Goal: Task Accomplishment & Management: Complete application form

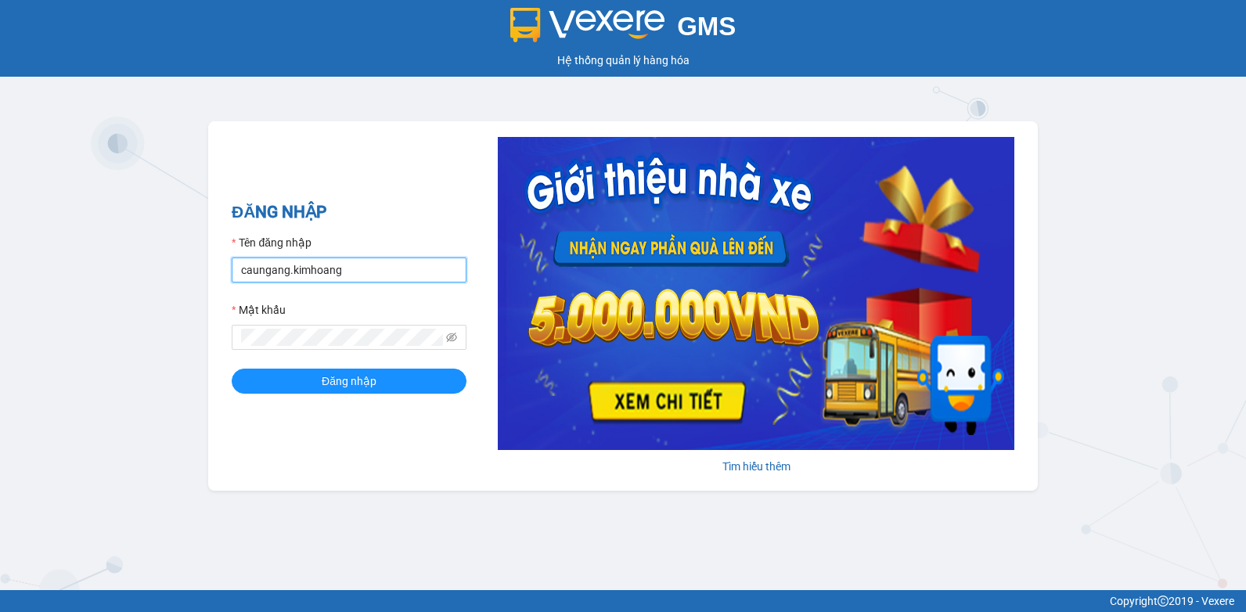
drag, startPoint x: 149, startPoint y: 276, endPoint x: 0, endPoint y: 338, distance: 161.4
click at [0, 327] on html "GMS Hệ thống quản lý hàng hóa ĐĂNG NHẬP Tên đăng nhập caungang.kimhoang Mật khẩ…" at bounding box center [623, 306] width 1246 height 612
type input "nguyenpht.kimhoang"
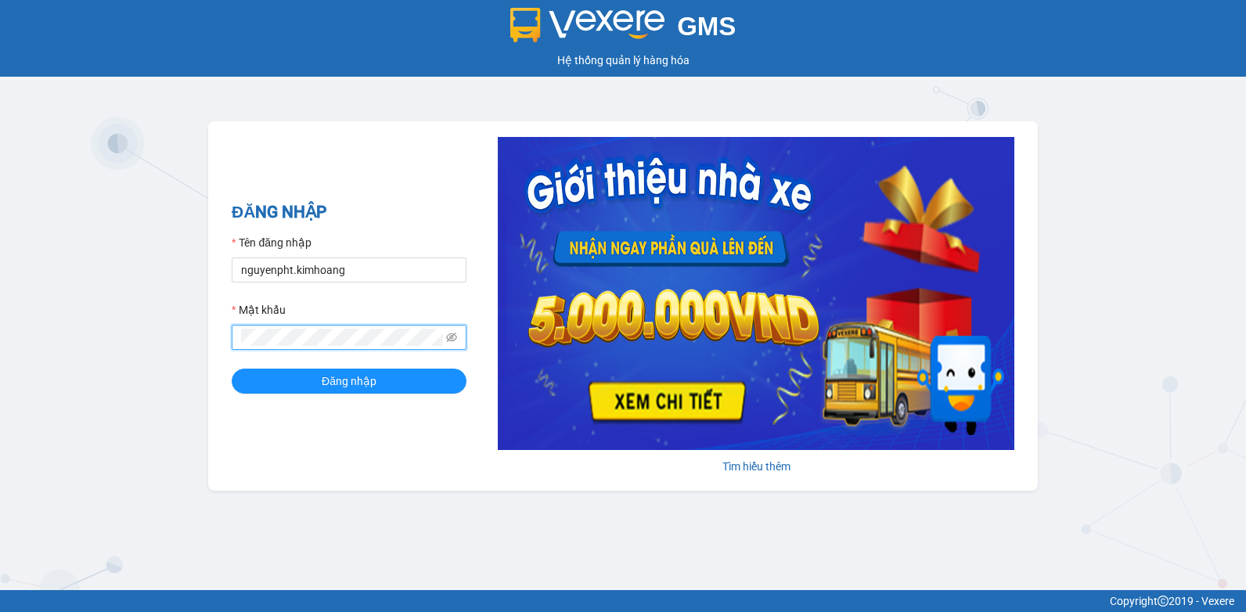
click at [0, 357] on html "GMS Hệ thống quản lý hàng hóa ĐĂNG NHẬP Tên đăng nhập nguyenpht.kimhoang Mật kh…" at bounding box center [623, 306] width 1246 height 612
click at [232, 369] on button "Đăng nhập" at bounding box center [349, 381] width 235 height 25
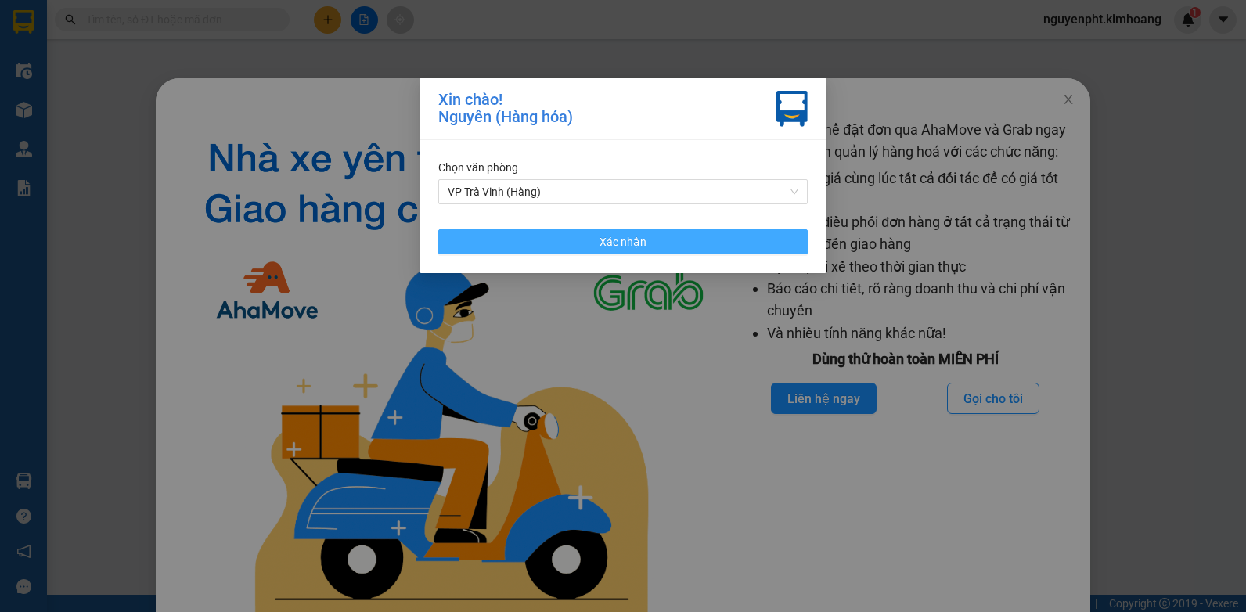
click at [528, 240] on button "Xác nhận" at bounding box center [622, 241] width 369 height 25
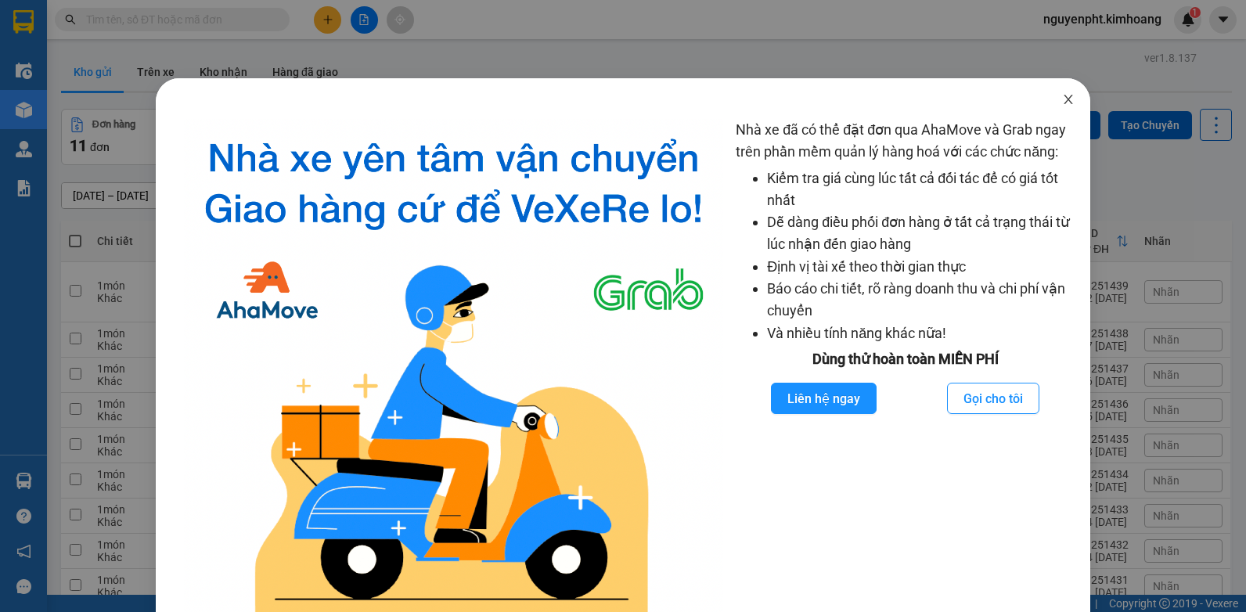
drag, startPoint x: 1059, startPoint y: 100, endPoint x: 803, endPoint y: 60, distance: 259.1
click at [1062, 100] on icon "close" at bounding box center [1068, 99] width 13 height 13
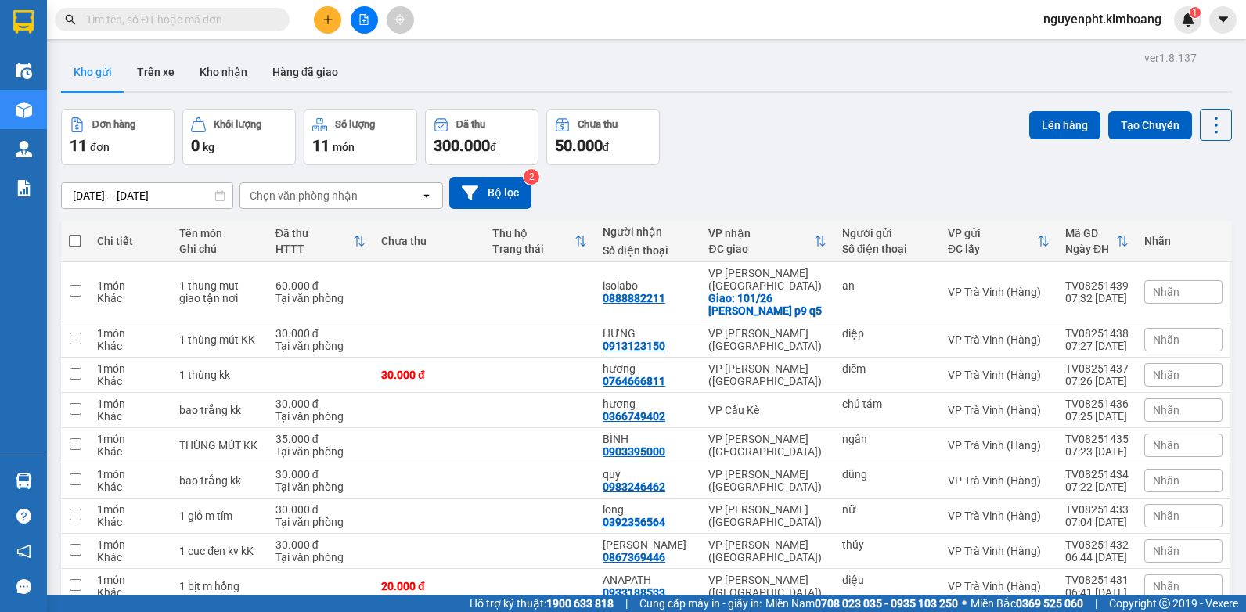
click at [200, 16] on input "text" at bounding box center [178, 19] width 185 height 17
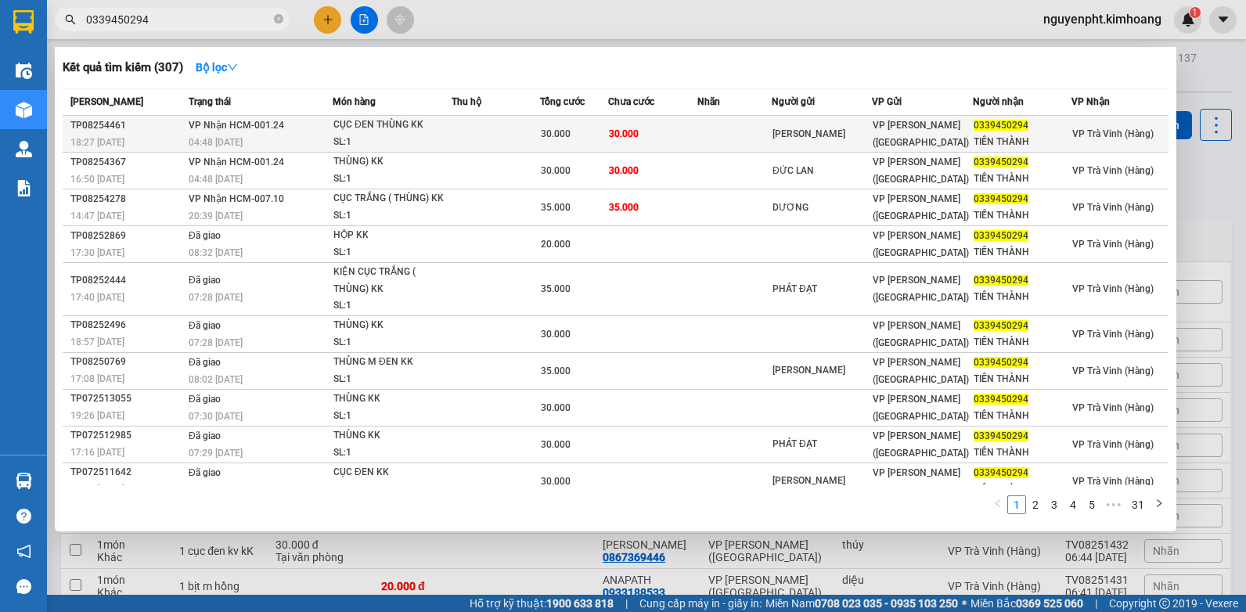
type input "0339450294"
click at [738, 143] on td at bounding box center [734, 134] width 74 height 37
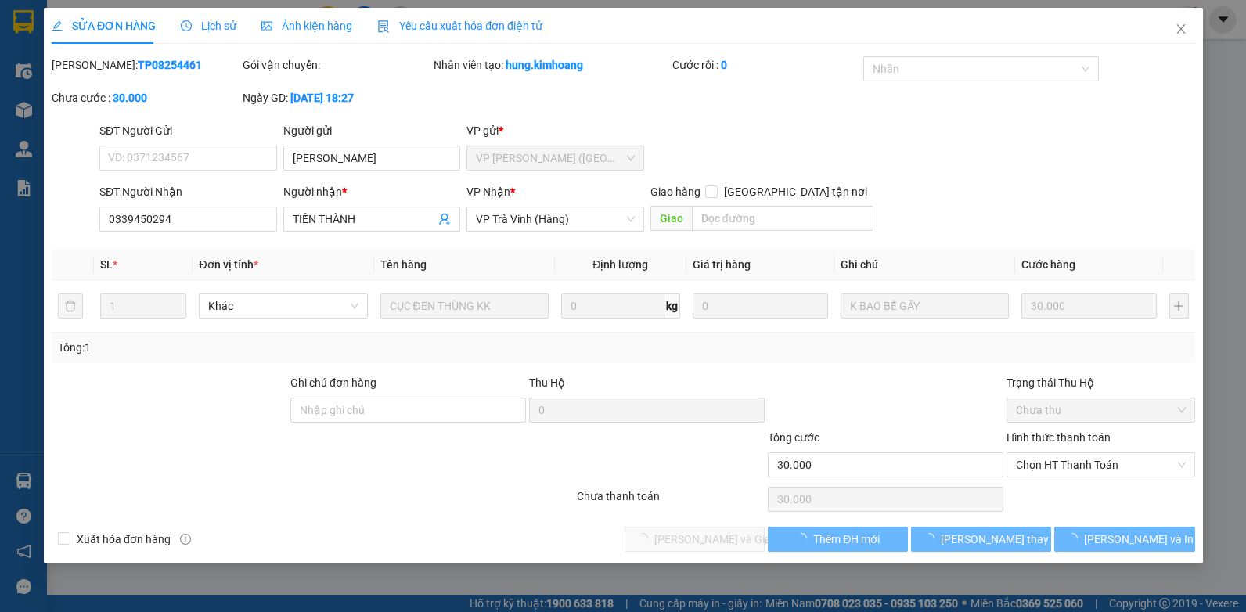
type input "[PERSON_NAME]"
type input "0339450294"
type input "TIẾN THÀNH"
type input "30.000"
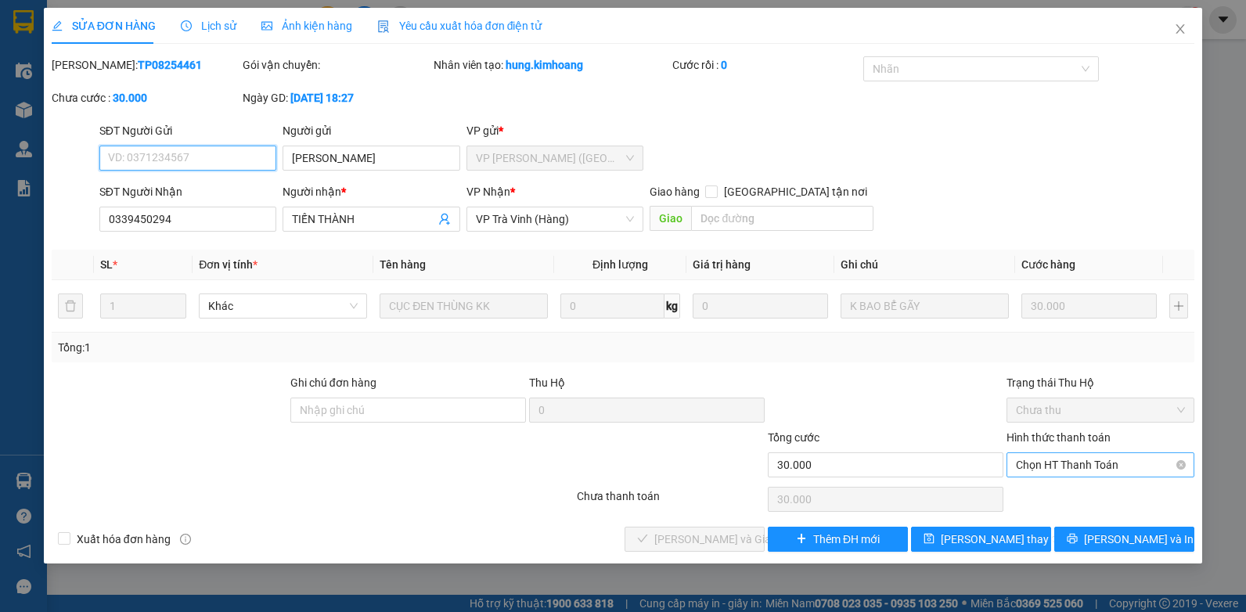
click at [1065, 461] on span "Chọn HT Thanh Toán" at bounding box center [1100, 464] width 169 height 23
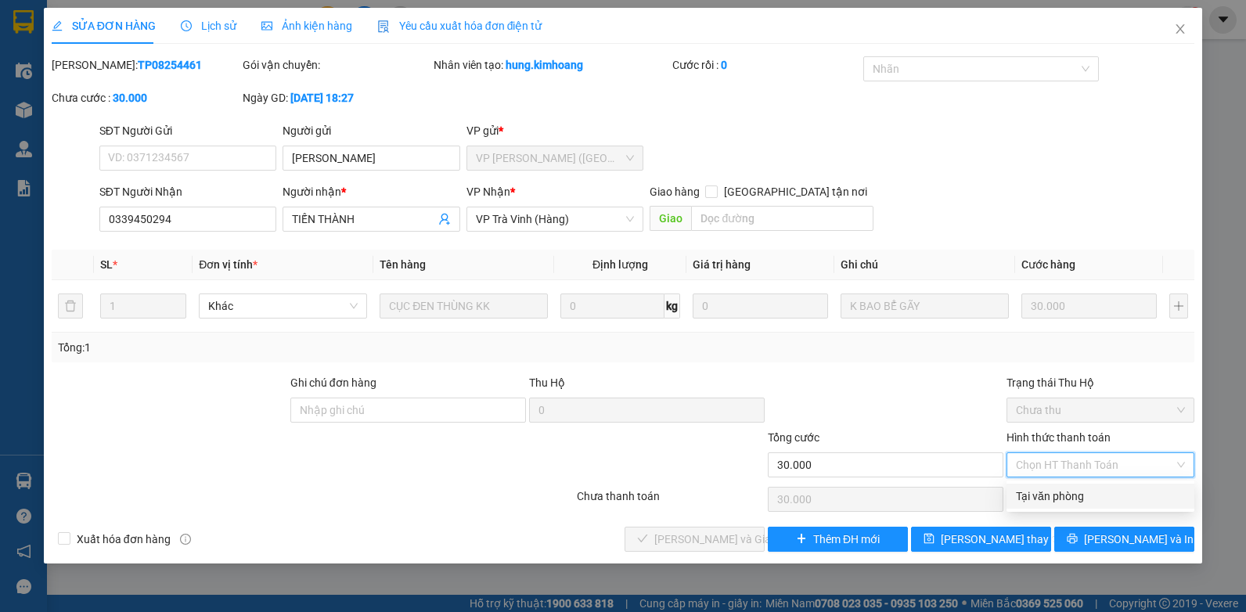
drag, startPoint x: 1067, startPoint y: 492, endPoint x: 946, endPoint y: 505, distance: 121.2
click at [1064, 493] on div "Tại văn phòng" at bounding box center [1100, 496] width 169 height 17
type input "0"
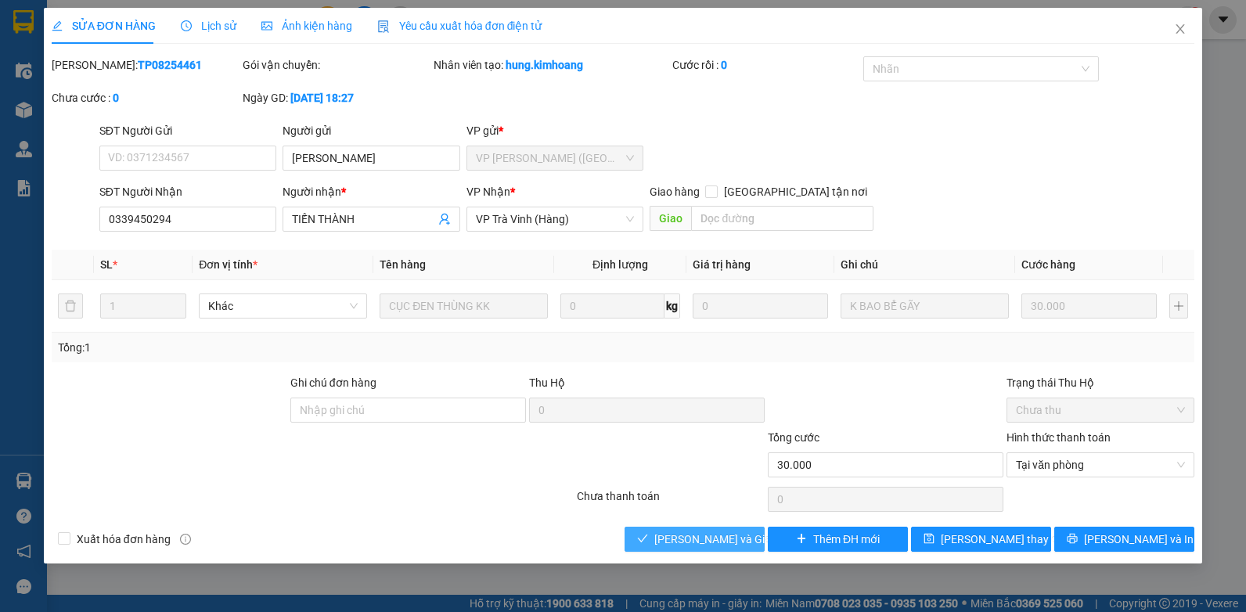
click at [696, 537] on span "[PERSON_NAME] và Giao hàng" at bounding box center [729, 539] width 150 height 17
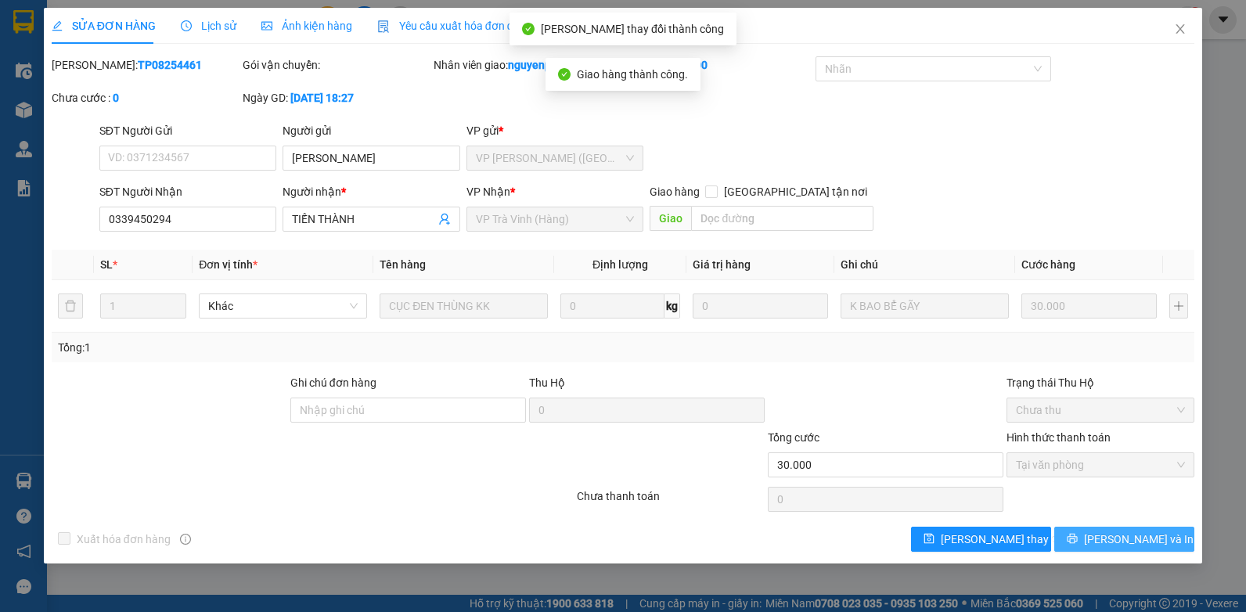
click at [1103, 528] on button "[PERSON_NAME] và In" at bounding box center [1124, 539] width 140 height 25
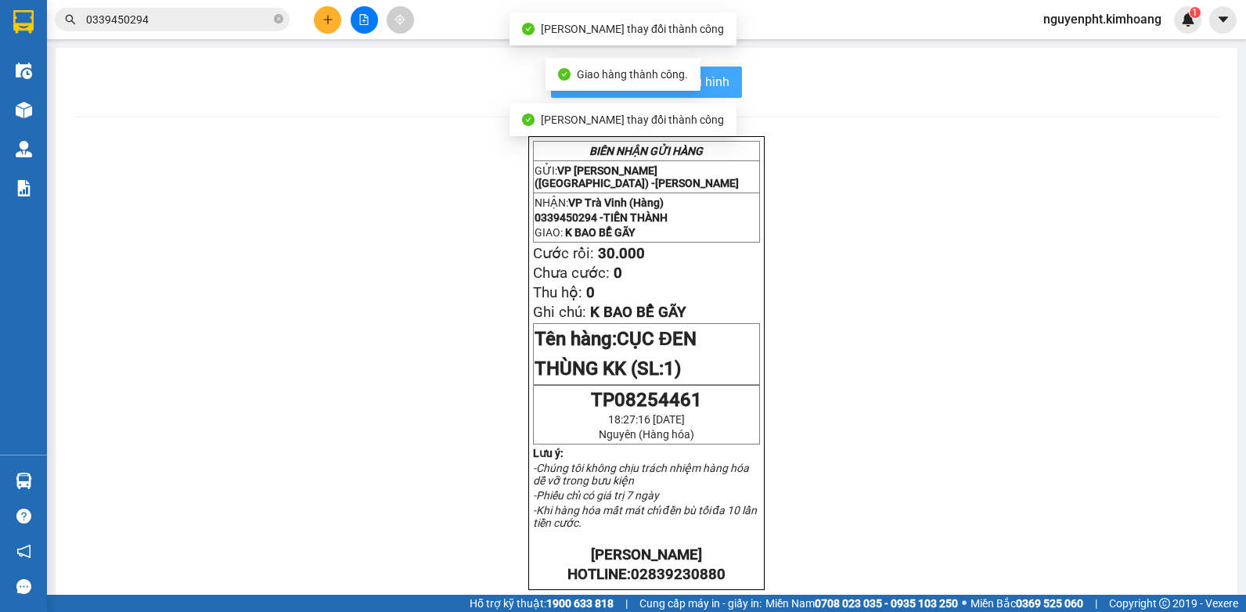
drag, startPoint x: 726, startPoint y: 85, endPoint x: 715, endPoint y: 86, distance: 10.2
click at [723, 85] on button "In mẫu biên lai tự cấu hình" at bounding box center [646, 82] width 191 height 31
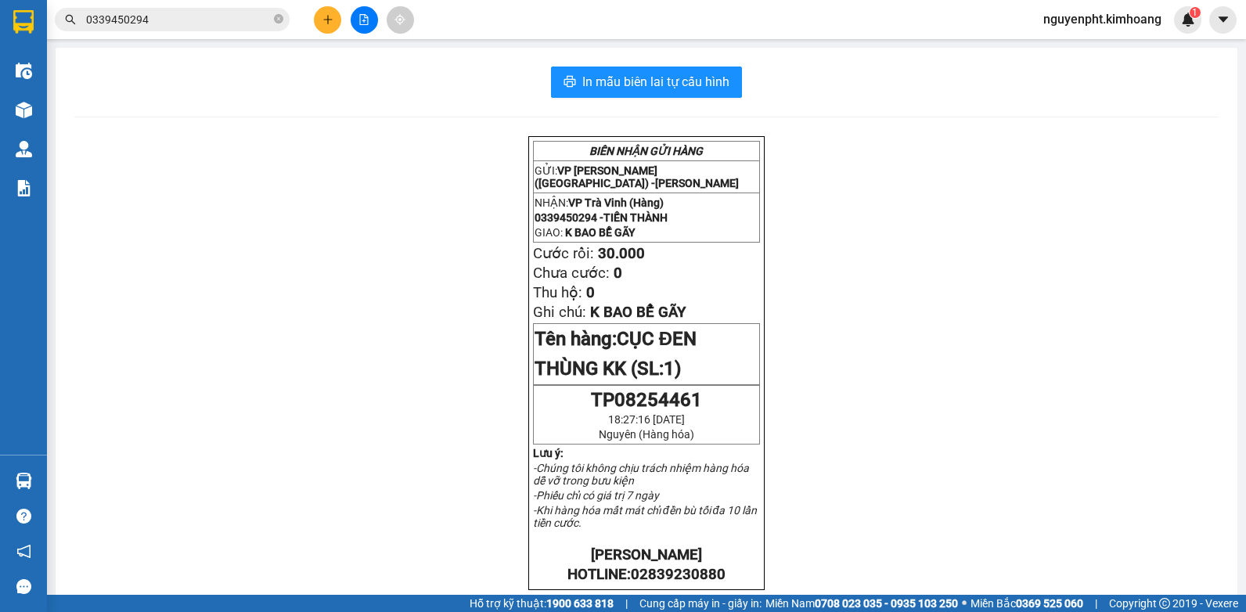
click at [211, 20] on input "0339450294" at bounding box center [178, 19] width 185 height 17
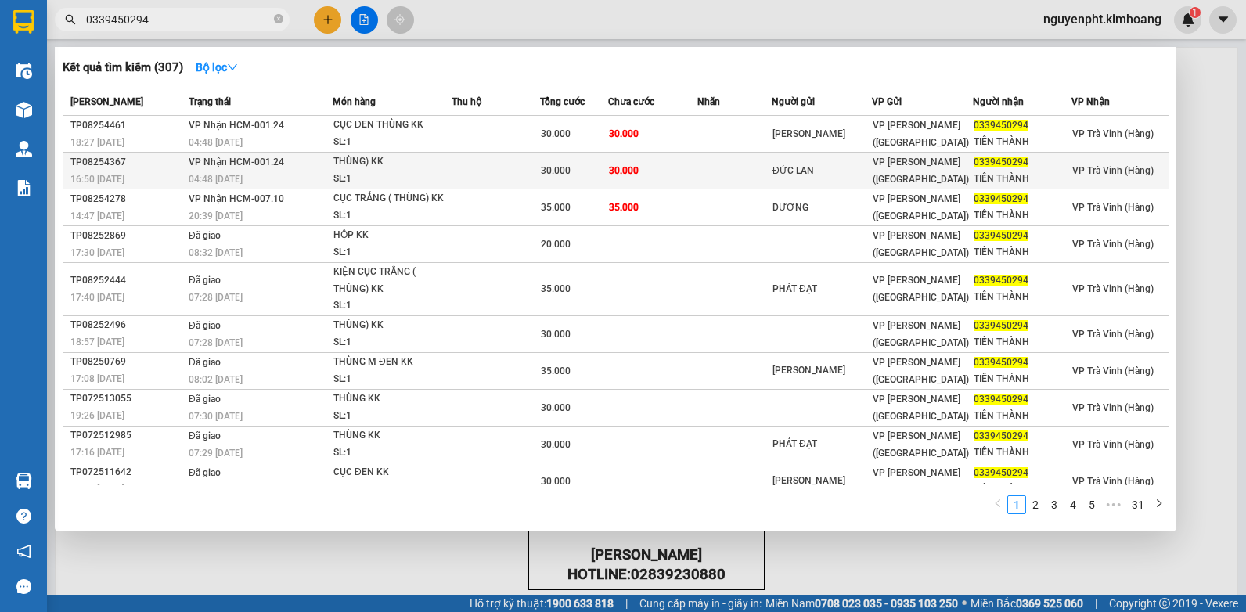
click at [533, 178] on td at bounding box center [496, 171] width 88 height 37
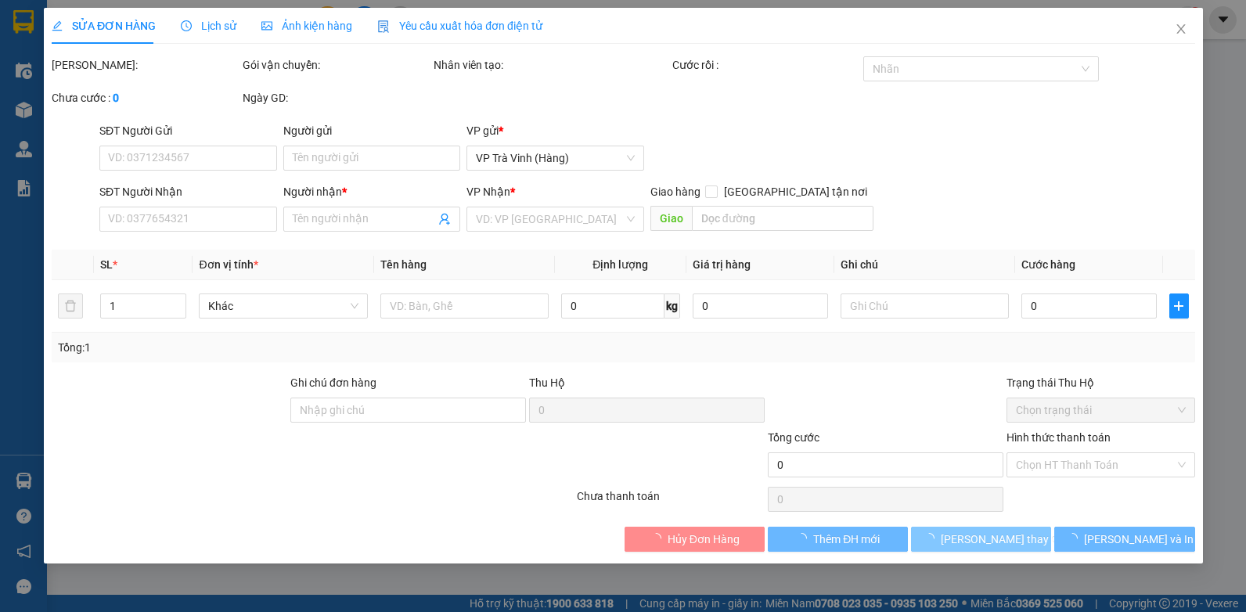
type input "ĐỨC LAN"
type input "0339450294"
type input "TIẾN THÀNH"
type input "30.000"
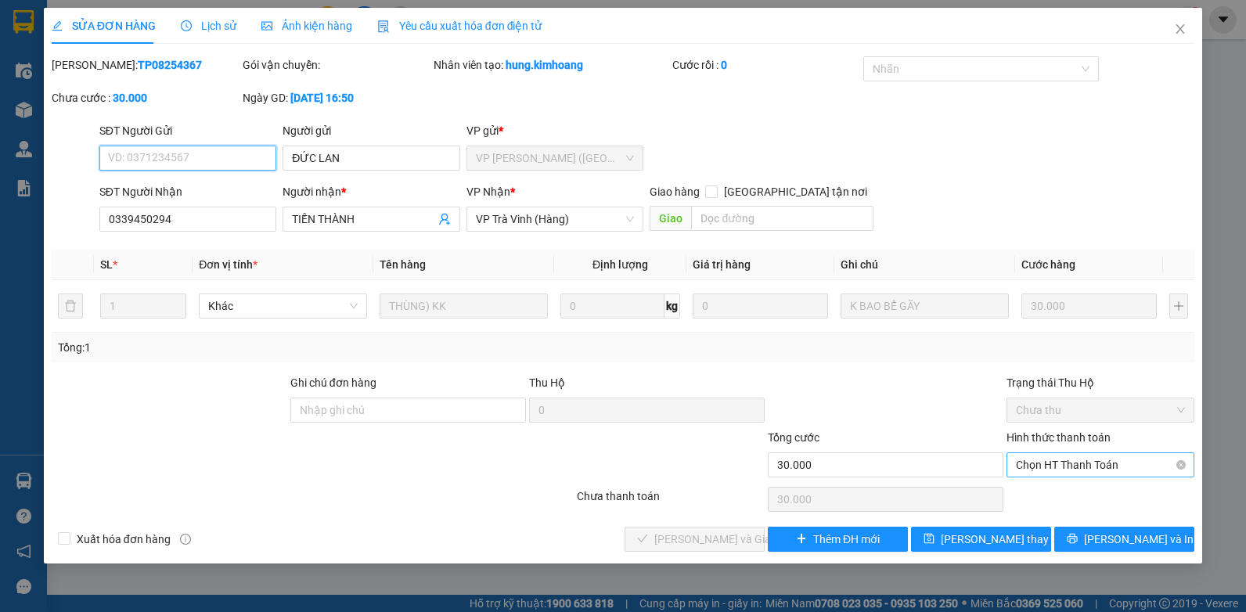
click at [1110, 467] on span "Chọn HT Thanh Toán" at bounding box center [1100, 464] width 169 height 23
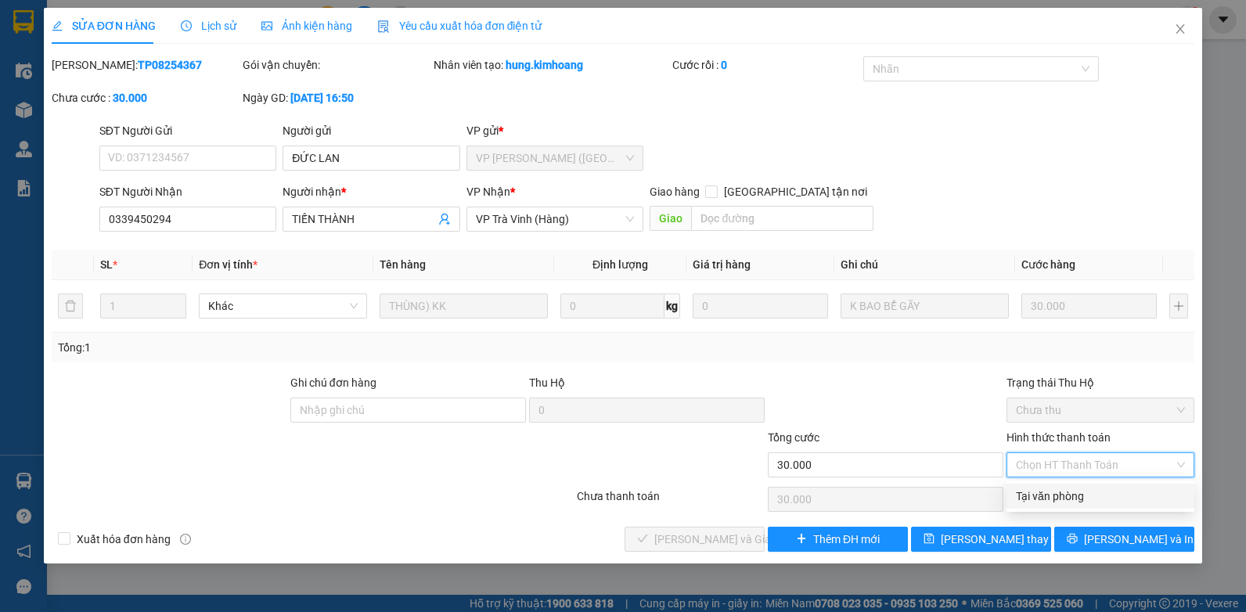
click at [1079, 506] on div "Tại văn phòng" at bounding box center [1101, 496] width 188 height 25
type input "0"
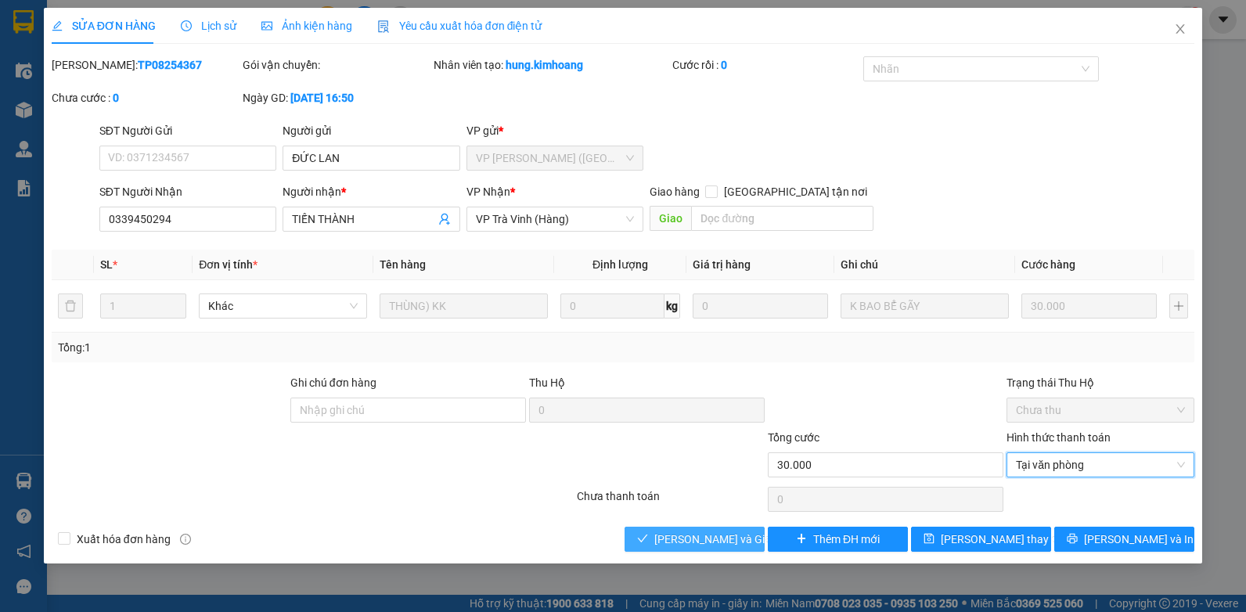
click at [713, 542] on span "[PERSON_NAME] và Giao hàng" at bounding box center [729, 539] width 150 height 17
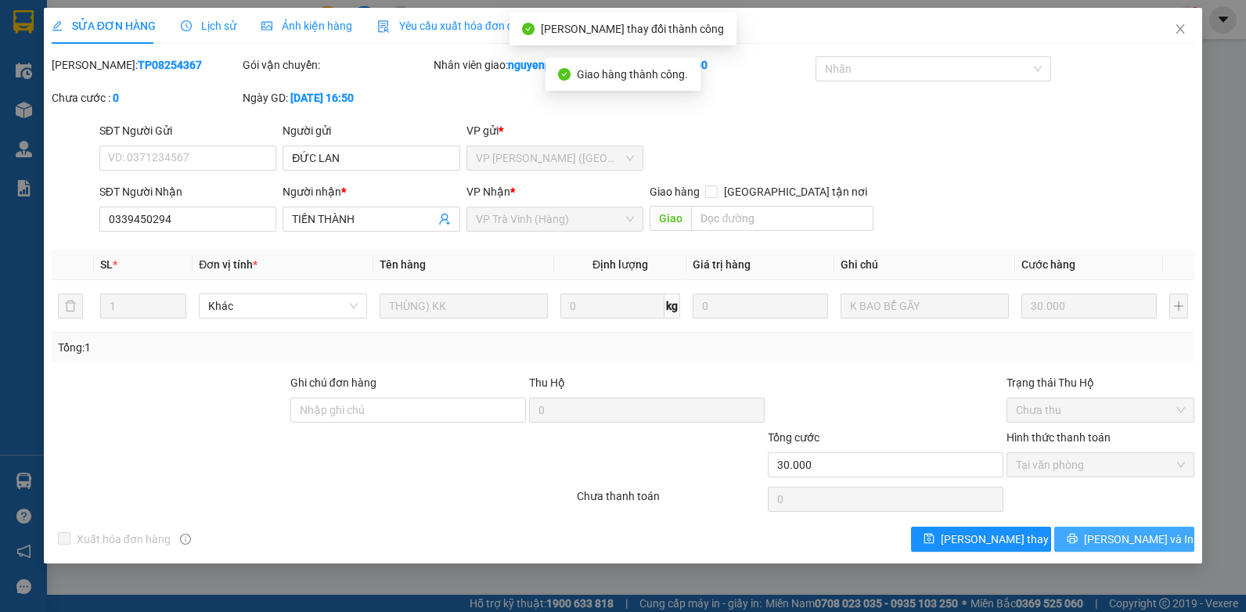
click at [1076, 541] on button "[PERSON_NAME] và In" at bounding box center [1124, 539] width 140 height 25
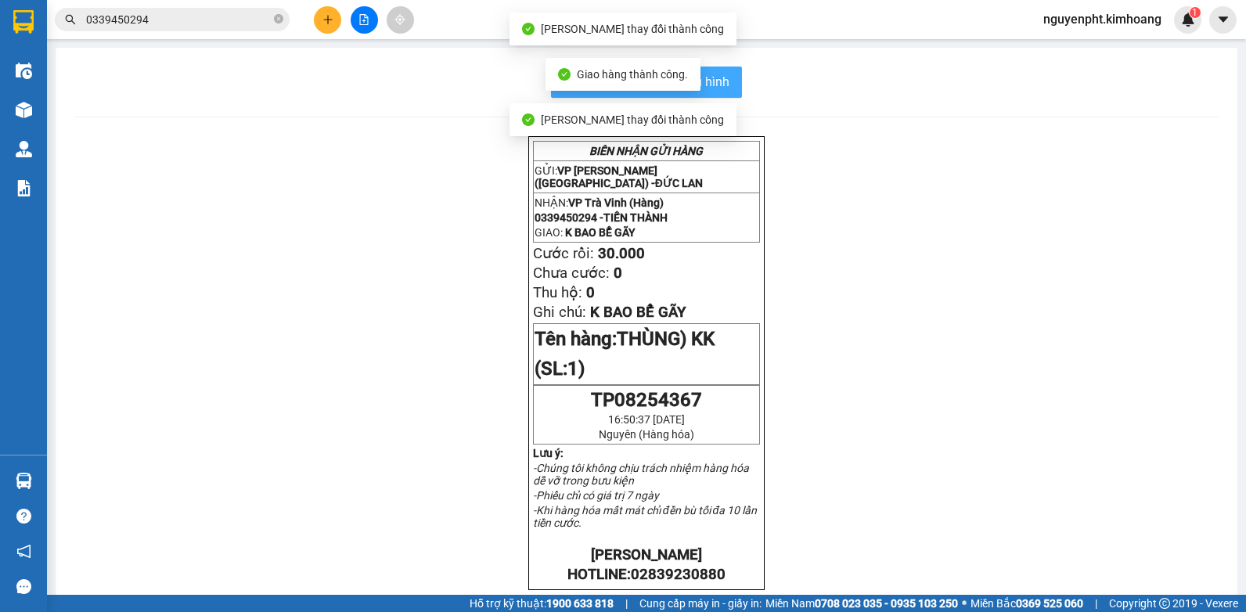
drag, startPoint x: 712, startPoint y: 77, endPoint x: 707, endPoint y: 85, distance: 9.1
click at [711, 77] on span "In mẫu biên lai tự cấu hình" at bounding box center [655, 82] width 147 height 20
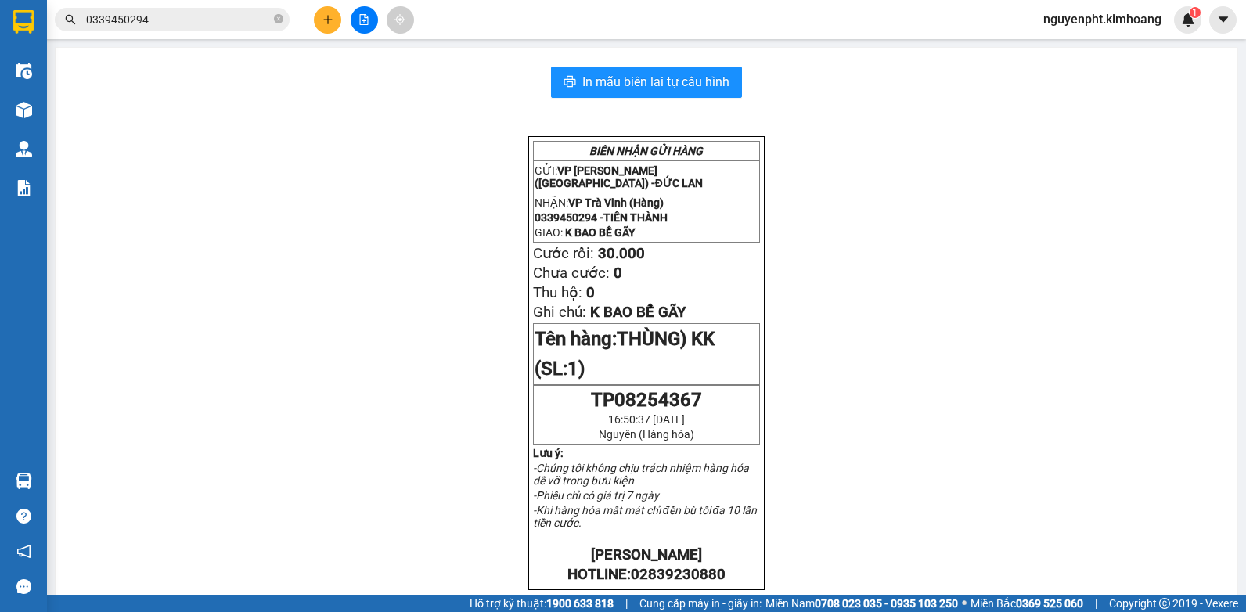
click at [220, 22] on input "0339450294" at bounding box center [178, 19] width 185 height 17
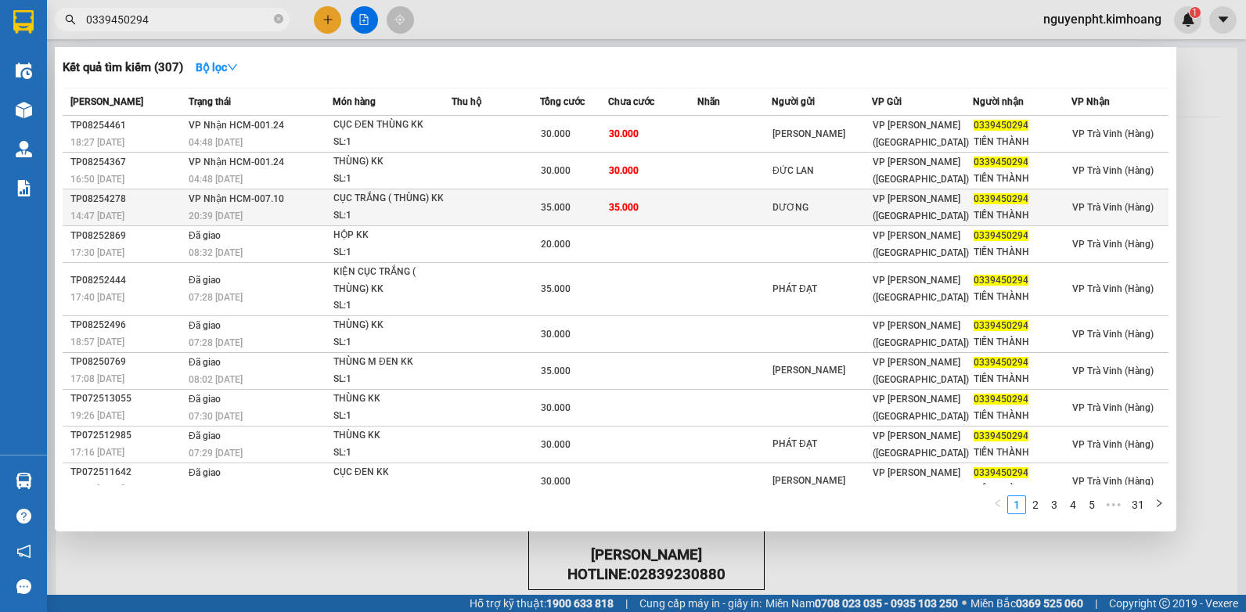
click at [379, 199] on div "CỤC TRẮNG ( THÙNG) KK" at bounding box center [391, 198] width 117 height 17
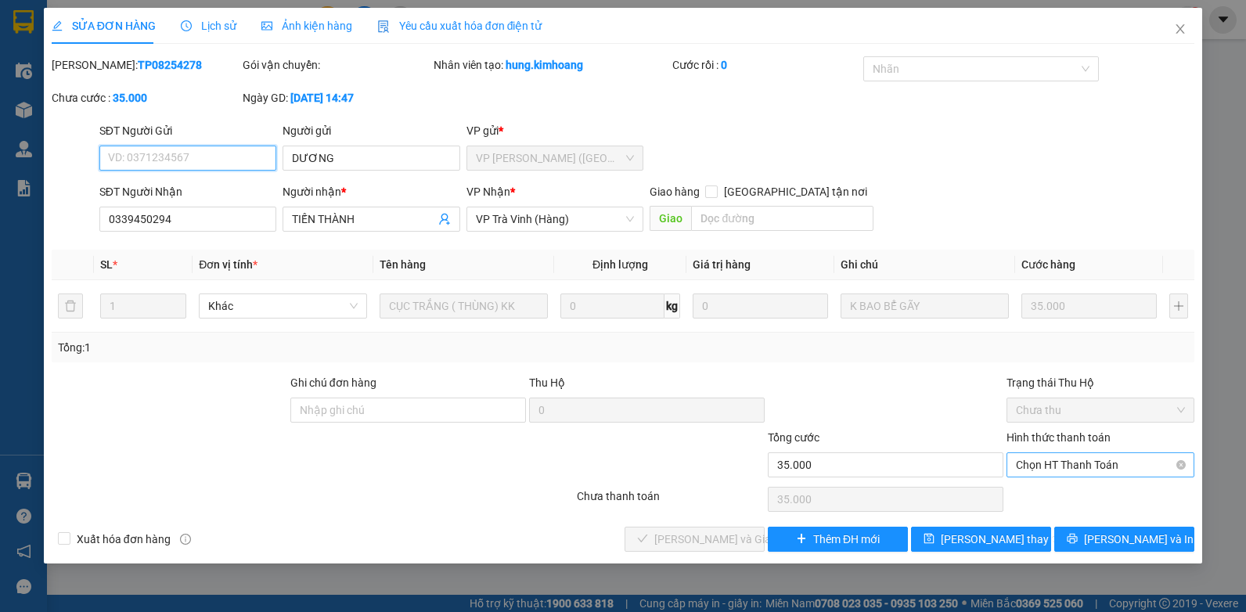
drag, startPoint x: 1069, startPoint y: 466, endPoint x: 1062, endPoint y: 479, distance: 15.4
click at [1069, 467] on span "Chọn HT Thanh Toán" at bounding box center [1100, 464] width 169 height 23
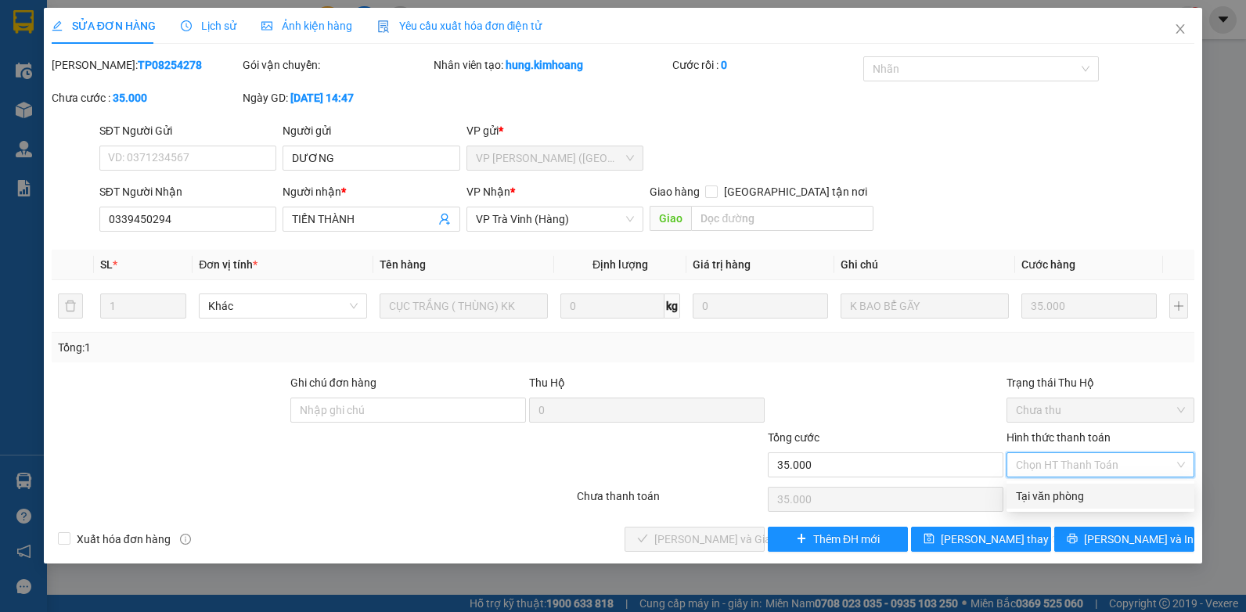
click at [1057, 492] on div "Tại văn phòng" at bounding box center [1100, 496] width 169 height 17
type input "0"
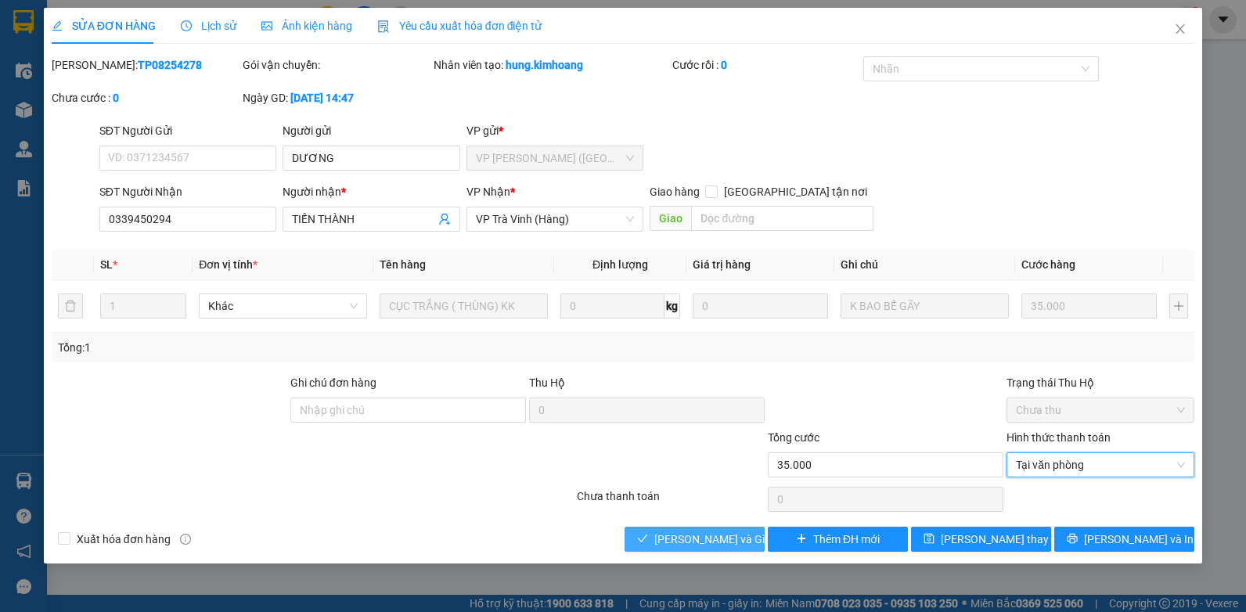
click at [613, 538] on div "Xuất hóa đơn hàng [PERSON_NAME] và [PERSON_NAME] hàng Thêm ĐH mới [PERSON_NAME]…" at bounding box center [623, 539] width 1147 height 25
click at [648, 543] on icon "check" at bounding box center [642, 538] width 11 height 11
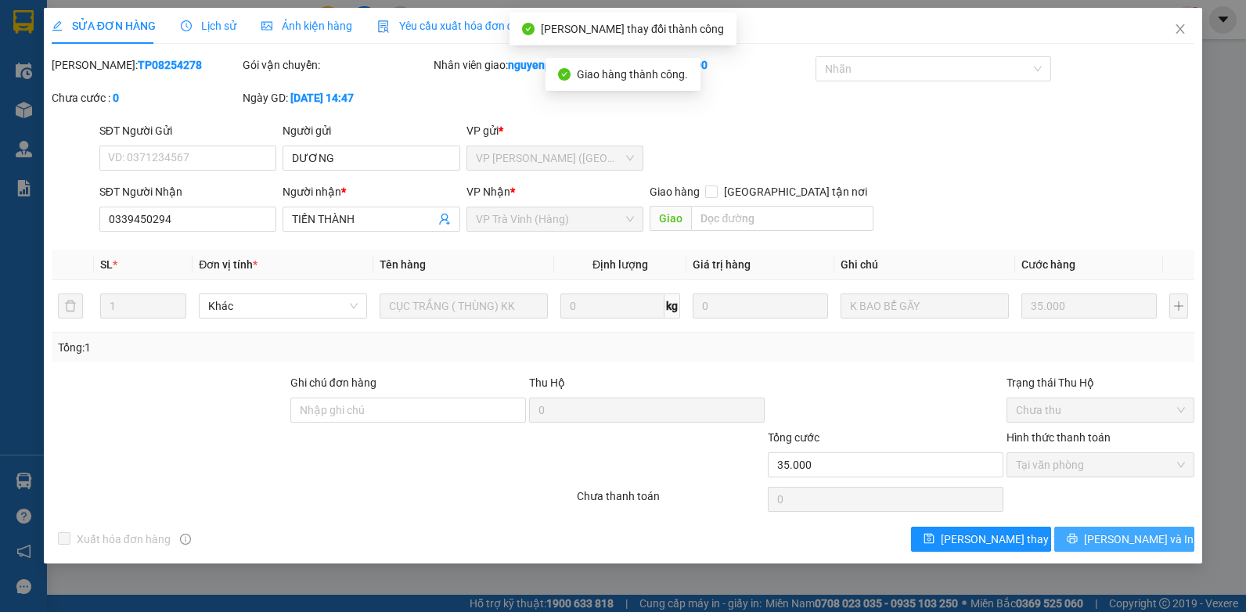
click at [1111, 537] on span "[PERSON_NAME] và In" at bounding box center [1139, 539] width 110 height 17
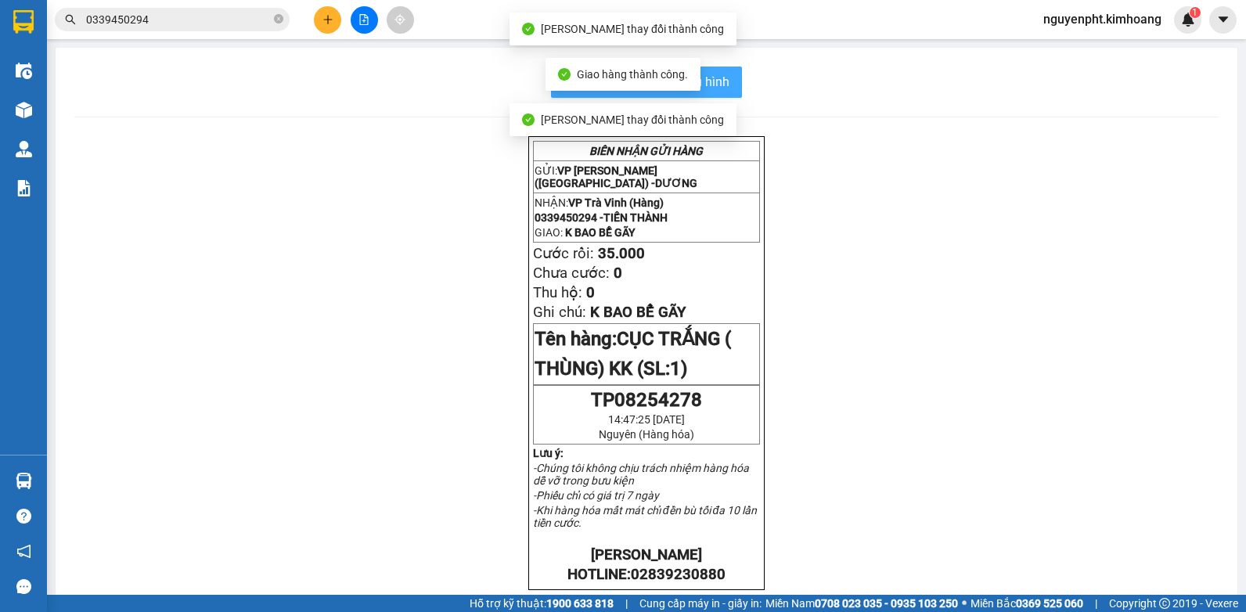
click at [724, 90] on button "In mẫu biên lai tự cấu hình" at bounding box center [646, 82] width 191 height 31
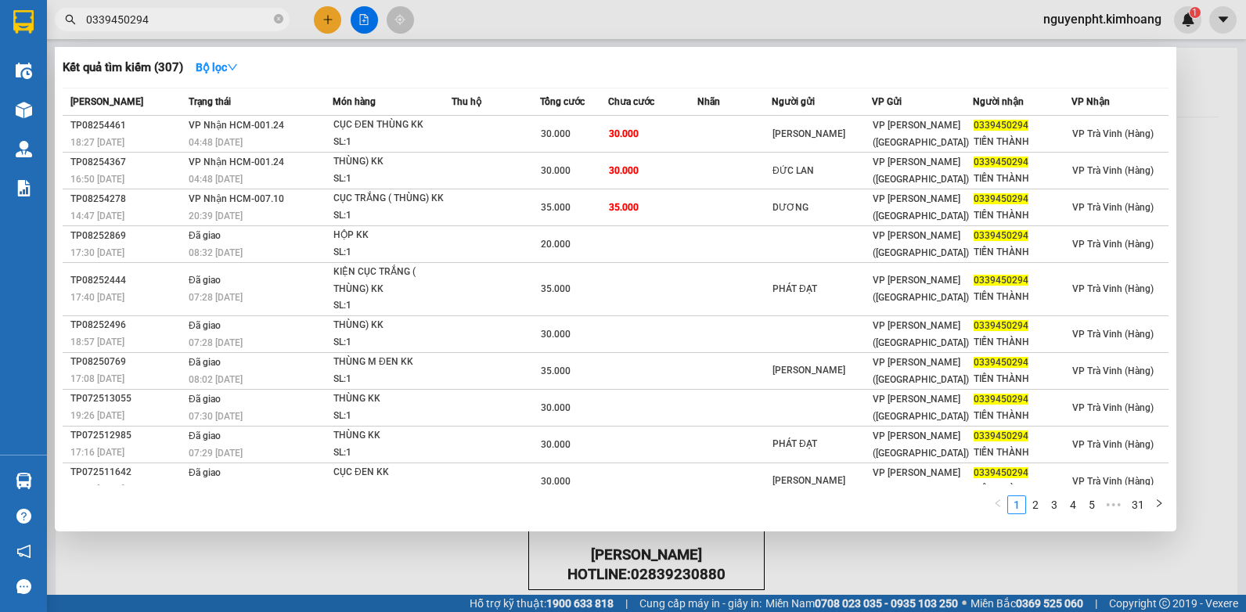
drag, startPoint x: 204, startPoint y: 20, endPoint x: 0, endPoint y: 193, distance: 267.6
click at [0, 117] on html "Kết quả tìm kiếm ( 307 ) Bộ lọc Mã ĐH Trạng thái Món hàng Thu hộ Tổng cước Chưa…" at bounding box center [623, 306] width 1246 height 612
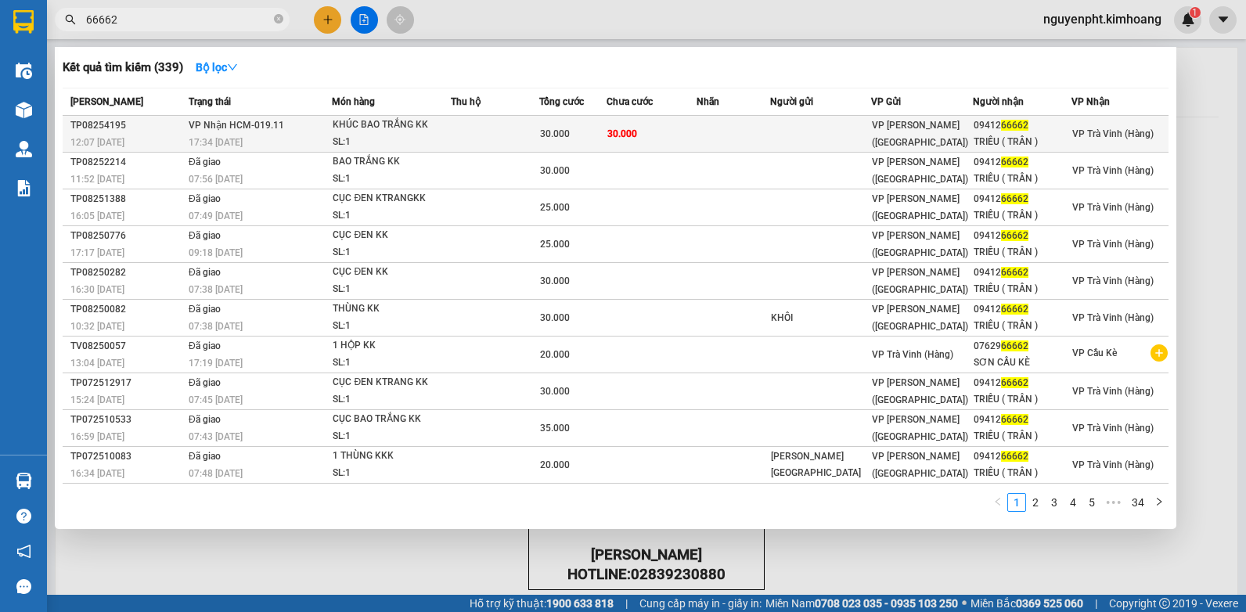
type input "66662"
click at [504, 136] on td at bounding box center [495, 134] width 88 height 37
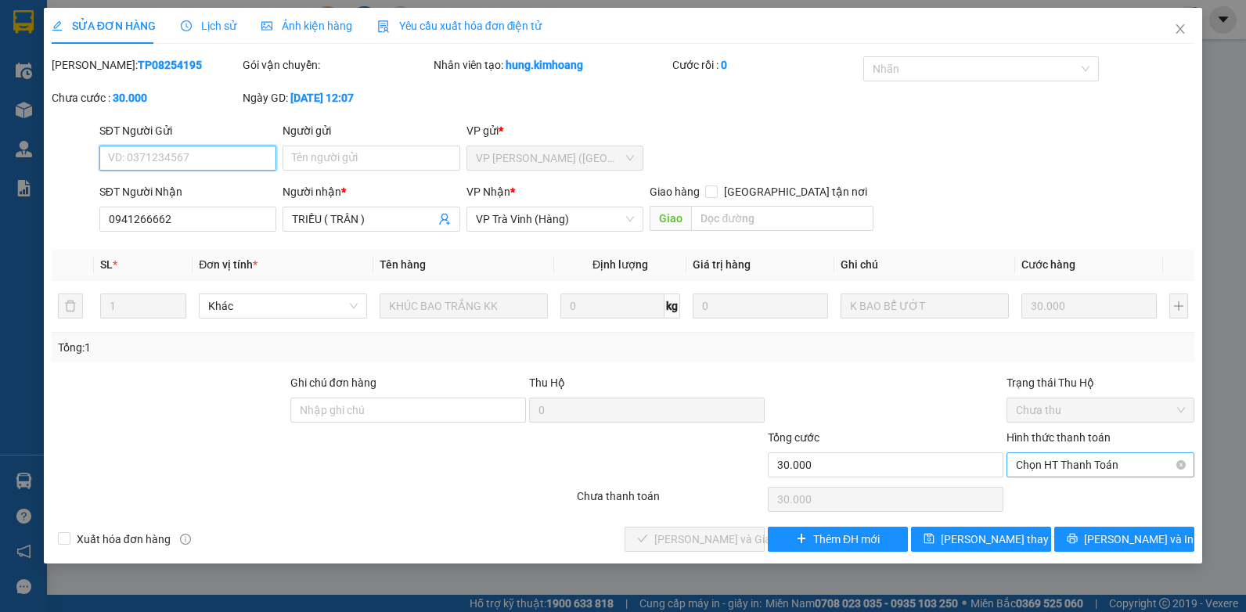
drag, startPoint x: 1084, startPoint y: 467, endPoint x: 1076, endPoint y: 480, distance: 14.8
click at [1083, 469] on span "Chọn HT Thanh Toán" at bounding box center [1100, 464] width 169 height 23
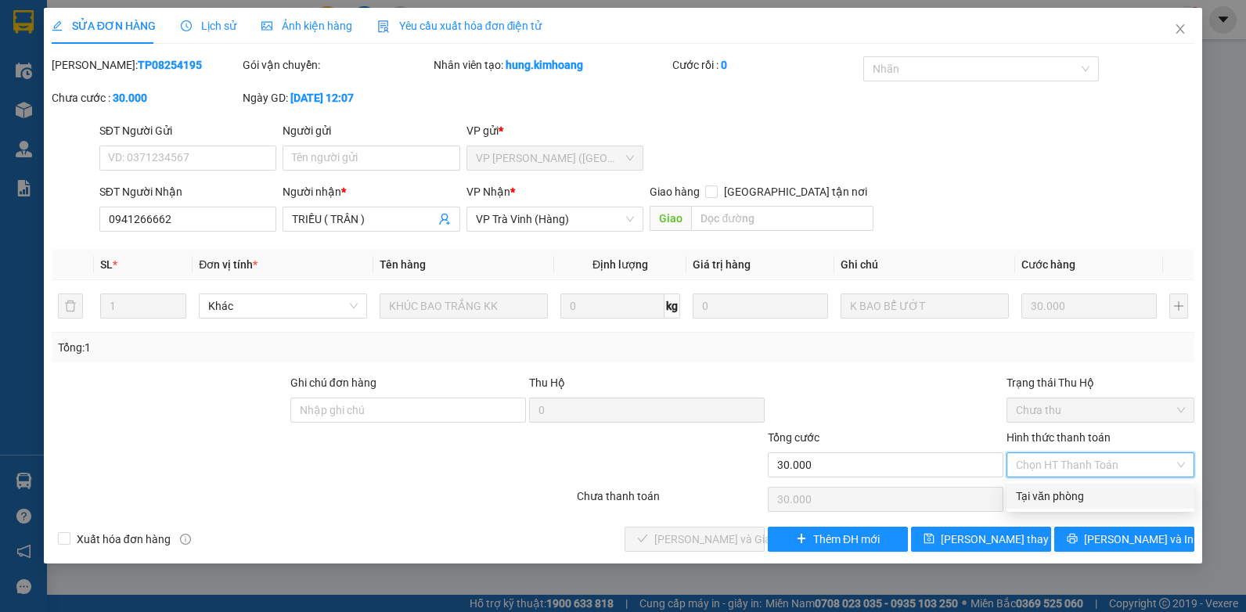
click at [1072, 495] on div "Tại văn phòng" at bounding box center [1100, 496] width 169 height 17
type input "0"
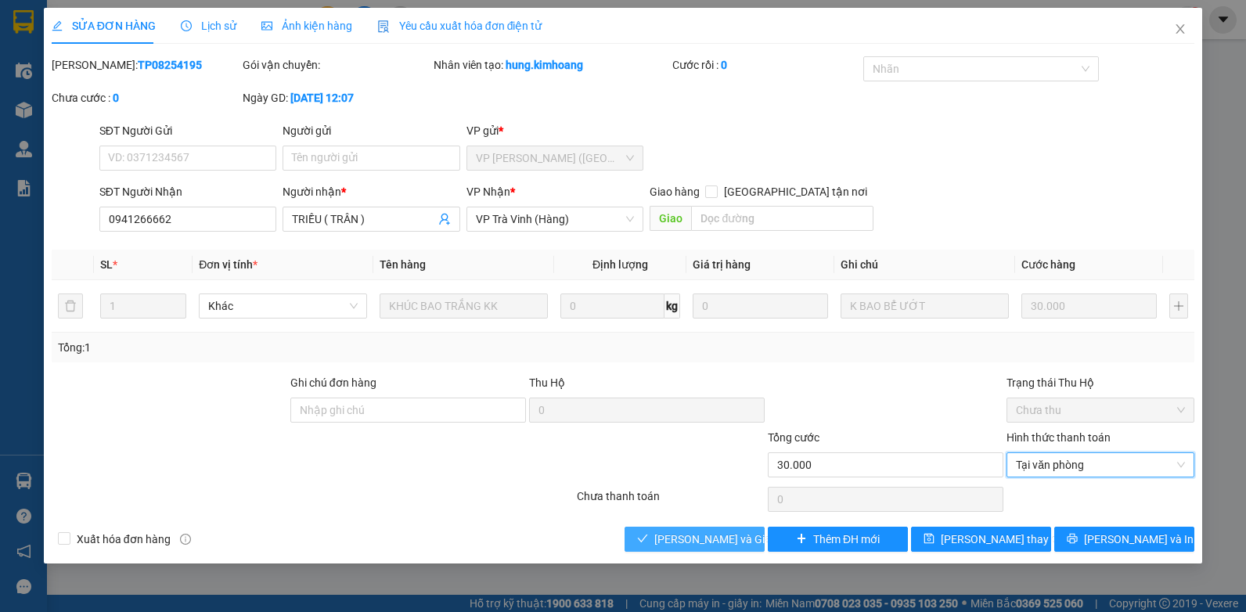
click at [683, 535] on span "[PERSON_NAME] và Giao hàng" at bounding box center [729, 539] width 150 height 17
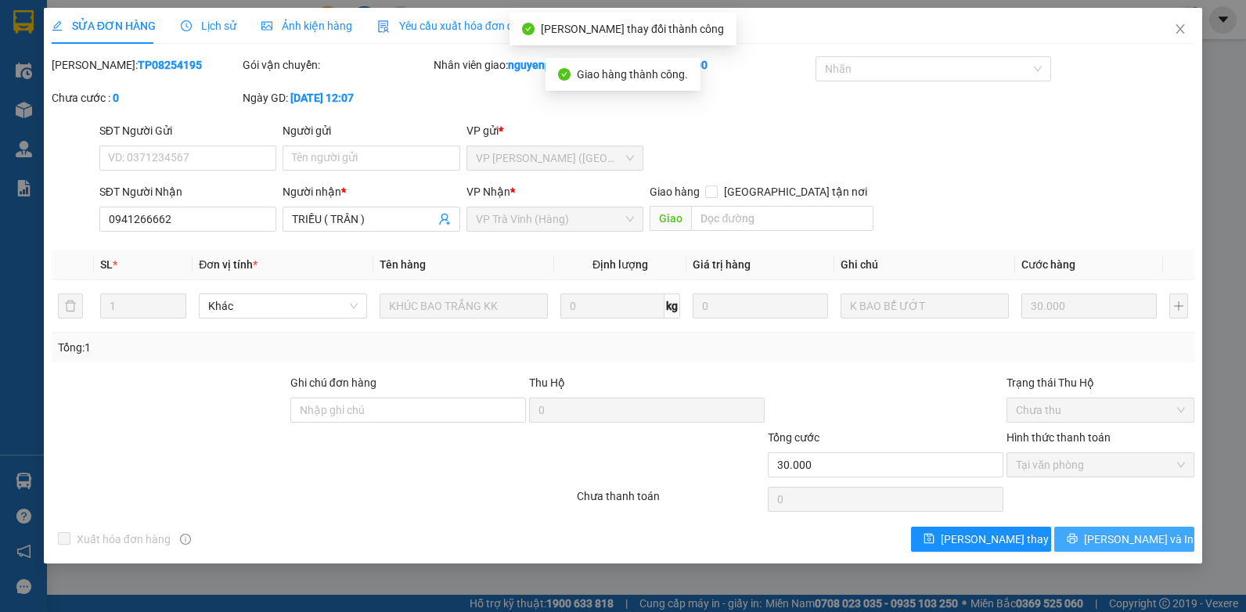
click at [1137, 539] on span "[PERSON_NAME] và In" at bounding box center [1139, 539] width 110 height 17
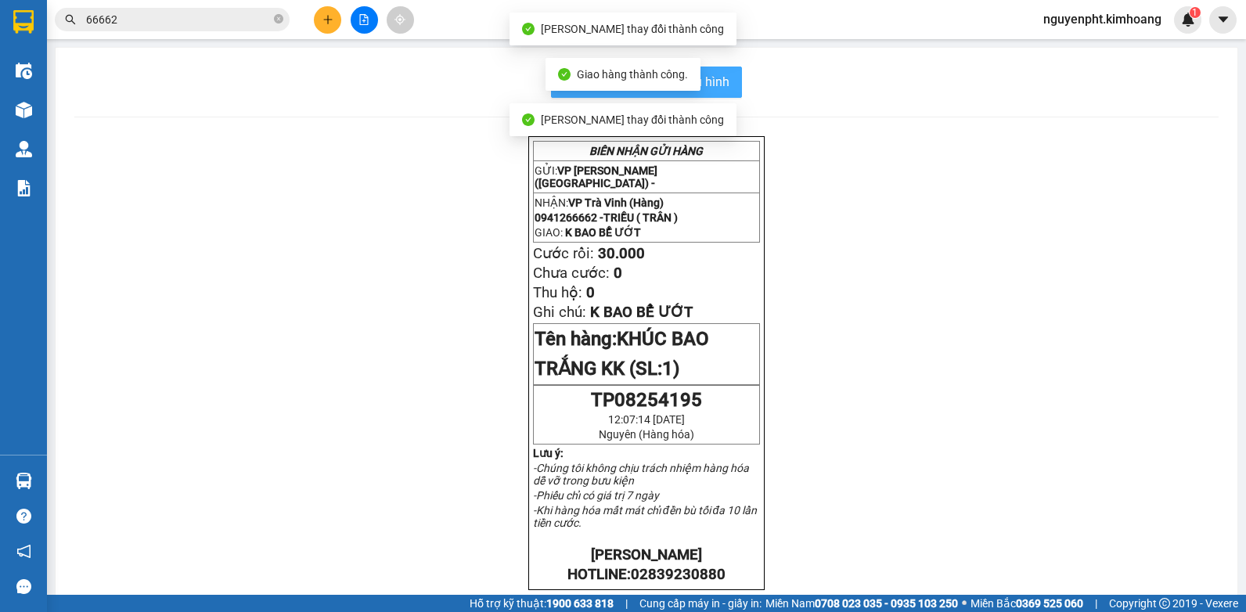
click at [717, 89] on span "In mẫu biên lai tự cấu hình" at bounding box center [655, 82] width 147 height 20
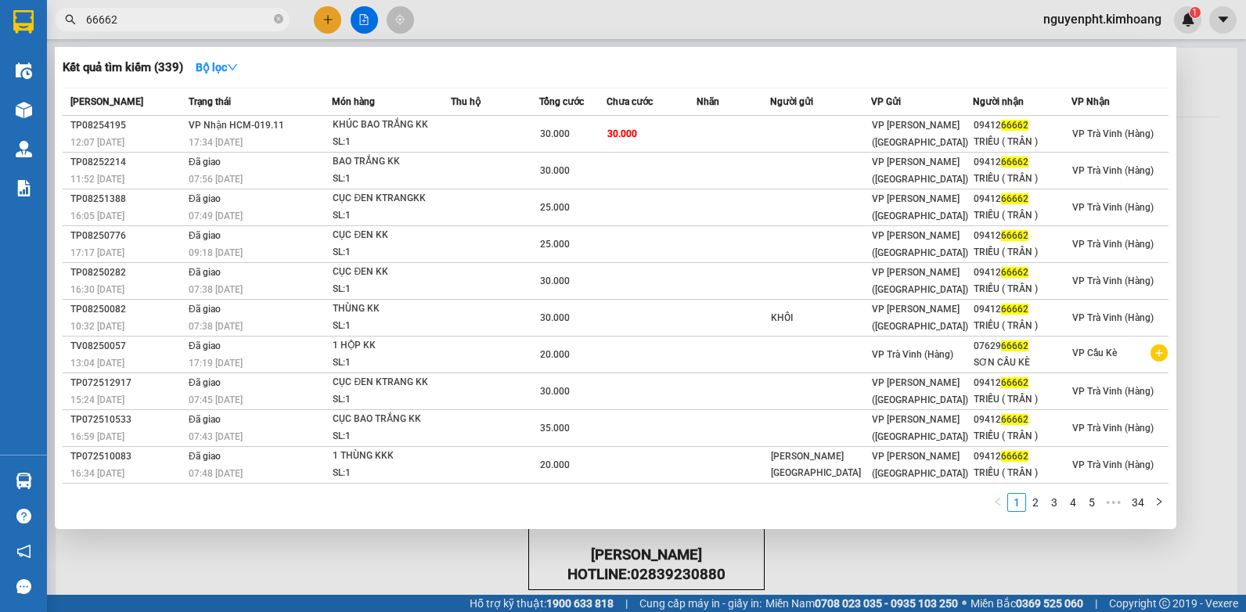
drag, startPoint x: 182, startPoint y: 23, endPoint x: 0, endPoint y: 38, distance: 182.3
click at [0, 38] on html "Kết quả tìm kiếm ( 339 ) Bộ lọc Mã ĐH Trạng thái Món hàng Thu hộ Tổng cước Chưa…" at bounding box center [623, 306] width 1246 height 612
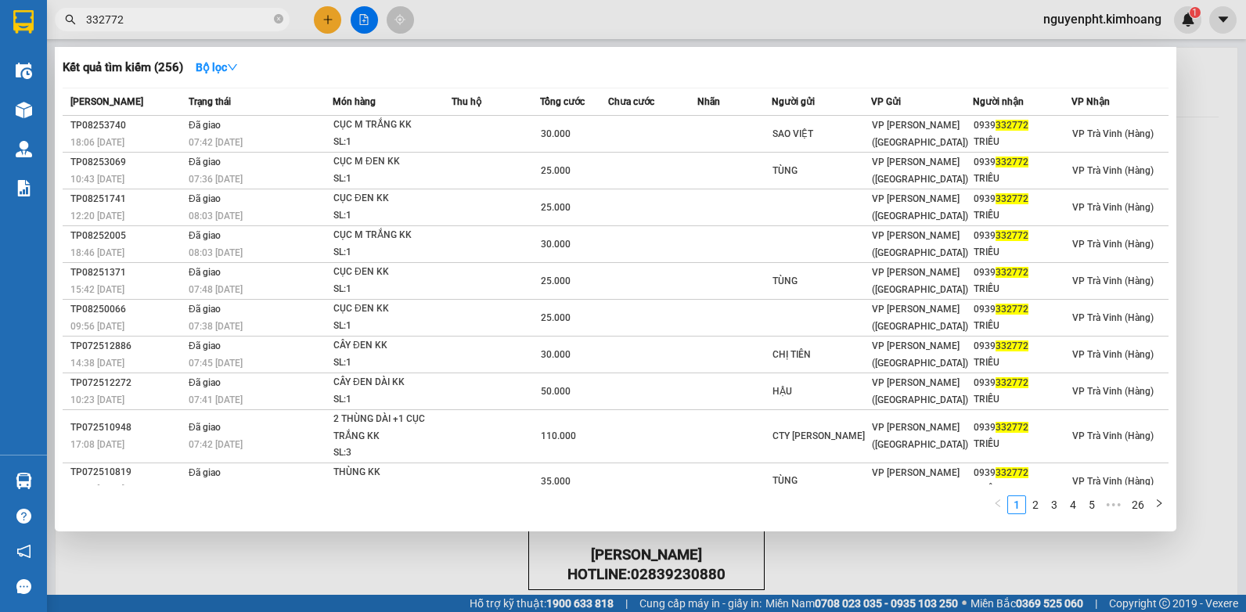
drag, startPoint x: 189, startPoint y: 21, endPoint x: -3, endPoint y: 23, distance: 192.6
click at [0, 23] on html "Kết quả tìm kiếm ( 256 ) Bộ lọc Mã ĐH Trạng thái Món hàng Thu hộ Tổng cước Chưa…" at bounding box center [623, 306] width 1246 height 612
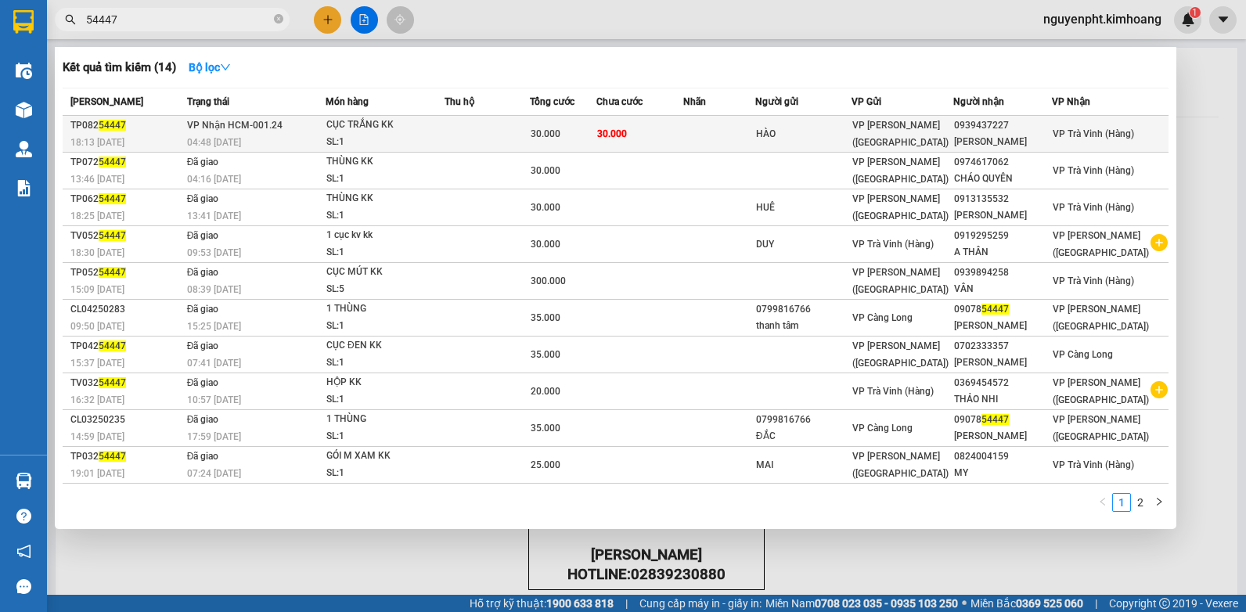
type input "54447"
click at [676, 132] on td "30.000" at bounding box center [640, 134] width 87 height 37
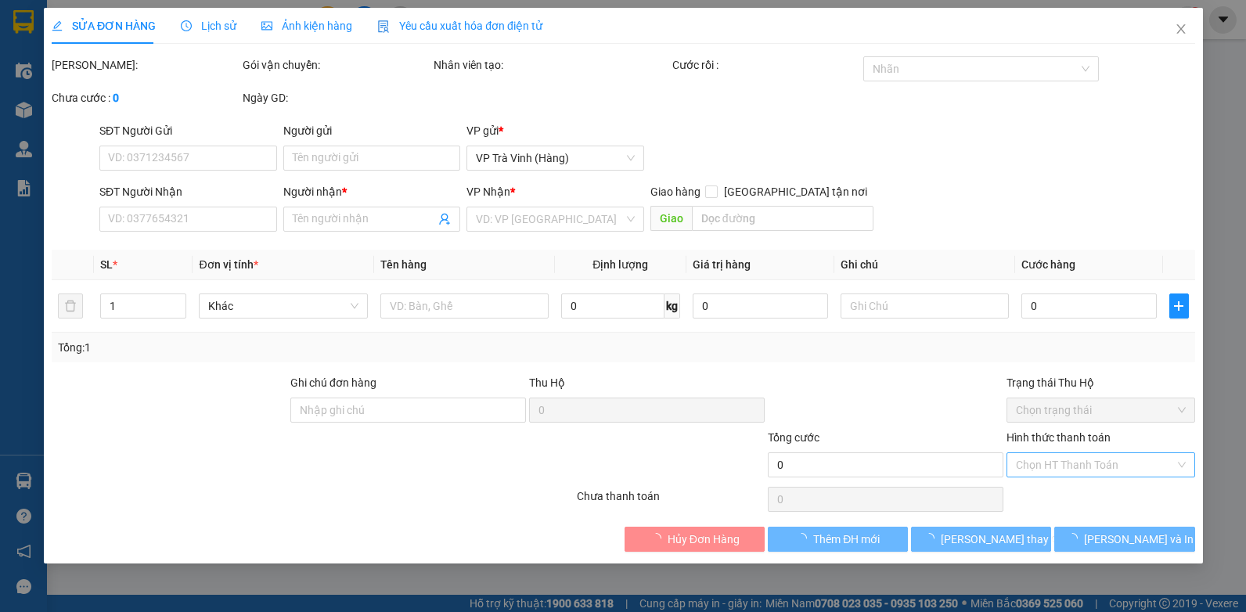
type input "HÀO"
type input "0939437227"
type input "[PERSON_NAME]"
type input "30.000"
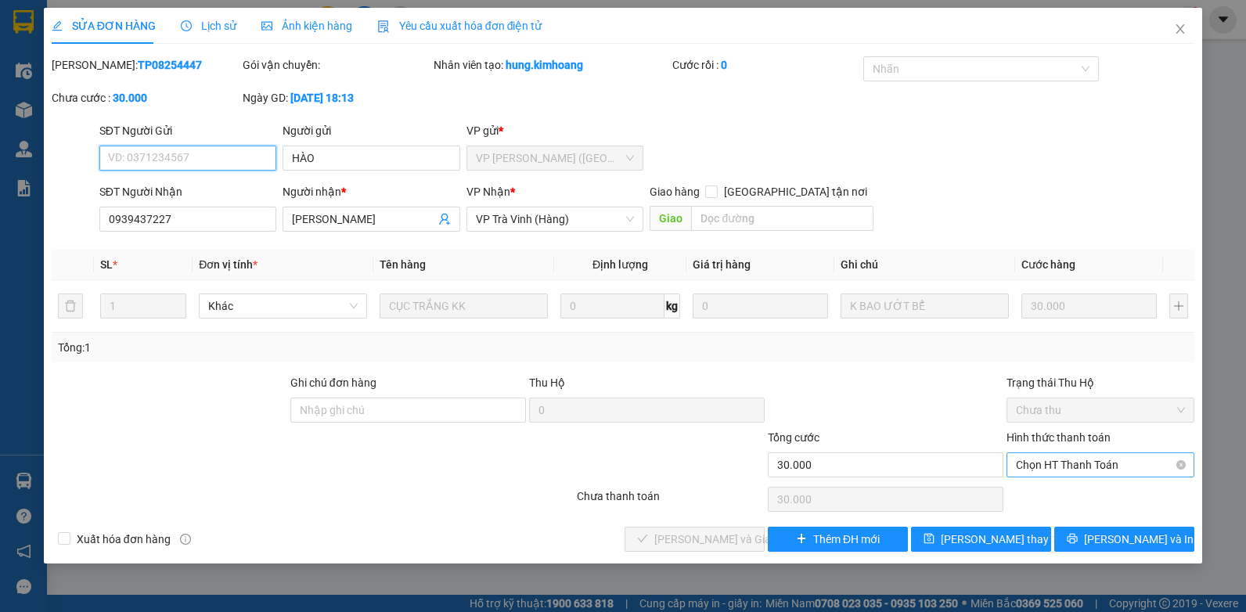
click at [1080, 470] on span "Chọn HT Thanh Toán" at bounding box center [1100, 464] width 169 height 23
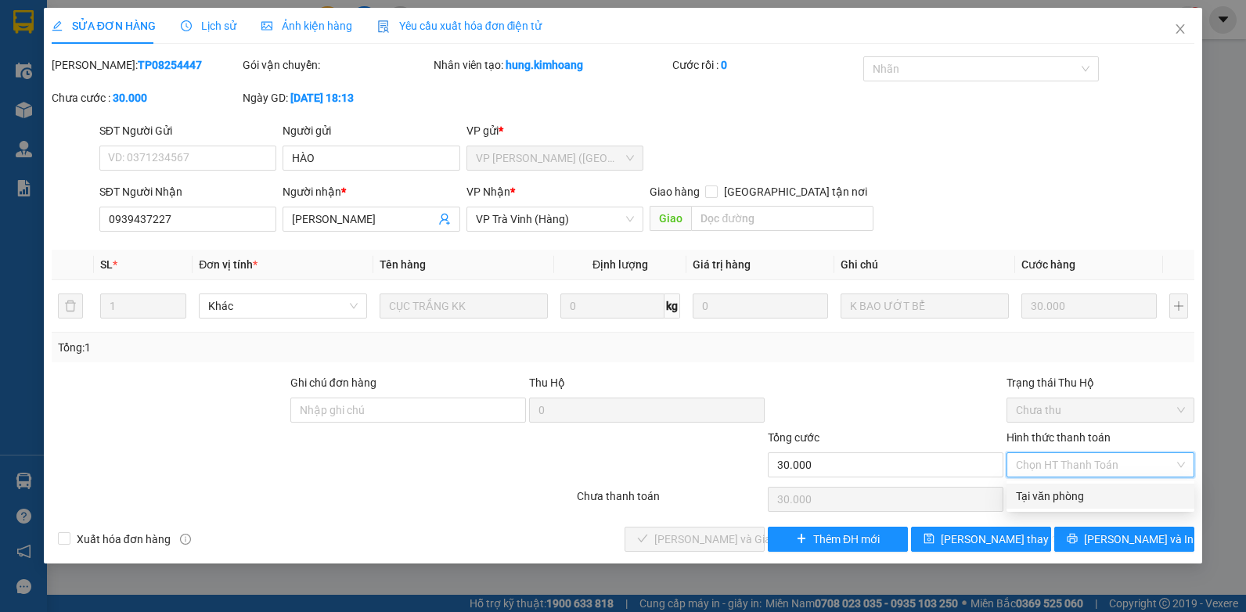
click at [1091, 495] on div "Tại văn phòng" at bounding box center [1100, 496] width 169 height 17
type input "0"
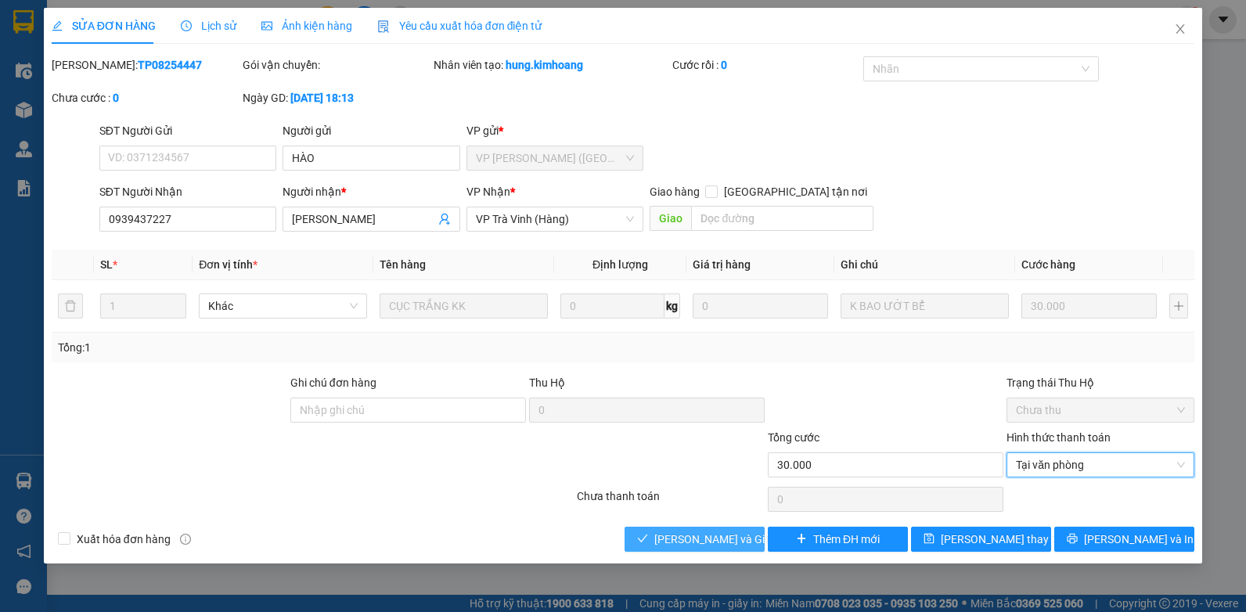
click at [674, 542] on span "[PERSON_NAME] và Giao hàng" at bounding box center [729, 539] width 150 height 17
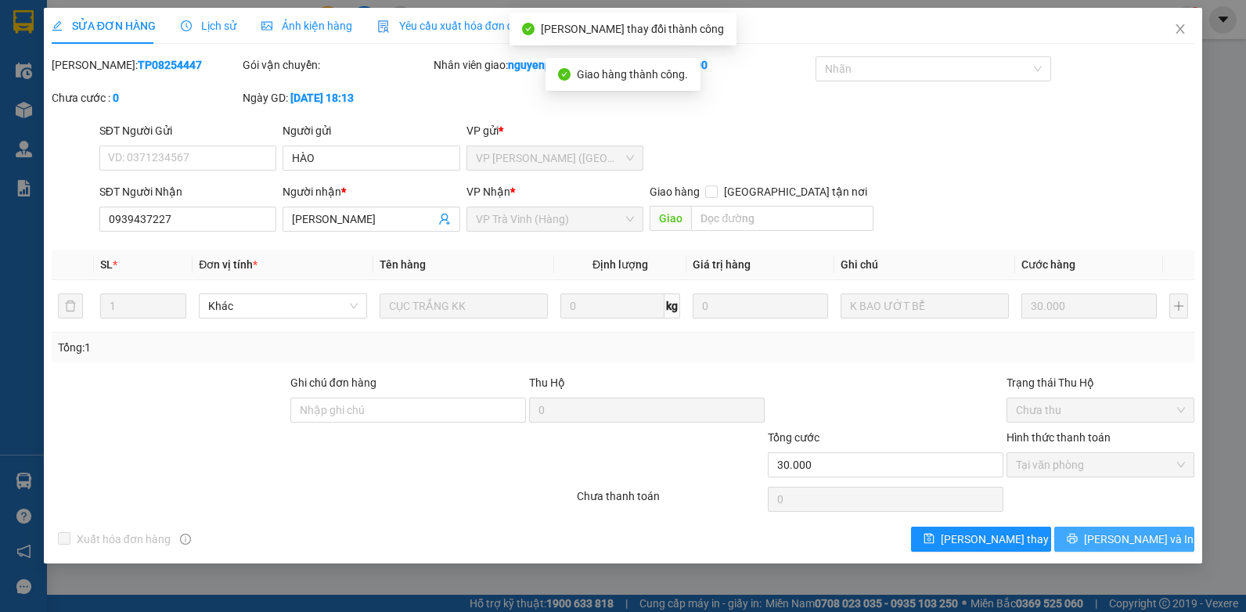
click at [1148, 544] on span "[PERSON_NAME] và In" at bounding box center [1139, 539] width 110 height 17
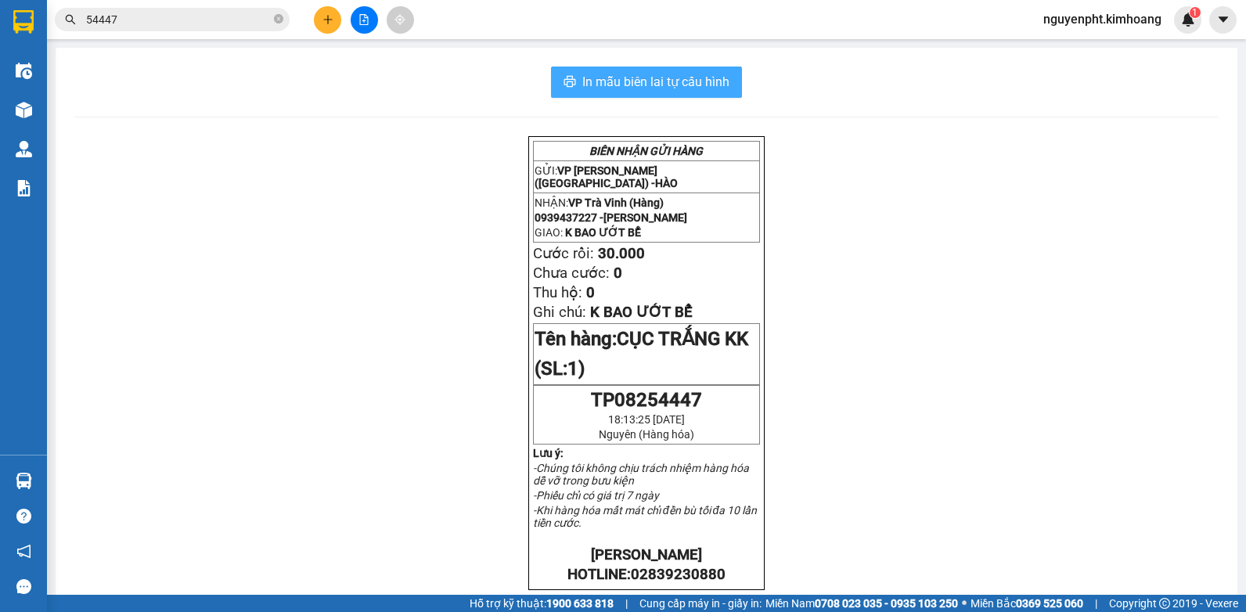
drag, startPoint x: 614, startPoint y: 85, endPoint x: 599, endPoint y: 85, distance: 14.9
click at [612, 85] on span "In mẫu biên lai tự cấu hình" at bounding box center [655, 82] width 147 height 20
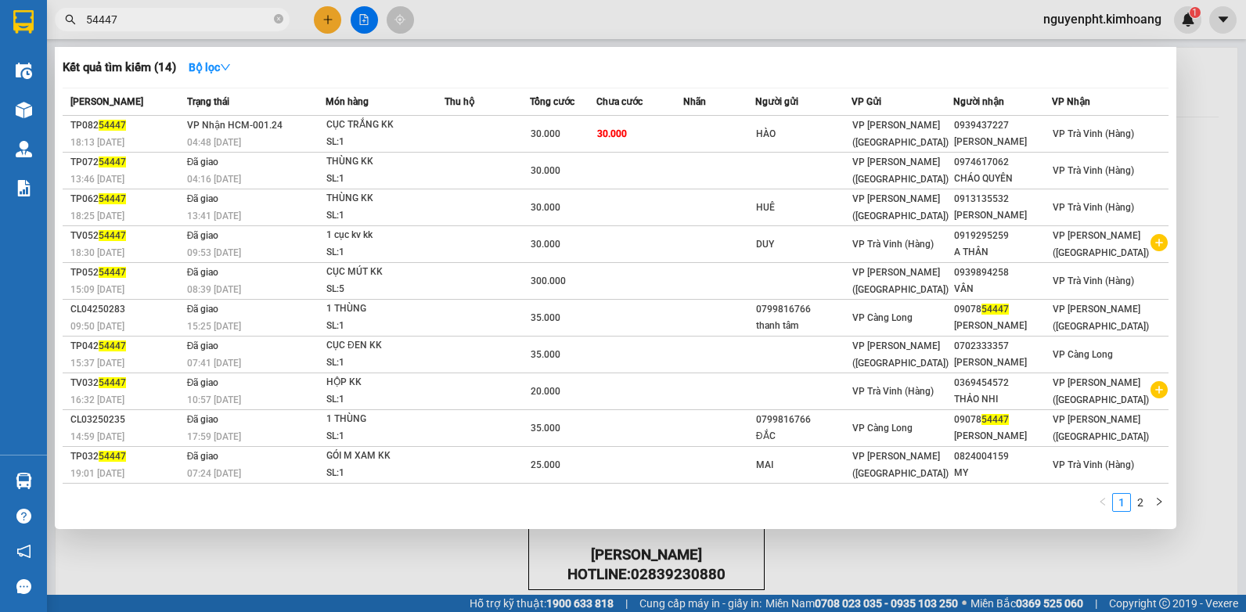
drag, startPoint x: 140, startPoint y: 22, endPoint x: 0, endPoint y: 37, distance: 140.9
click at [0, 34] on html "Kết quả tìm kiếm ( 14 ) Bộ lọc Mã ĐH Trạng thái Món hàng Thu hộ Tổng cước Chưa …" at bounding box center [623, 306] width 1246 height 612
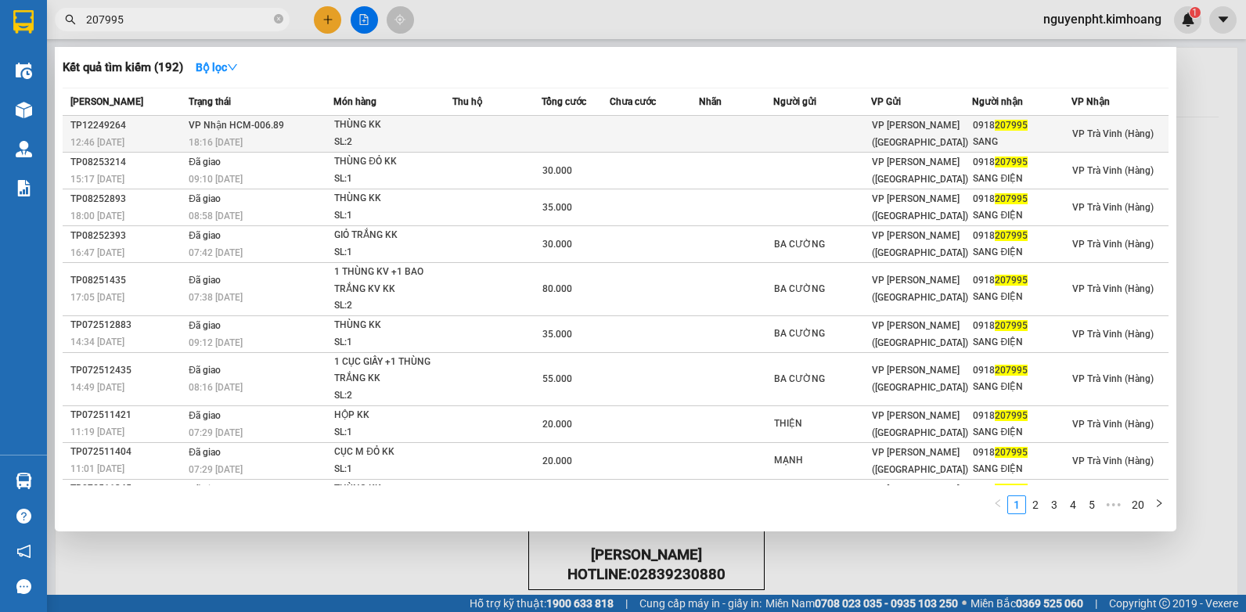
type input "207995"
click at [560, 138] on td at bounding box center [576, 134] width 68 height 37
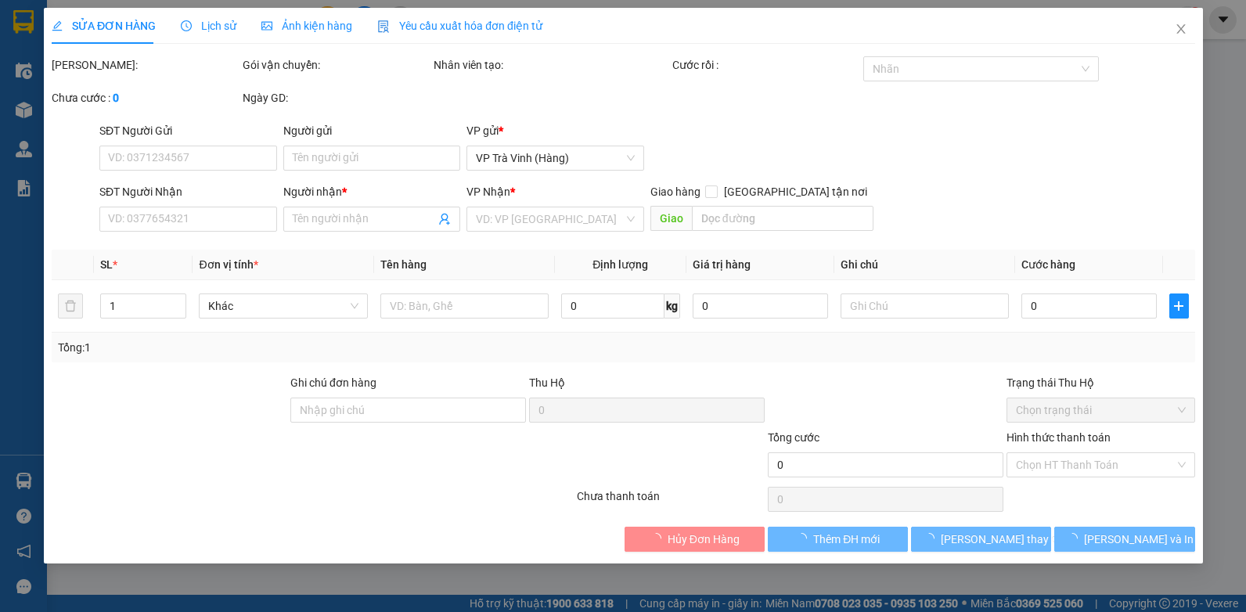
type input "0918207995"
type input "SANG"
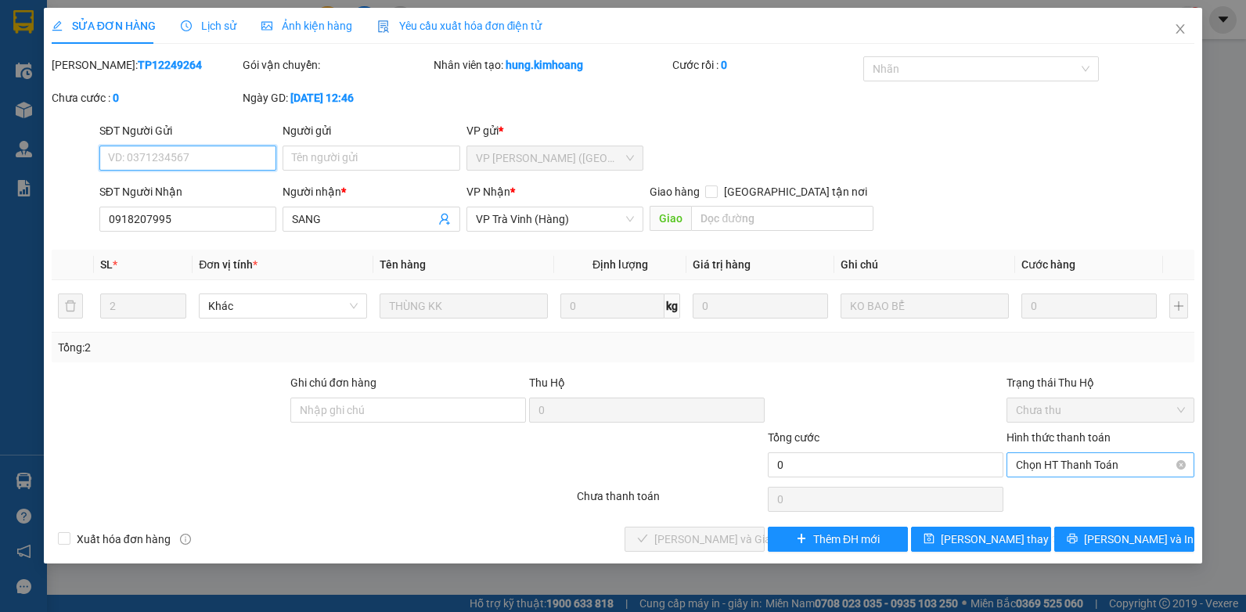
drag, startPoint x: 1117, startPoint y: 460, endPoint x: 1101, endPoint y: 472, distance: 20.0
click at [1117, 462] on span "Chọn HT Thanh Toán" at bounding box center [1100, 464] width 169 height 23
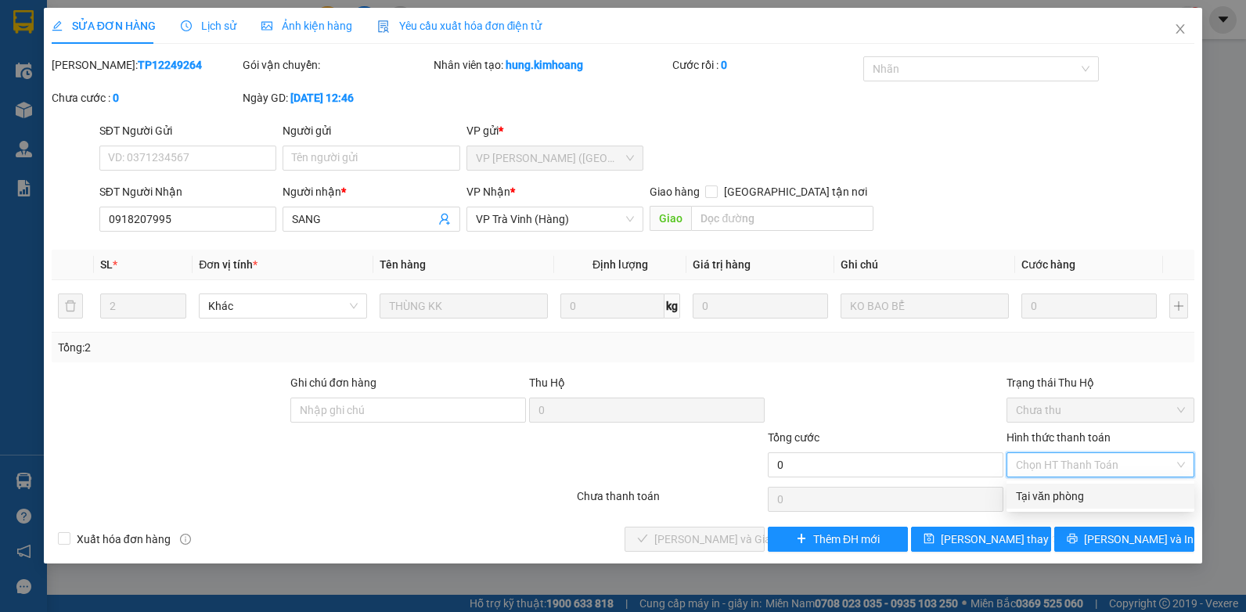
drag, startPoint x: 1080, startPoint y: 496, endPoint x: 1065, endPoint y: 494, distance: 15.0
click at [1079, 496] on div "Tại văn phòng" at bounding box center [1100, 496] width 169 height 17
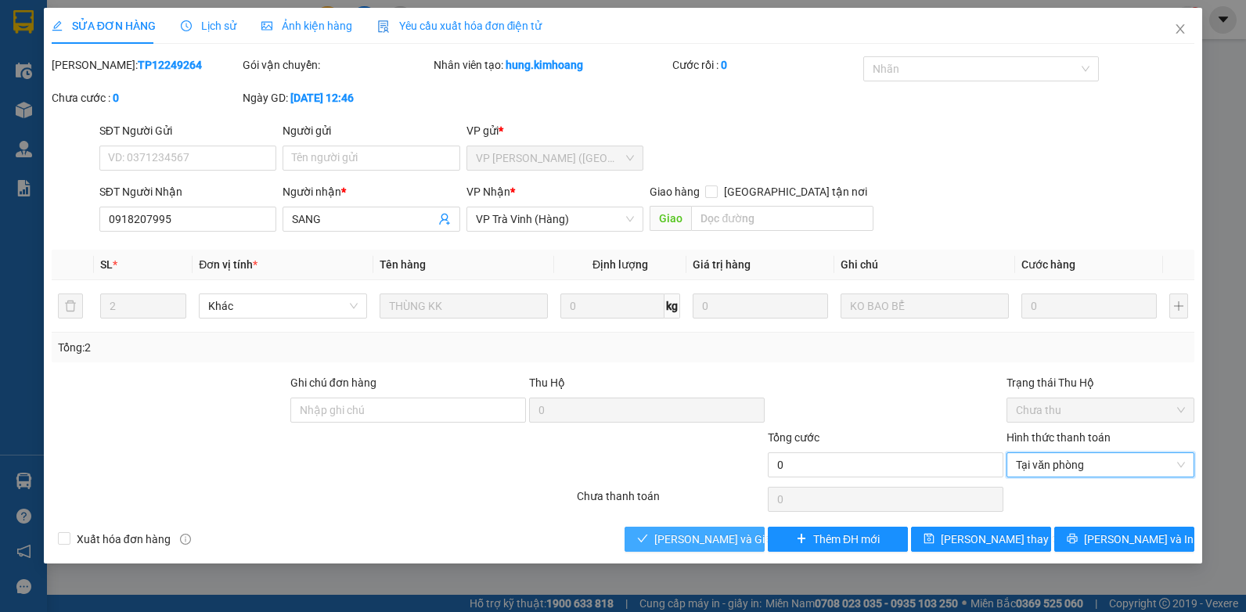
click at [703, 539] on span "[PERSON_NAME] và Giao hàng" at bounding box center [729, 539] width 150 height 17
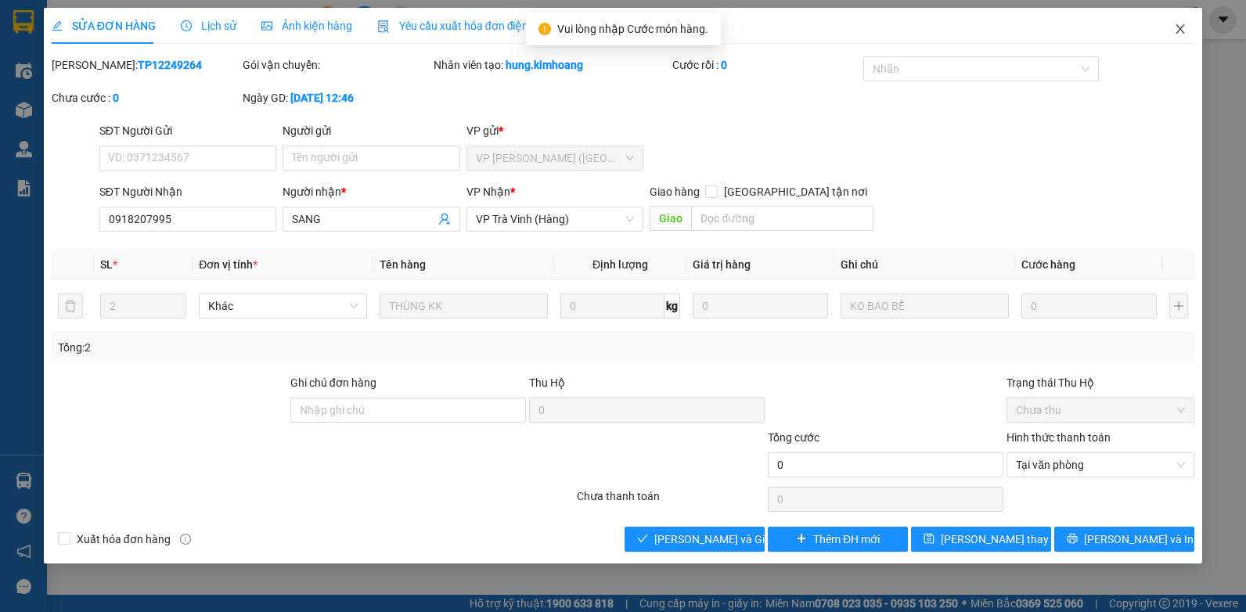
click at [1185, 23] on icon "close" at bounding box center [1180, 29] width 13 height 13
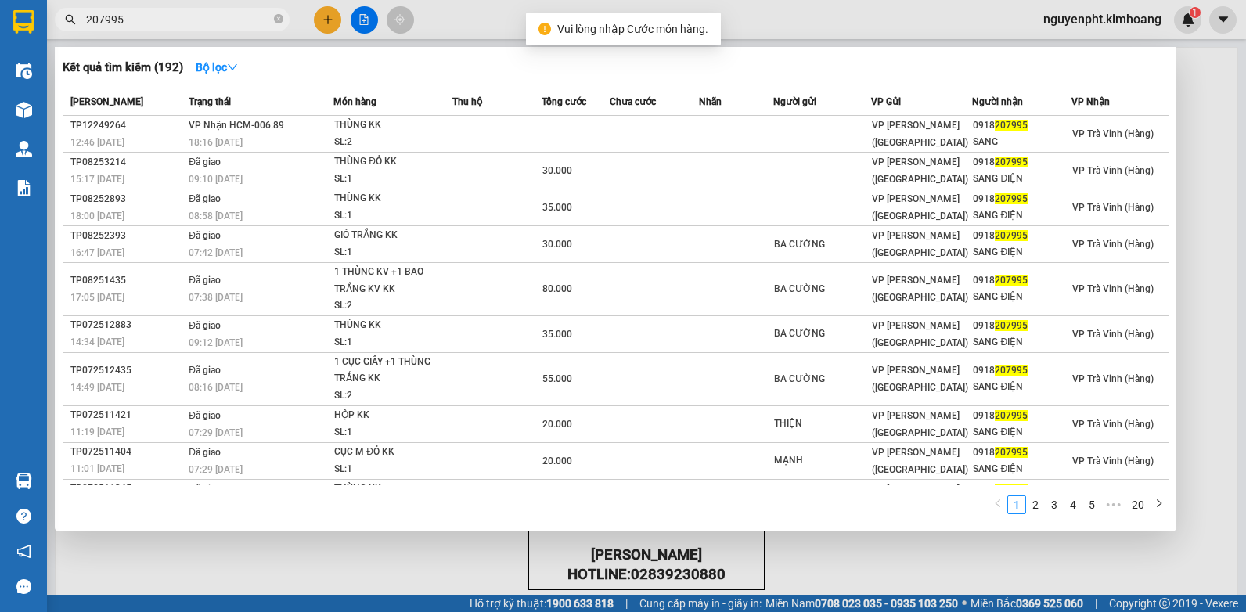
click at [175, 20] on input "207995" at bounding box center [178, 19] width 185 height 17
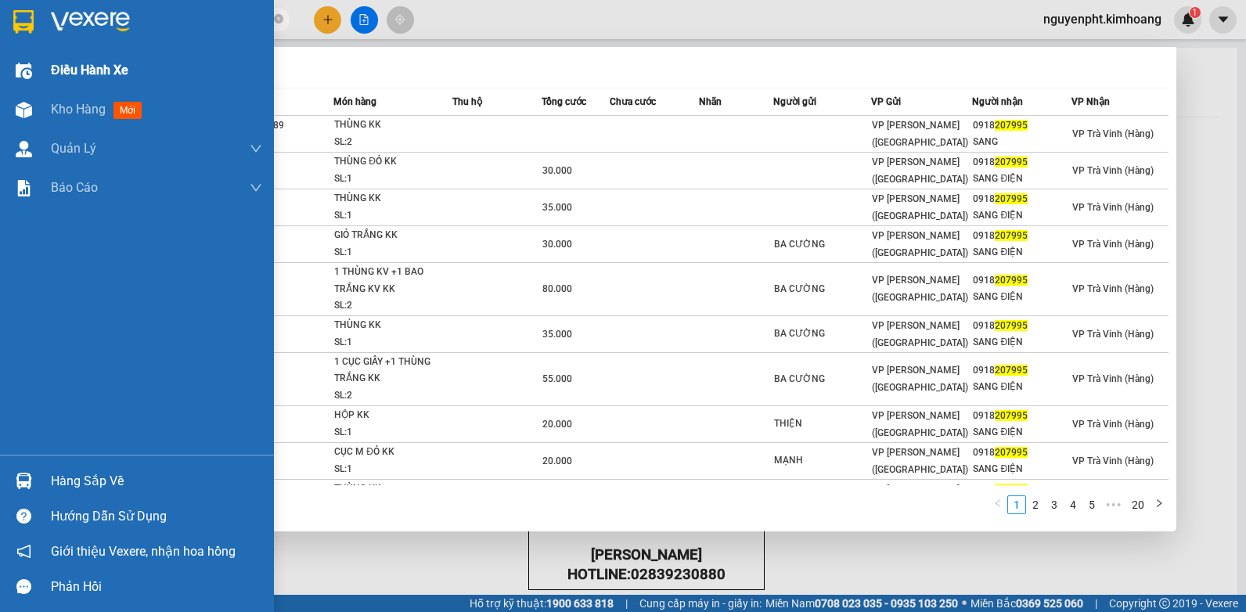
drag, startPoint x: 208, startPoint y: 16, endPoint x: 52, endPoint y: 52, distance: 160.8
click at [0, 45] on html "Kết quả tìm kiếm ( 192 ) Bộ lọc Mã ĐH Trạng thái Món hàng Thu hộ Tổng cước Chưa…" at bounding box center [623, 306] width 1246 height 612
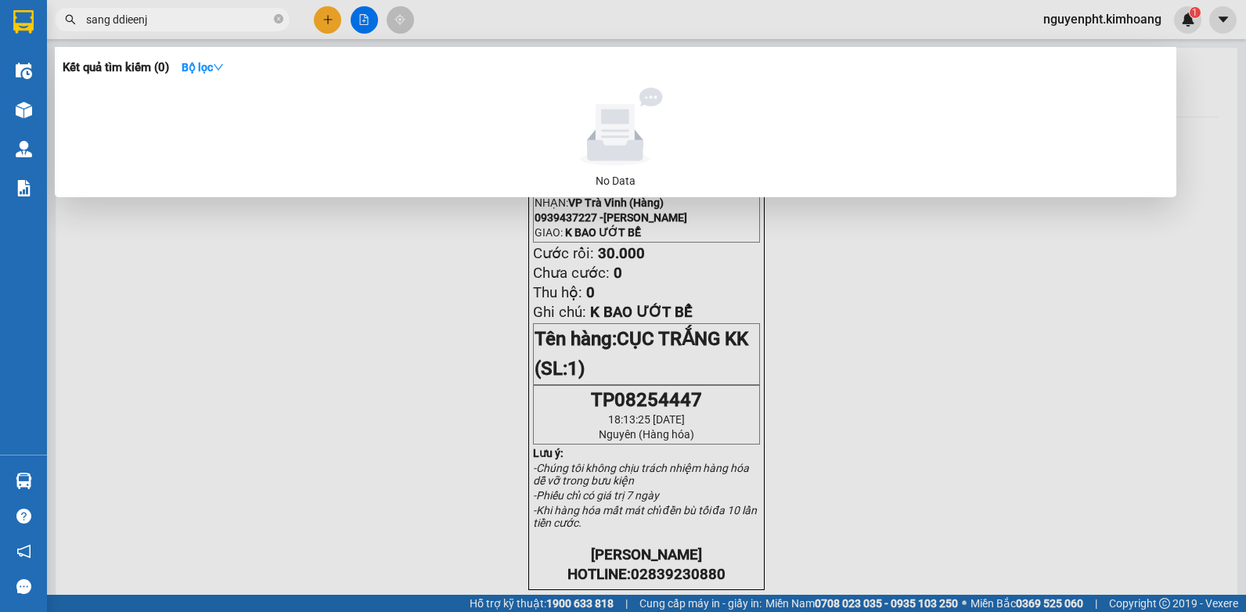
drag, startPoint x: 188, startPoint y: 19, endPoint x: 0, endPoint y: 19, distance: 187.9
click at [0, 19] on html "Kết quả tìm kiếm ( 0 ) Bộ lọc No Data sang ddieenj nguyenpht.kimhoang 1 Điều hà…" at bounding box center [623, 306] width 1246 height 612
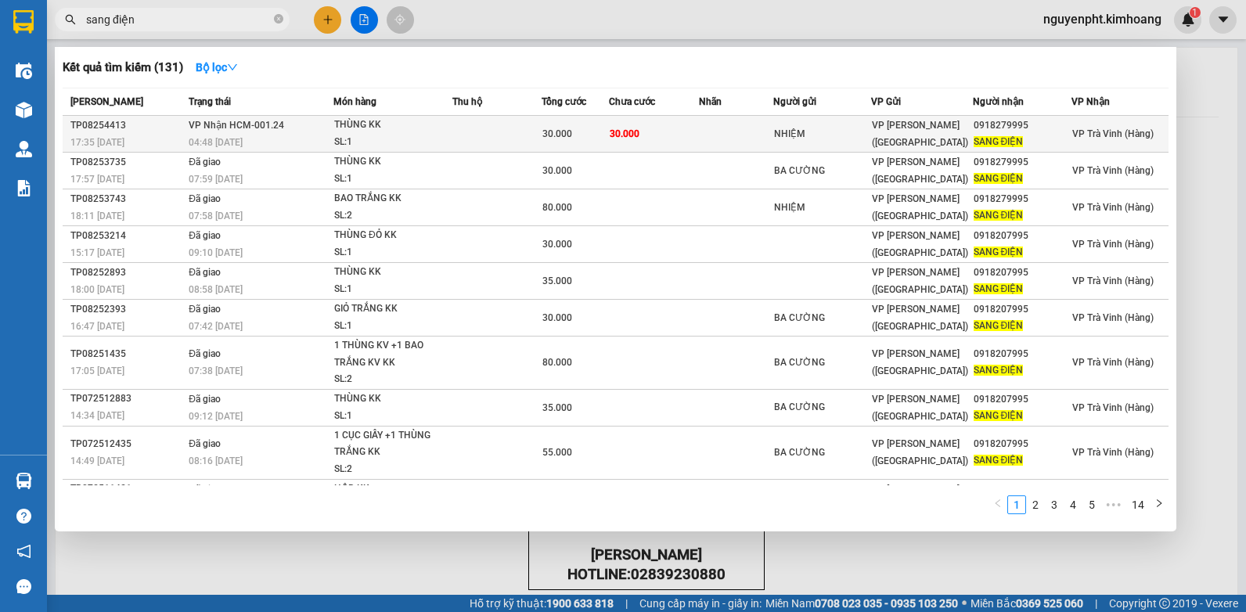
type input "sang điện"
click at [569, 136] on div "30.000" at bounding box center [575, 133] width 67 height 17
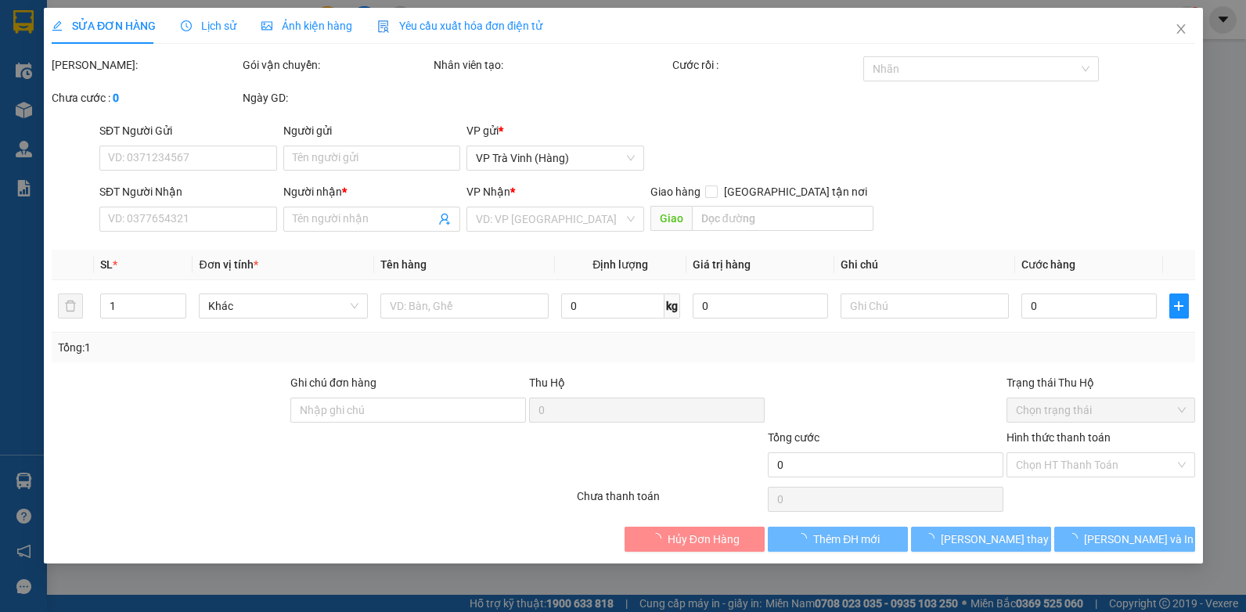
type input "NHIỆM"
type input "0918279995"
type input "SANG ĐIỆN"
type input "30.000"
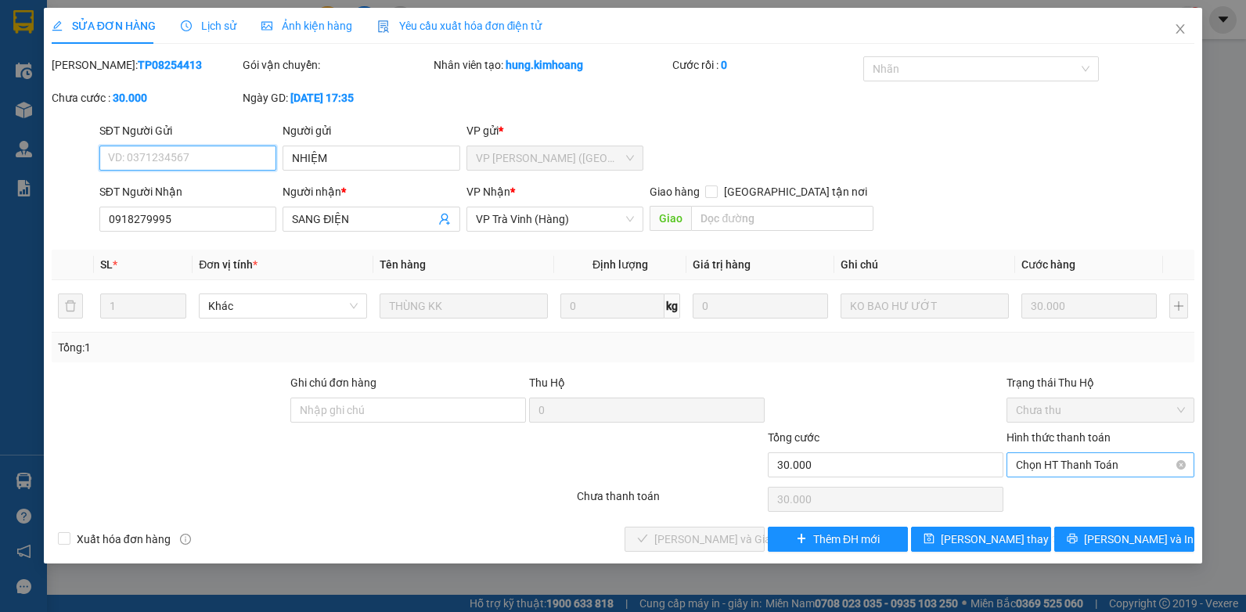
drag, startPoint x: 1085, startPoint y: 463, endPoint x: 1081, endPoint y: 473, distance: 10.9
click at [1085, 463] on span "Chọn HT Thanh Toán" at bounding box center [1100, 464] width 169 height 23
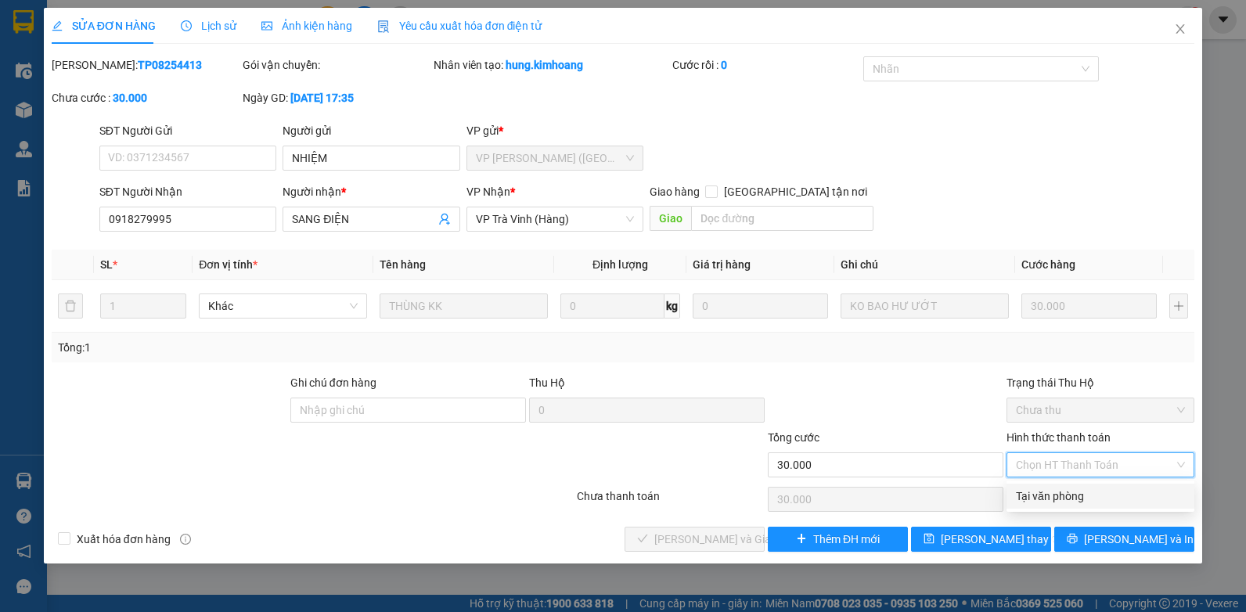
click at [1081, 492] on div "Tại văn phòng" at bounding box center [1100, 496] width 169 height 17
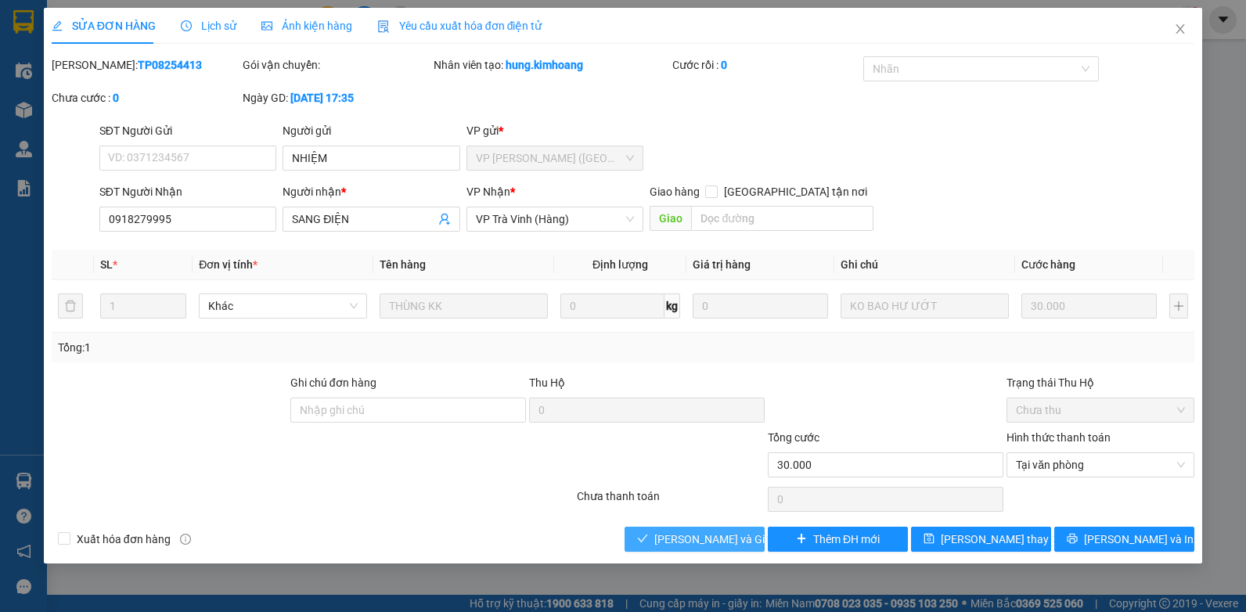
click at [675, 534] on span "[PERSON_NAME] và Giao hàng" at bounding box center [729, 539] width 150 height 17
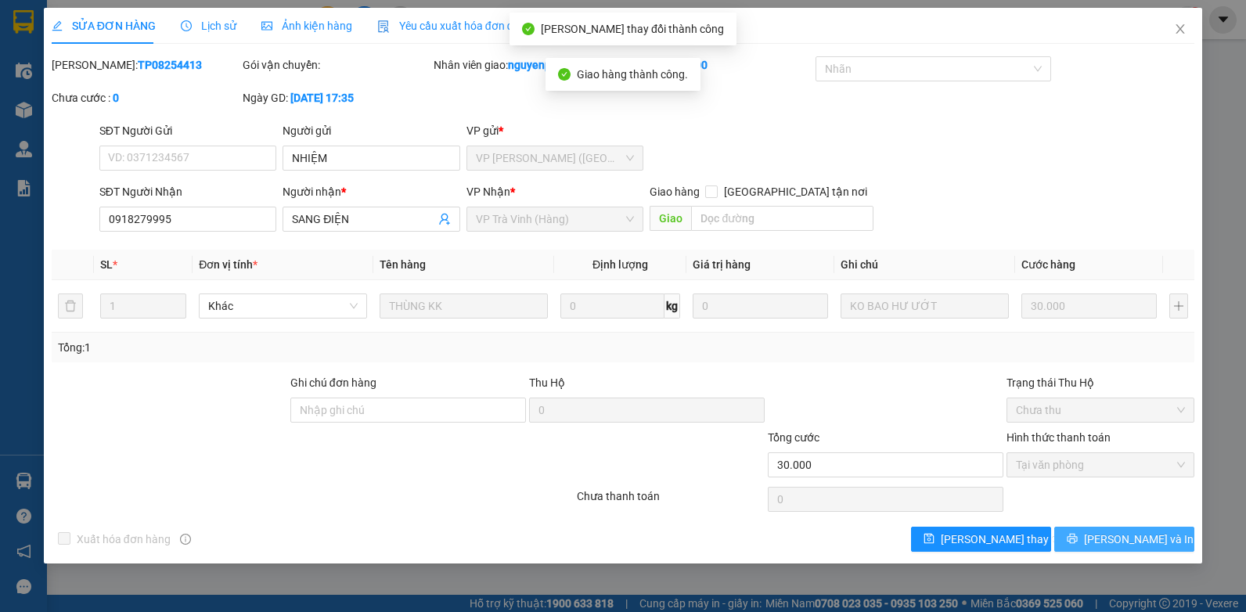
click at [1078, 539] on icon "printer" at bounding box center [1072, 538] width 11 height 11
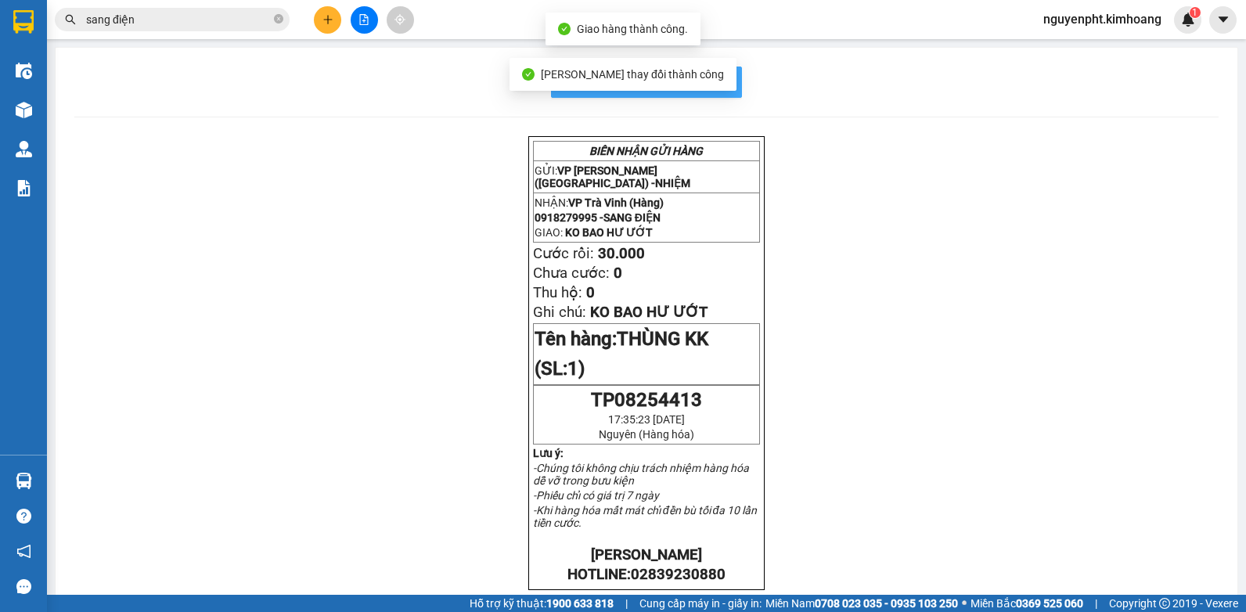
click at [719, 68] on button "In mẫu biên lai tự cấu hình" at bounding box center [646, 82] width 191 height 31
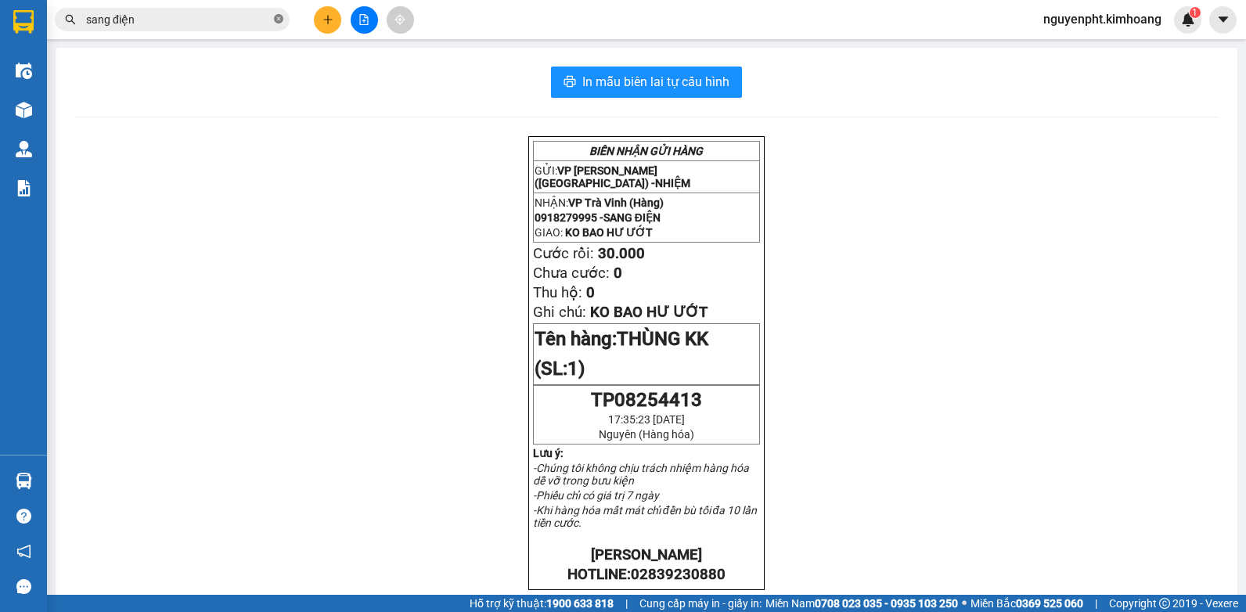
click at [277, 19] on icon "close-circle" at bounding box center [278, 18] width 9 height 9
click at [200, 34] on div "Kết quả tìm kiếm ( 131 ) Bộ lọc Mã ĐH Trạng thái Món hàng Thu hộ Tổng cước Chưa…" at bounding box center [623, 19] width 1246 height 39
click at [202, 18] on input "text" at bounding box center [178, 19] width 185 height 17
click at [193, 19] on input "text" at bounding box center [178, 19] width 185 height 17
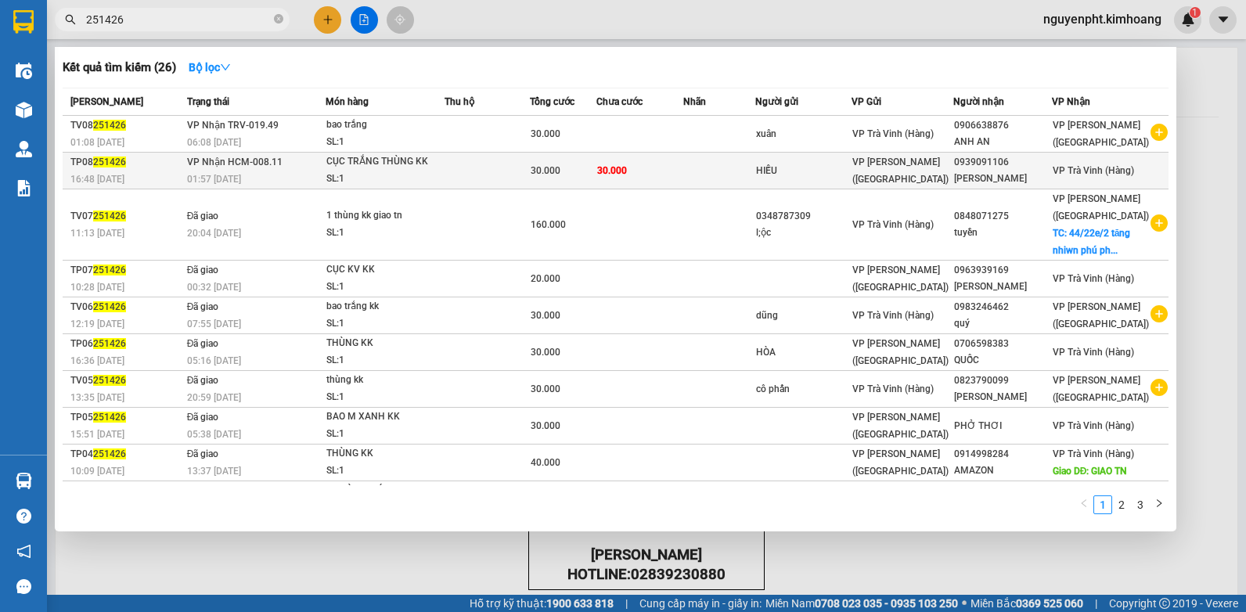
type input "251426"
click at [770, 178] on div "HIẾU" at bounding box center [803, 171] width 95 height 16
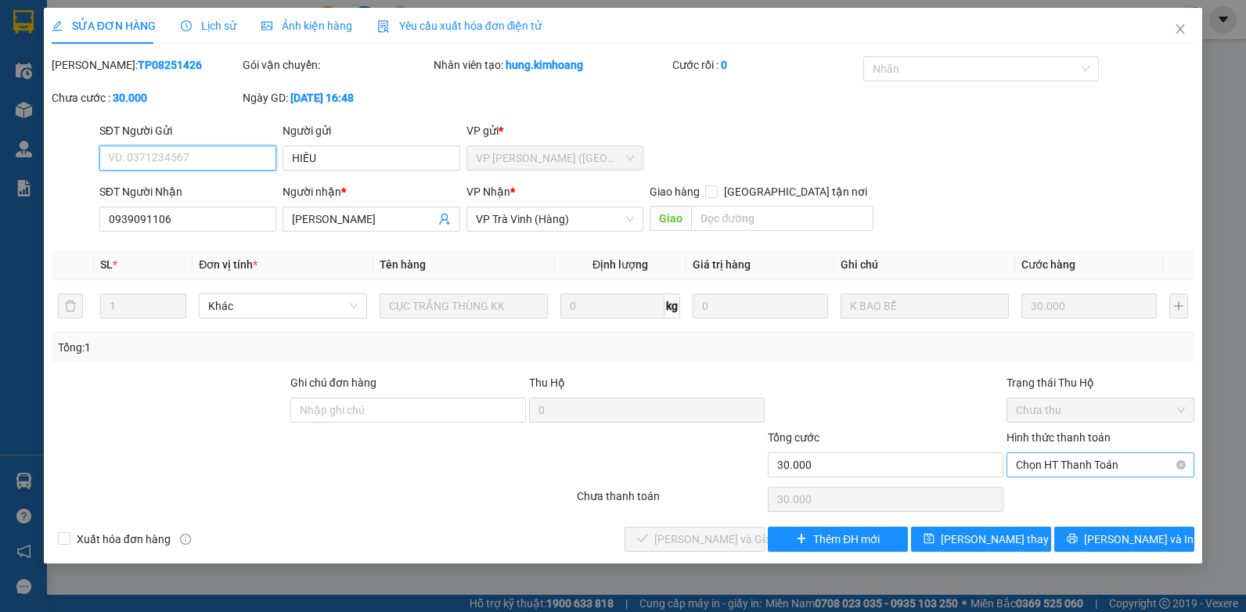
click at [1122, 468] on span "Chọn HT Thanh Toán" at bounding box center [1100, 464] width 169 height 23
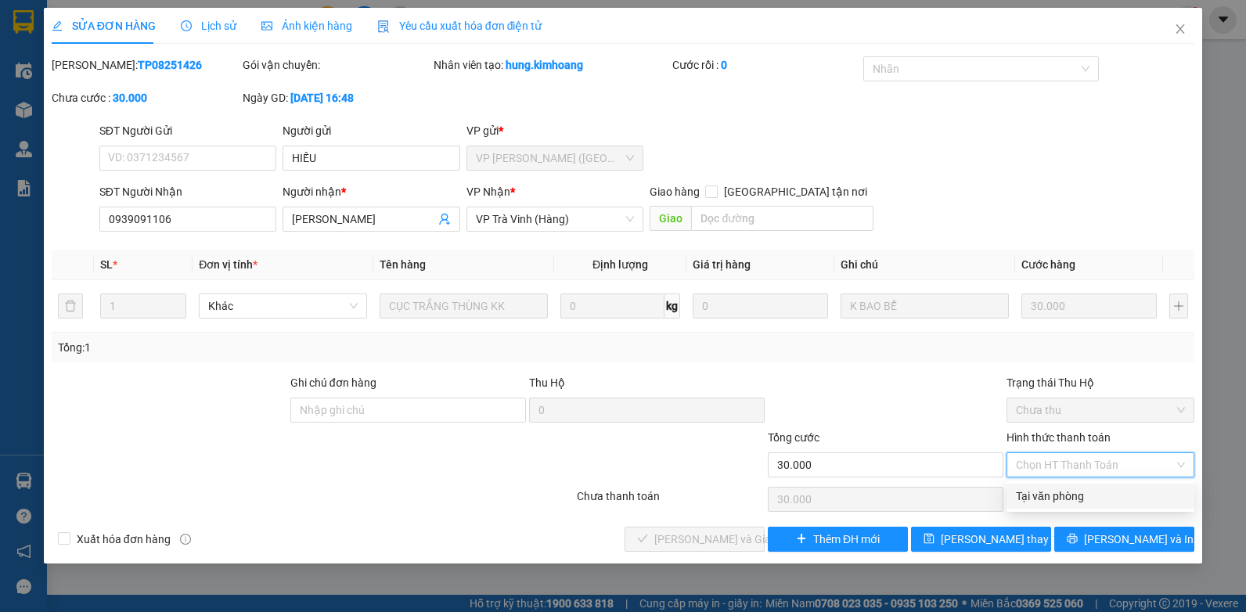
click at [1095, 501] on div "Tại văn phòng" at bounding box center [1100, 496] width 169 height 17
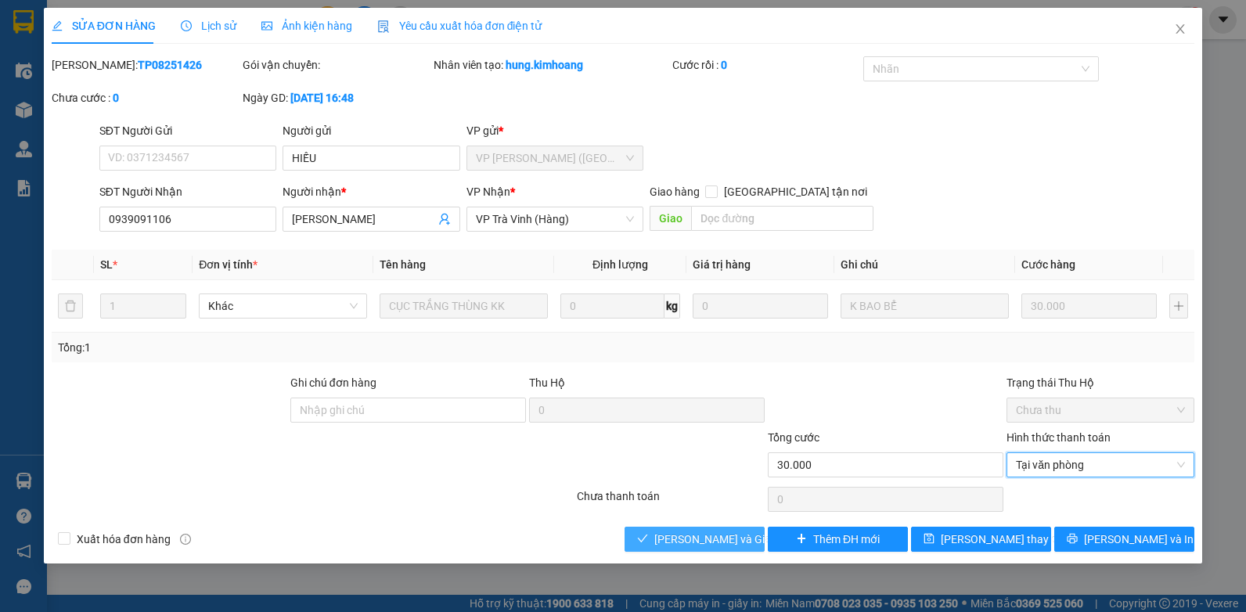
click at [664, 538] on span "[PERSON_NAME] và Giao hàng" at bounding box center [729, 539] width 150 height 17
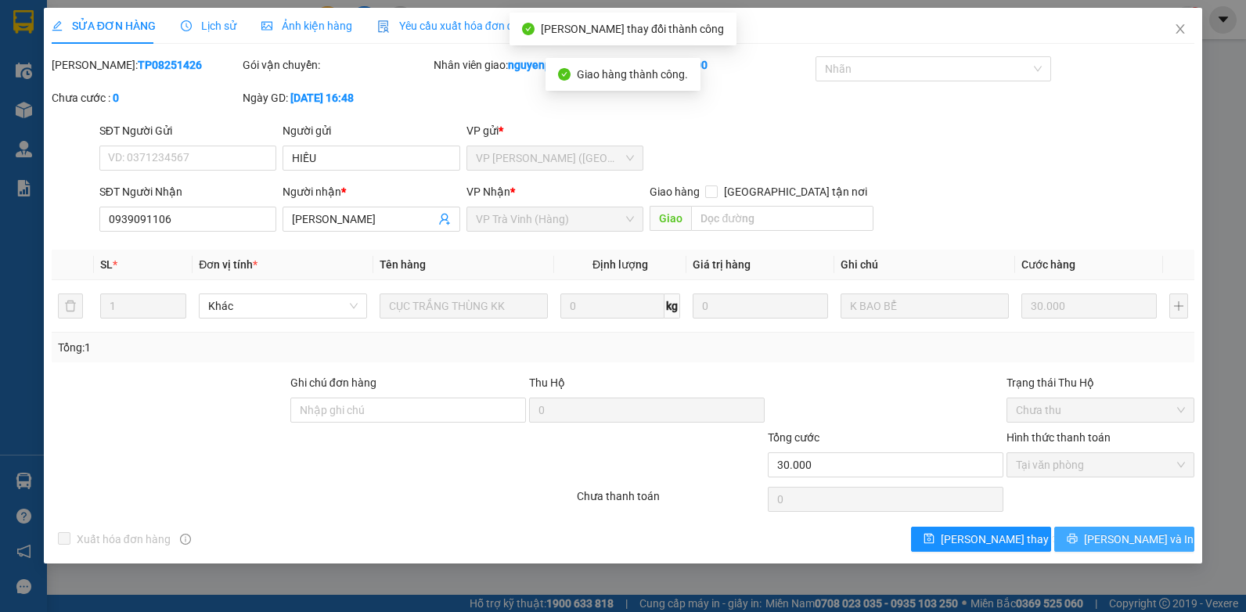
click at [1078, 534] on icon "printer" at bounding box center [1073, 539] width 10 height 10
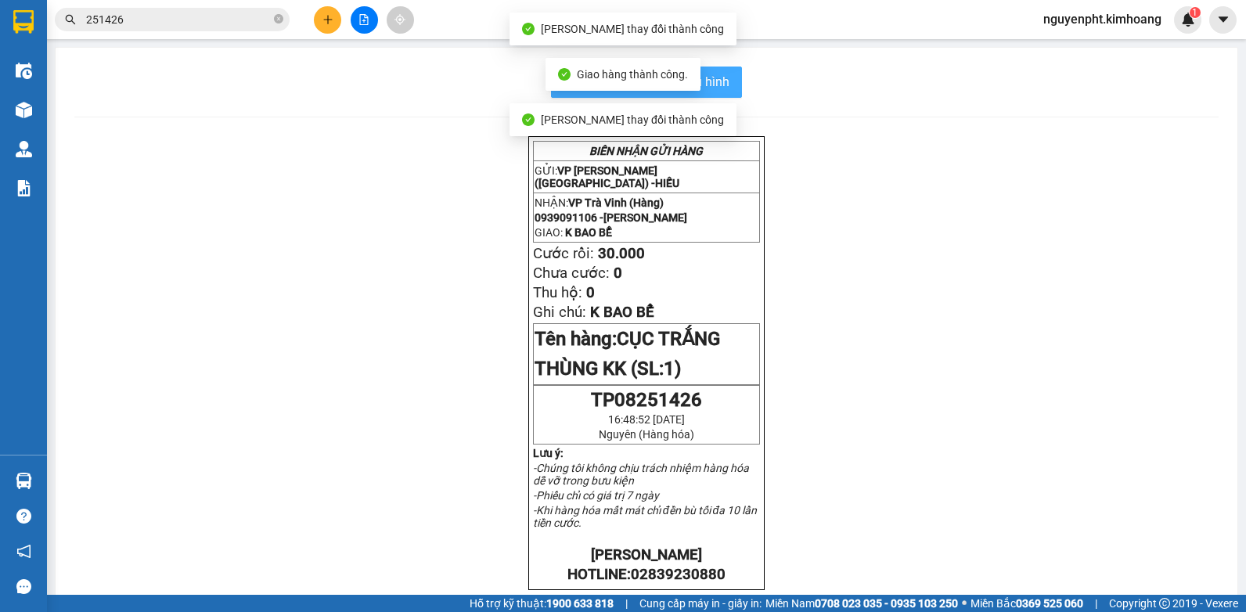
click at [718, 85] on span "In mẫu biên lai tự cấu hình" at bounding box center [655, 82] width 147 height 20
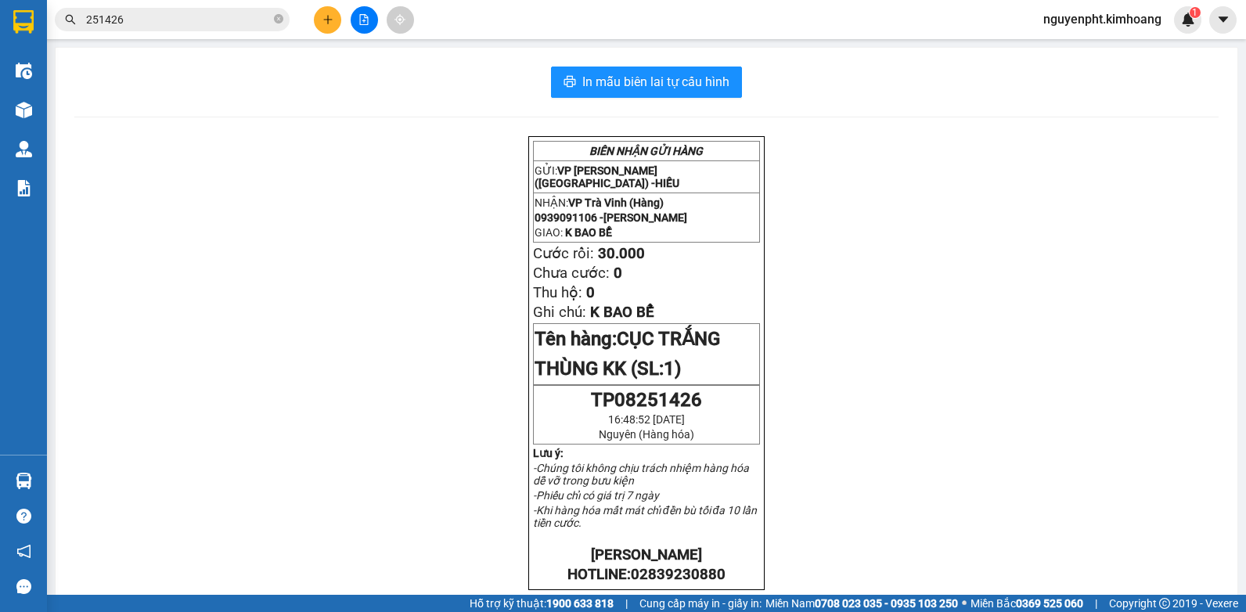
click at [217, 15] on input "251426" at bounding box center [178, 19] width 185 height 17
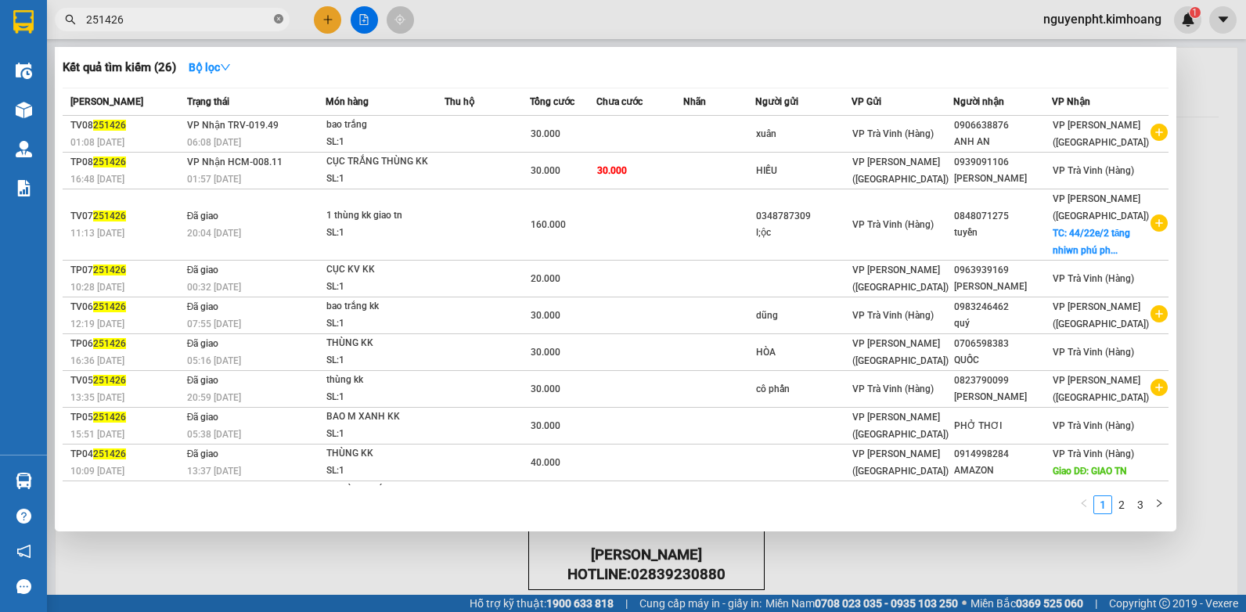
click at [279, 23] on icon "close-circle" at bounding box center [278, 18] width 9 height 9
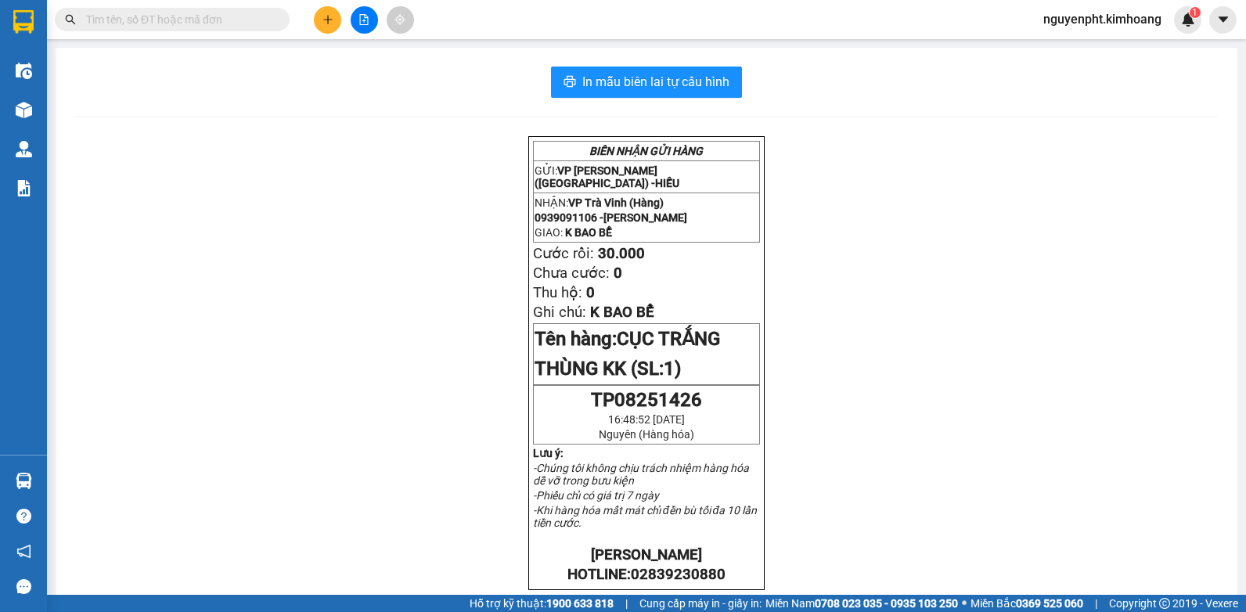
click at [225, 20] on input "text" at bounding box center [178, 19] width 185 height 17
click at [319, 20] on button at bounding box center [327, 19] width 27 height 27
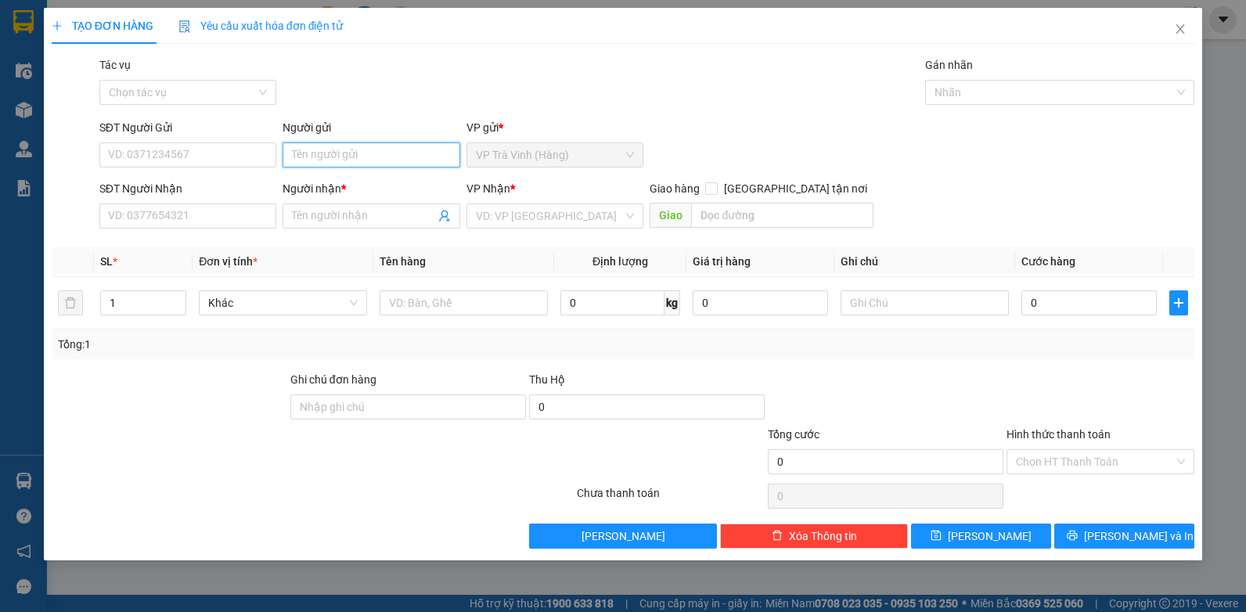
click at [334, 157] on input "Người gửi" at bounding box center [372, 154] width 178 height 25
type input "xuân thẹo"
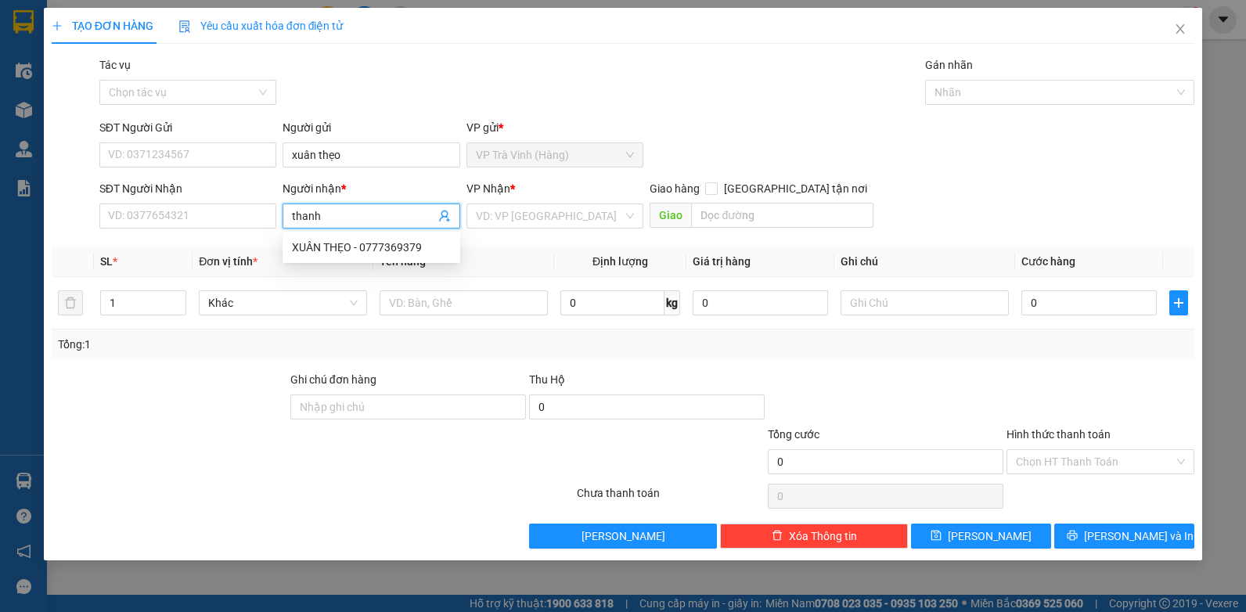
type input "thanh"
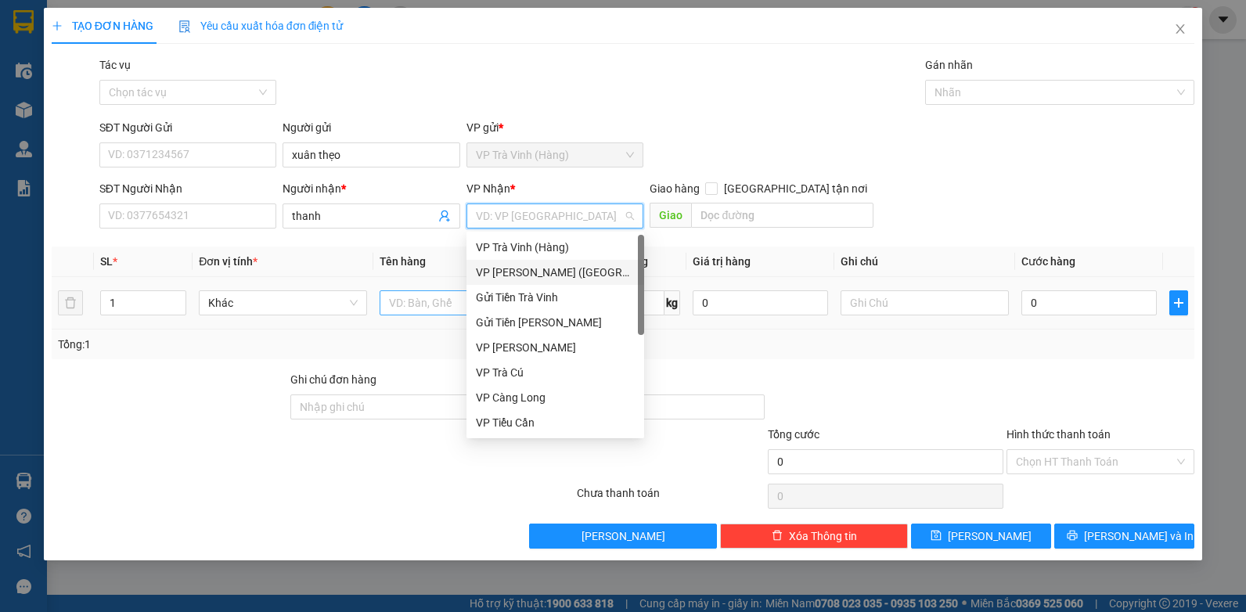
drag, startPoint x: 499, startPoint y: 278, endPoint x: 488, endPoint y: 293, distance: 18.0
click at [499, 278] on div "VP [PERSON_NAME] ([GEOGRAPHIC_DATA])" at bounding box center [555, 272] width 159 height 17
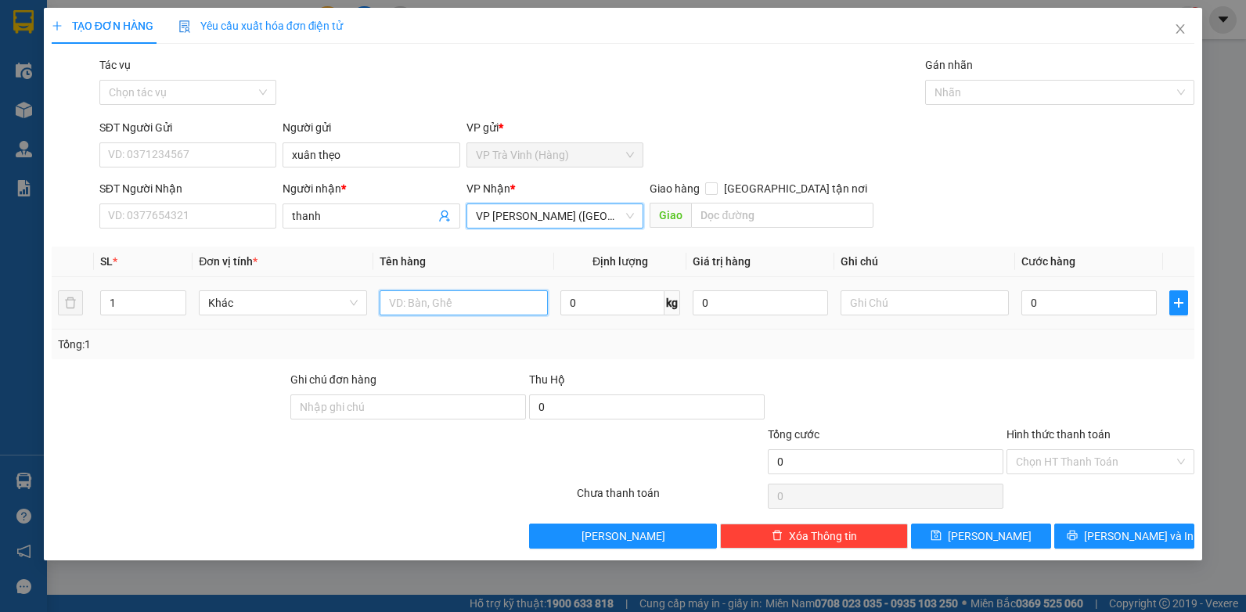
drag, startPoint x: 474, startPoint y: 304, endPoint x: 466, endPoint y: 297, distance: 10.5
click at [471, 303] on input "text" at bounding box center [464, 302] width 168 height 25
type input "tiền sl 4126 3.520.000"
type input "2"
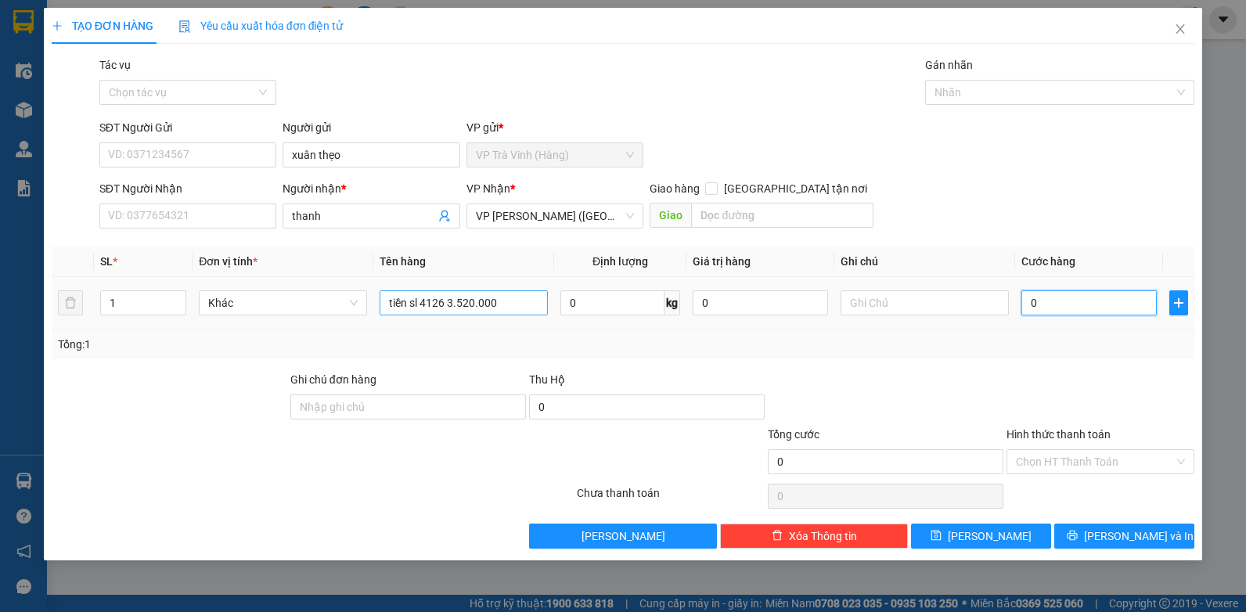
type input "2"
type input "25"
type input "25.000"
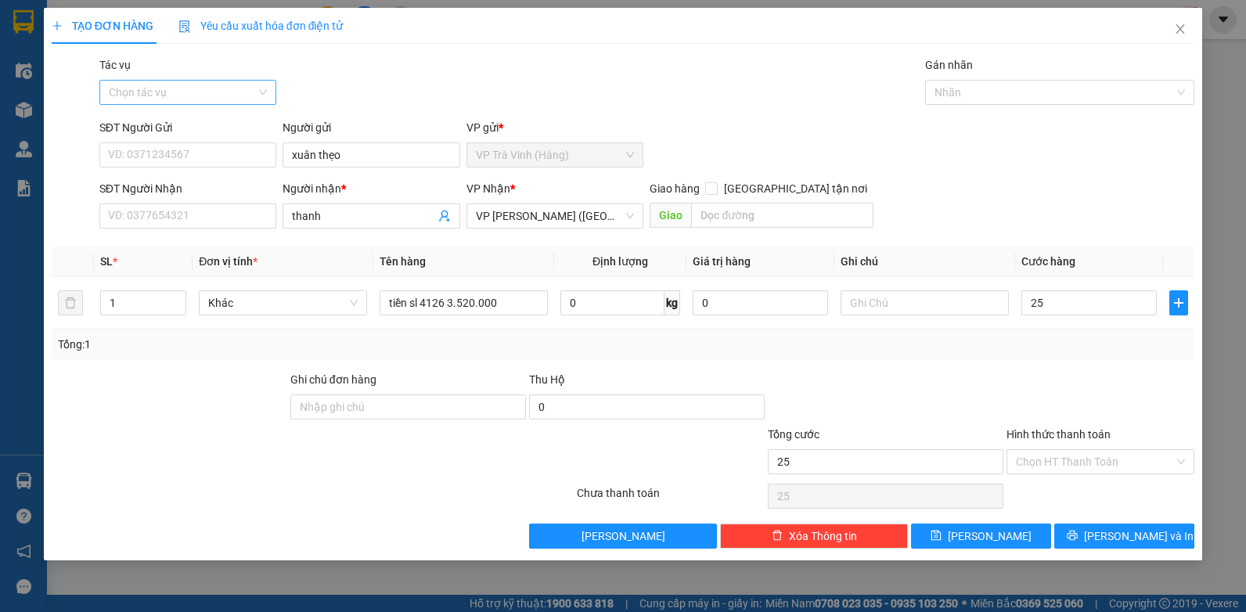
type input "25.000"
click at [152, 95] on input "Tác vụ" at bounding box center [183, 92] width 148 height 23
click at [151, 159] on div "Nhập hàng kho nhận" at bounding box center [188, 148] width 178 height 25
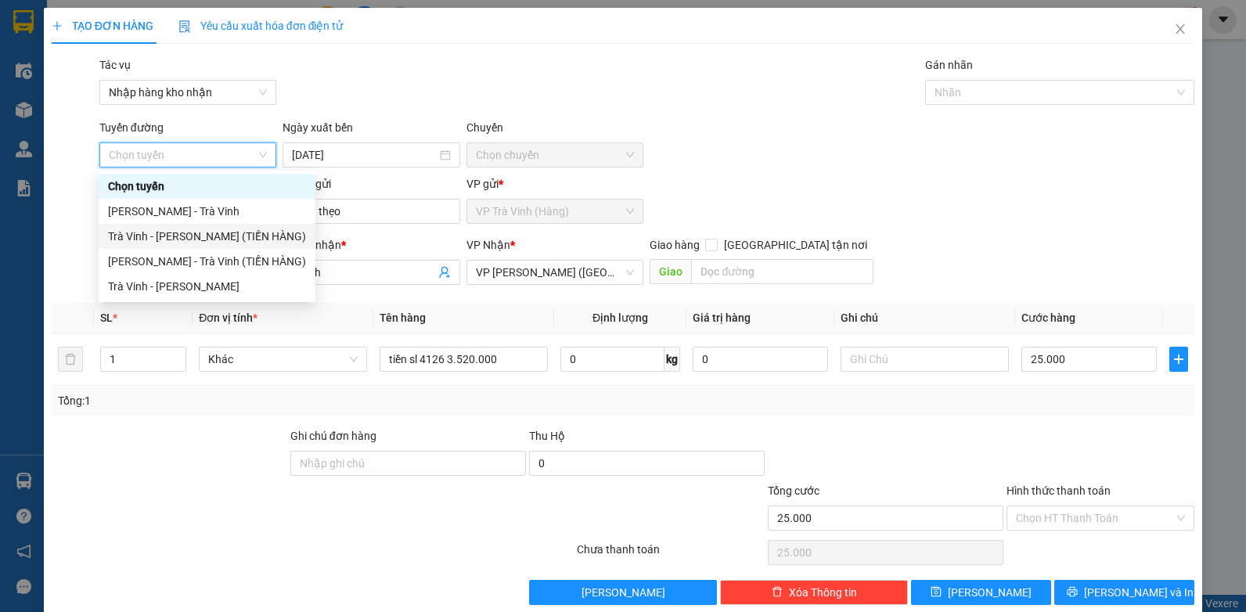
click at [182, 234] on div "Trà Vinh - [PERSON_NAME] (TIỀN HÀNG)" at bounding box center [207, 236] width 198 height 17
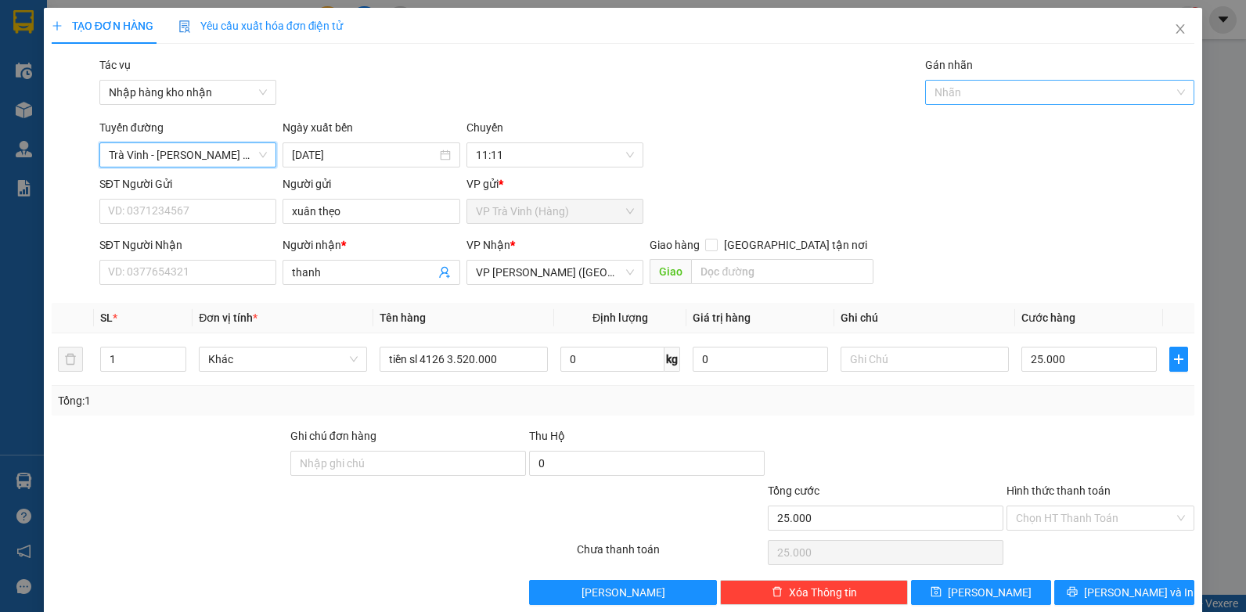
click at [989, 84] on div at bounding box center [1052, 92] width 246 height 19
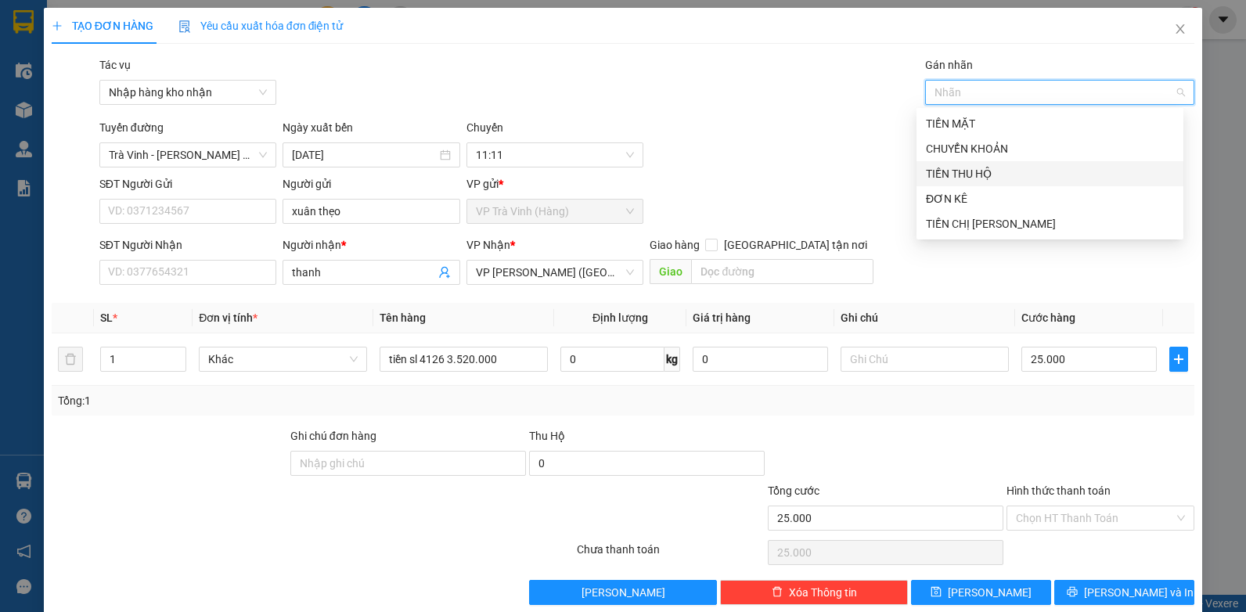
drag, startPoint x: 975, startPoint y: 177, endPoint x: 951, endPoint y: 176, distance: 23.5
click at [975, 178] on div "TIỀN THU HỘ" at bounding box center [1050, 173] width 248 height 17
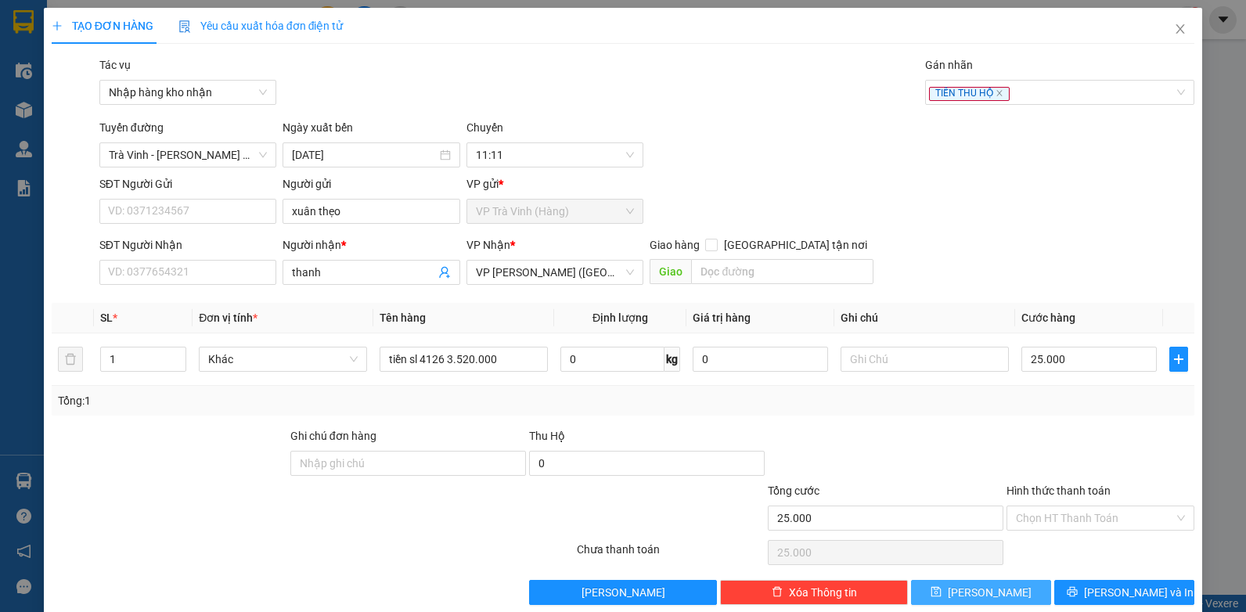
click at [982, 584] on span "[PERSON_NAME]" at bounding box center [990, 592] width 84 height 17
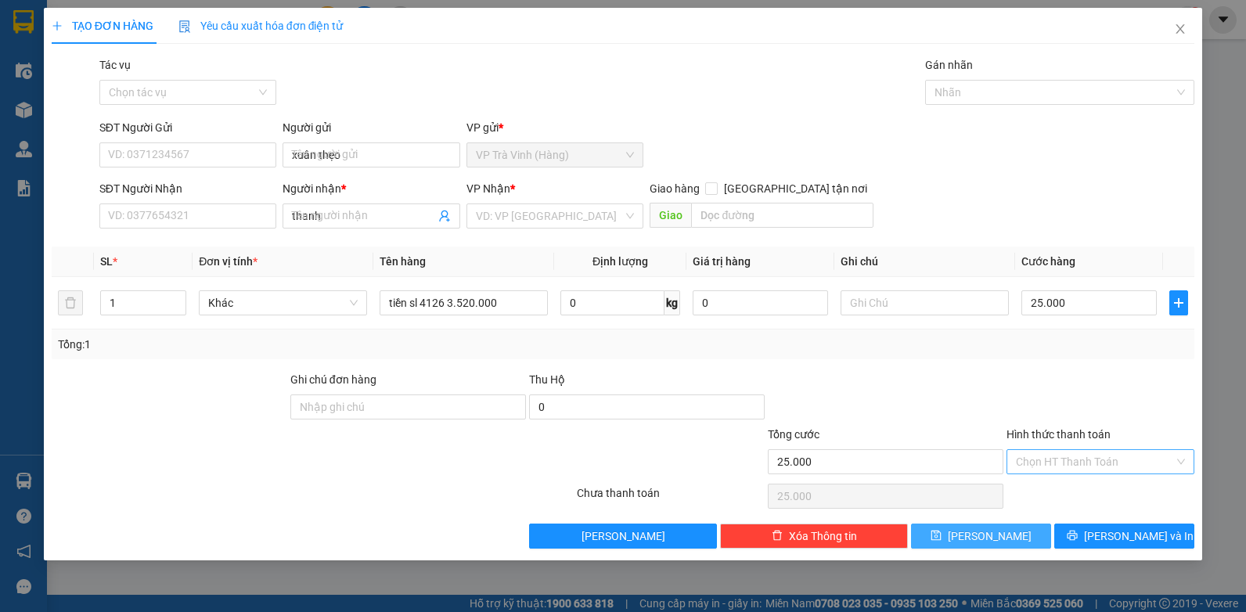
type input "0"
click at [1180, 30] on icon "close" at bounding box center [1180, 29] width 13 height 13
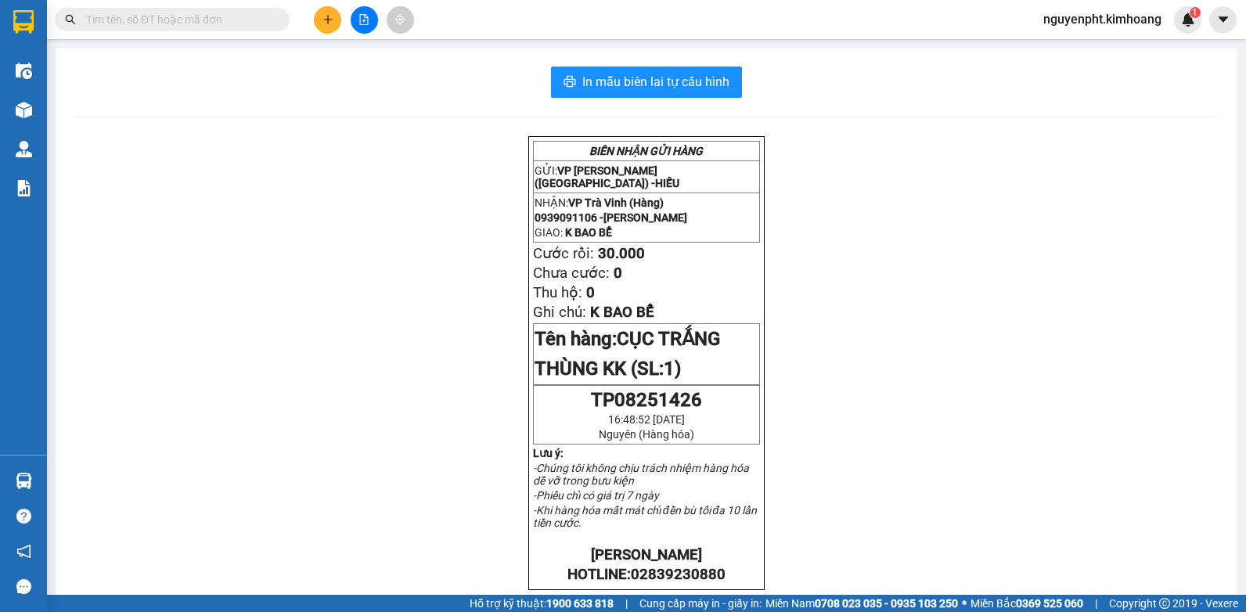
click at [193, 17] on input "text" at bounding box center [178, 19] width 185 height 17
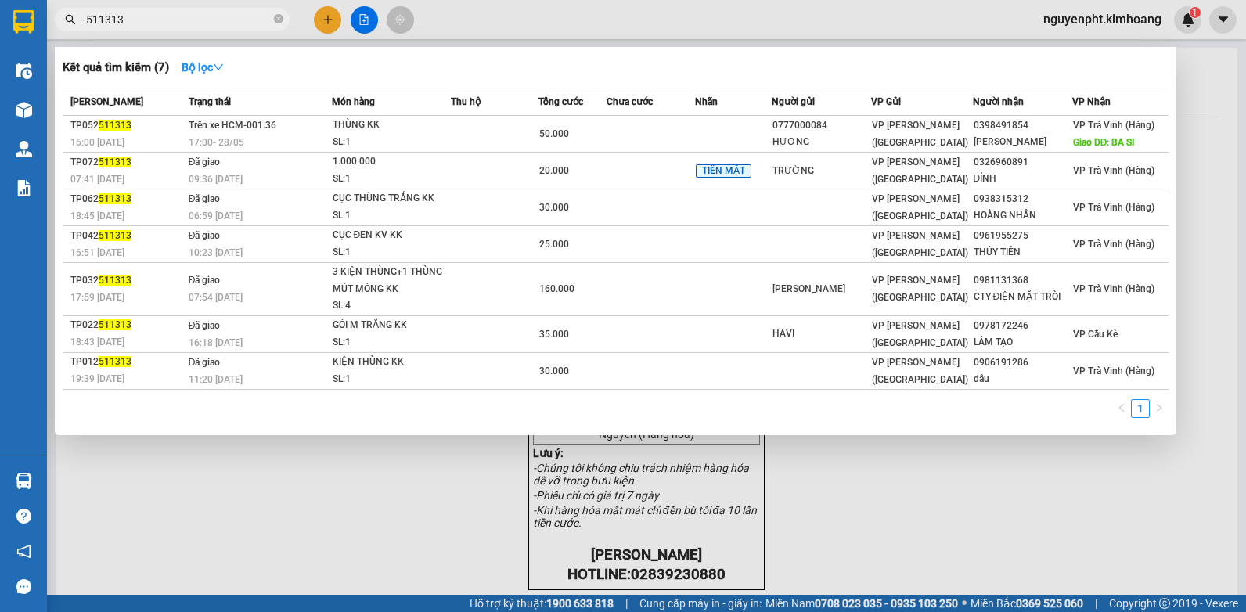
drag, startPoint x: 209, startPoint y: 18, endPoint x: -3, endPoint y: 23, distance: 212.2
click at [0, 23] on html "Kết quả tìm kiếm ( 7 ) Bộ lọc Mã ĐH Trạng thái Món hàng Thu hộ Tổng cước Chưa c…" at bounding box center [623, 306] width 1246 height 612
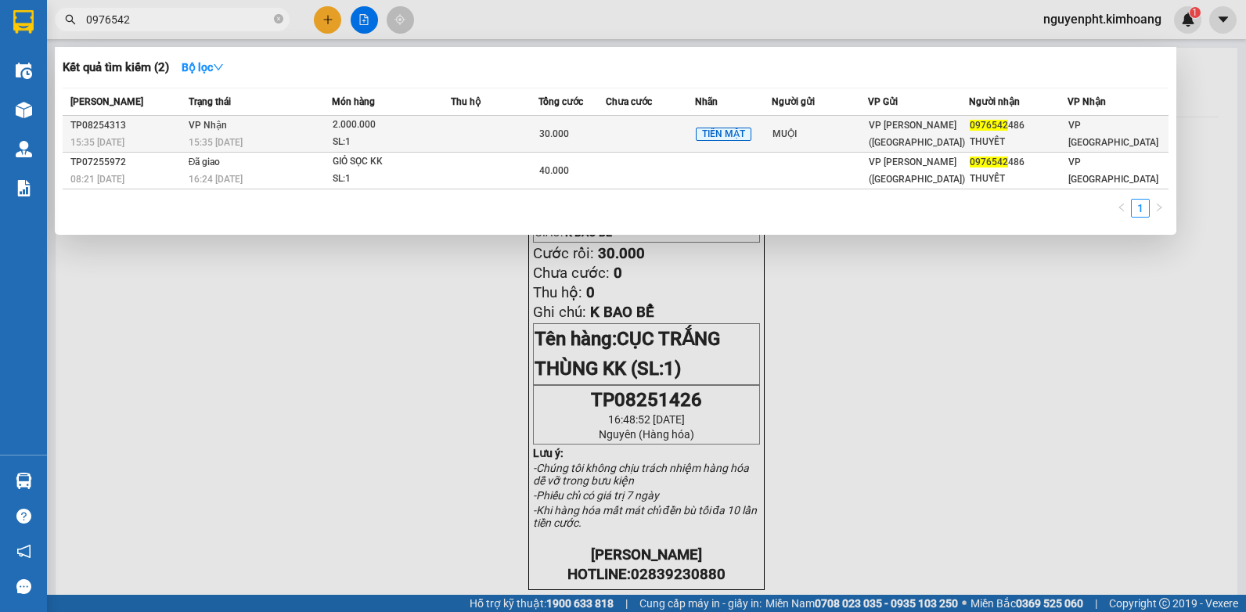
click at [645, 135] on td at bounding box center [650, 134] width 88 height 37
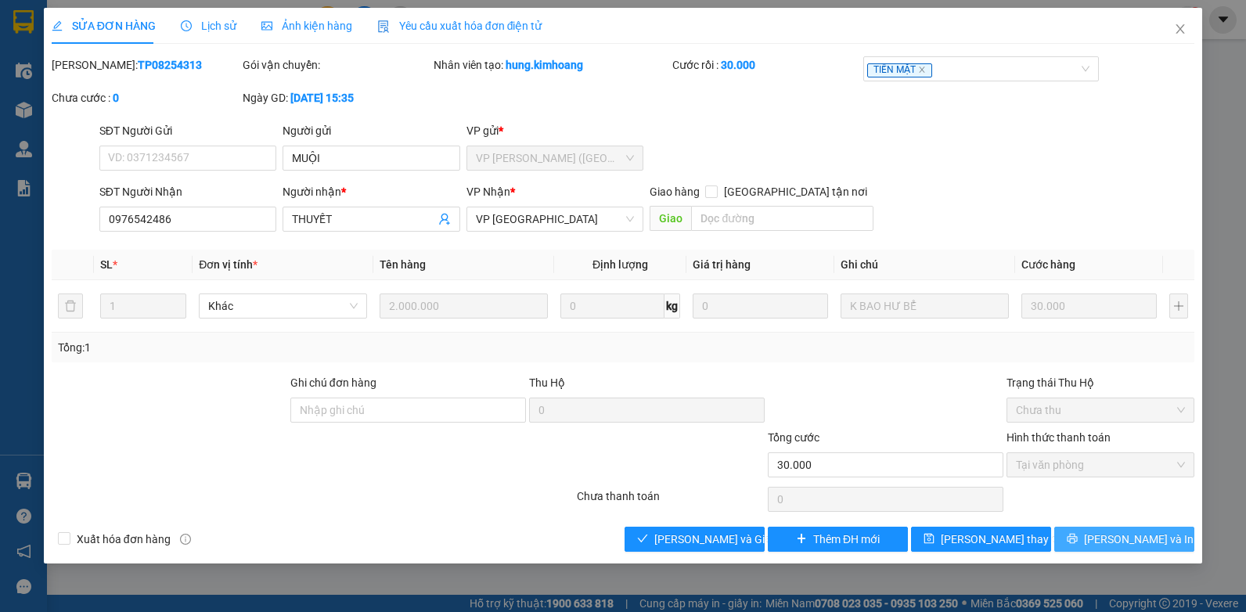
click at [1078, 535] on icon "printer" at bounding box center [1072, 538] width 11 height 11
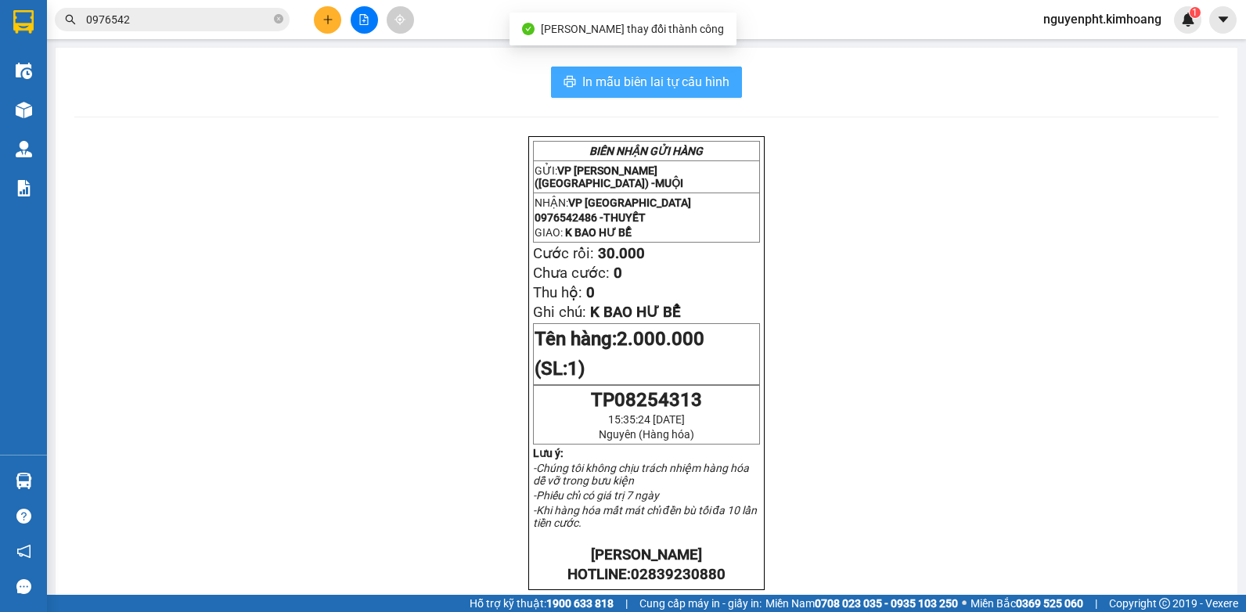
click at [664, 92] on span "In mẫu biên lai tự cấu hình" at bounding box center [655, 82] width 147 height 20
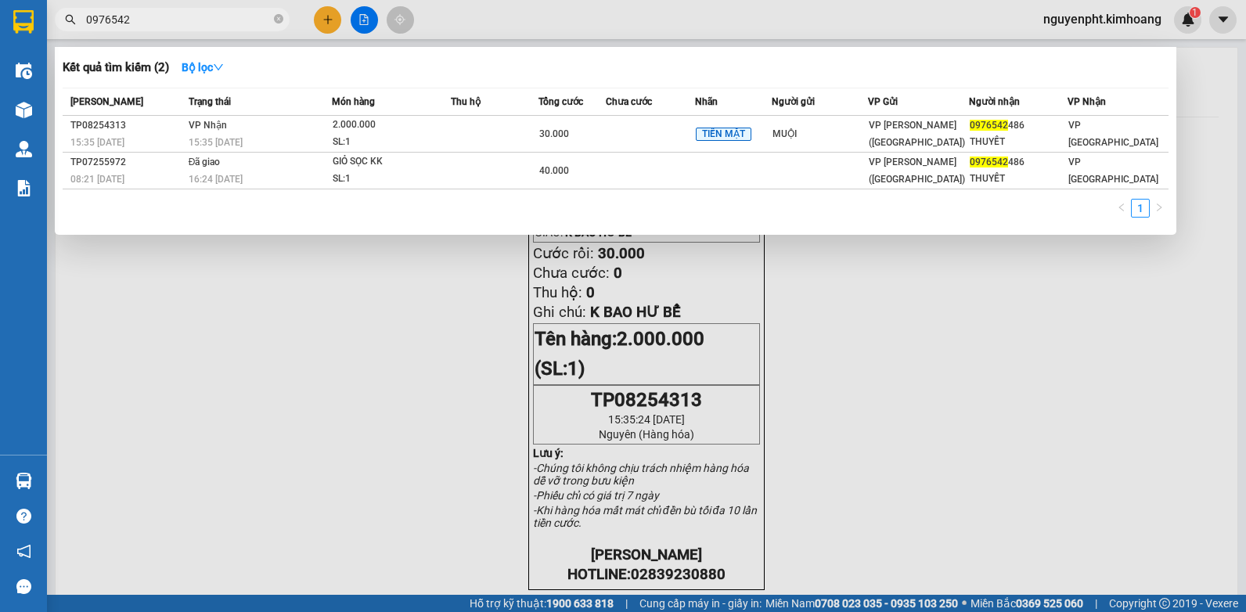
drag, startPoint x: 208, startPoint y: 16, endPoint x: -3, endPoint y: 52, distance: 214.4
click at [0, 52] on html "Kết quả tìm kiếm ( 2 ) Bộ lọc Mã ĐH Trạng thái Món hàng Thu hộ Tổng cước Chưa c…" at bounding box center [623, 306] width 1246 height 612
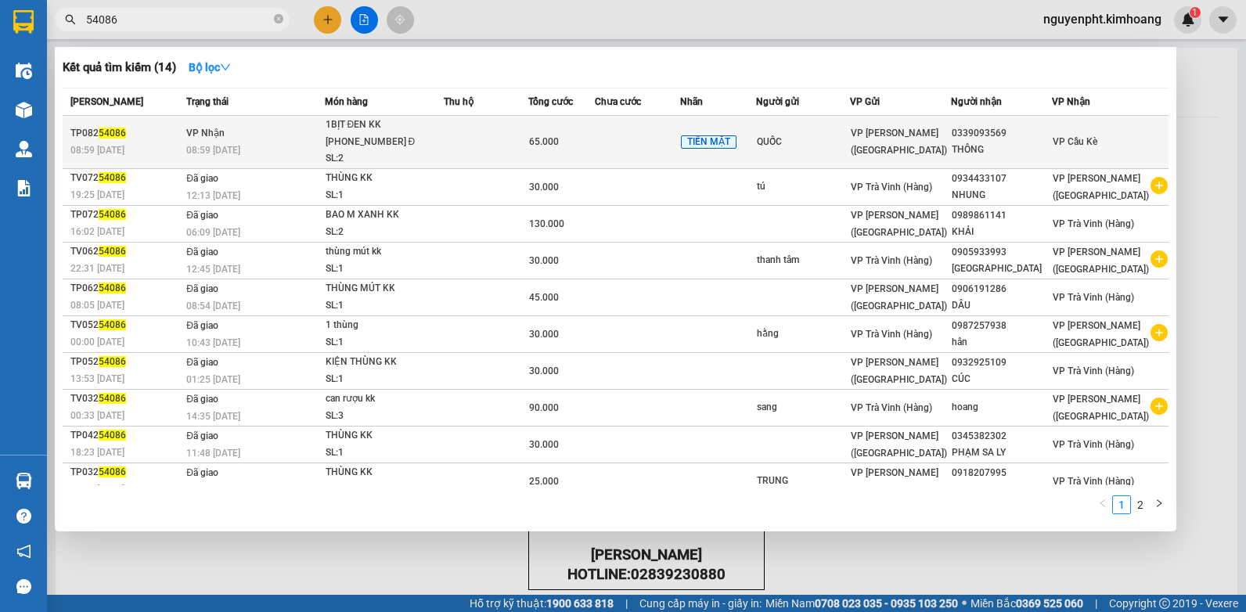
click at [849, 142] on div "QUỐC" at bounding box center [803, 142] width 92 height 16
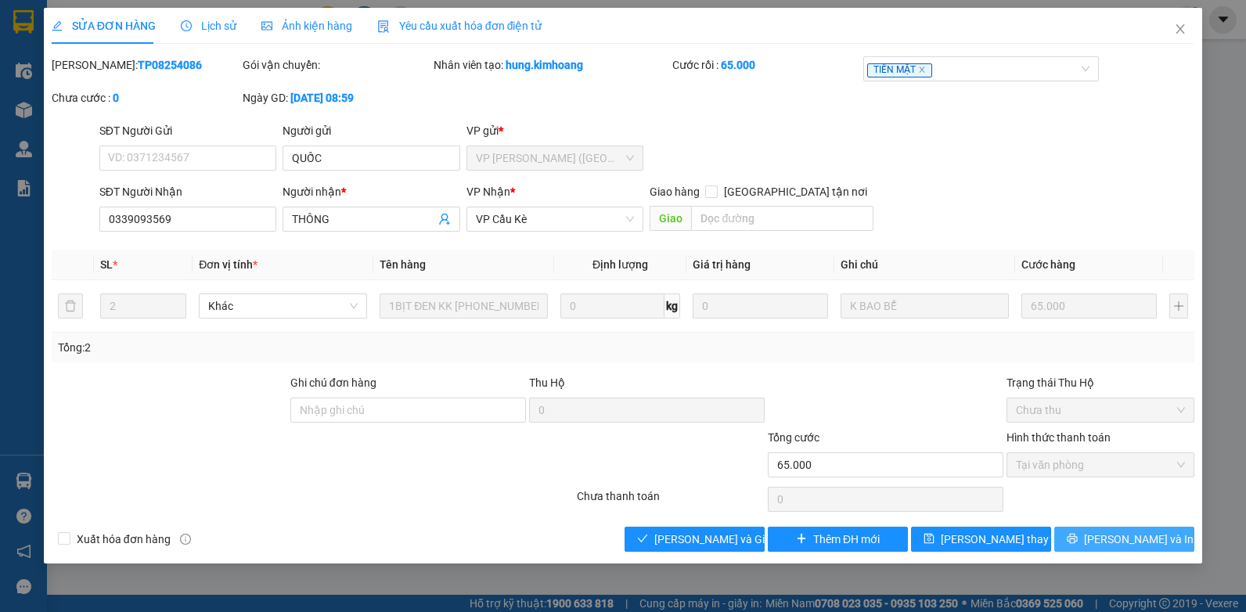
click at [1124, 539] on span "[PERSON_NAME] và In" at bounding box center [1139, 539] width 110 height 17
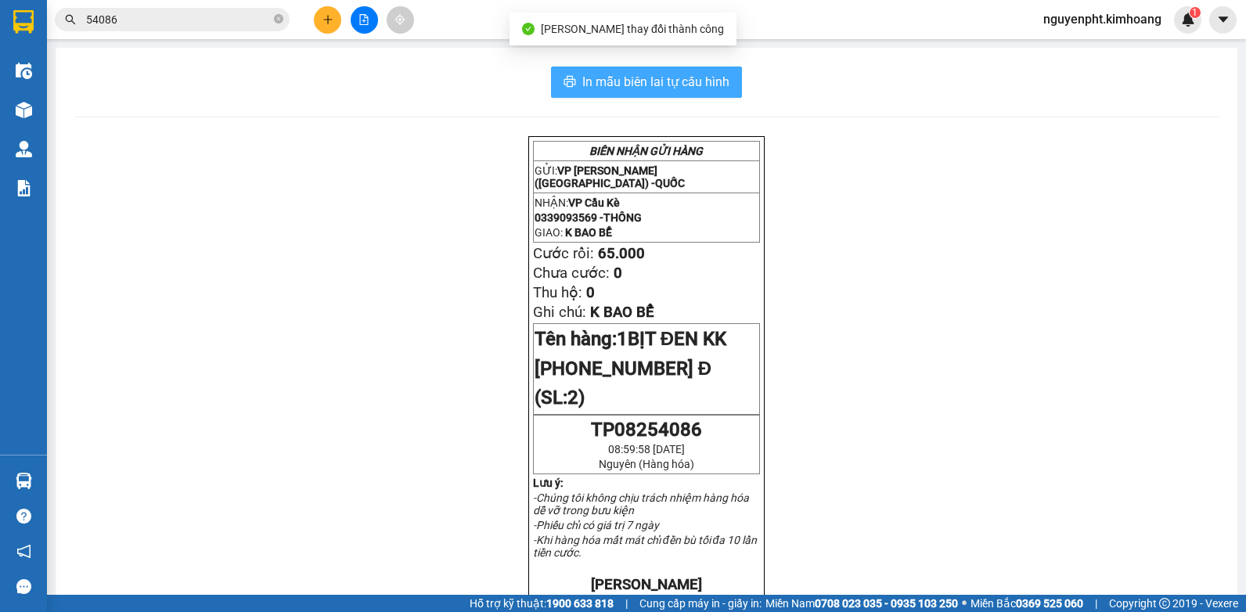
drag, startPoint x: 618, startPoint y: 81, endPoint x: 613, endPoint y: 70, distance: 11.2
click at [617, 80] on span "In mẫu biên lai tự cấu hình" at bounding box center [655, 82] width 147 height 20
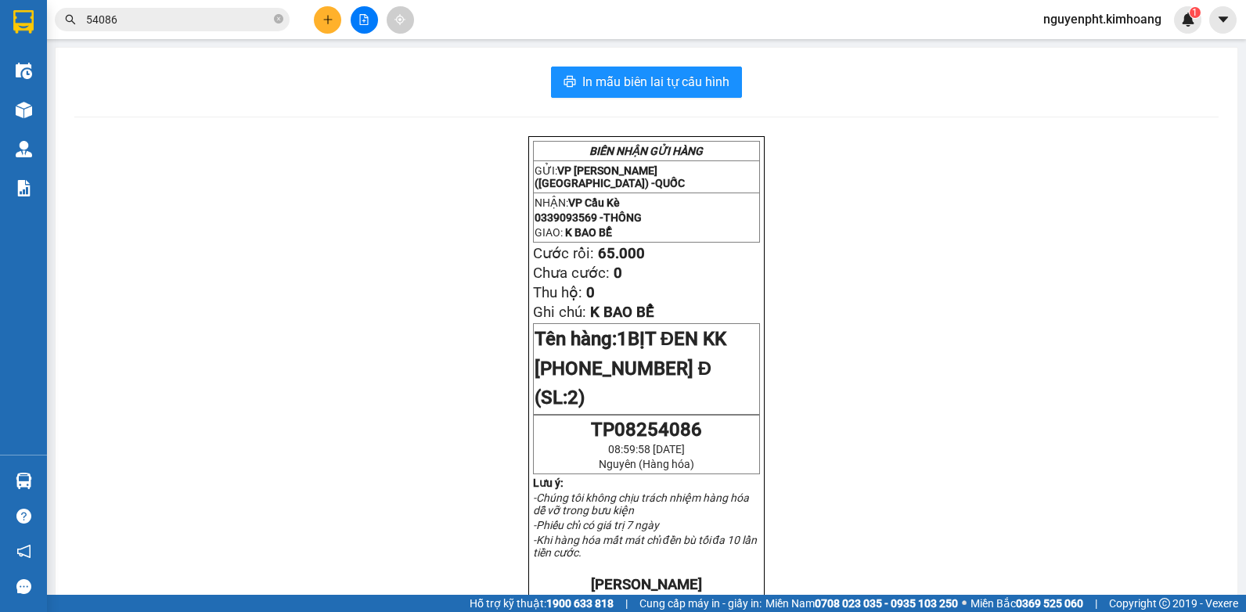
drag, startPoint x: 196, startPoint y: 23, endPoint x: 0, endPoint y: 92, distance: 207.2
click at [0, 92] on html "Kết quả tìm kiếm ( 14 ) Bộ lọc Mã ĐH Trạng thái Món hàng Thu hộ Tổng cước Chưa …" at bounding box center [623, 306] width 1246 height 612
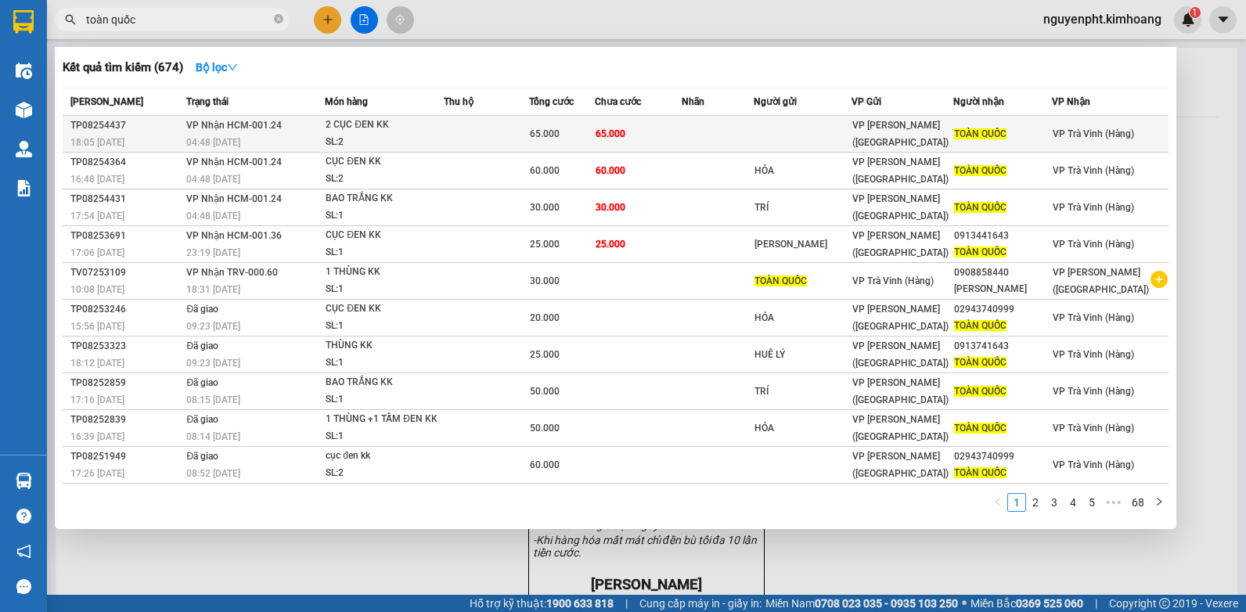
type input "toàn quốc"
click at [712, 126] on td at bounding box center [718, 134] width 72 height 37
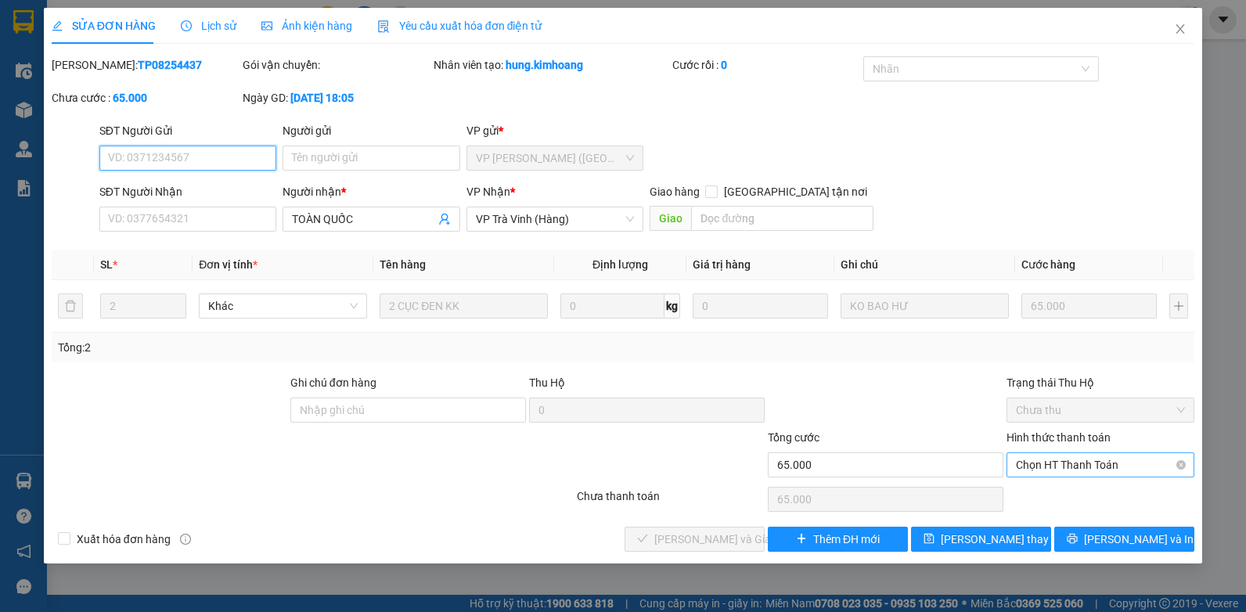
click at [1074, 463] on span "Chọn HT Thanh Toán" at bounding box center [1100, 464] width 169 height 23
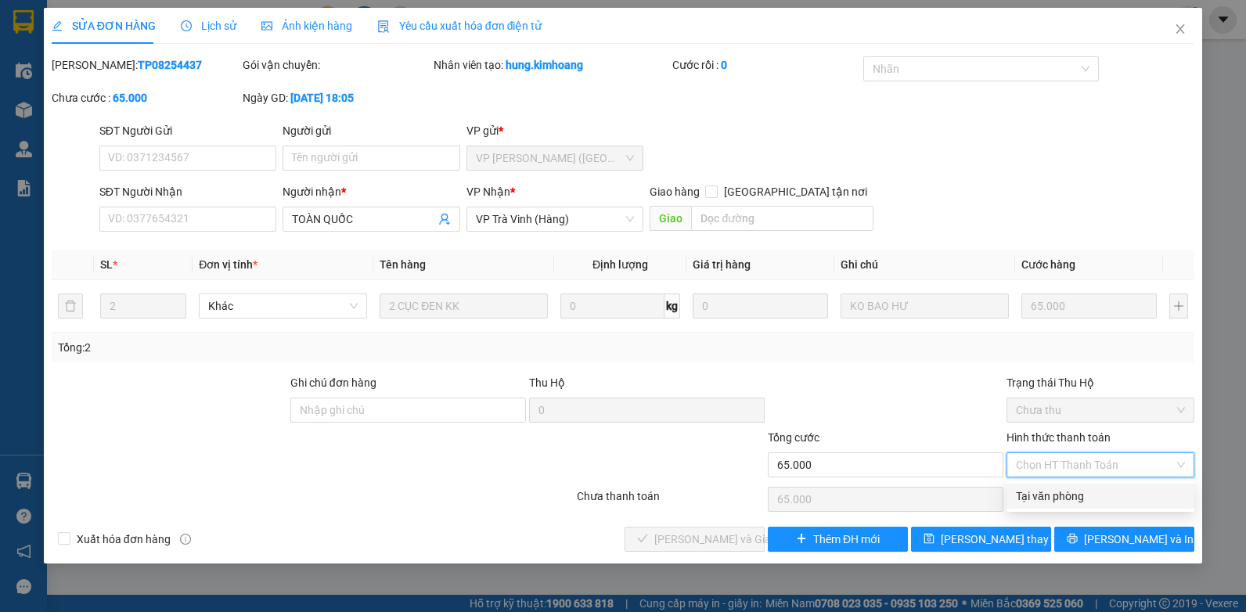
drag, startPoint x: 1062, startPoint y: 492, endPoint x: 1006, endPoint y: 502, distance: 56.5
click at [1061, 493] on div "Tại văn phòng" at bounding box center [1100, 496] width 169 height 17
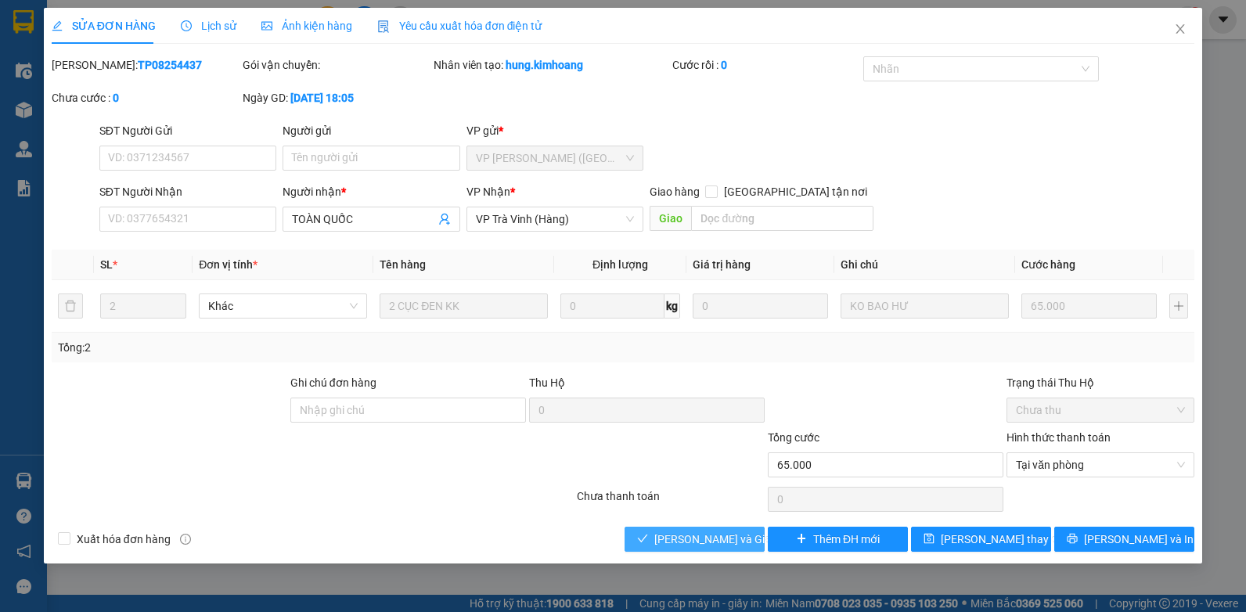
click at [715, 546] on span "[PERSON_NAME] và Giao hàng" at bounding box center [729, 539] width 150 height 17
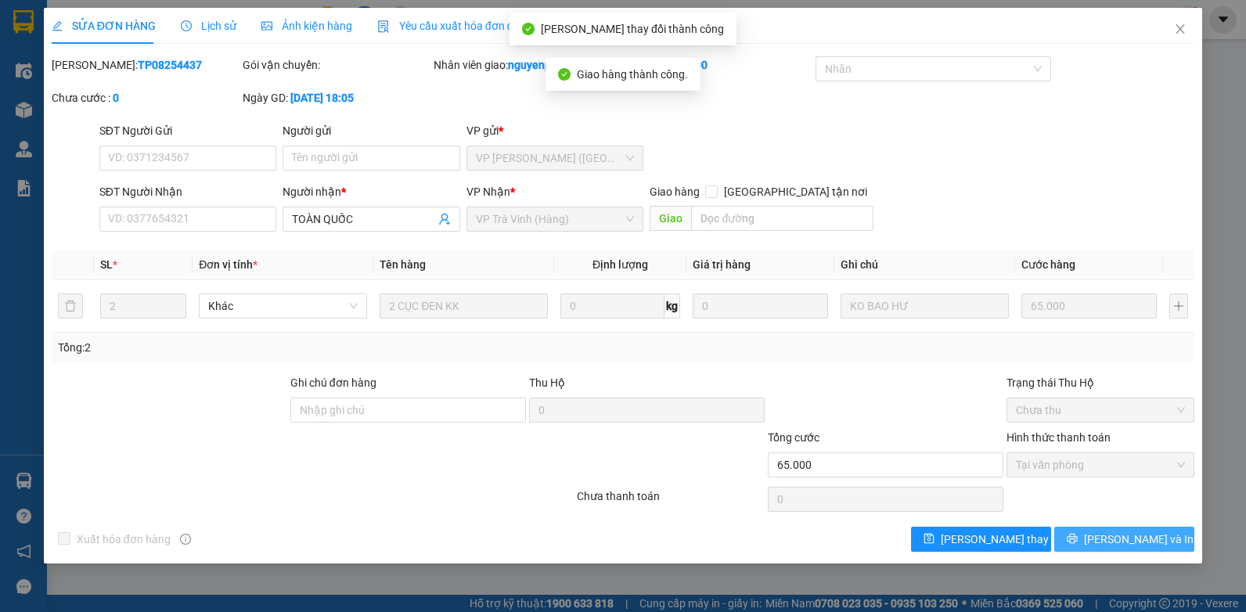
click at [1090, 532] on button "[PERSON_NAME] và In" at bounding box center [1124, 539] width 140 height 25
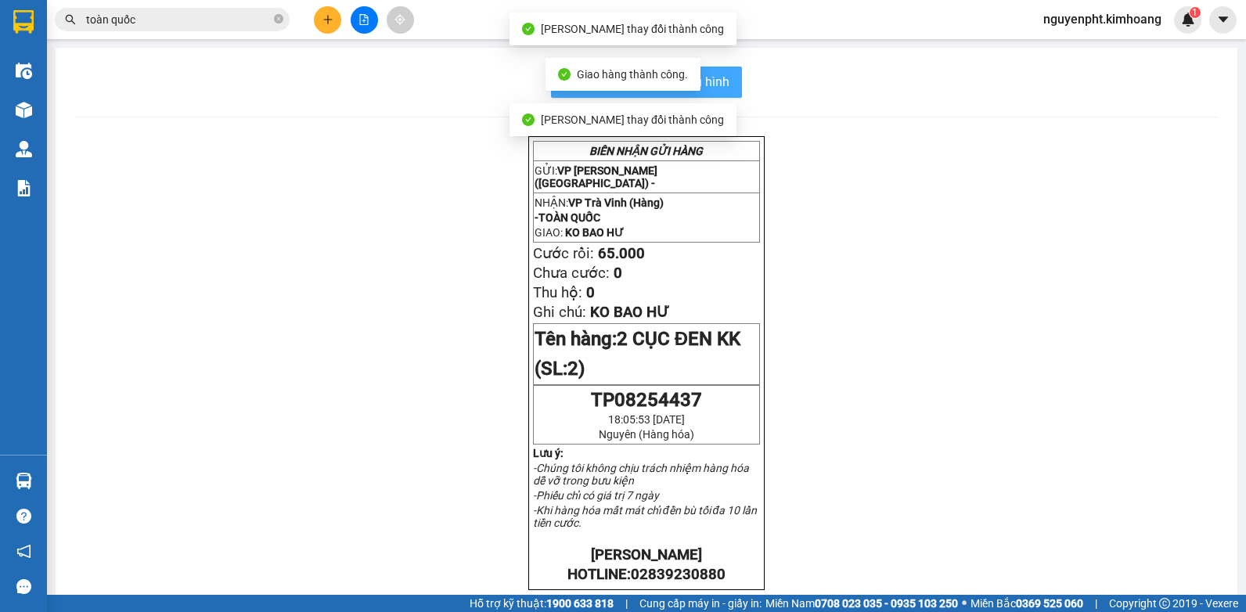
click at [730, 85] on button "In mẫu biên lai tự cấu hình" at bounding box center [646, 82] width 191 height 31
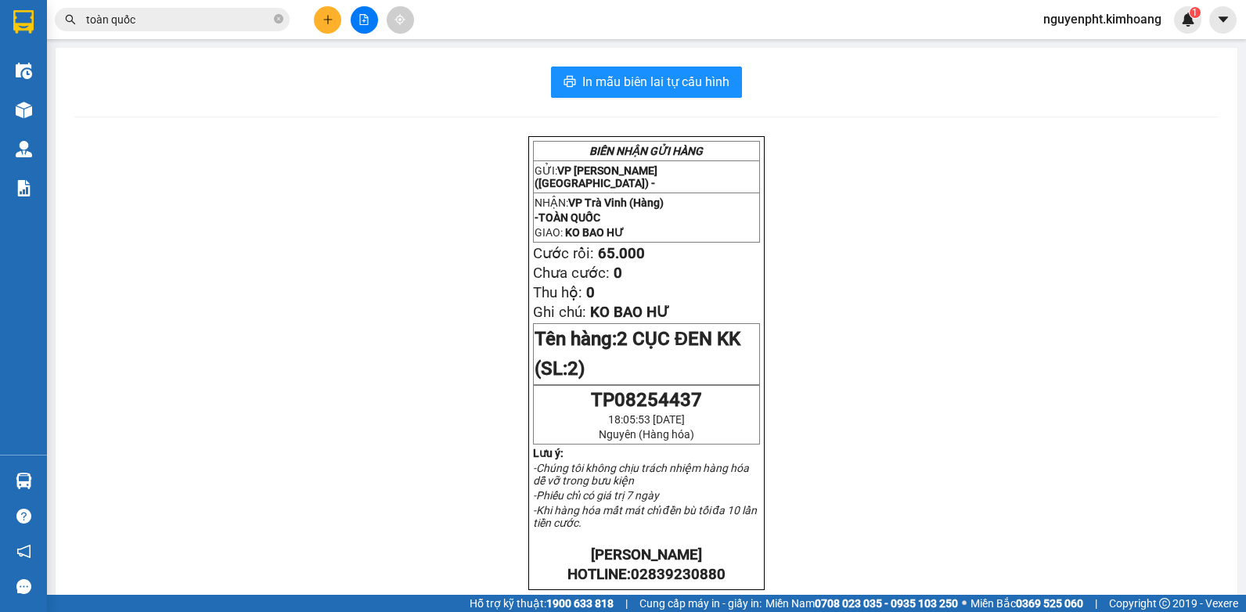
click at [194, 30] on span "toàn quốc" at bounding box center [172, 19] width 235 height 23
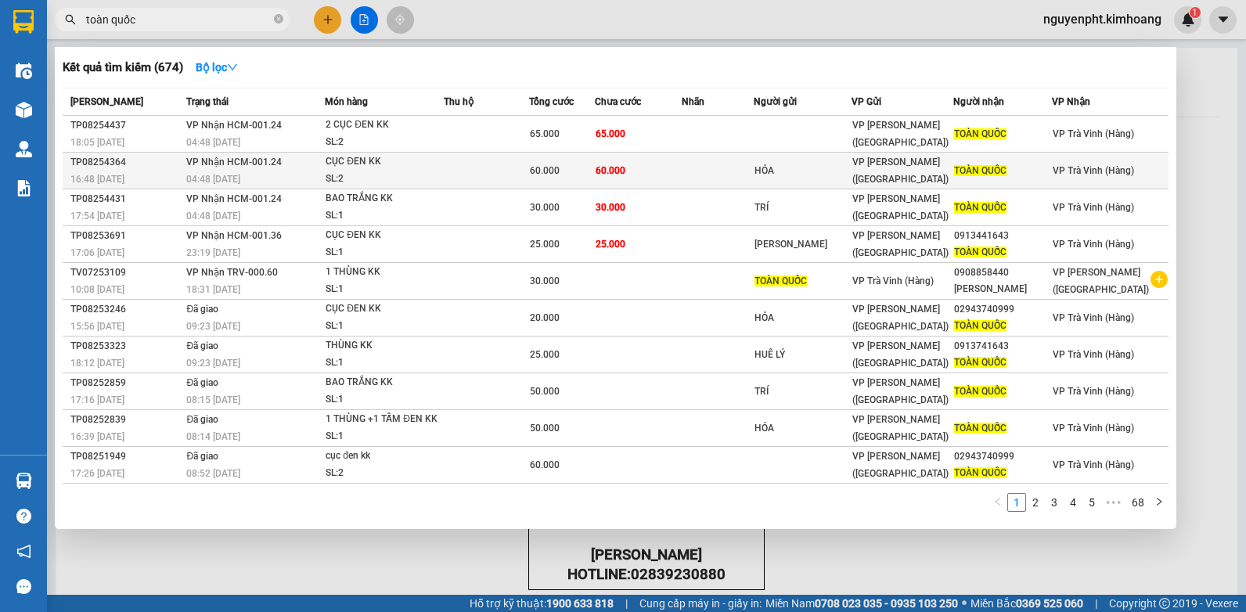
click at [371, 176] on div "SL: 2" at bounding box center [384, 179] width 117 height 17
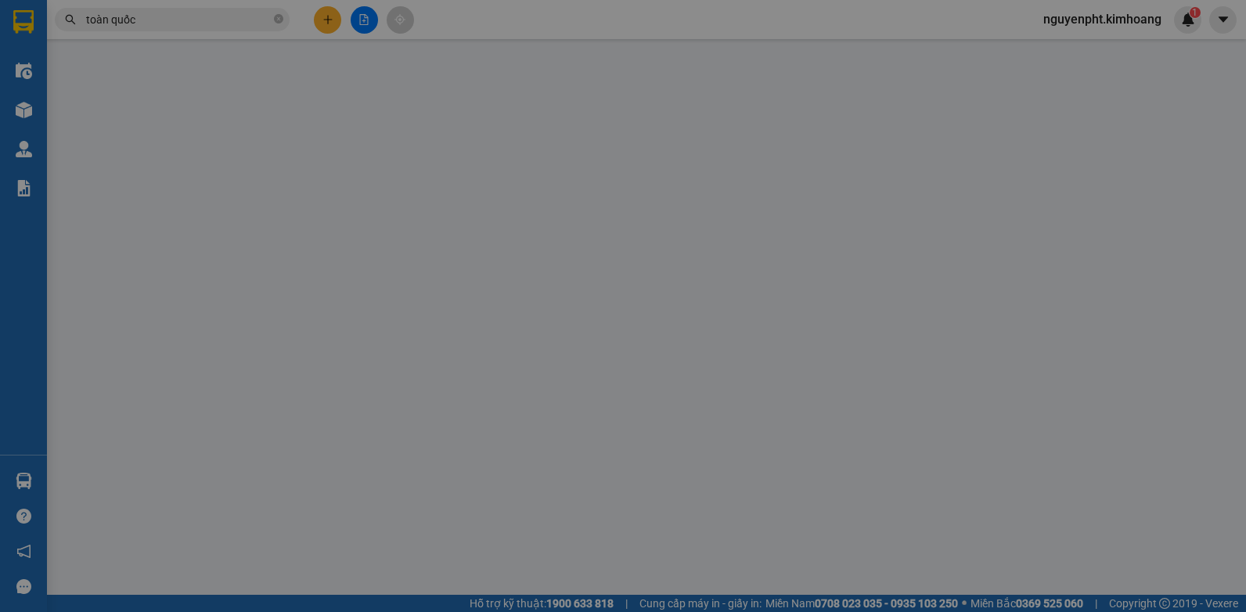
type input "HỎA"
type input "TOÀN QUỐC"
type input "60.000"
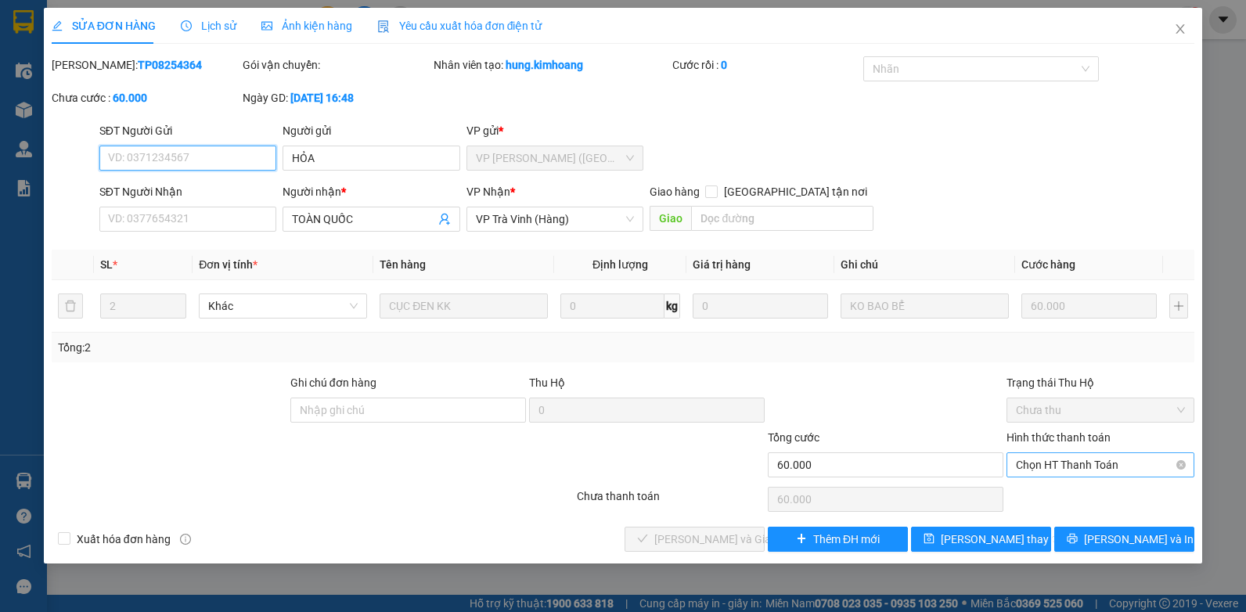
click at [1071, 462] on span "Chọn HT Thanh Toán" at bounding box center [1100, 464] width 169 height 23
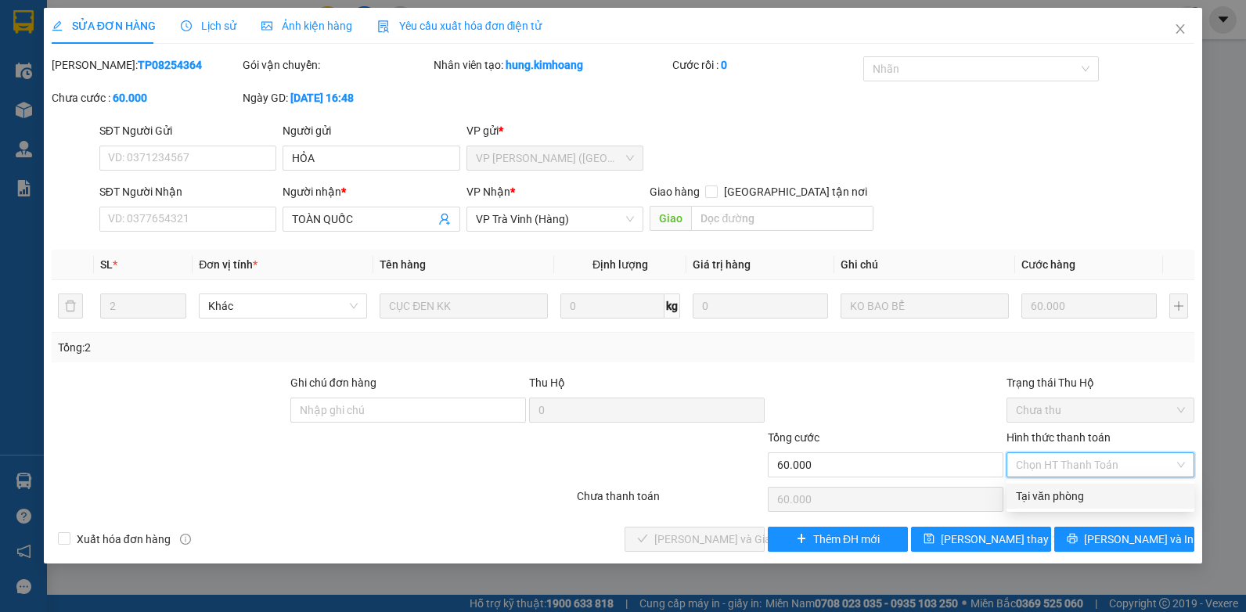
drag, startPoint x: 1051, startPoint y: 496, endPoint x: 935, endPoint y: 511, distance: 116.0
click at [1051, 497] on div "Tại văn phòng" at bounding box center [1100, 496] width 169 height 17
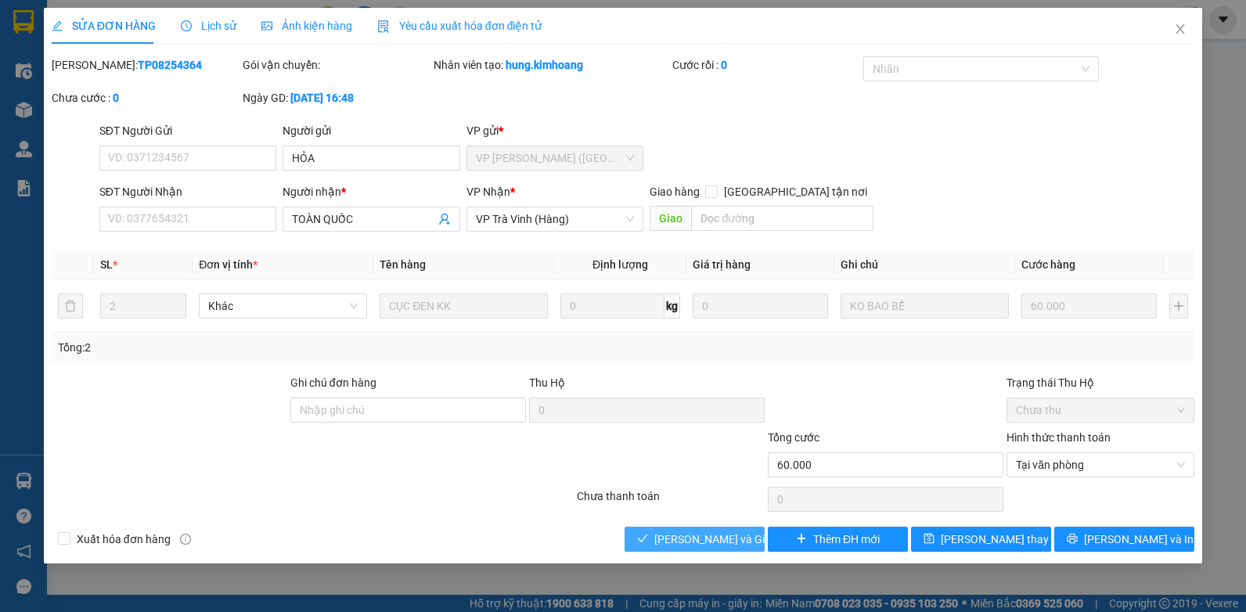
click at [701, 538] on span "[PERSON_NAME] và Giao hàng" at bounding box center [729, 539] width 150 height 17
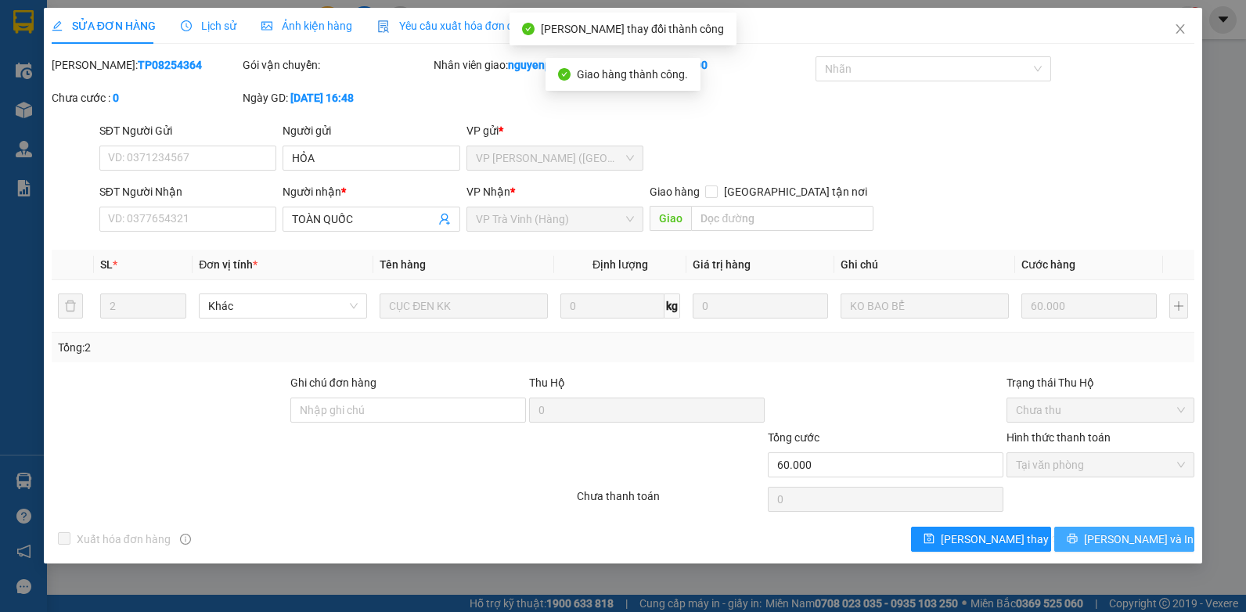
click at [1146, 545] on span "[PERSON_NAME] và In" at bounding box center [1139, 539] width 110 height 17
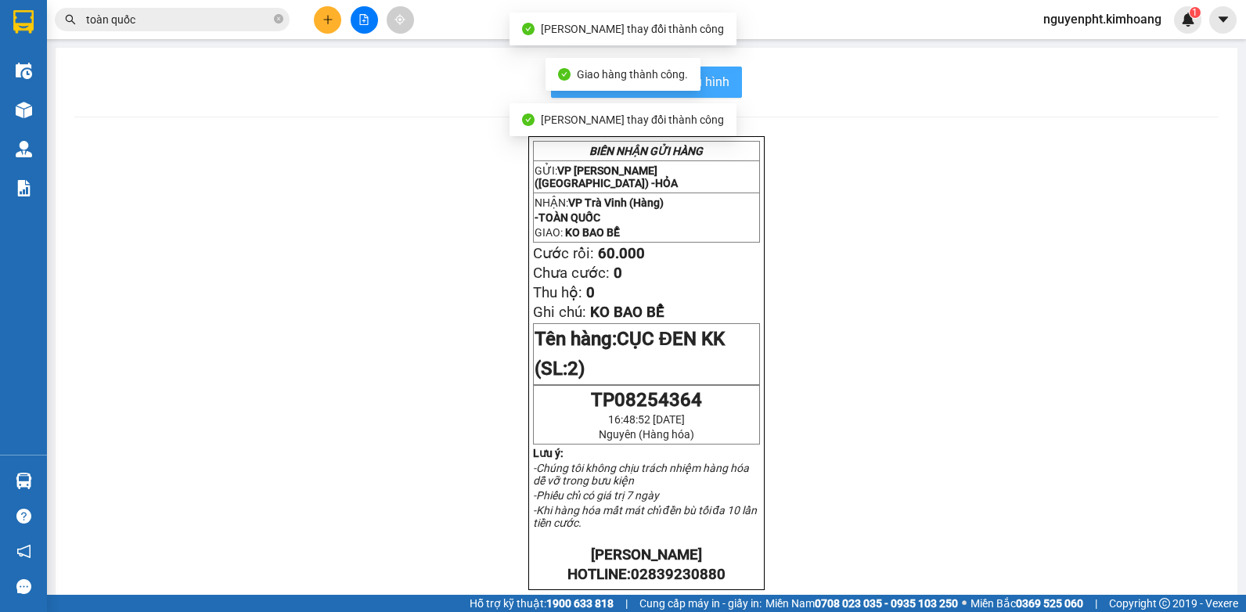
click at [716, 77] on span "In mẫu biên lai tự cấu hình" at bounding box center [655, 82] width 147 height 20
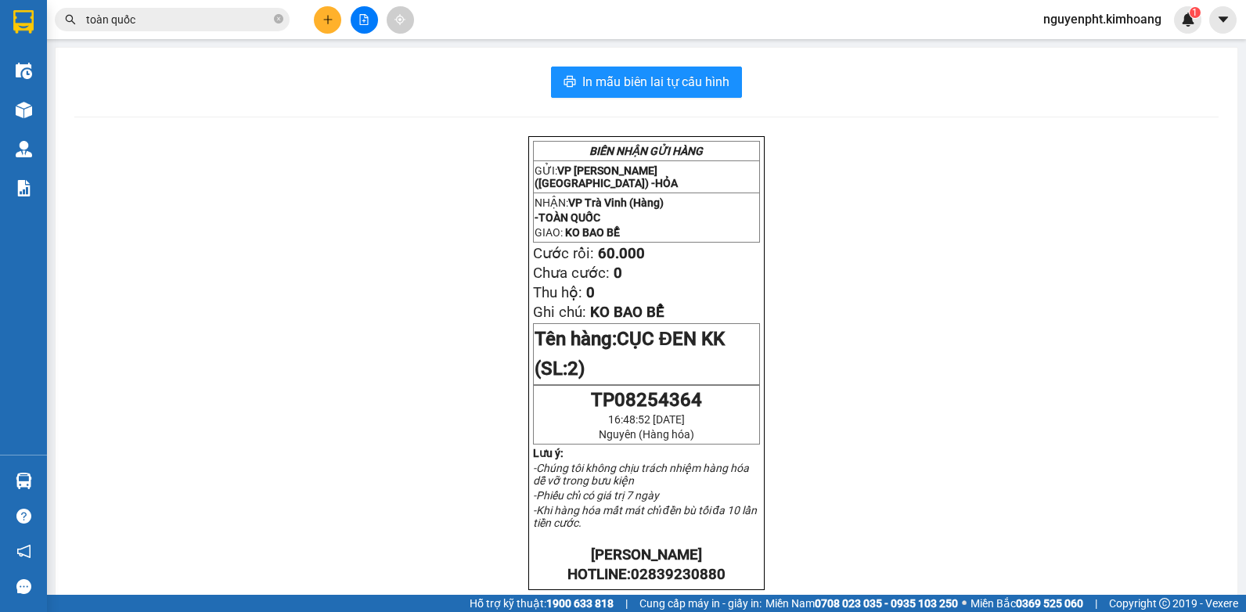
click at [220, 16] on input "toàn quốc" at bounding box center [178, 19] width 185 height 17
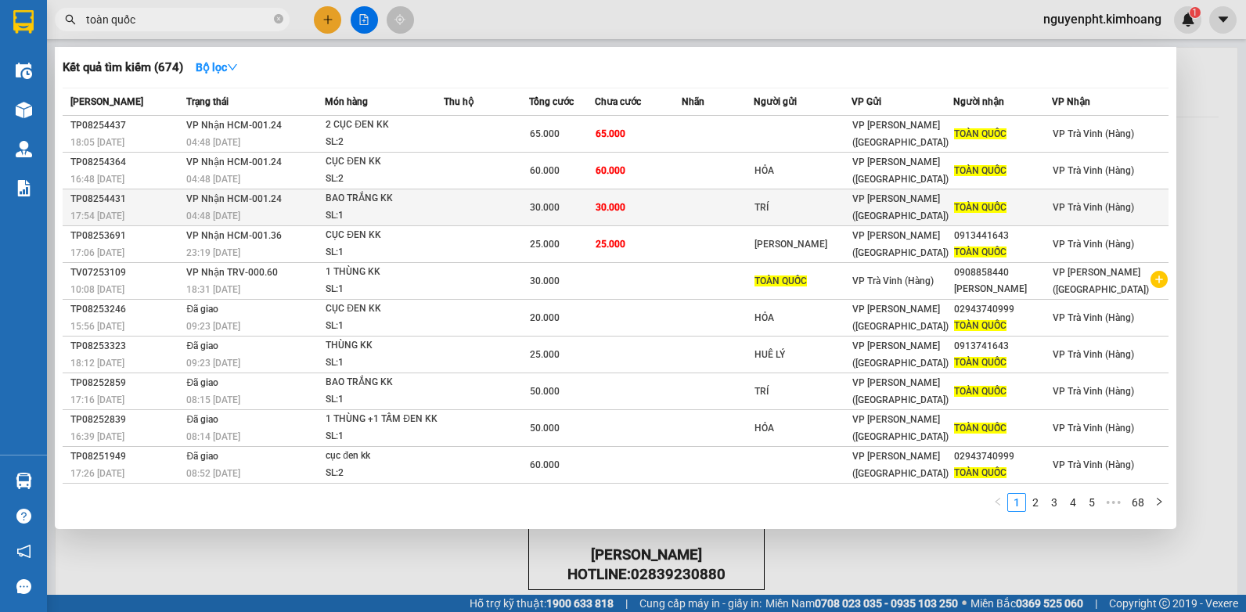
click at [487, 204] on td at bounding box center [486, 207] width 85 height 37
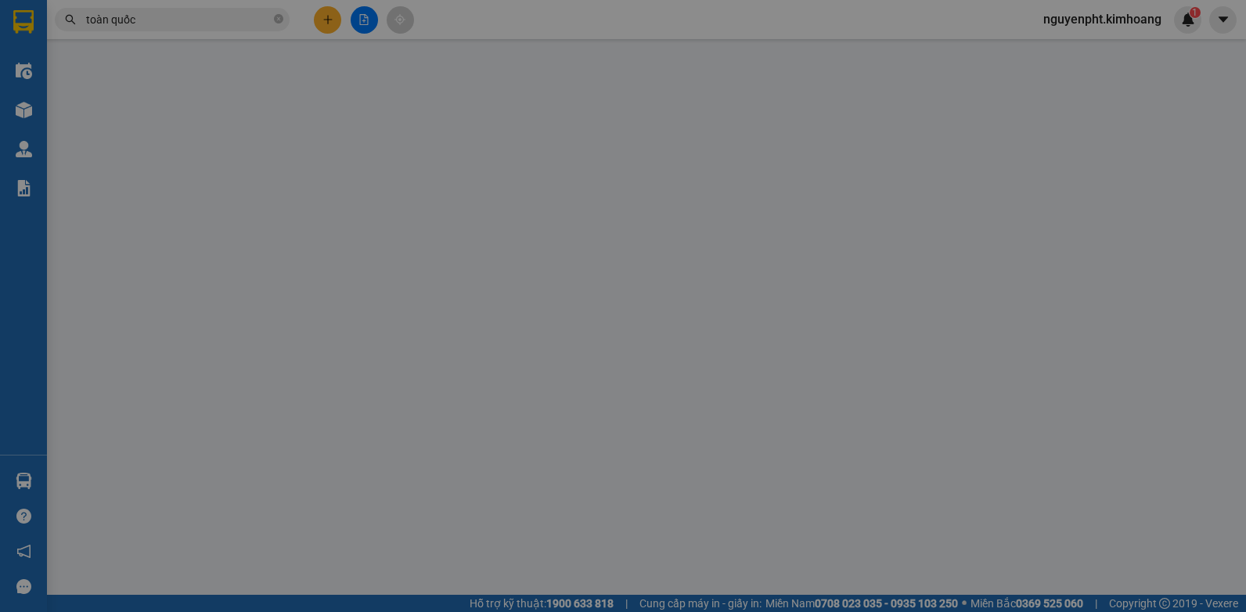
type input "TRÍ"
type input "TOÀN QUỐC"
type input "30.000"
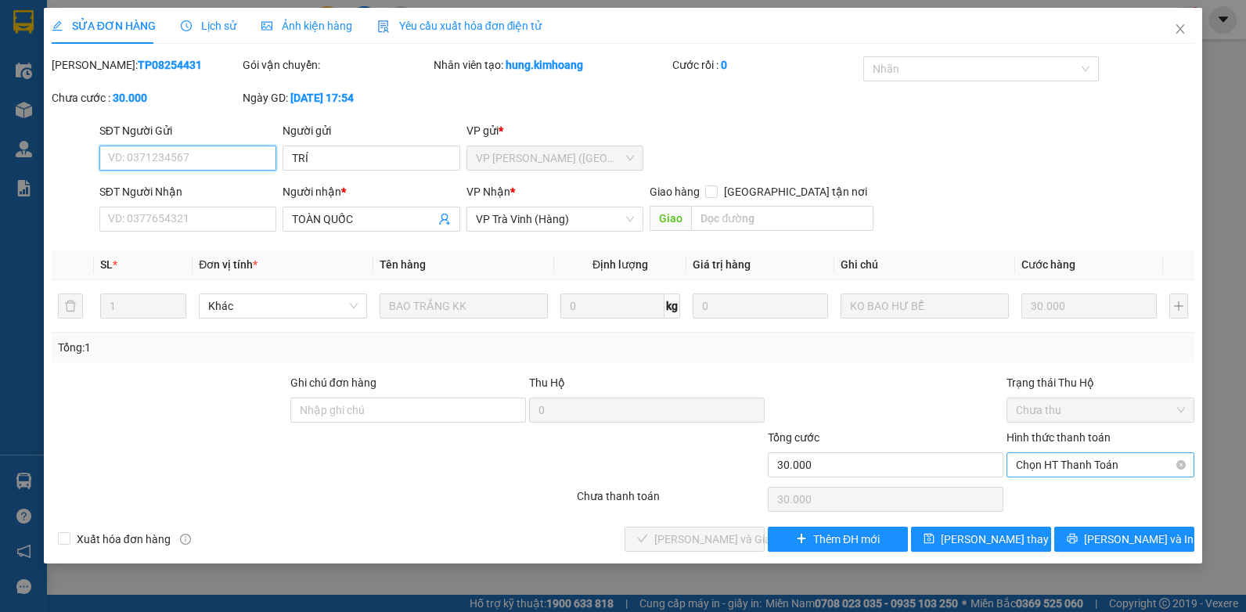
click at [1123, 463] on span "Chọn HT Thanh Toán" at bounding box center [1100, 464] width 169 height 23
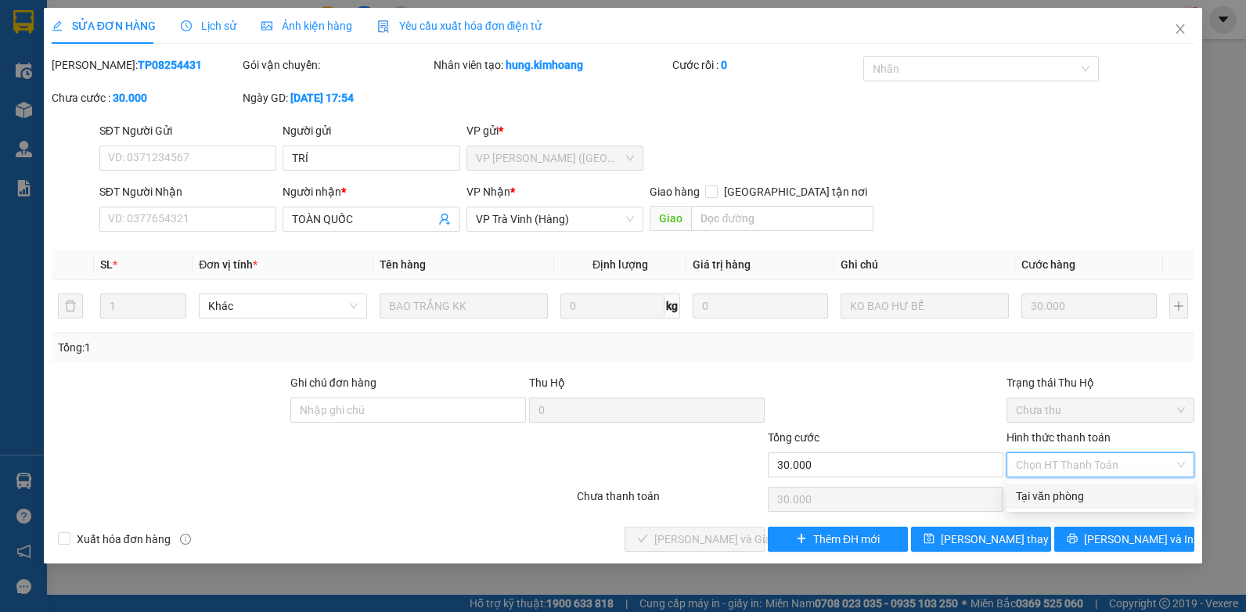
drag, startPoint x: 1101, startPoint y: 491, endPoint x: 874, endPoint y: 519, distance: 229.5
click at [1101, 491] on div "Tại văn phòng" at bounding box center [1100, 496] width 169 height 17
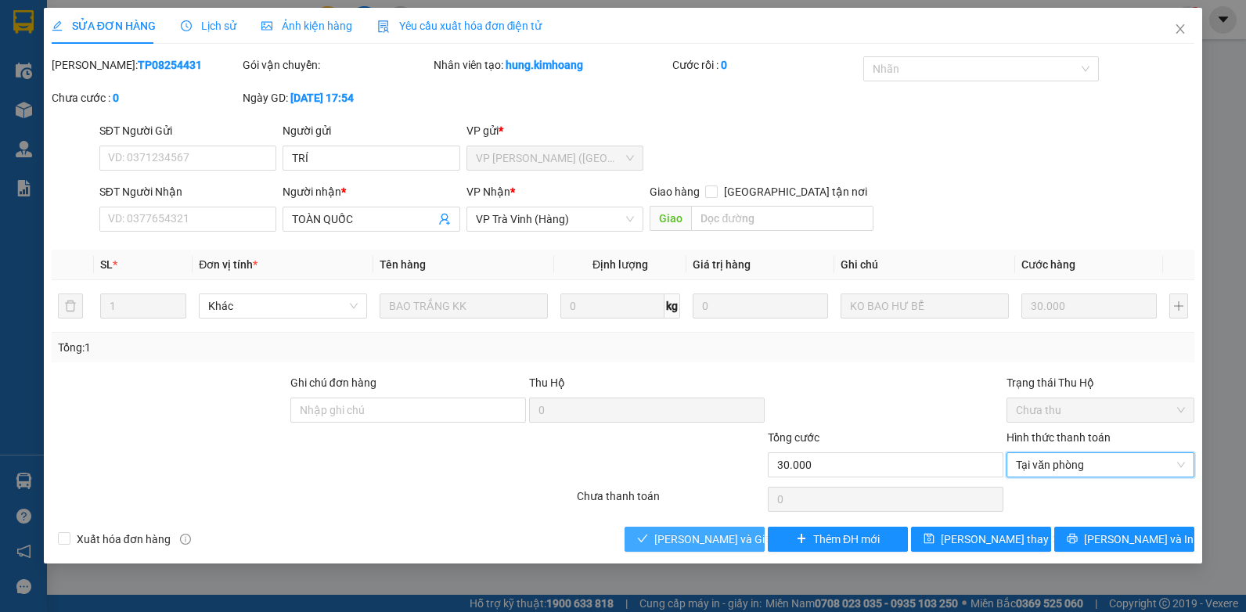
click at [730, 532] on span "[PERSON_NAME] và Giao hàng" at bounding box center [729, 539] width 150 height 17
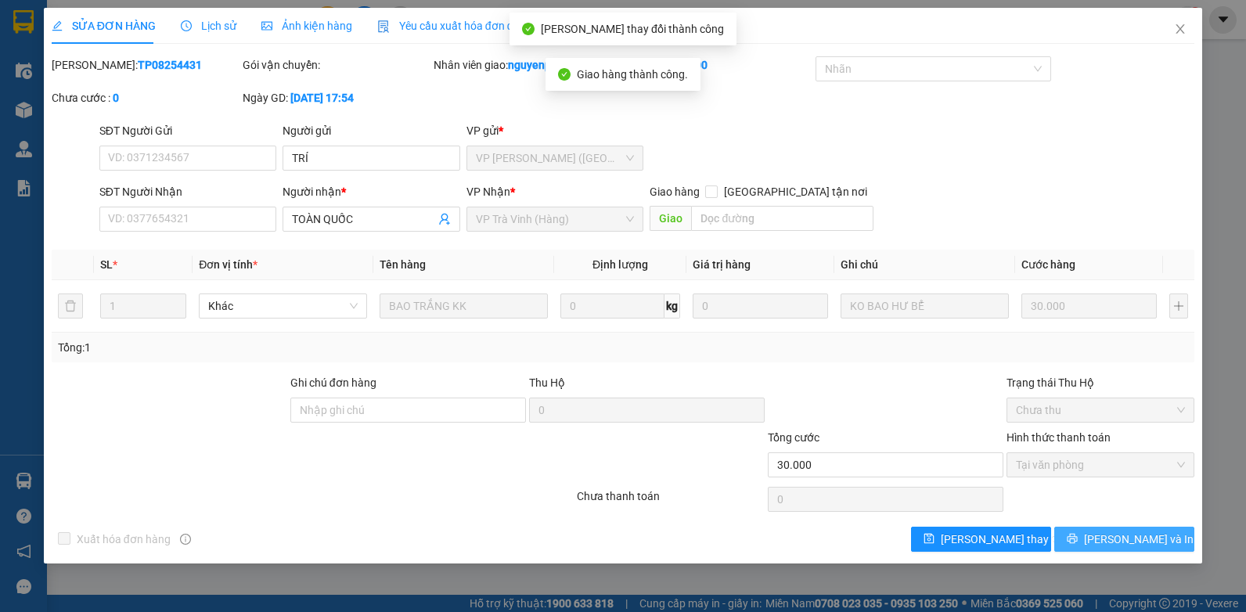
click at [1078, 540] on icon "printer" at bounding box center [1072, 538] width 11 height 11
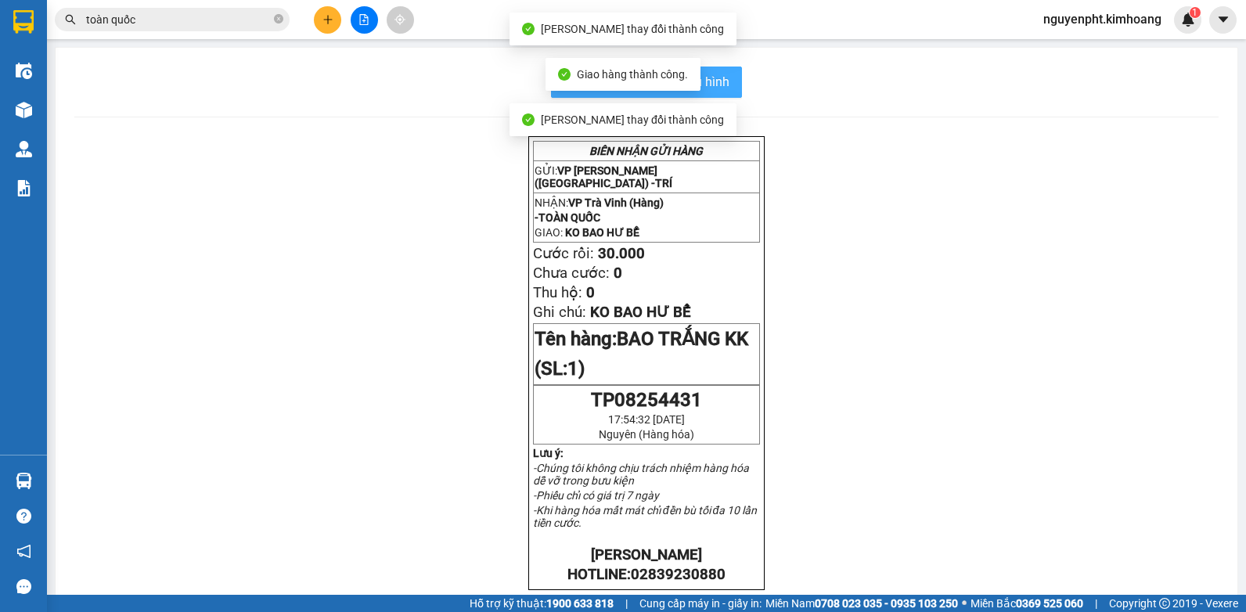
click at [726, 85] on button "In mẫu biên lai tự cấu hình" at bounding box center [646, 82] width 191 height 31
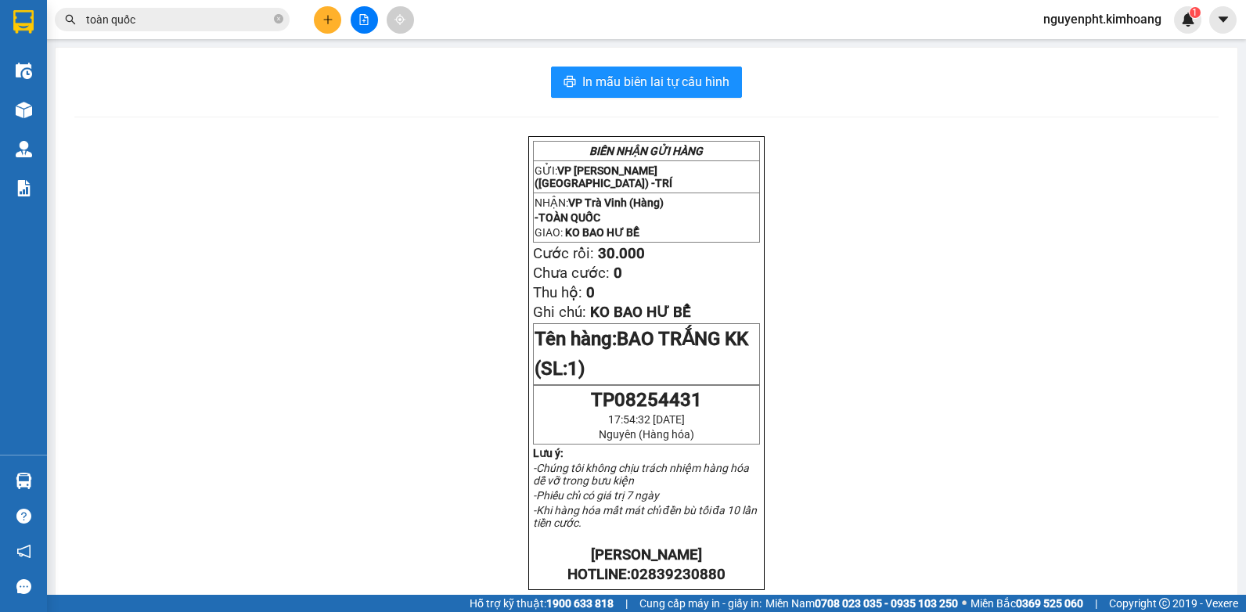
click at [133, 18] on input "toàn quốc" at bounding box center [178, 19] width 185 height 17
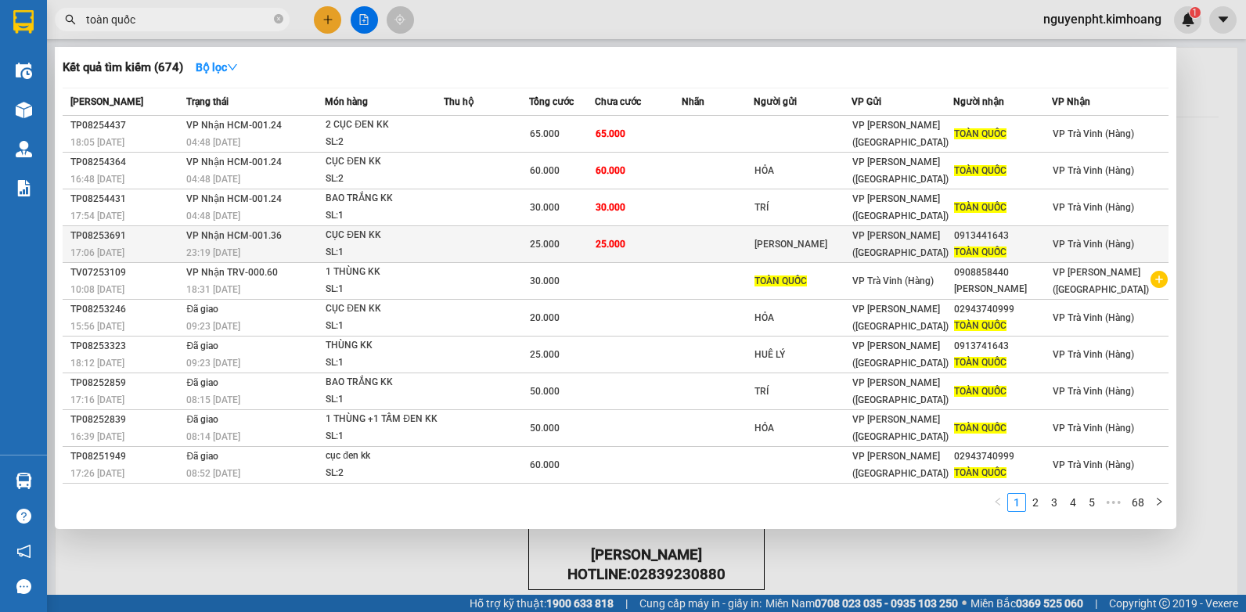
click at [529, 240] on td at bounding box center [486, 244] width 85 height 37
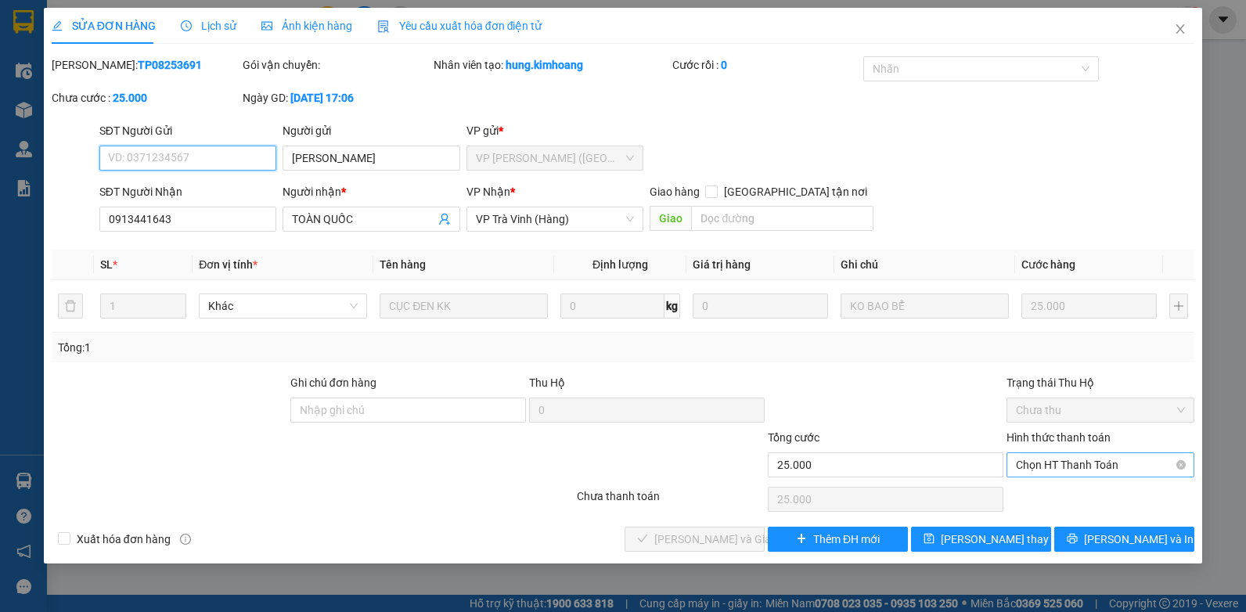
drag, startPoint x: 1049, startPoint y: 461, endPoint x: 1046, endPoint y: 474, distance: 12.9
click at [1050, 463] on span "Chọn HT Thanh Toán" at bounding box center [1100, 464] width 169 height 23
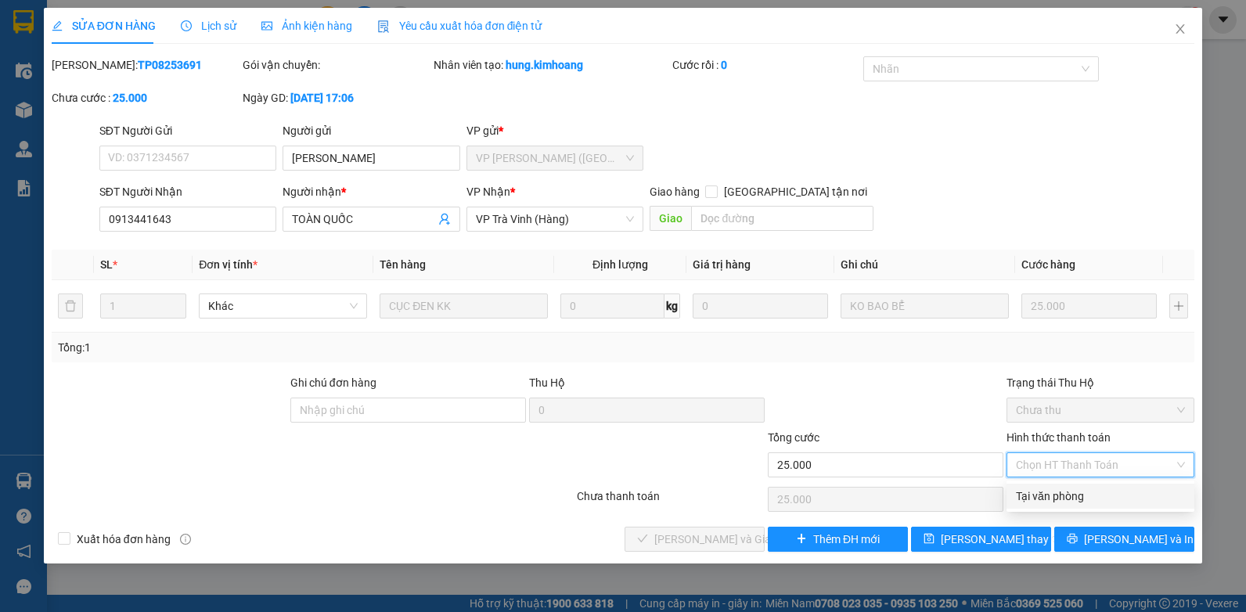
click at [1049, 498] on div "Tại văn phòng" at bounding box center [1100, 496] width 169 height 17
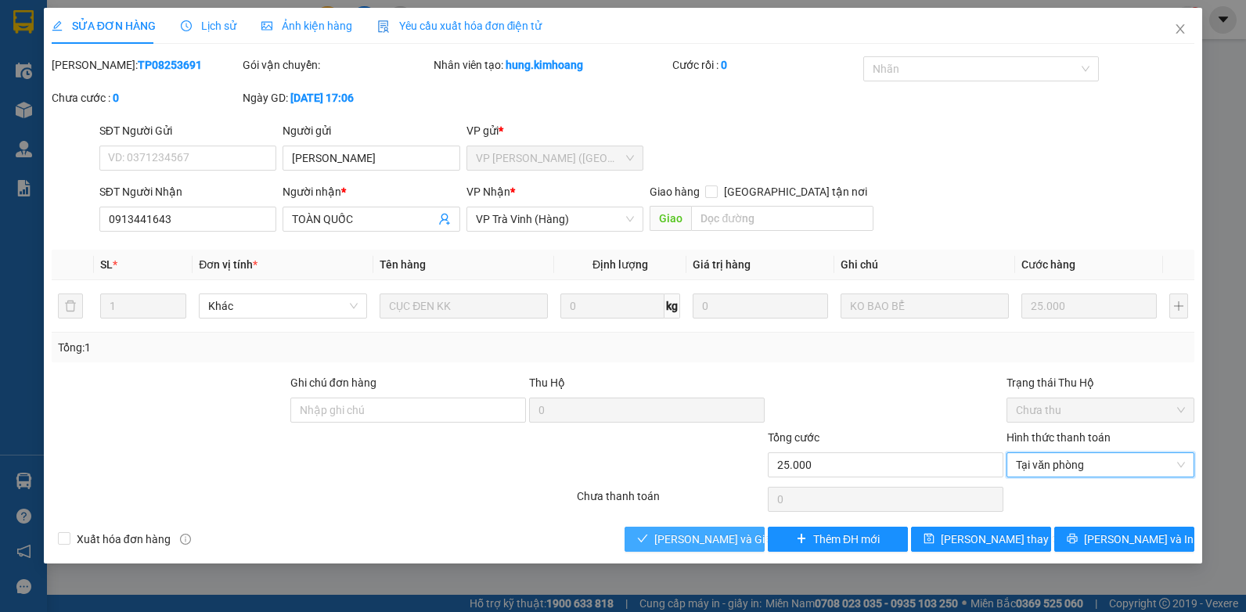
drag, startPoint x: 673, startPoint y: 535, endPoint x: 651, endPoint y: 532, distance: 22.9
click at [672, 535] on span "[PERSON_NAME] và Giao hàng" at bounding box center [729, 539] width 150 height 17
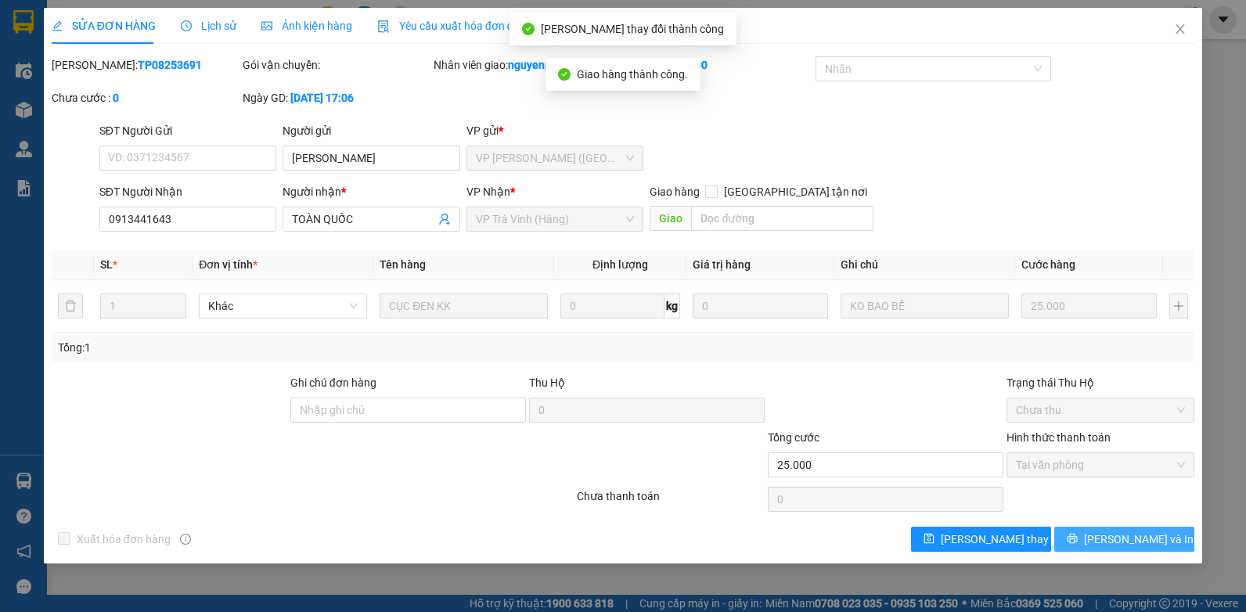
click at [1112, 543] on span "[PERSON_NAME] và In" at bounding box center [1139, 539] width 110 height 17
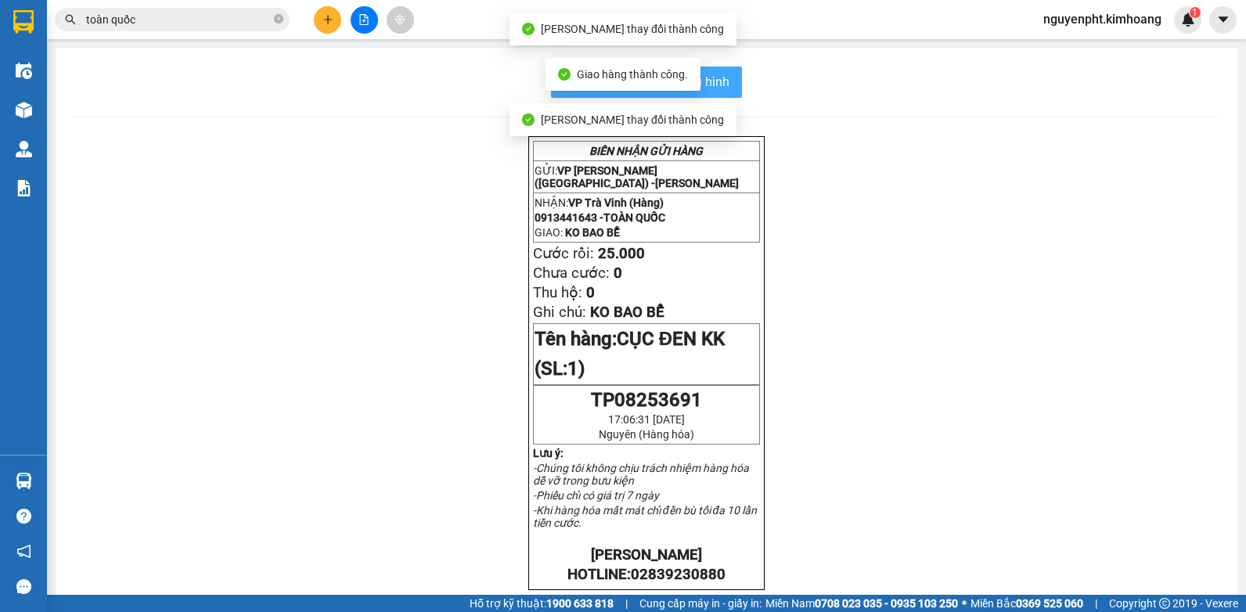
click at [731, 85] on button "In mẫu biên lai tự cấu hình" at bounding box center [646, 82] width 191 height 31
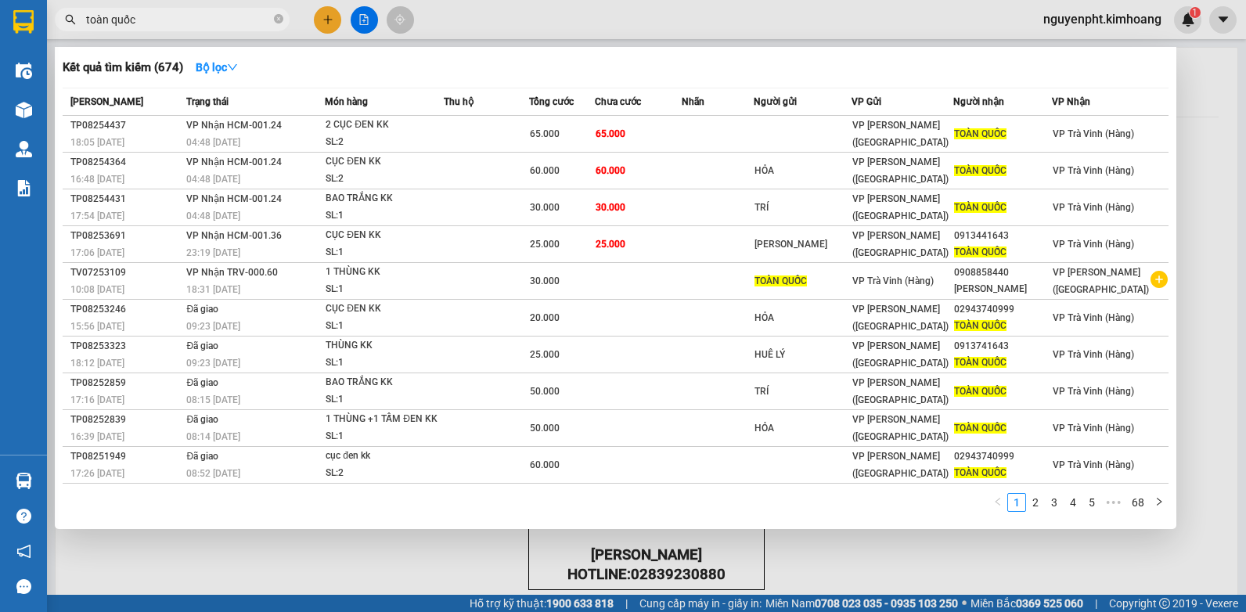
drag, startPoint x: 178, startPoint y: 18, endPoint x: 81, endPoint y: 279, distance: 278.9
click at [0, 88] on html "Kết quả tìm kiếm ( 674 ) Bộ lọc Mã ĐH Trạng thái Món hàng Thu hộ Tổng cước Chưa…" at bounding box center [623, 306] width 1246 height 612
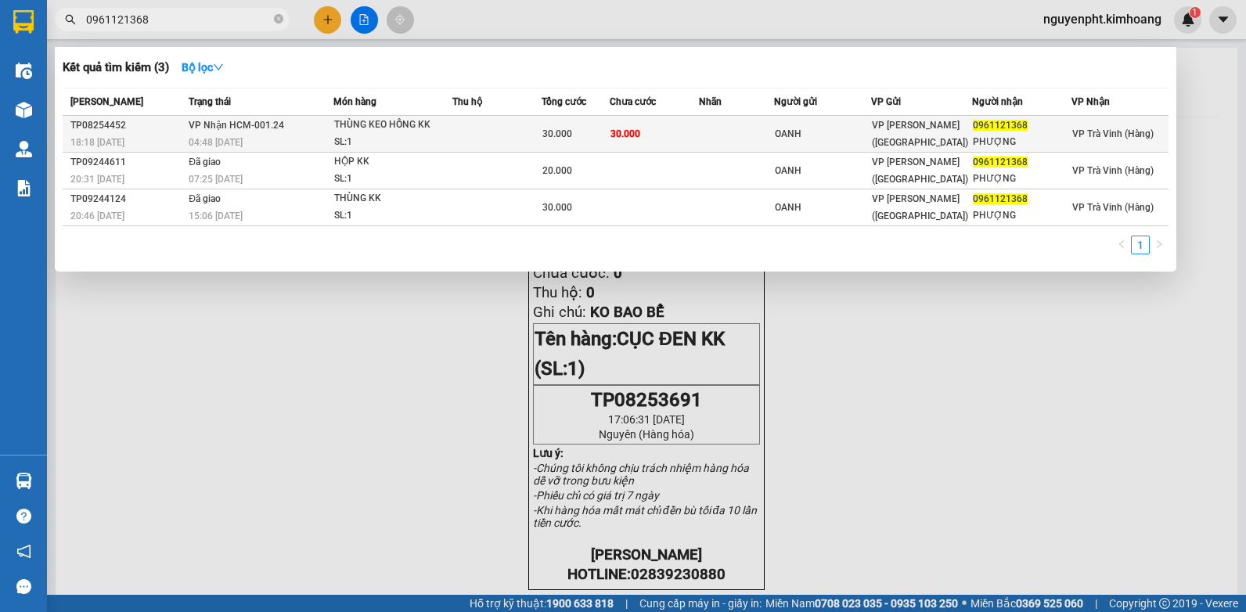
type input "0961121368"
click at [592, 135] on div "30.000" at bounding box center [575, 133] width 67 height 17
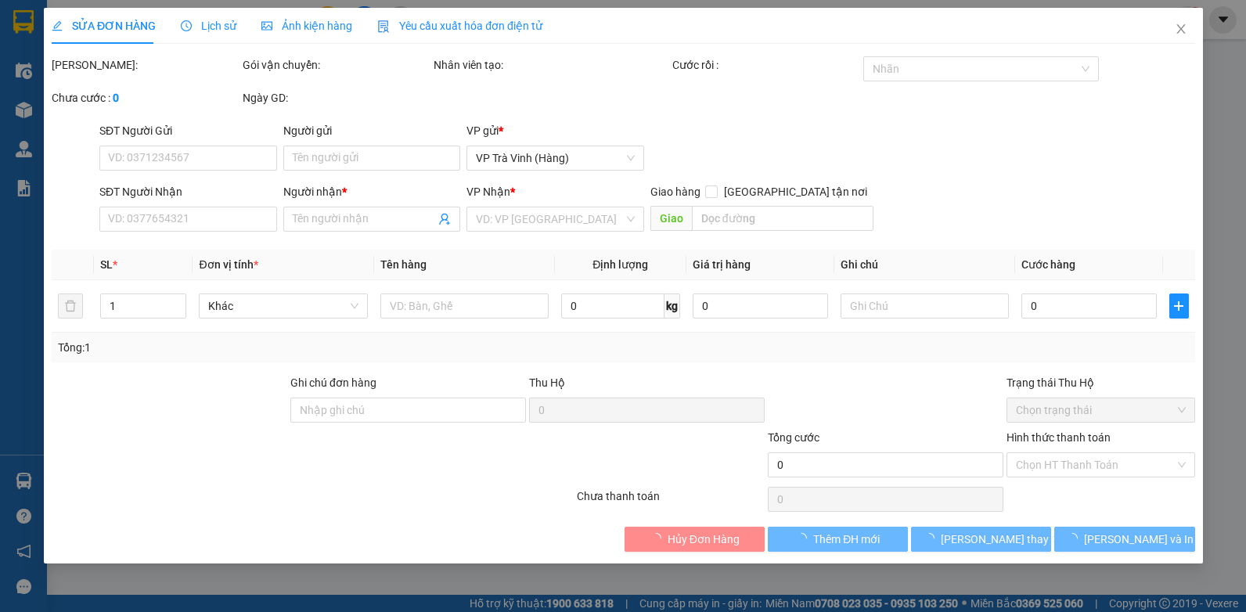
type input "OANH"
type input "0961121368"
type input "PHƯỢNG"
type input "30.000"
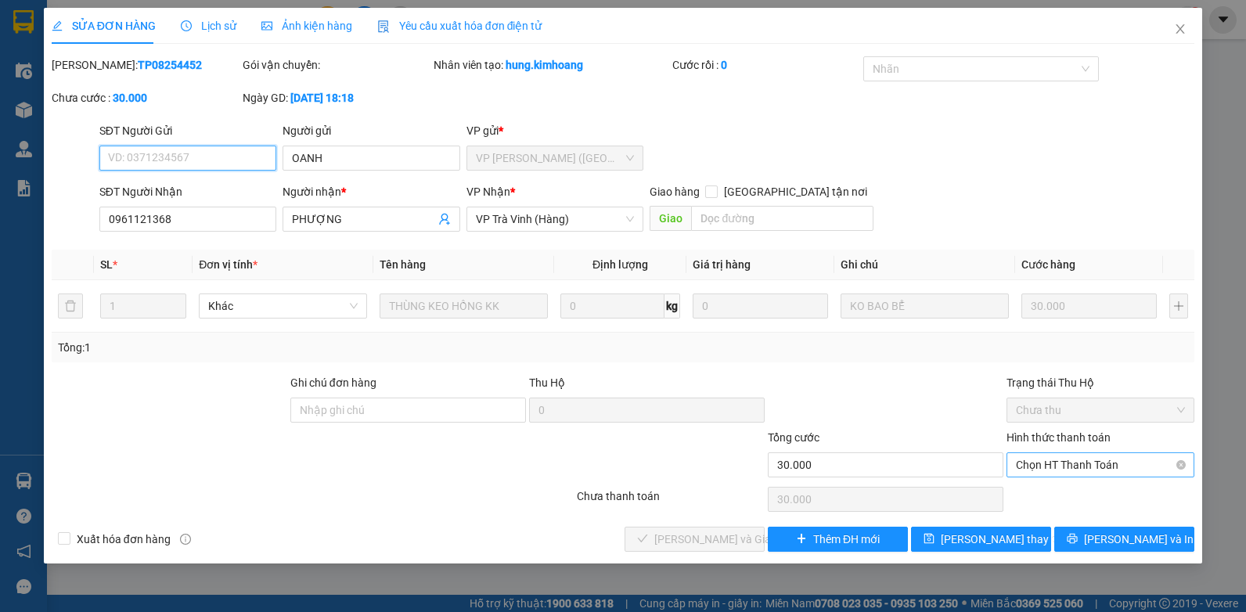
click at [1080, 460] on span "Chọn HT Thanh Toán" at bounding box center [1100, 464] width 169 height 23
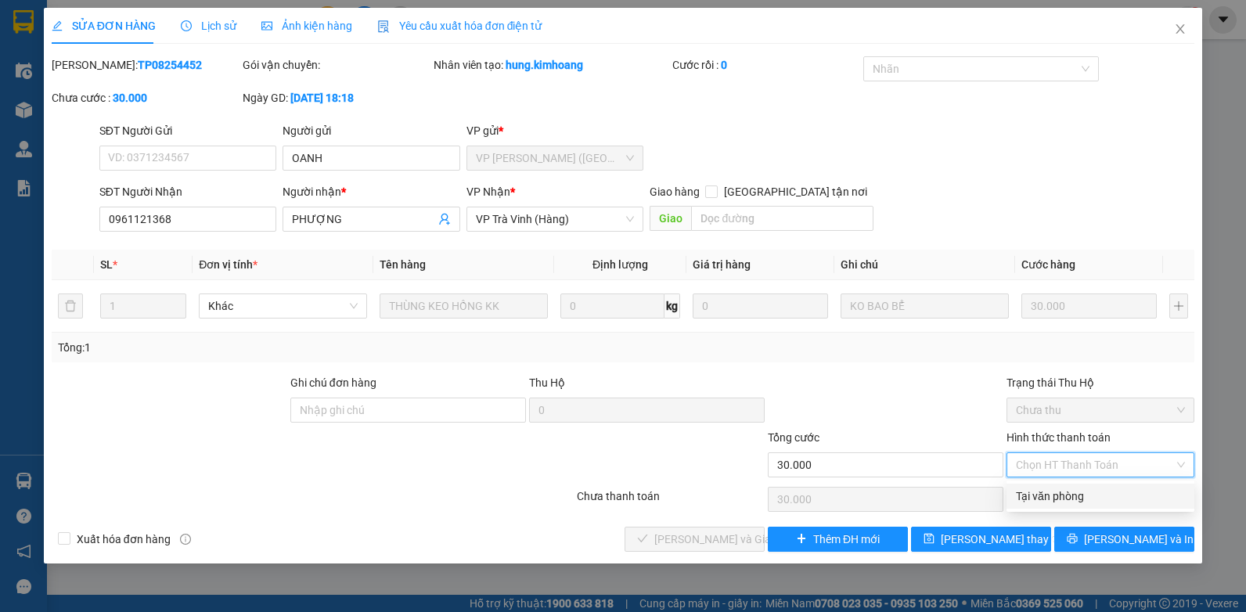
click at [1062, 489] on div "Tại văn phòng" at bounding box center [1100, 496] width 169 height 17
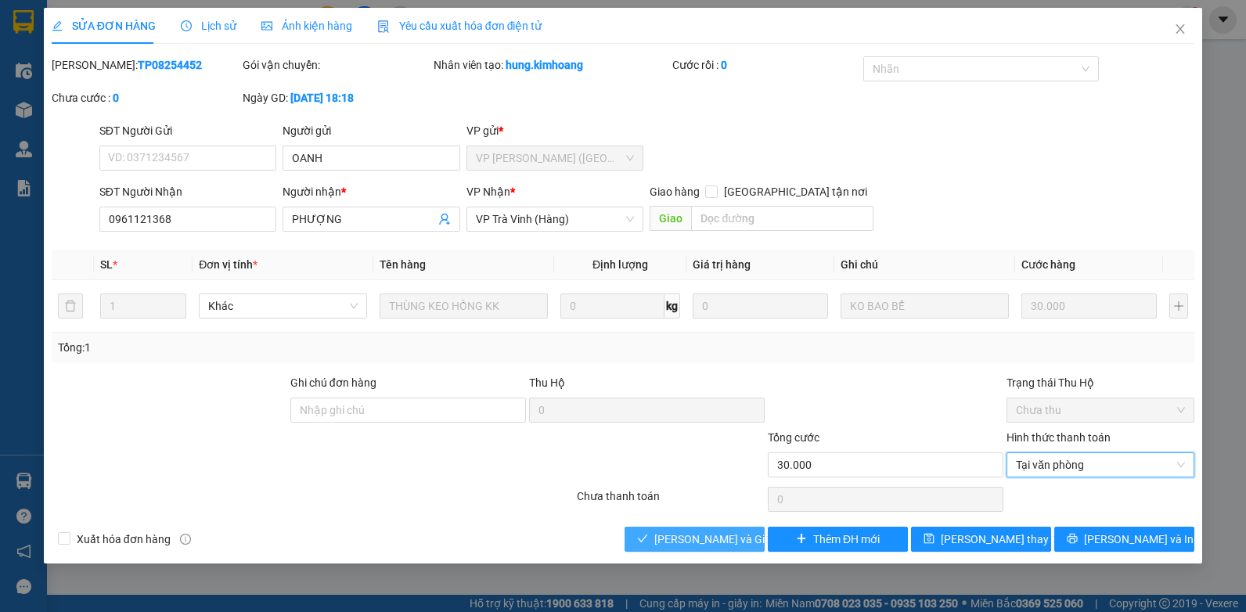
click at [687, 536] on span "[PERSON_NAME] và Giao hàng" at bounding box center [729, 539] width 150 height 17
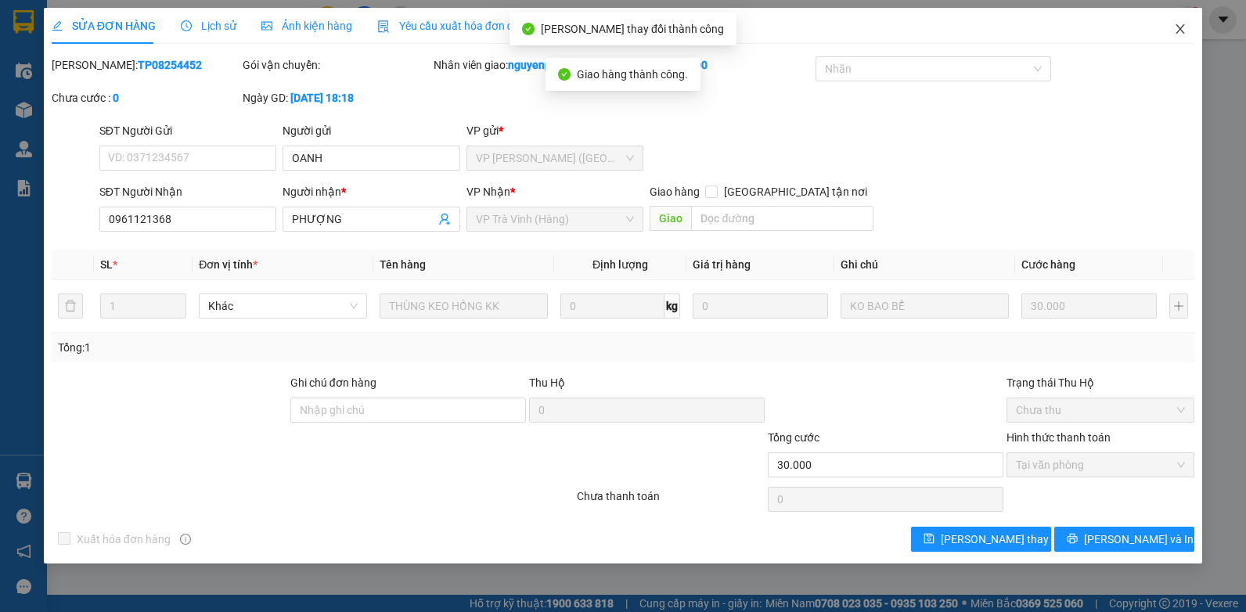
click at [1183, 27] on icon "close" at bounding box center [1181, 28] width 9 height 9
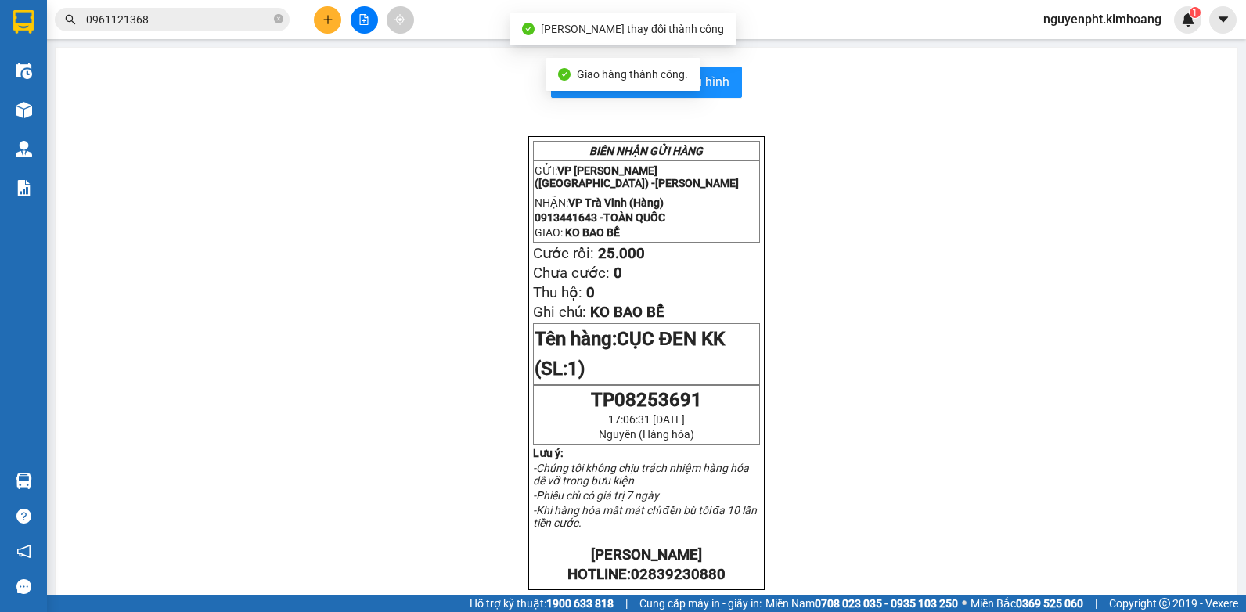
click at [223, 28] on span "0961121368" at bounding box center [172, 19] width 235 height 23
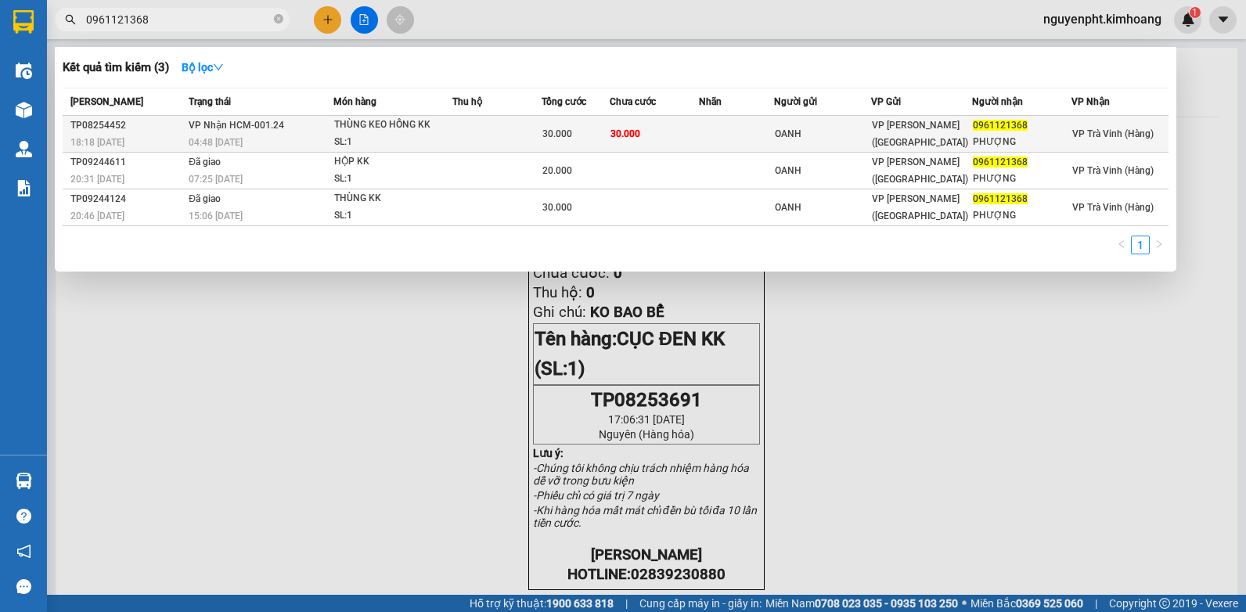
click at [720, 138] on td at bounding box center [736, 134] width 74 height 37
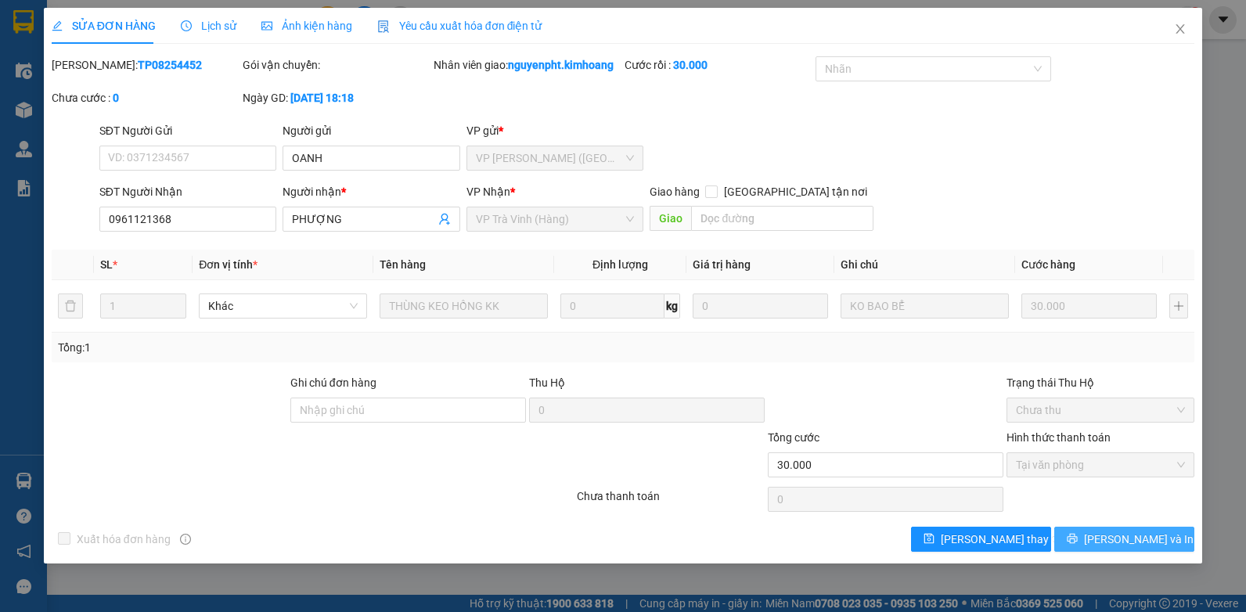
click at [1145, 544] on span "[PERSON_NAME] và In" at bounding box center [1139, 539] width 110 height 17
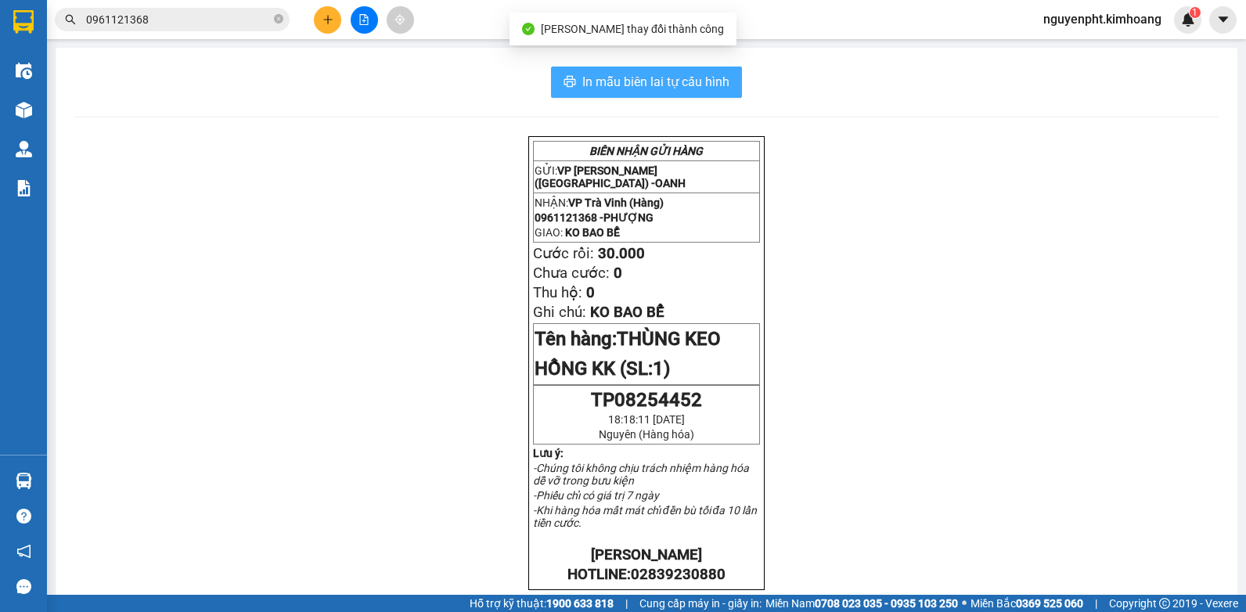
click at [652, 82] on span "In mẫu biên lai tự cấu hình" at bounding box center [655, 82] width 147 height 20
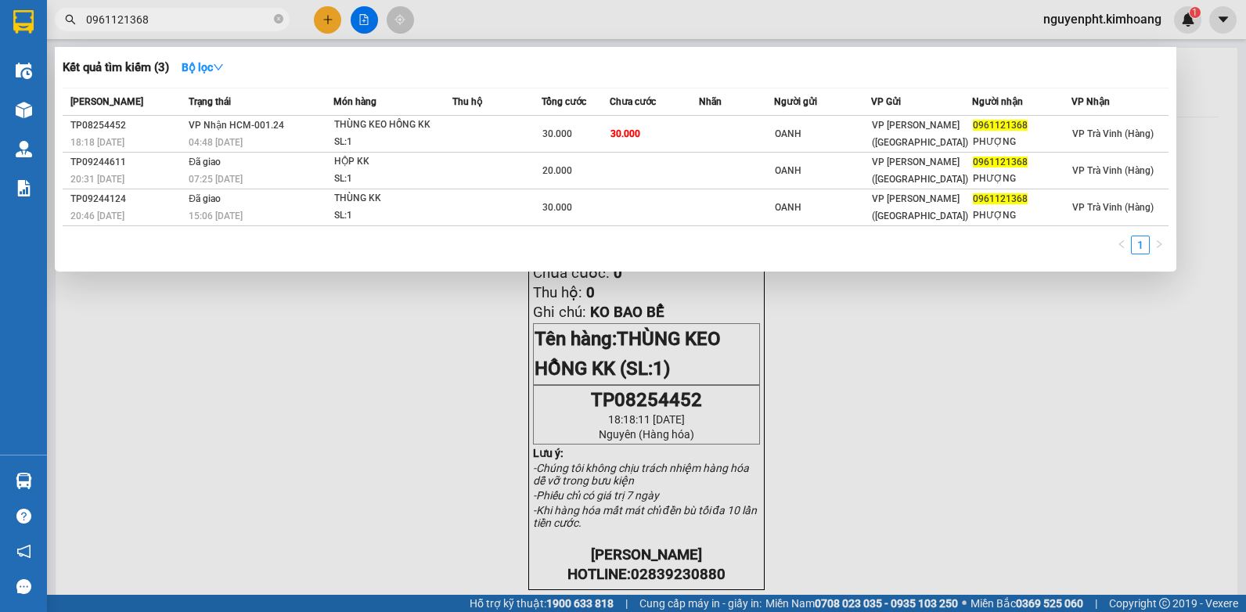
click at [239, 13] on input "0961121368" at bounding box center [178, 19] width 185 height 17
drag, startPoint x: 253, startPoint y: 23, endPoint x: -3, endPoint y: 135, distance: 279.1
click at [0, 135] on html "Kết quả tìm kiếm ( 3 ) Bộ lọc Mã ĐH Trạng thái Món hàng Thu hộ Tổng cước Chưa c…" at bounding box center [623, 306] width 1246 height 612
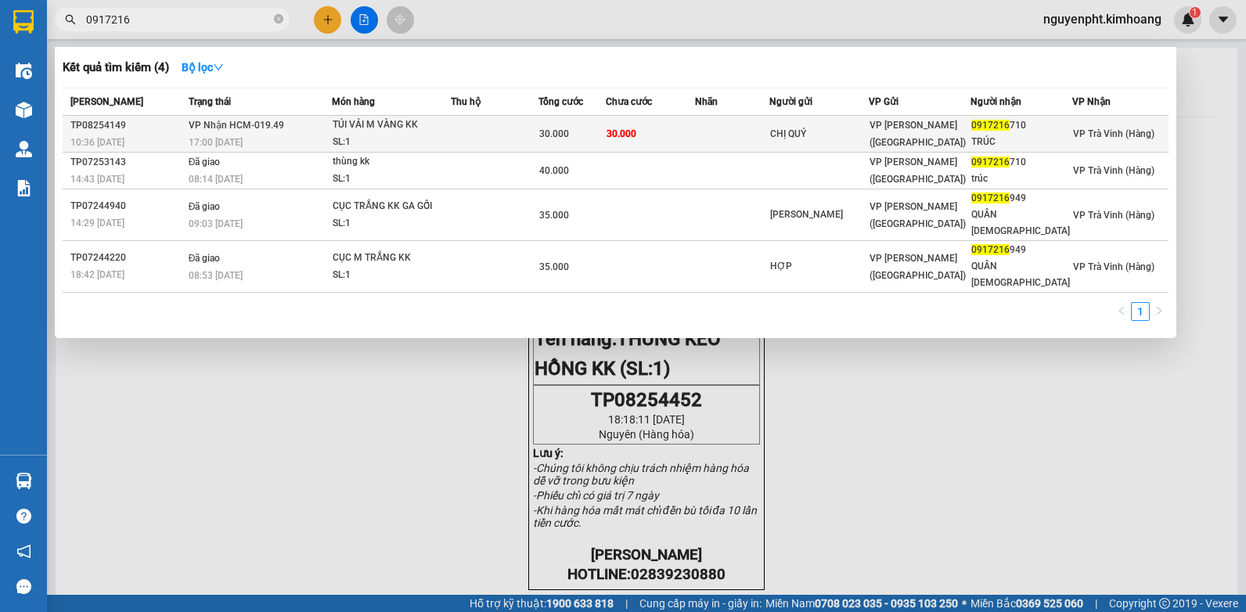
type input "0917216"
click at [646, 135] on td "30.000" at bounding box center [650, 134] width 89 height 37
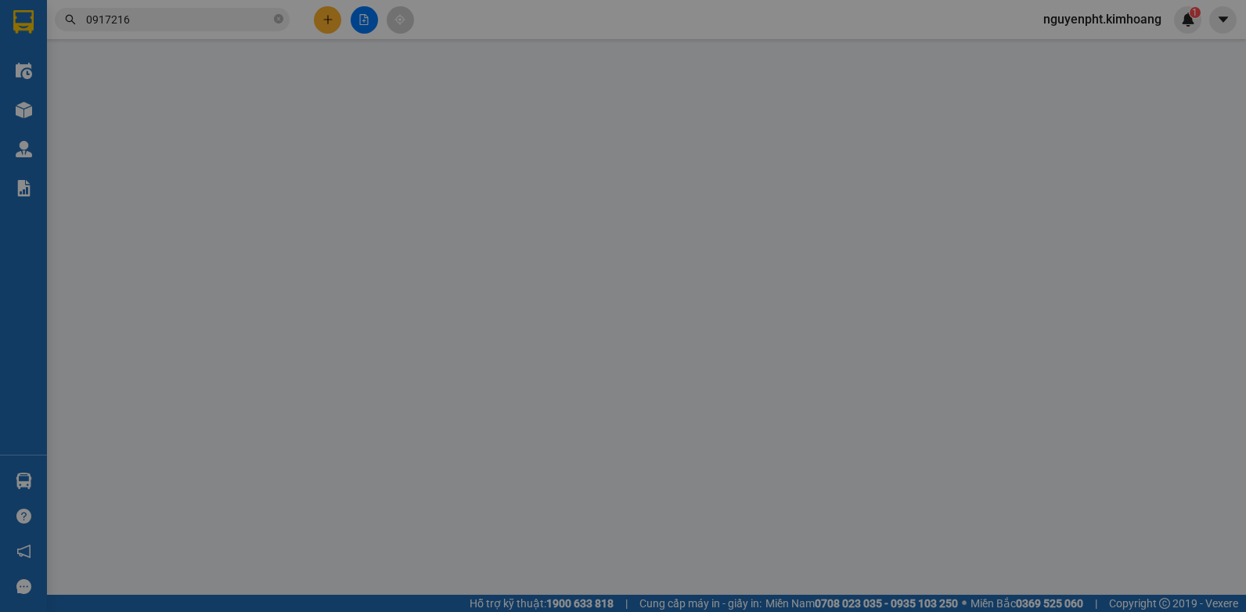
type input "CHỊ QUÝ"
type input "0917216710"
type input "TRÚC"
type input "30.000"
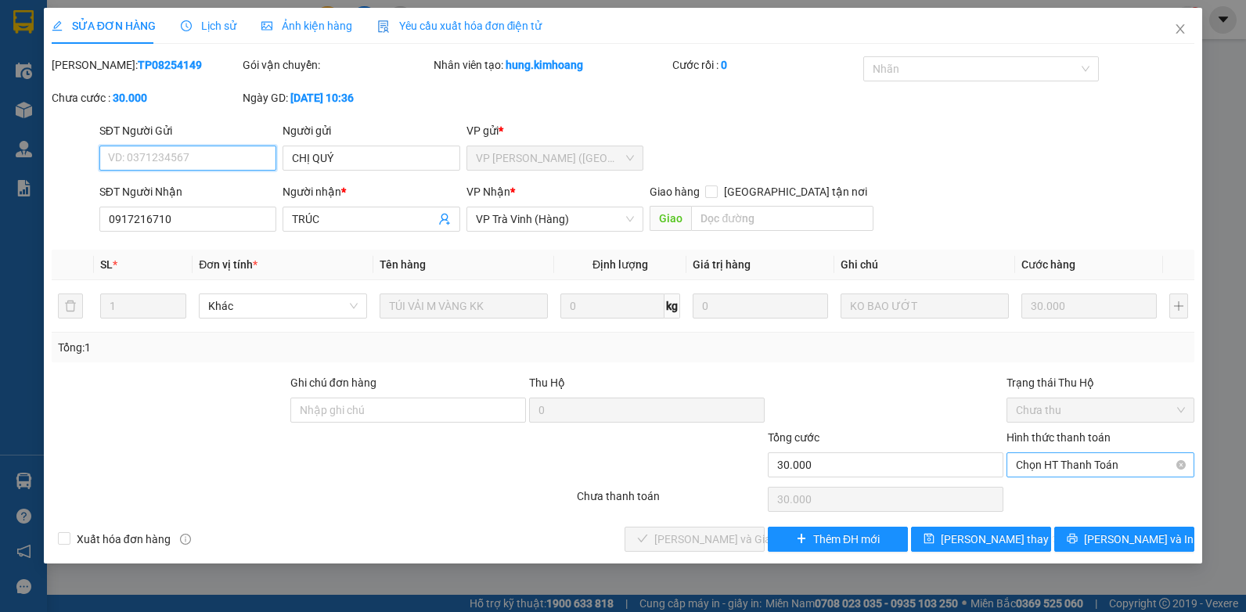
click at [1075, 460] on span "Chọn HT Thanh Toán" at bounding box center [1100, 464] width 169 height 23
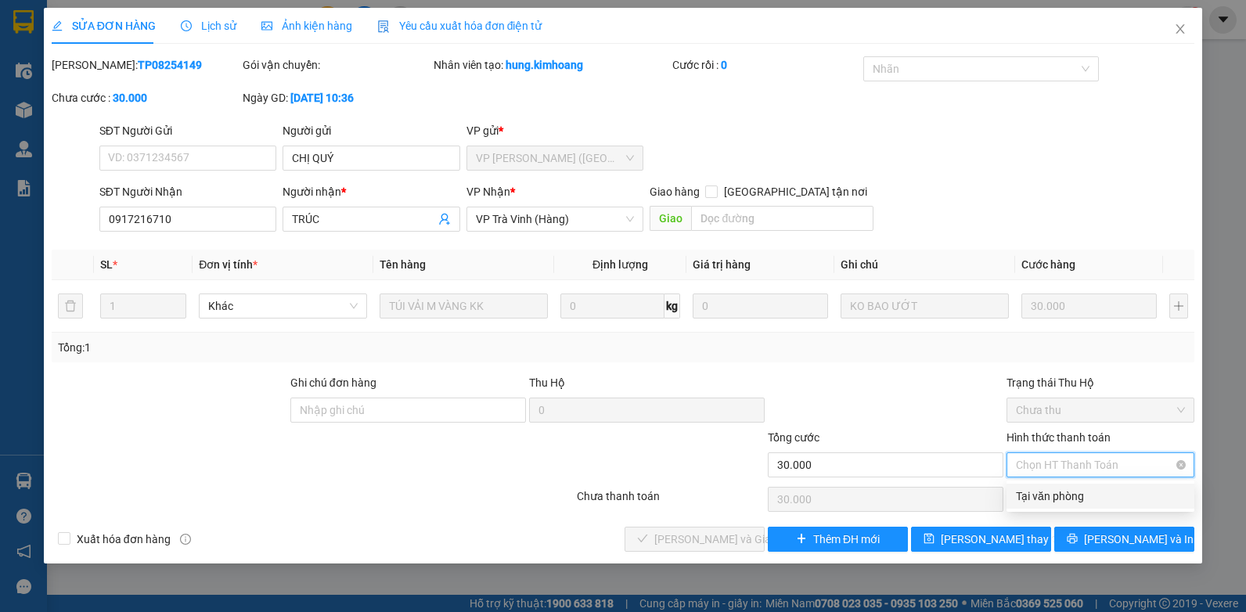
click at [1051, 496] on div "Tại văn phòng" at bounding box center [1100, 496] width 169 height 17
type input "0"
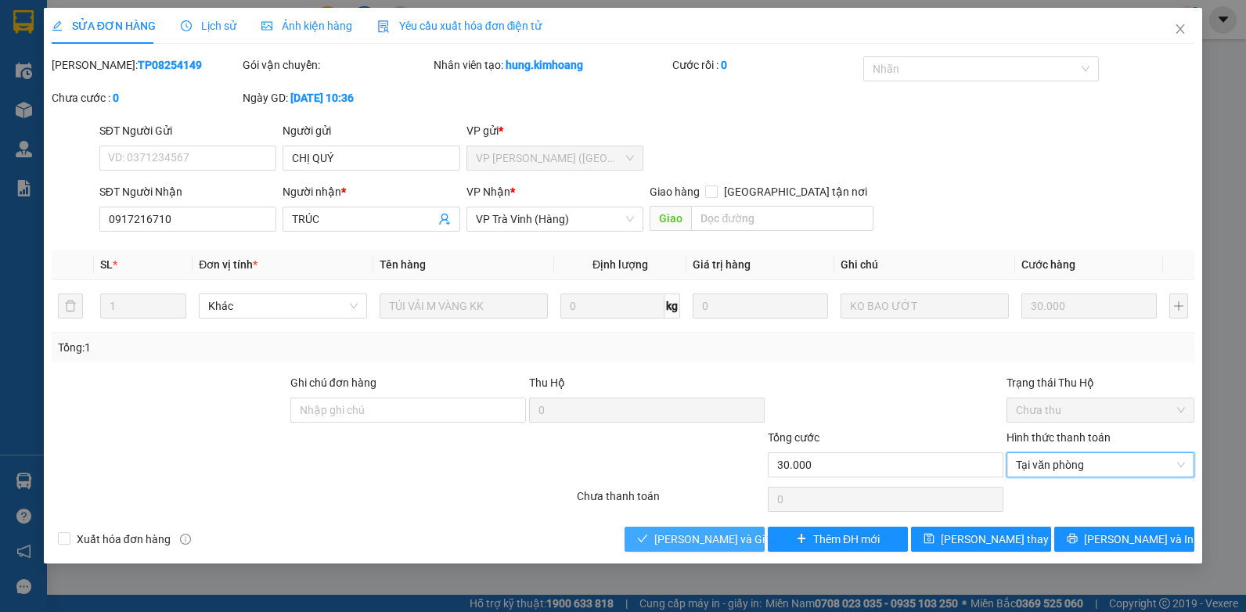
click at [666, 544] on span "[PERSON_NAME] và Giao hàng" at bounding box center [729, 539] width 150 height 17
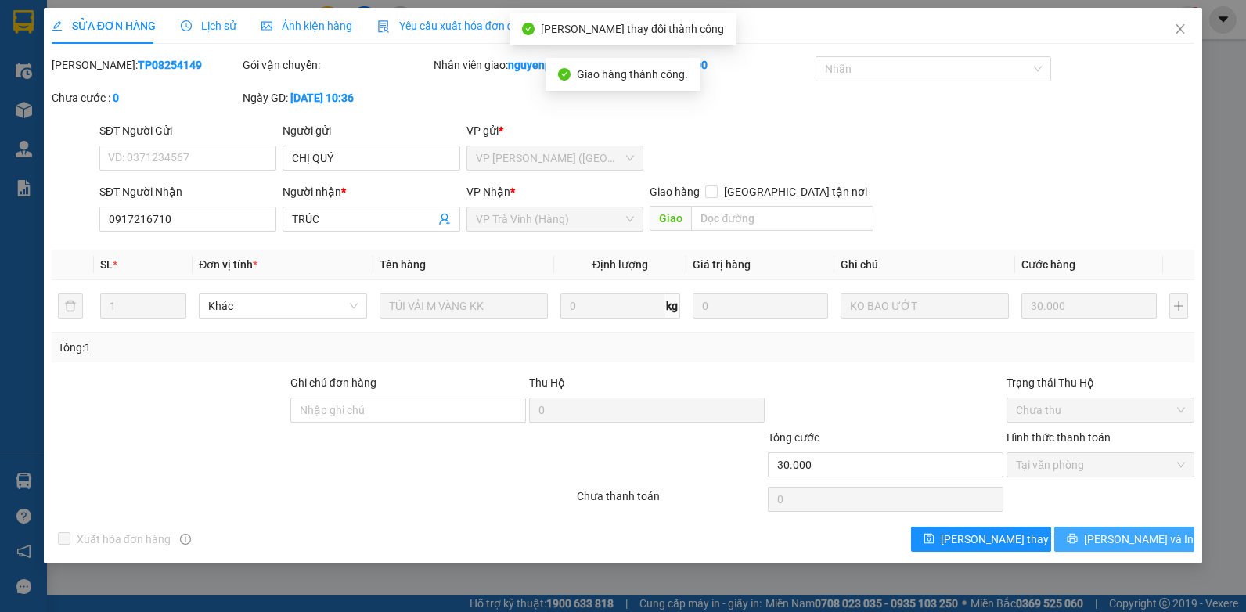
click at [1173, 537] on button "[PERSON_NAME] và In" at bounding box center [1124, 539] width 140 height 25
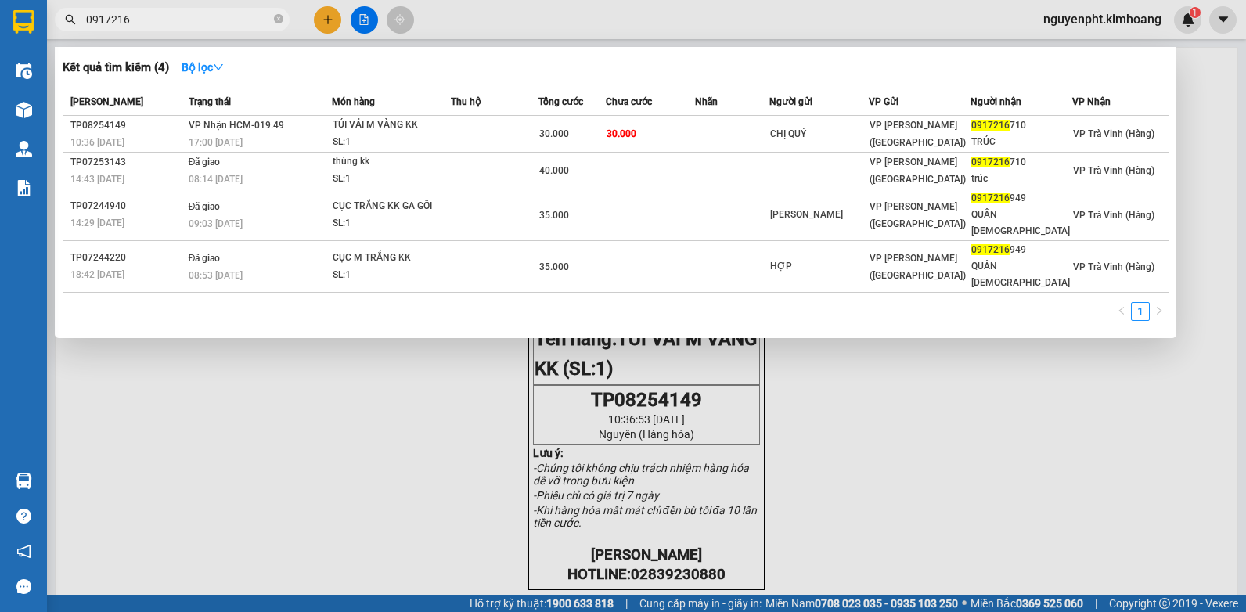
drag, startPoint x: 193, startPoint y: 21, endPoint x: 0, endPoint y: 215, distance: 273.4
click at [0, 215] on html "Kết quả tìm kiếm ( 4 ) Bộ lọc Mã ĐH Trạng thái Món hàng Thu hộ Tổng cước Chưa c…" at bounding box center [623, 306] width 1246 height 612
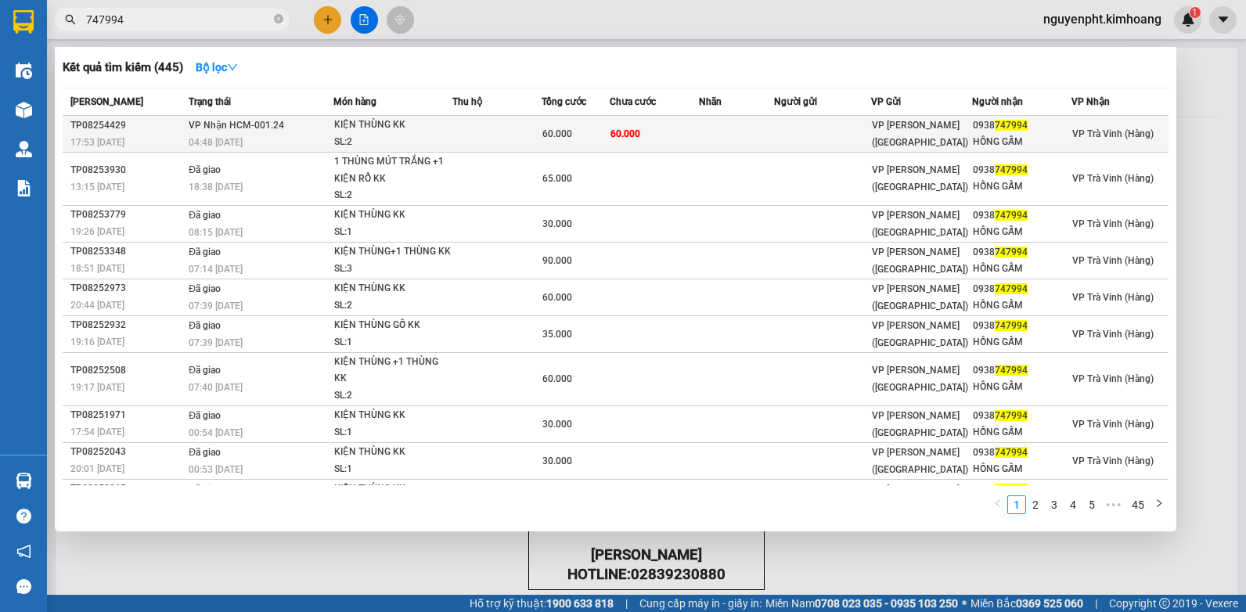
type input "747994"
click at [647, 131] on td "60.000" at bounding box center [655, 134] width 90 height 37
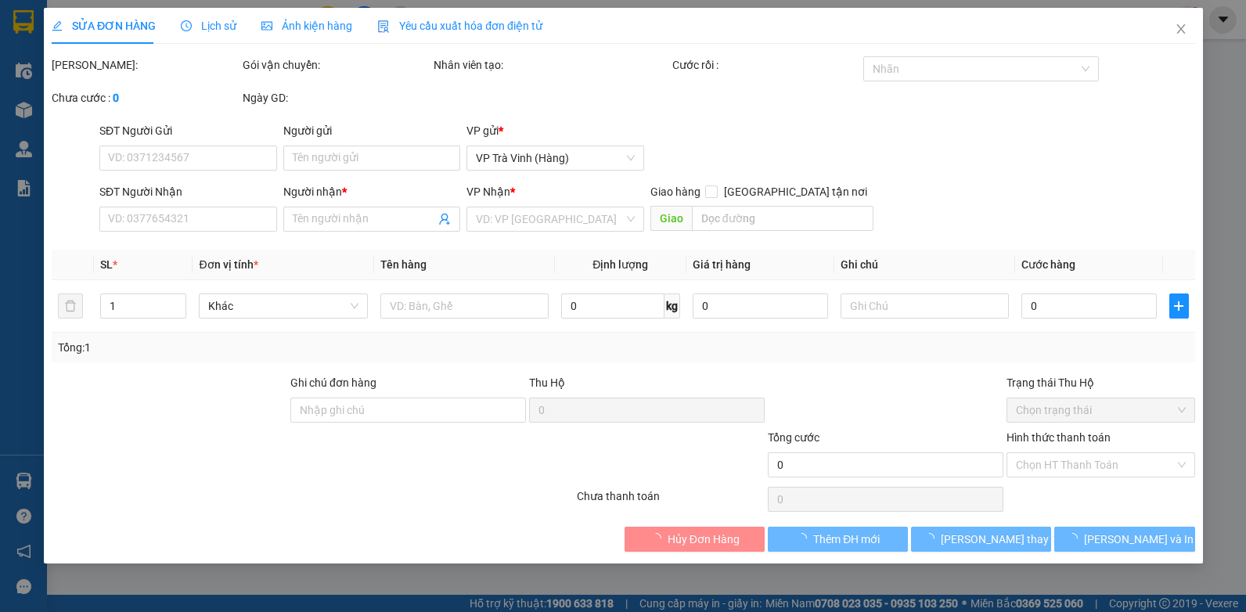
type input "0938747994"
type input "HỒNG GẤM"
type input "60.000"
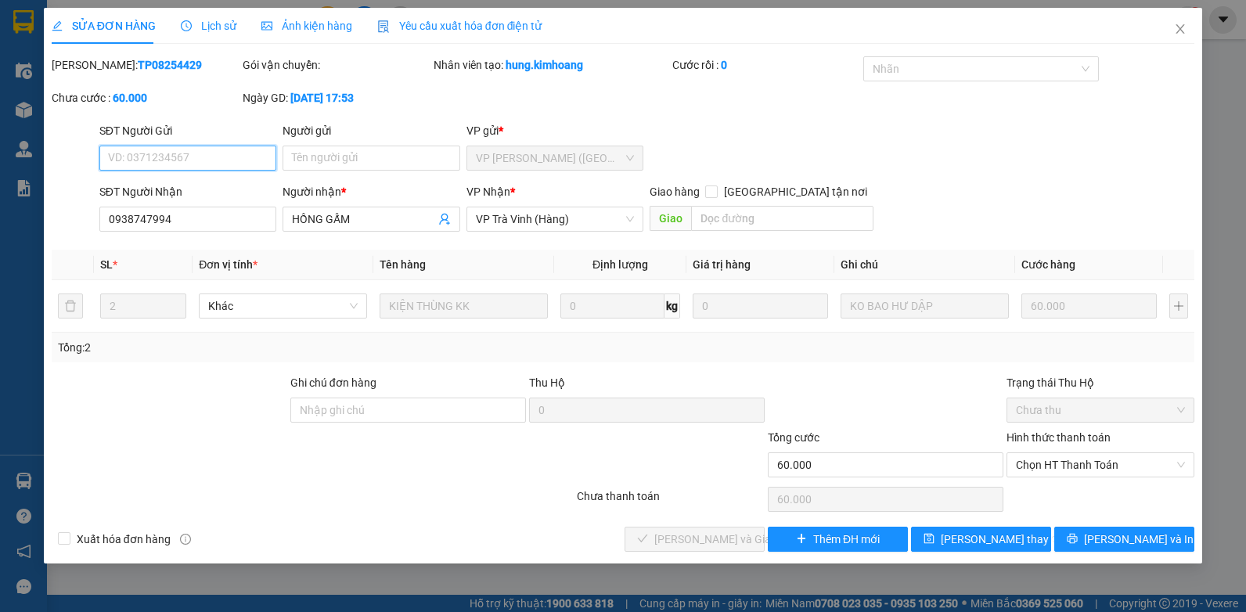
drag, startPoint x: 1085, startPoint y: 457, endPoint x: 1073, endPoint y: 480, distance: 25.6
click at [1084, 460] on span "Chọn HT Thanh Toán" at bounding box center [1100, 464] width 169 height 23
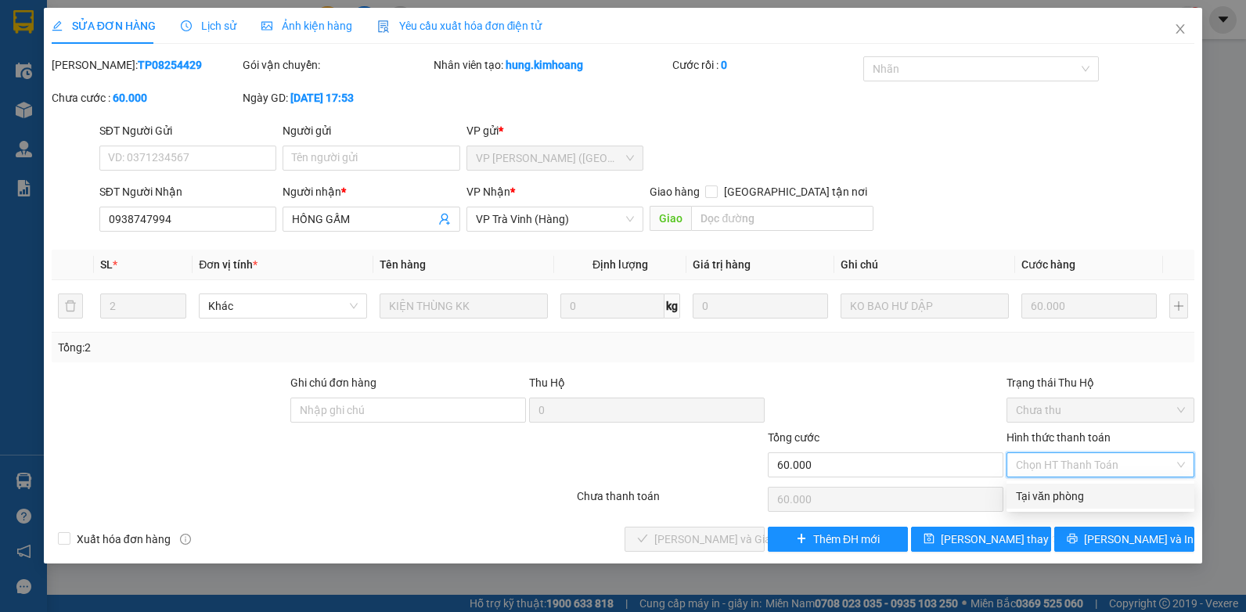
click at [1066, 489] on div "Tại văn phòng" at bounding box center [1101, 496] width 188 height 25
type input "0"
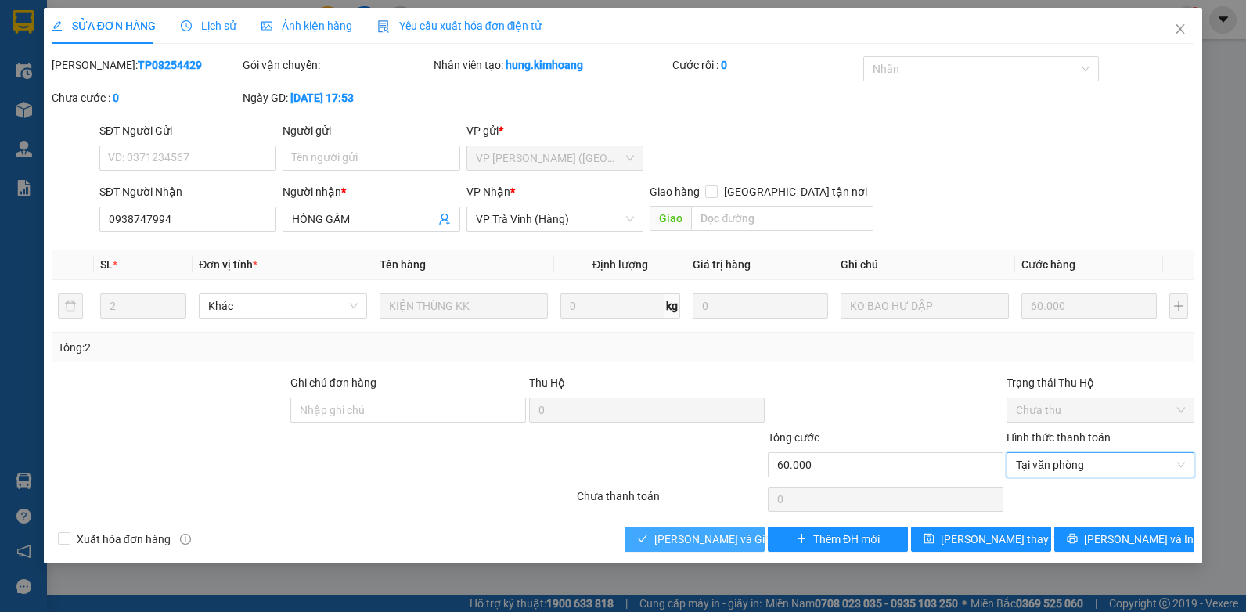
click at [699, 541] on span "[PERSON_NAME] và Giao hàng" at bounding box center [729, 539] width 150 height 17
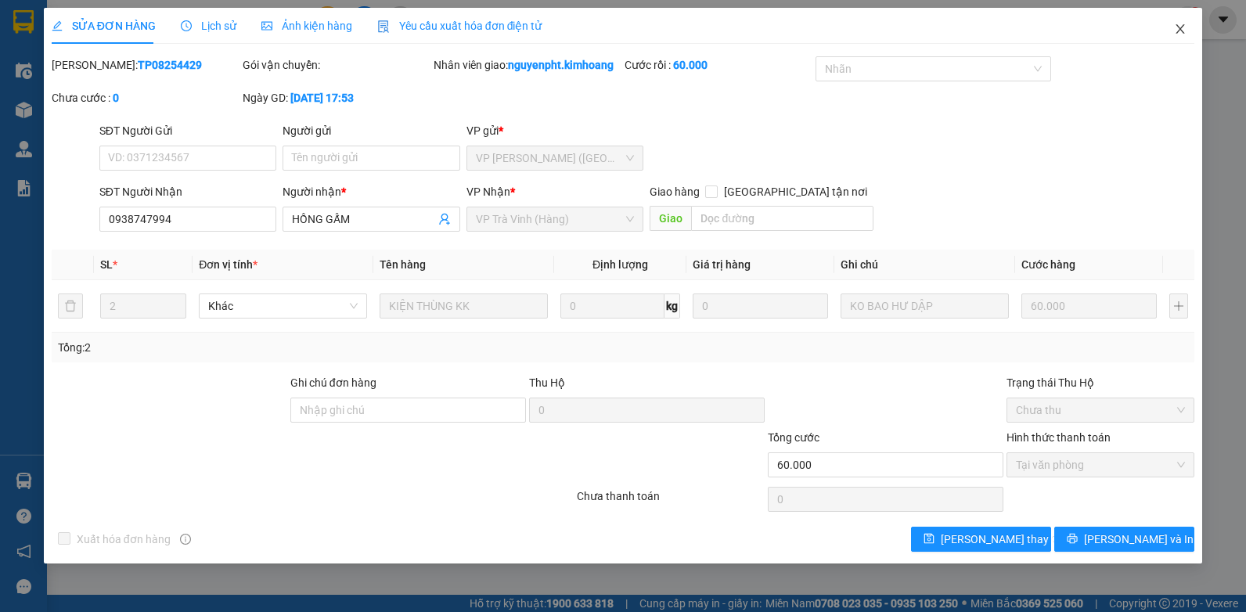
click at [1180, 21] on span "Close" at bounding box center [1181, 30] width 44 height 44
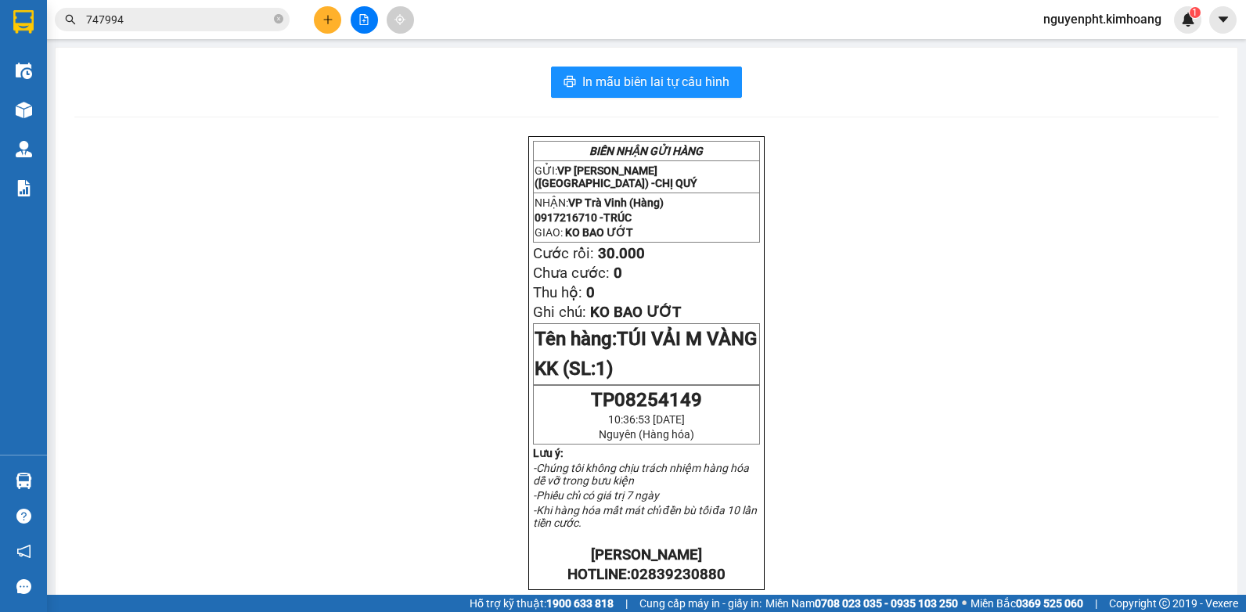
drag, startPoint x: 211, startPoint y: 21, endPoint x: 0, endPoint y: 147, distance: 245.4
click at [0, 117] on html "Kết quả tìm kiếm ( 445 ) Bộ lọc Mã ĐH Trạng thái Món hàng Thu hộ Tổng cước Chưa…" at bounding box center [623, 306] width 1246 height 612
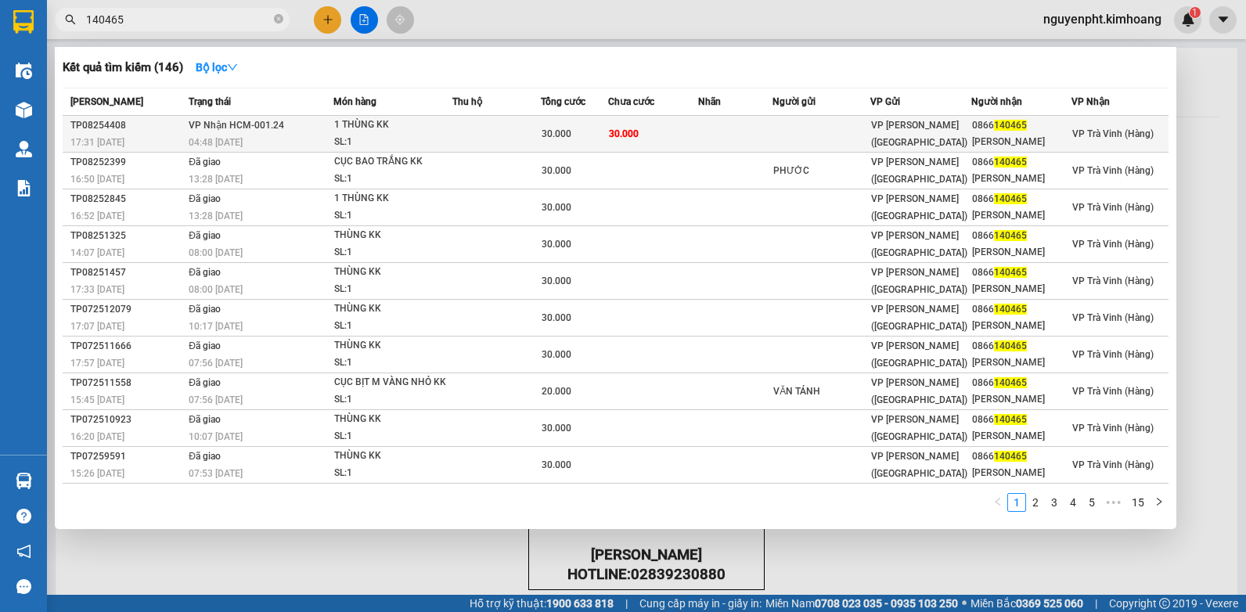
type input "140465"
click at [597, 133] on div "30.000" at bounding box center [575, 133] width 67 height 17
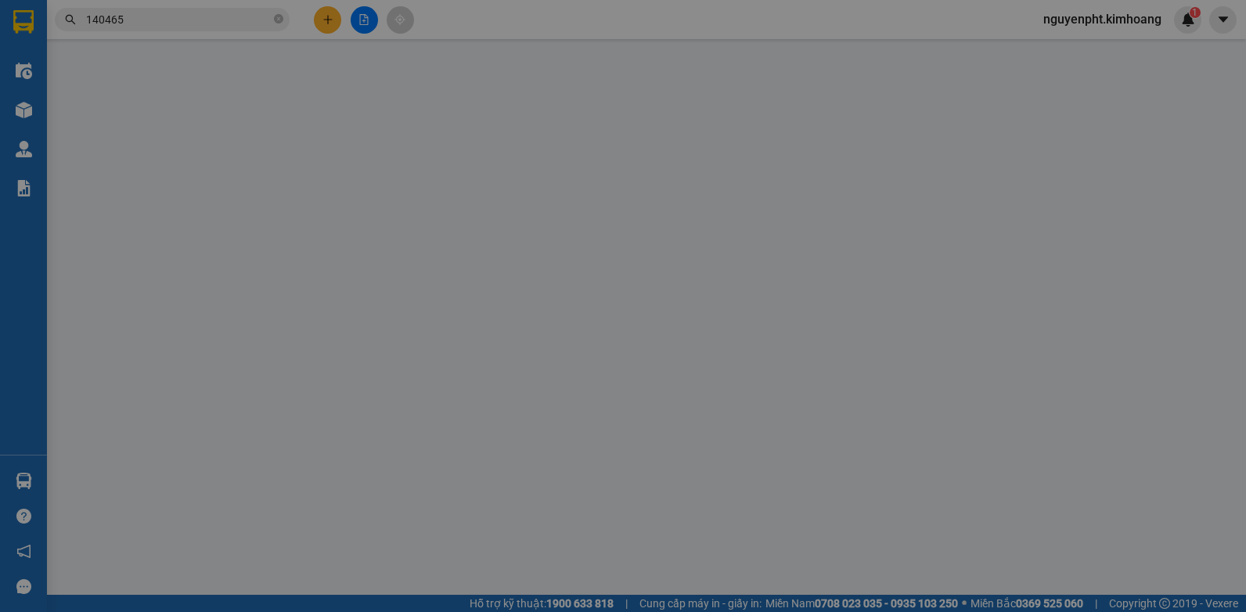
type input "0866140465"
type input "[PERSON_NAME]"
type input "30.000"
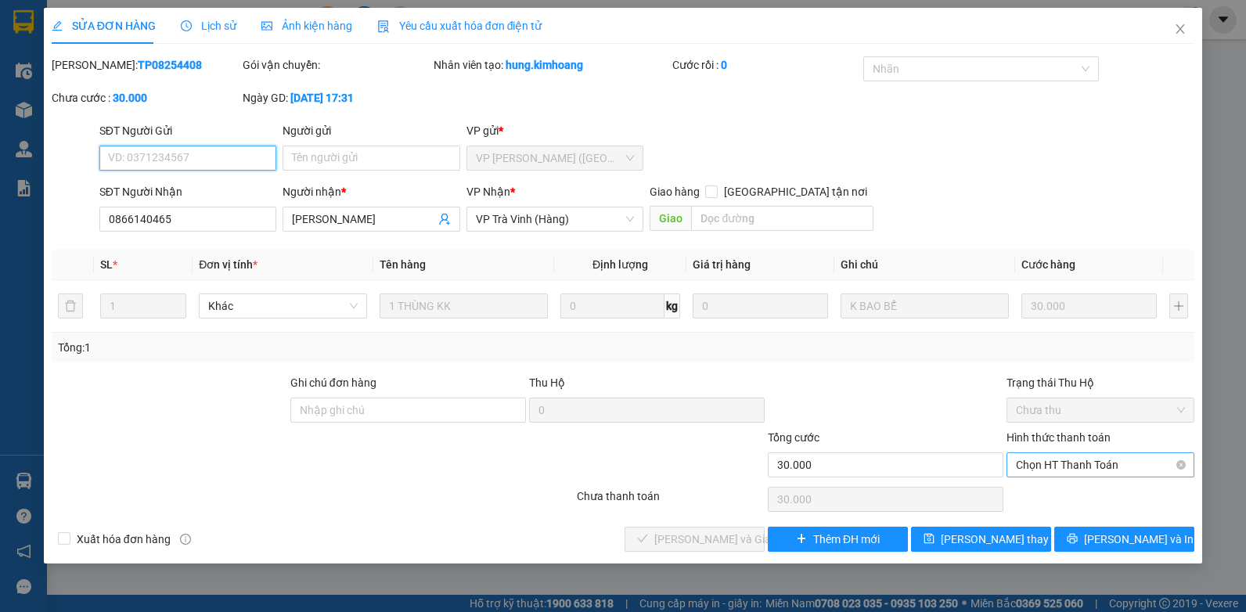
click at [1042, 461] on span "Chọn HT Thanh Toán" at bounding box center [1100, 464] width 169 height 23
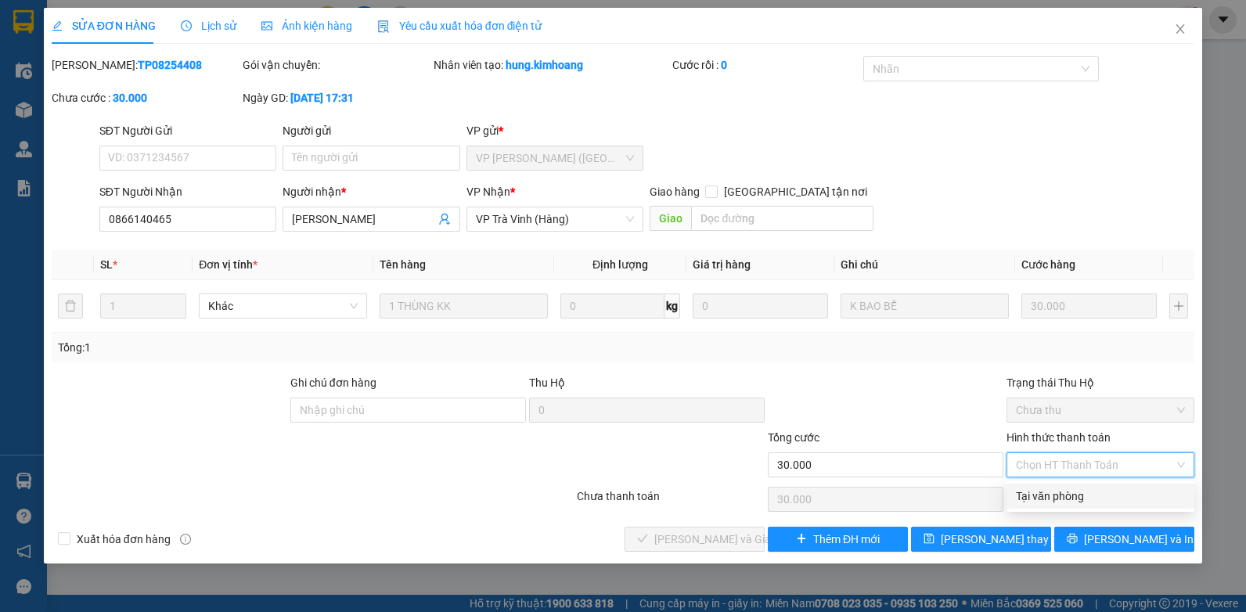
drag, startPoint x: 1045, startPoint y: 491, endPoint x: 926, endPoint y: 537, distance: 127.6
click at [1045, 493] on div "Tại văn phòng" at bounding box center [1100, 496] width 169 height 17
type input "0"
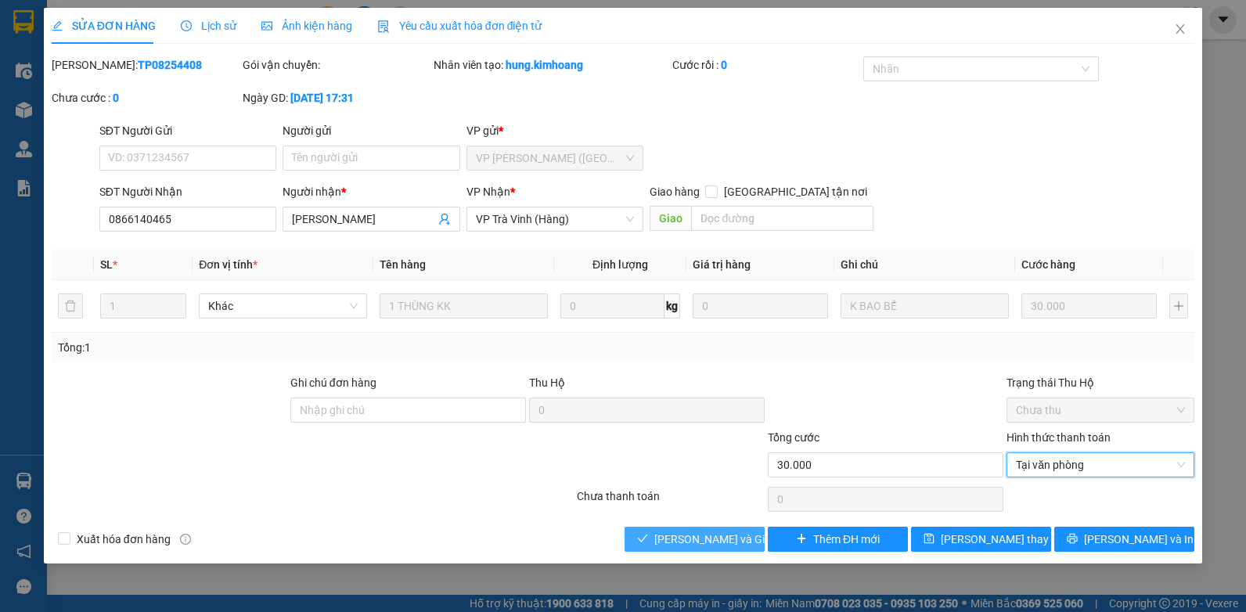
click at [692, 542] on span "[PERSON_NAME] và Giao hàng" at bounding box center [729, 539] width 150 height 17
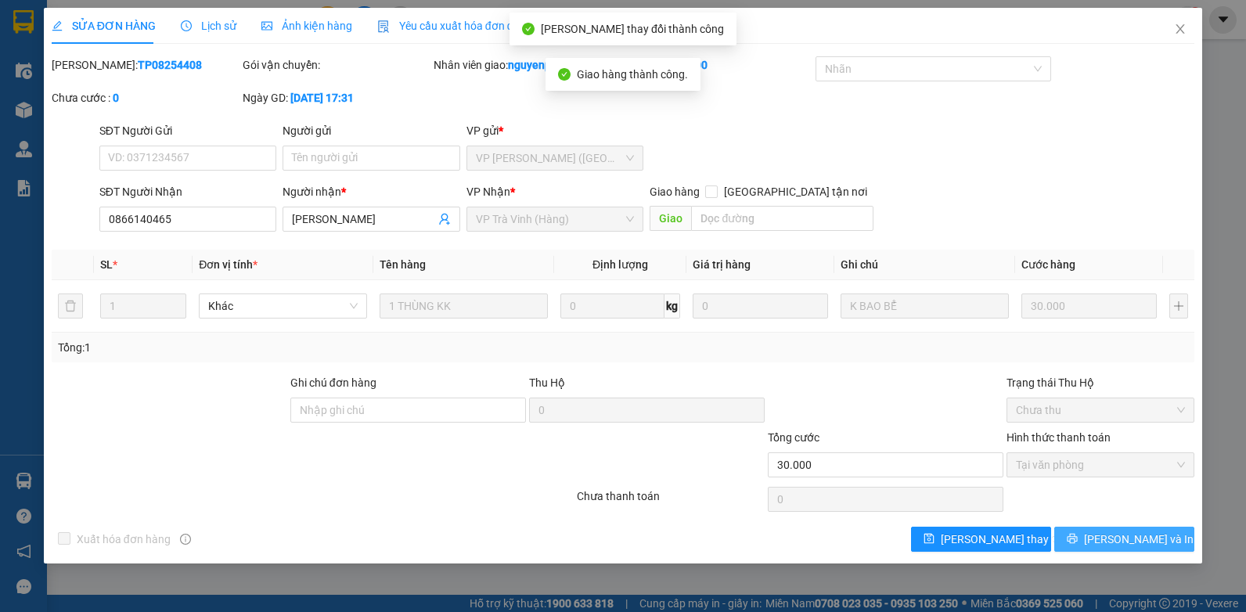
click at [1078, 539] on icon "printer" at bounding box center [1072, 538] width 11 height 11
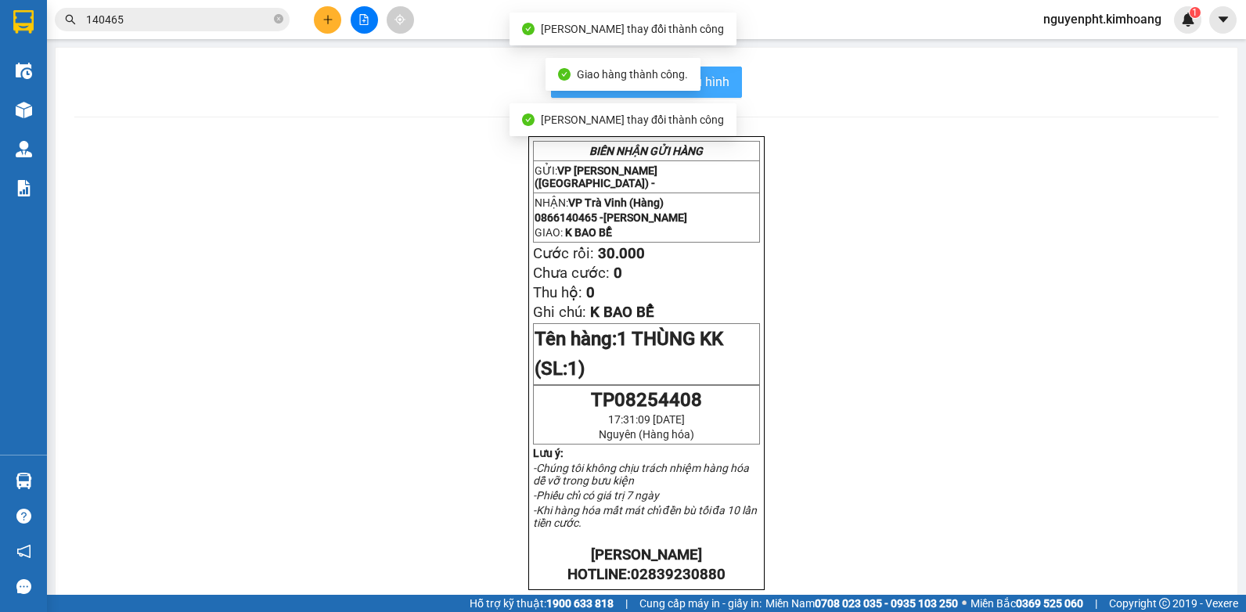
click at [710, 87] on span "In mẫu biên lai tự cấu hình" at bounding box center [655, 82] width 147 height 20
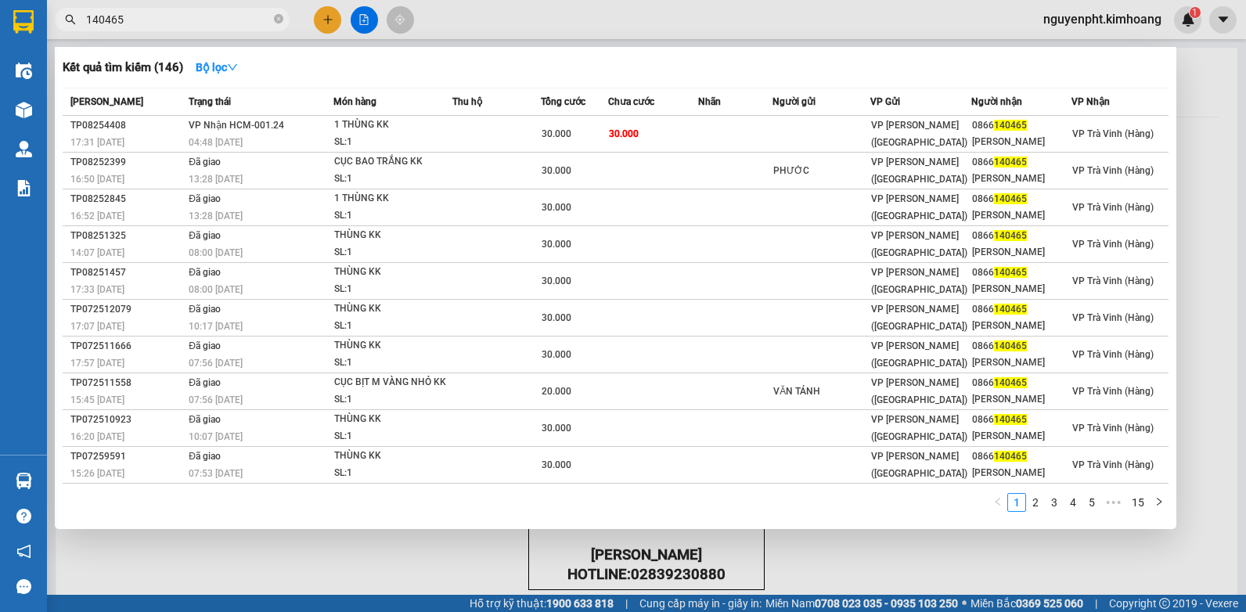
drag, startPoint x: 135, startPoint y: 17, endPoint x: 0, endPoint y: 23, distance: 135.5
click at [0, 59] on html "Kết quả tìm kiếm ( 146 ) Bộ lọc Mã ĐH Trạng thái Món hàng Thu hộ Tổng cước Chưa…" at bounding box center [623, 306] width 1246 height 612
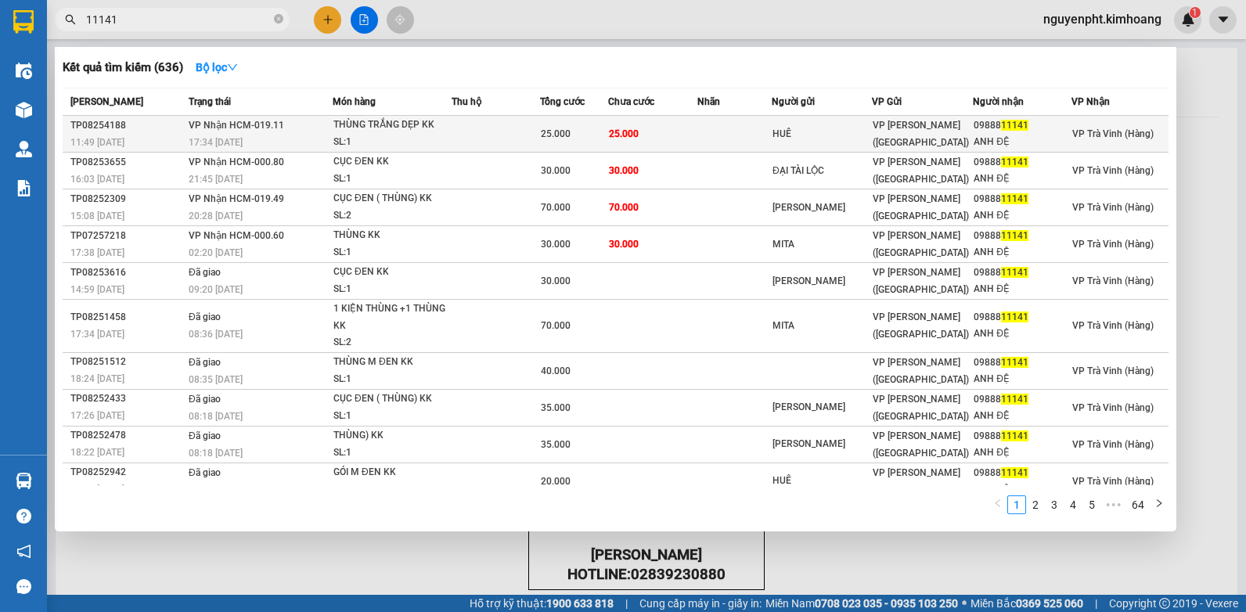
type input "11141"
click at [697, 132] on td at bounding box center [734, 134] width 74 height 37
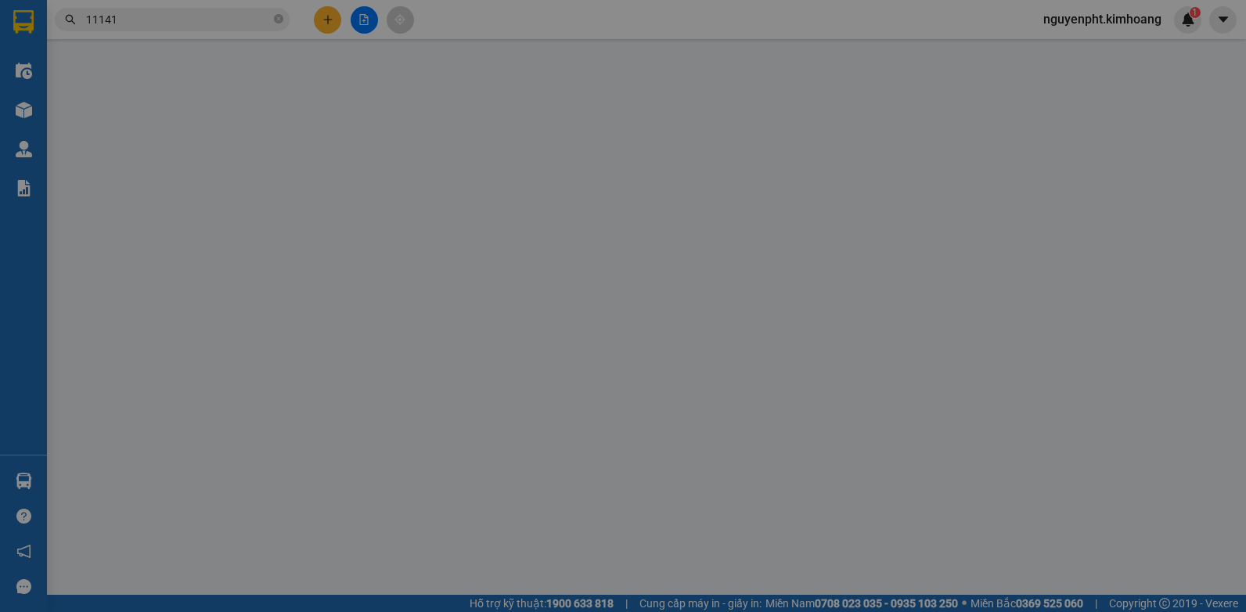
type input "HUÊ"
type input "0988811141"
type input "ANH ĐỆ"
type input "25.000"
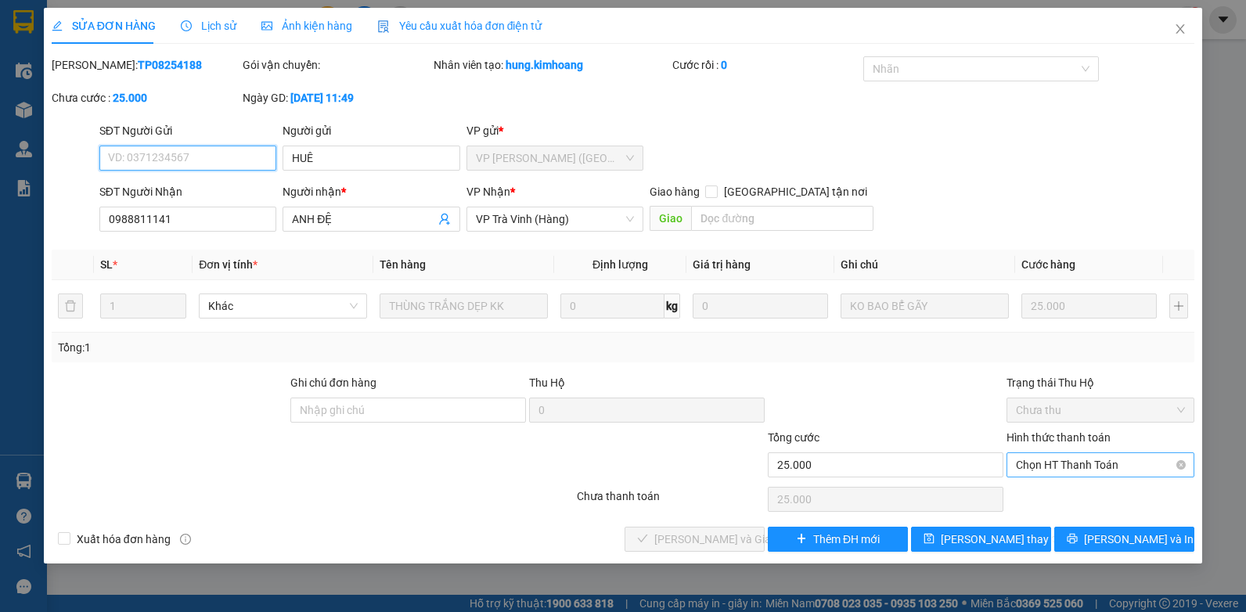
drag, startPoint x: 1054, startPoint y: 456, endPoint x: 1051, endPoint y: 477, distance: 20.6
click at [1054, 457] on span "Chọn HT Thanh Toán" at bounding box center [1100, 464] width 169 height 23
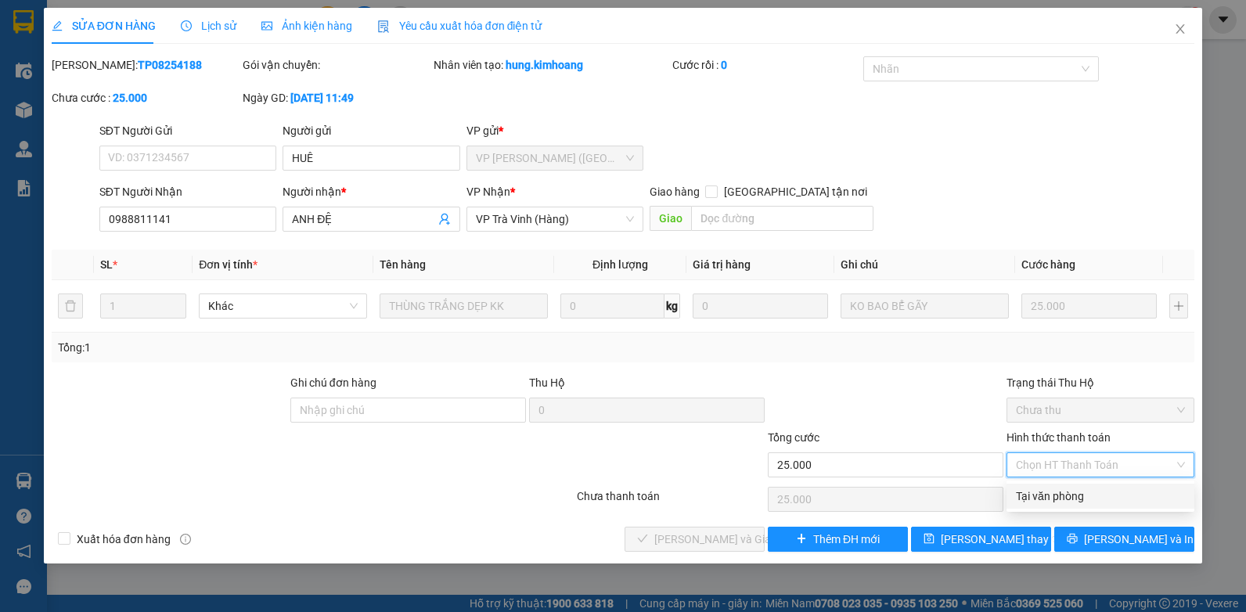
click at [1059, 496] on div "Tại văn phòng" at bounding box center [1100, 496] width 169 height 17
type input "0"
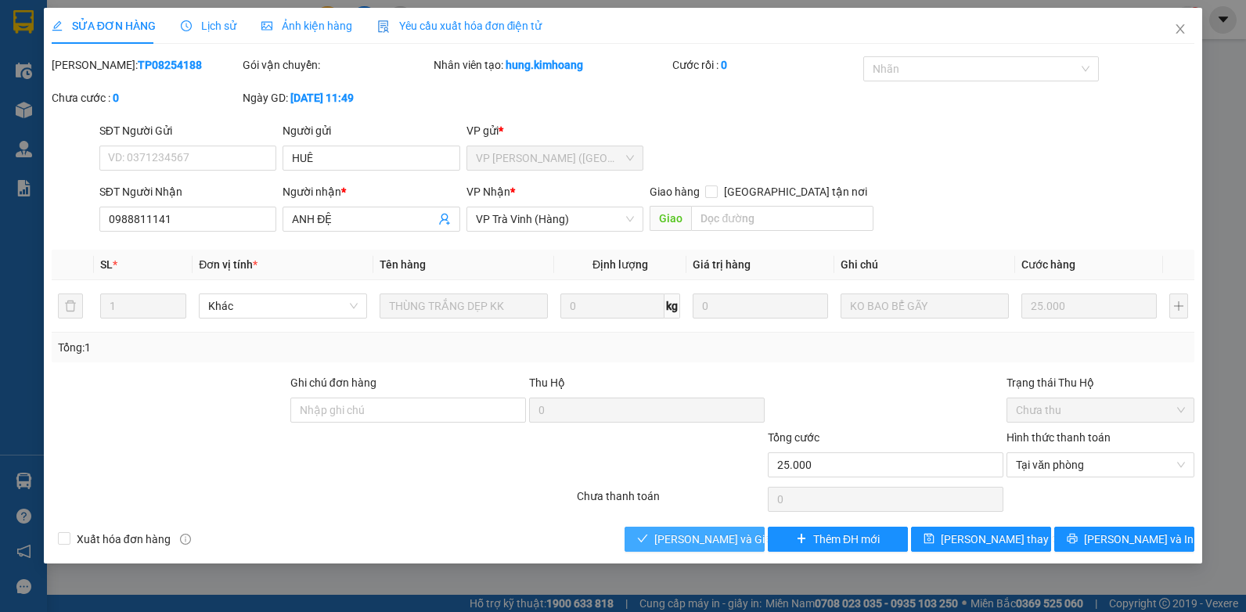
drag, startPoint x: 694, startPoint y: 537, endPoint x: 736, endPoint y: 499, distance: 56.0
click at [705, 529] on button "[PERSON_NAME] và Giao hàng" at bounding box center [695, 539] width 140 height 25
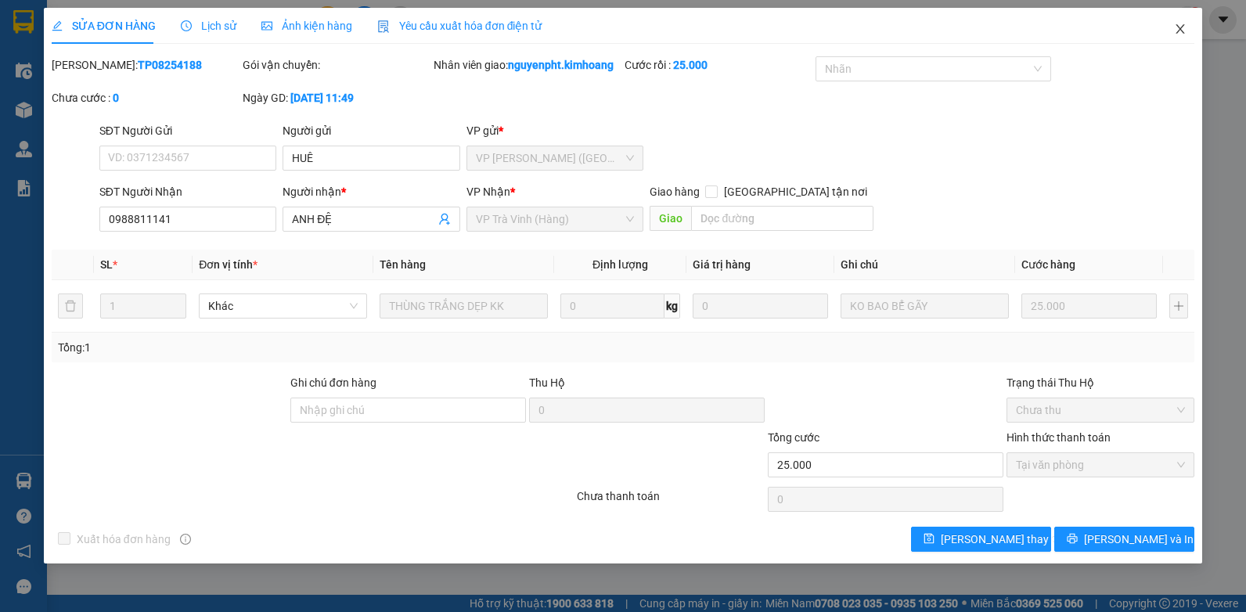
click at [1183, 33] on icon "close" at bounding box center [1180, 29] width 13 height 13
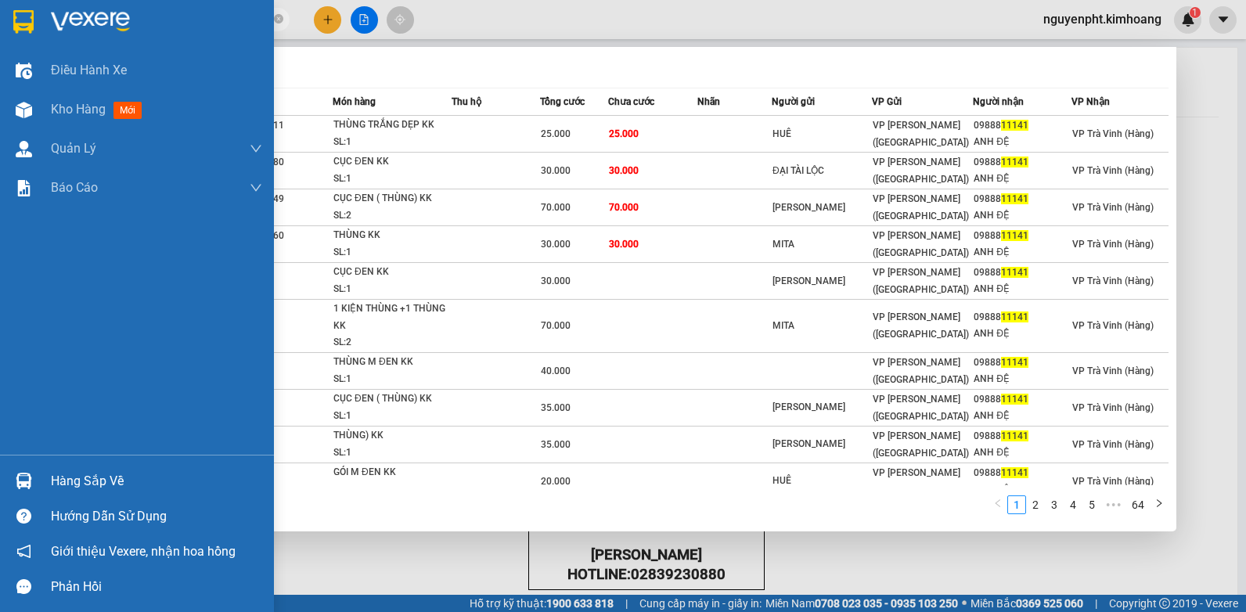
drag, startPoint x: 139, startPoint y: 23, endPoint x: 0, endPoint y: 5, distance: 140.4
click at [0, 72] on html "Kết quả tìm kiếm ( 636 ) Bộ lọc Mã ĐH Trạng thái Món hàng Thu hộ Tổng cước Chưa…" at bounding box center [623, 306] width 1246 height 612
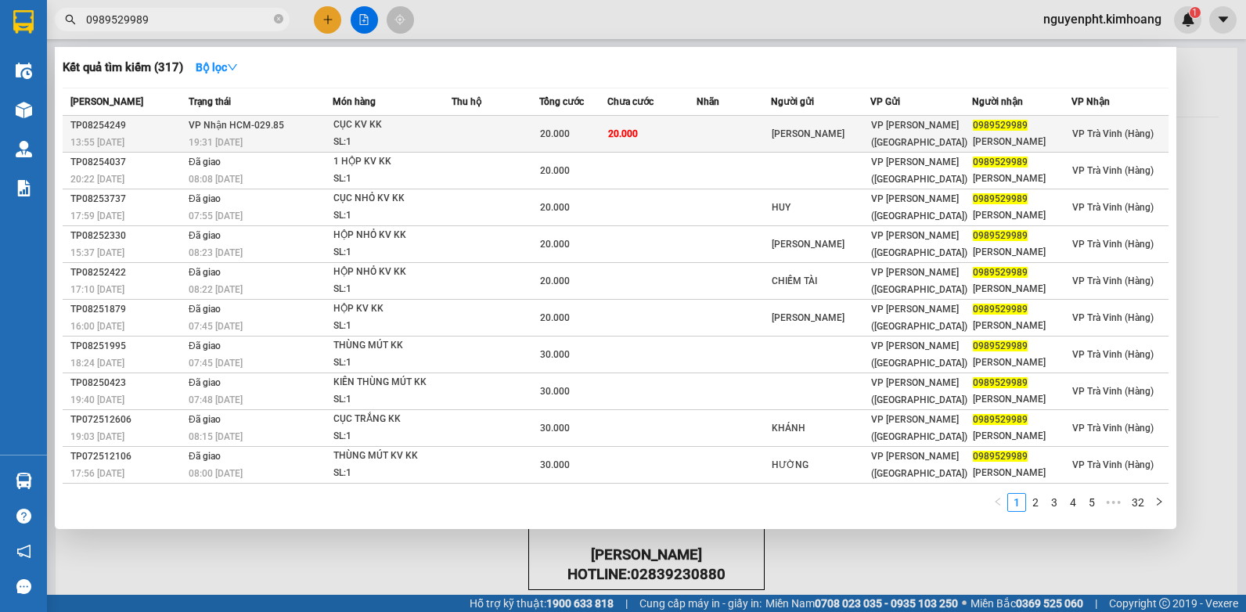
type input "0989529989"
click at [723, 128] on td at bounding box center [734, 134] width 74 height 37
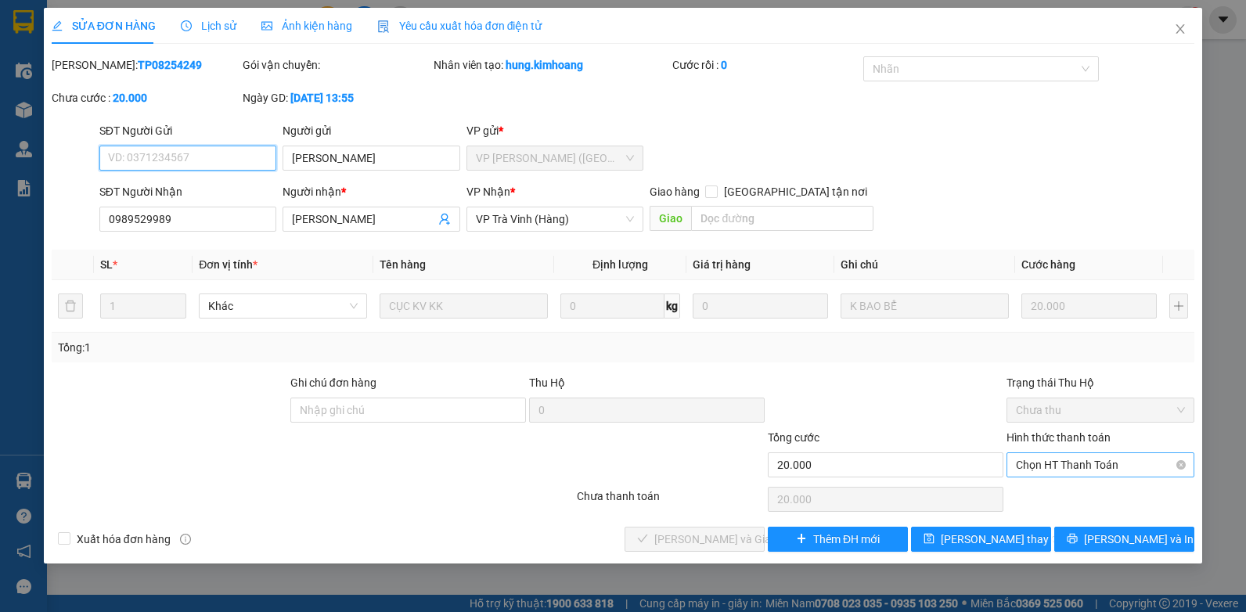
click at [1124, 467] on span "Chọn HT Thanh Toán" at bounding box center [1100, 464] width 169 height 23
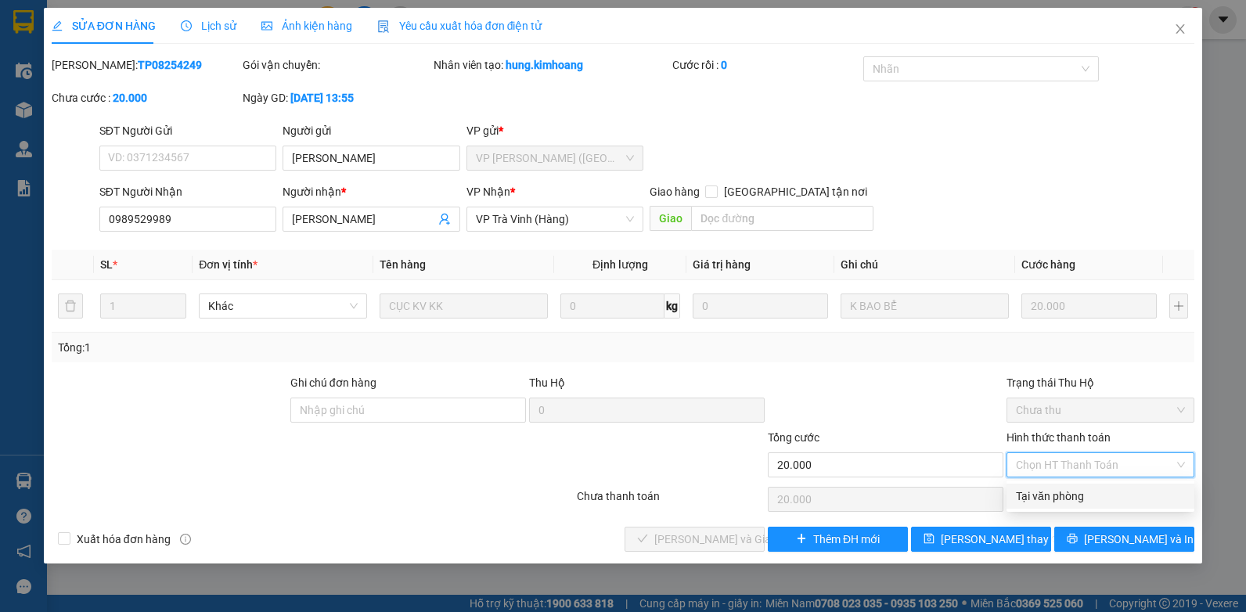
drag, startPoint x: 1061, startPoint y: 502, endPoint x: 987, endPoint y: 528, distance: 78.0
click at [1060, 503] on div "Tại văn phòng" at bounding box center [1100, 496] width 169 height 17
type input "0"
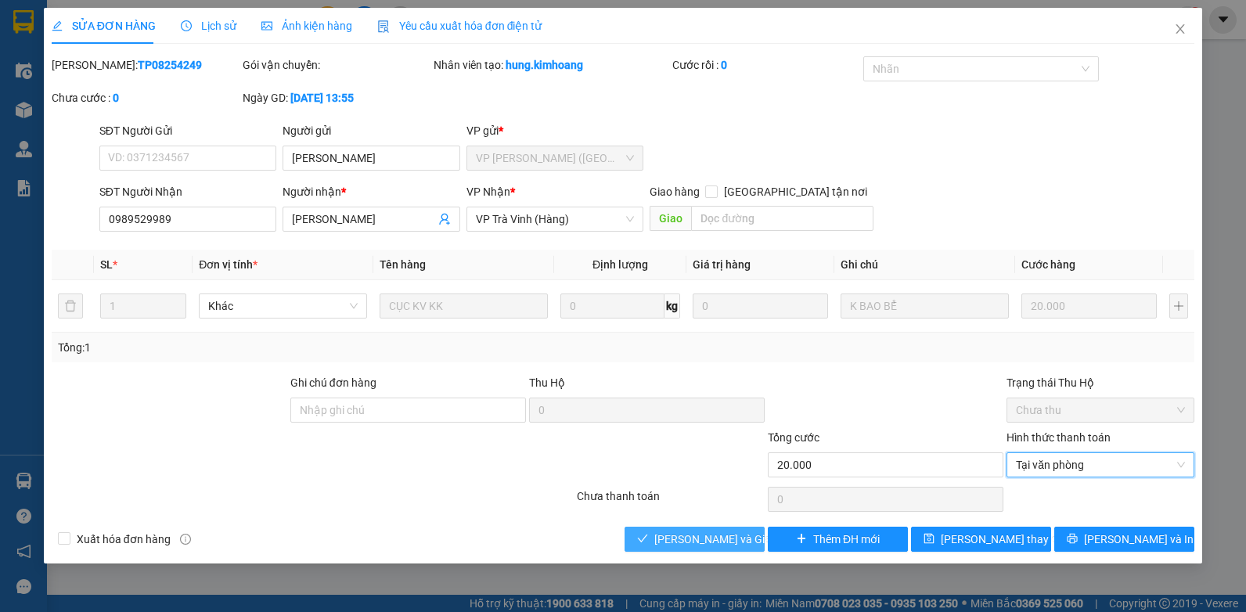
click at [676, 536] on span "[PERSON_NAME] và Giao hàng" at bounding box center [729, 539] width 150 height 17
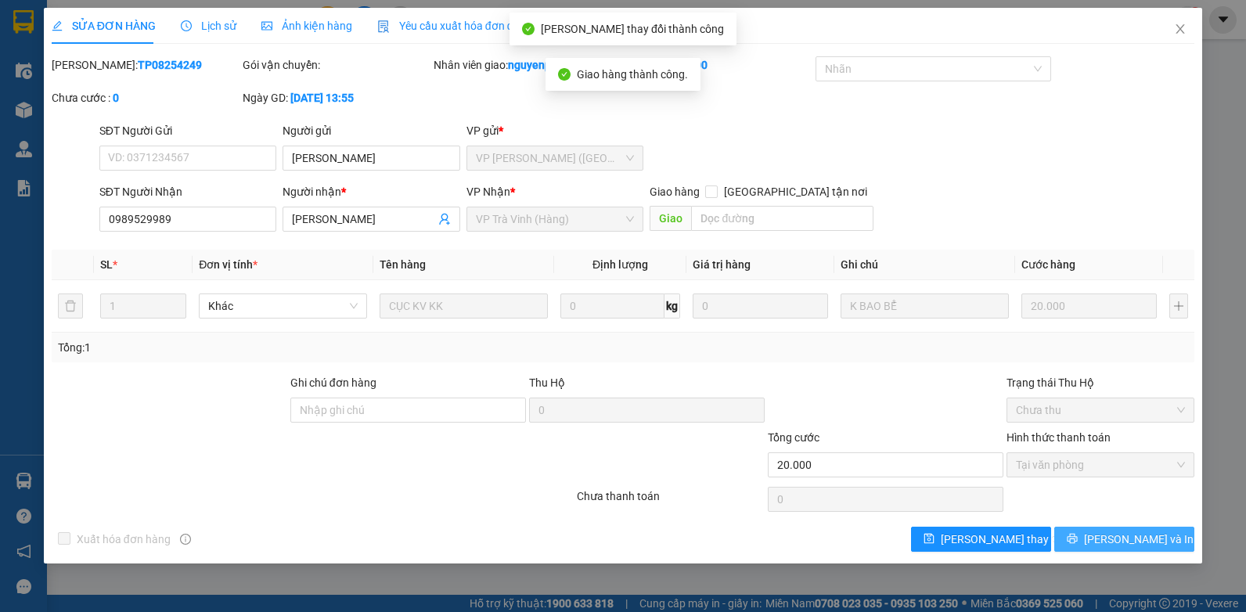
click at [1112, 537] on button "[PERSON_NAME] và In" at bounding box center [1124, 539] width 140 height 25
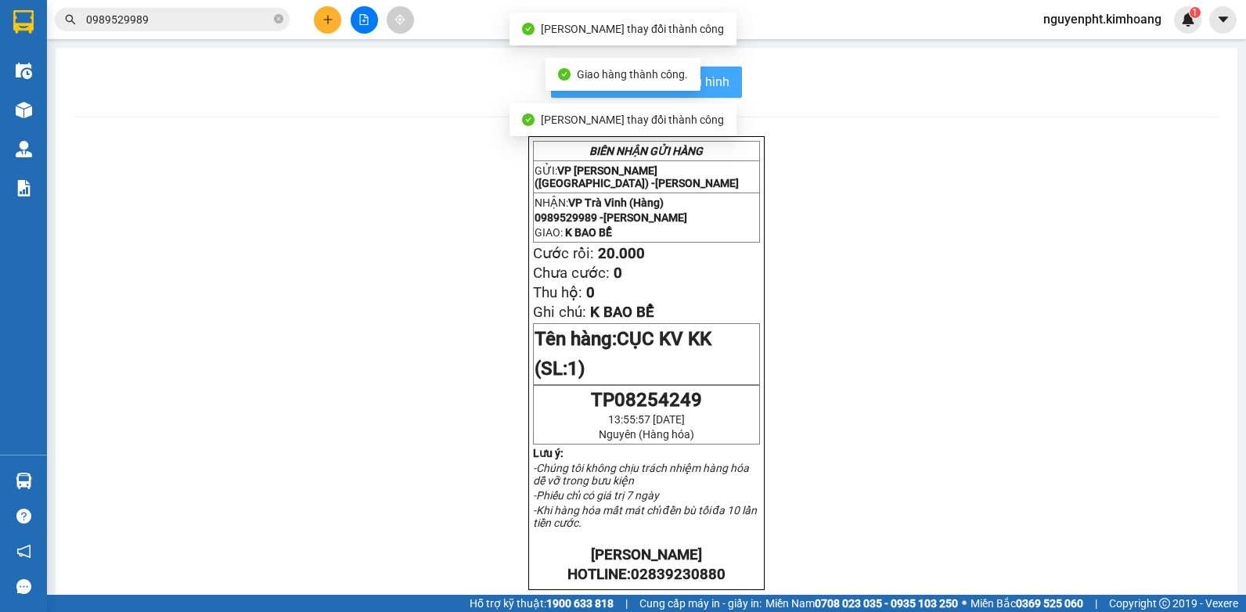
drag, startPoint x: 731, startPoint y: 81, endPoint x: 721, endPoint y: 94, distance: 16.8
click at [730, 84] on button "In mẫu biên lai tự cấu hình" at bounding box center [646, 82] width 191 height 31
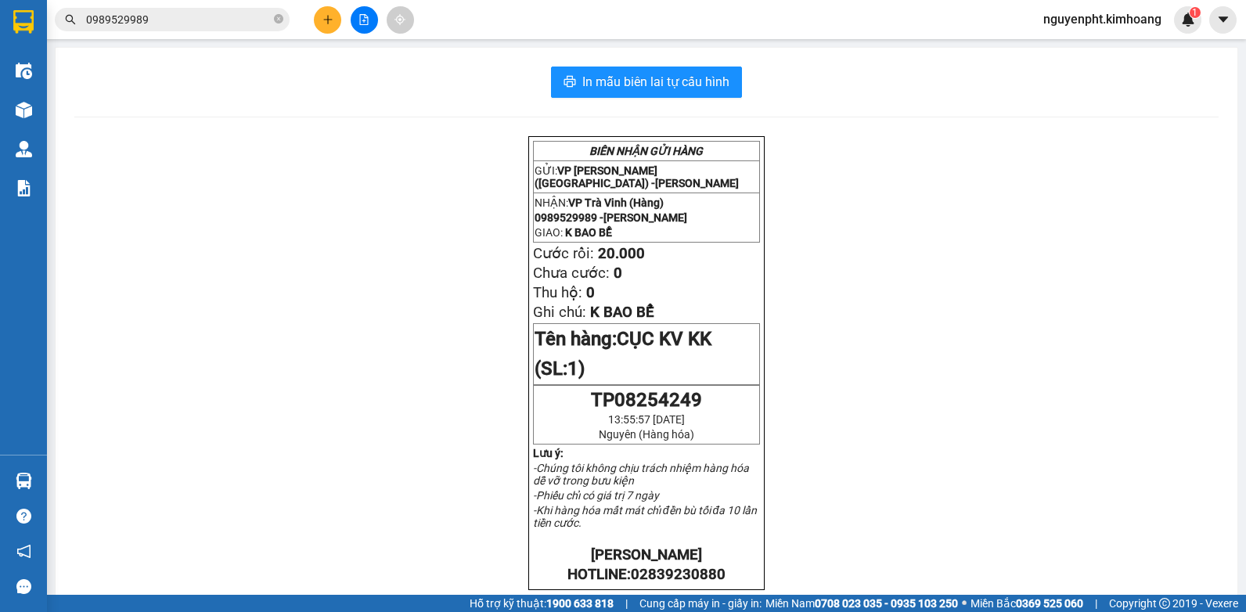
drag, startPoint x: 171, startPoint y: 26, endPoint x: 0, endPoint y: 87, distance: 182.0
click at [0, 81] on html "Kết quả tìm kiếm ( 317 ) Bộ lọc Mã ĐH Trạng thái Món hàng Thu hộ Tổng cước Chưa…" at bounding box center [623, 306] width 1246 height 612
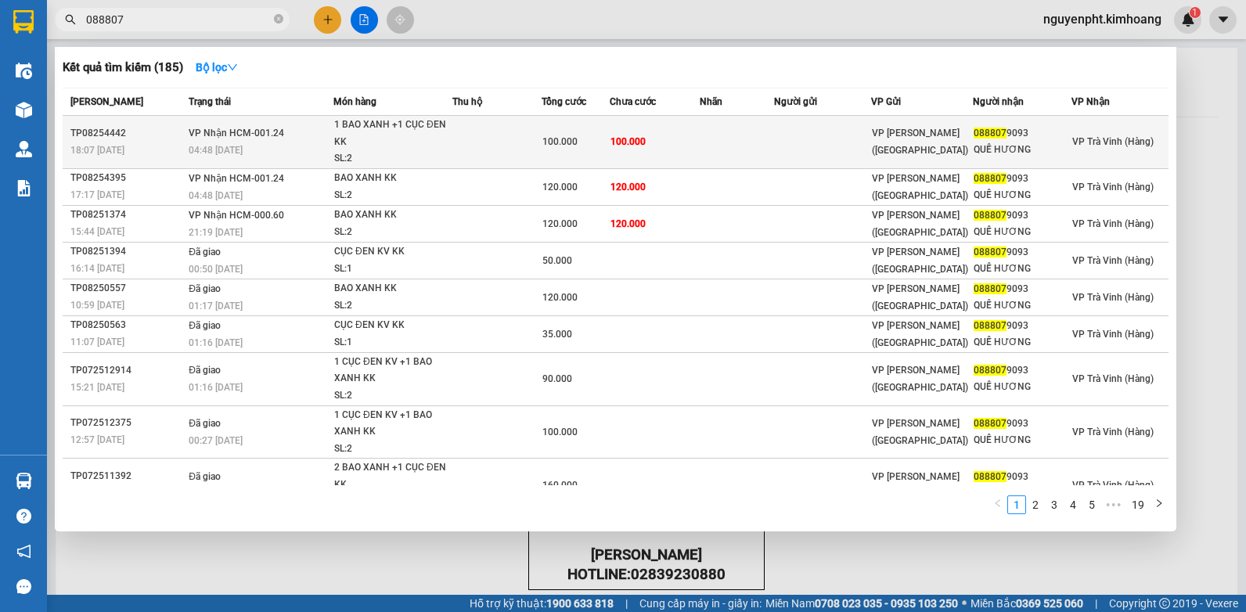
type input "088807"
click at [741, 142] on td at bounding box center [737, 142] width 74 height 53
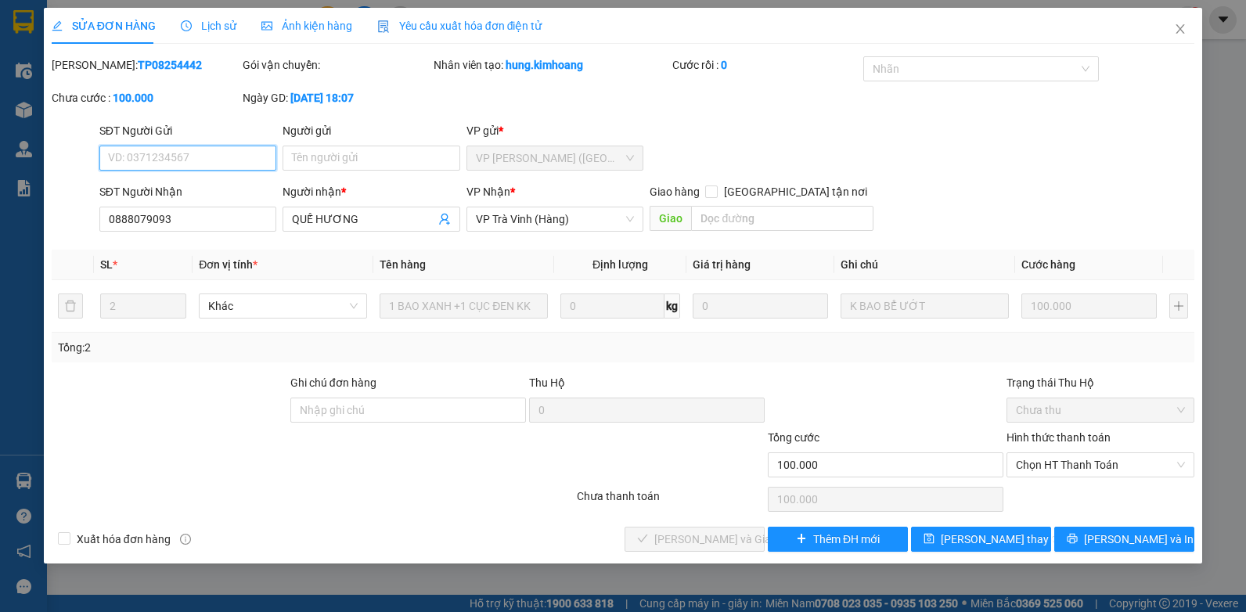
drag, startPoint x: 1143, startPoint y: 473, endPoint x: 1137, endPoint y: 480, distance: 8.9
click at [1141, 476] on span "Chọn HT Thanh Toán" at bounding box center [1100, 464] width 169 height 23
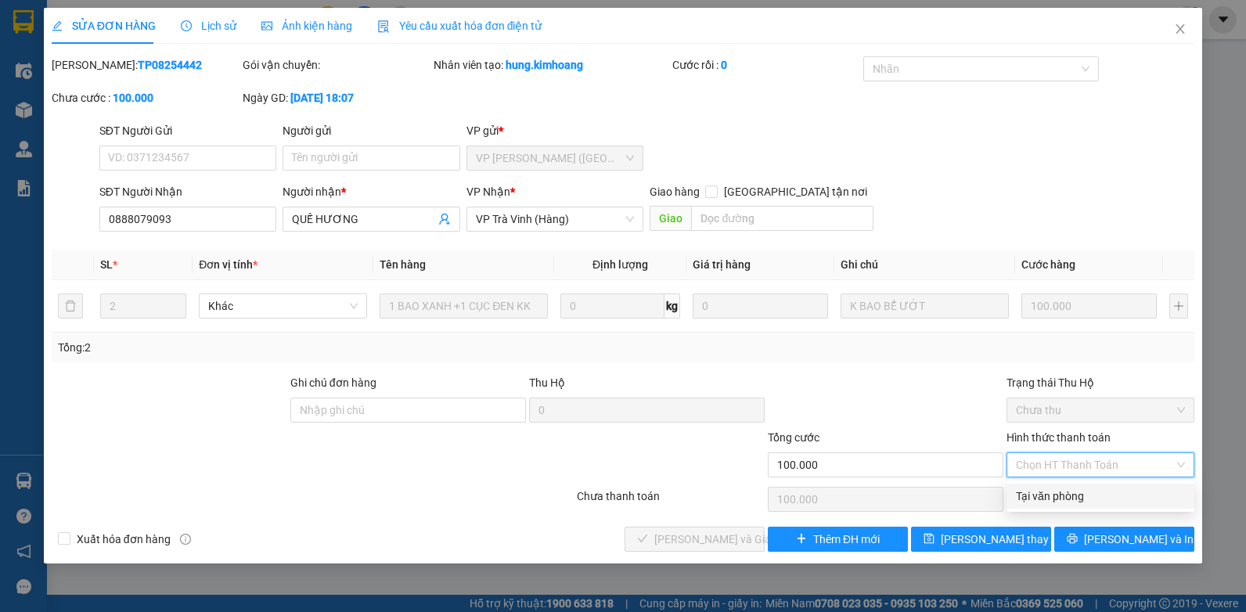
click at [1112, 500] on div "Tại văn phòng" at bounding box center [1100, 496] width 169 height 17
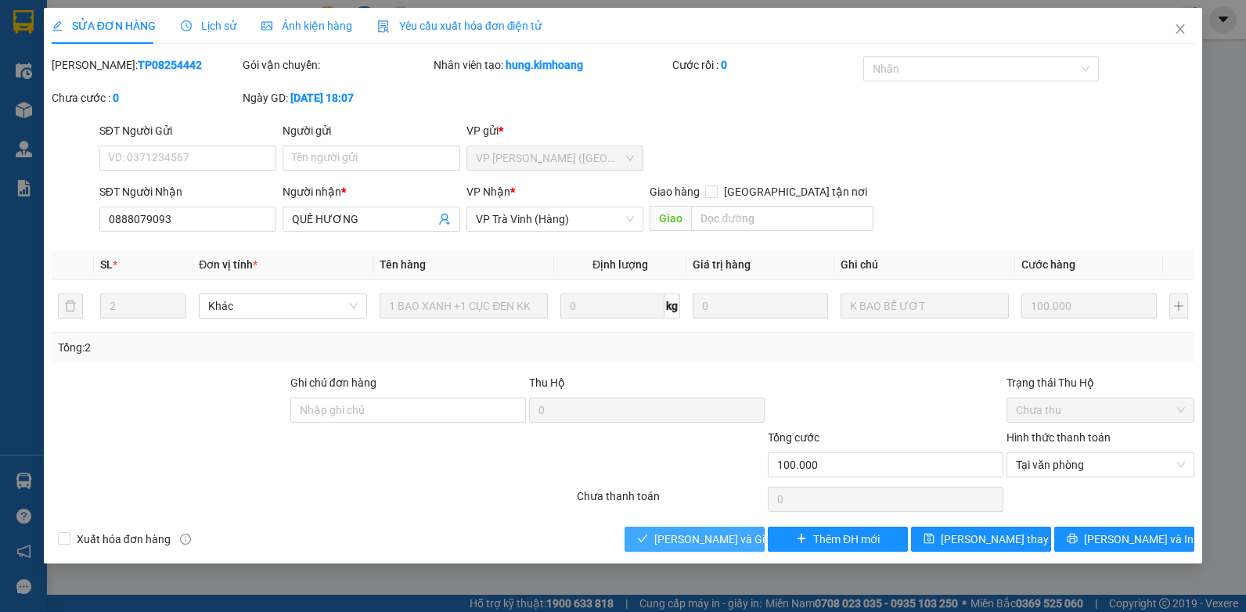
drag, startPoint x: 659, startPoint y: 538, endPoint x: 638, endPoint y: 539, distance: 21.2
click at [659, 539] on button "[PERSON_NAME] và Giao hàng" at bounding box center [695, 539] width 140 height 25
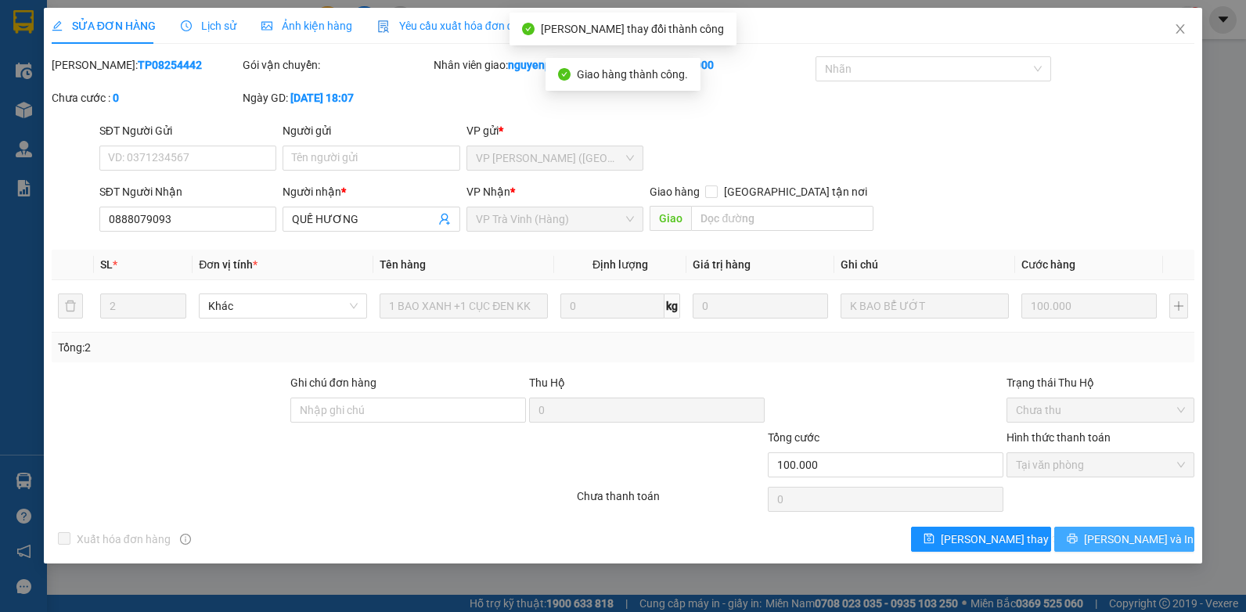
click at [1116, 538] on span "[PERSON_NAME] và In" at bounding box center [1139, 539] width 110 height 17
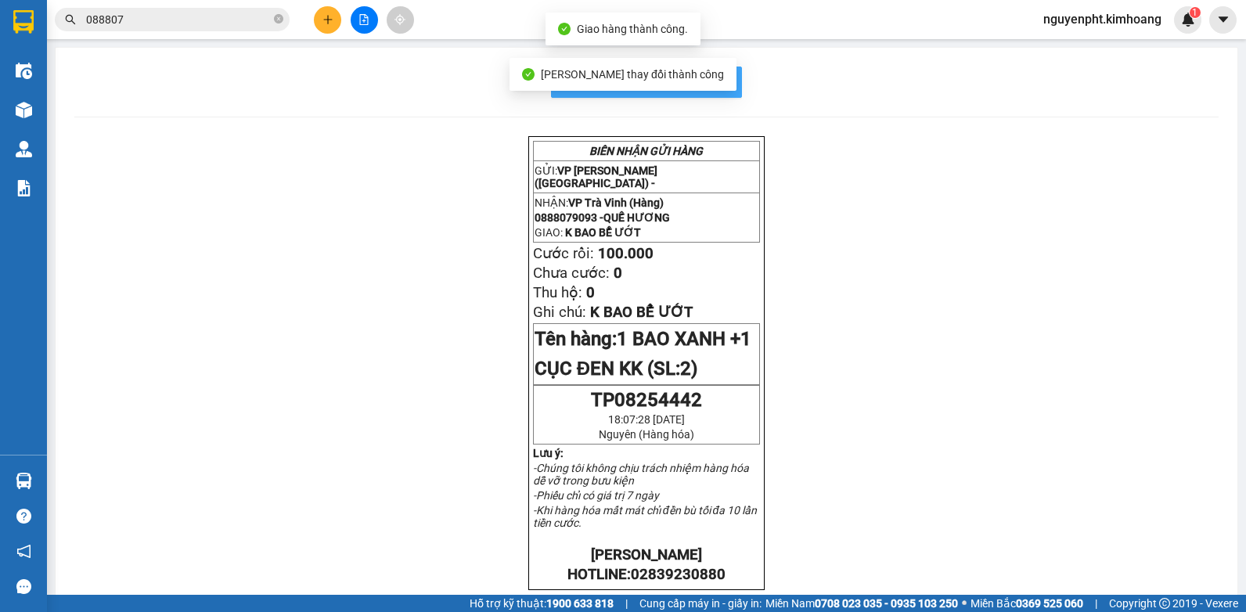
drag, startPoint x: 714, startPoint y: 81, endPoint x: 698, endPoint y: 87, distance: 16.9
click at [714, 81] on span "In mẫu biên lai tự cấu hình" at bounding box center [655, 82] width 147 height 20
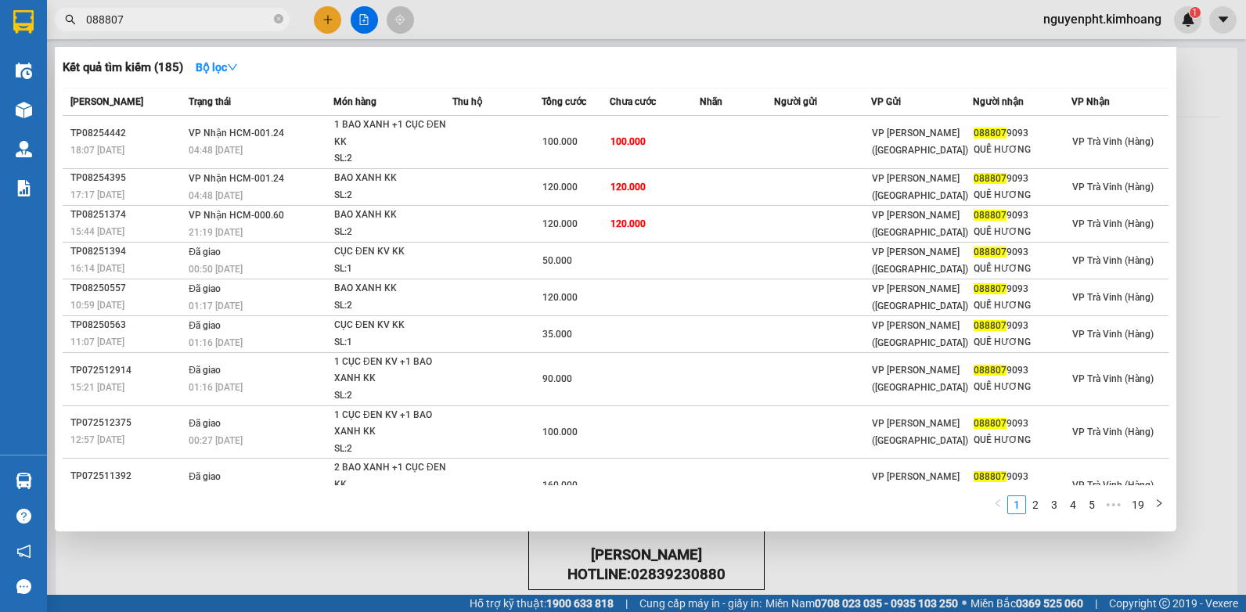
click at [201, 20] on input "088807" at bounding box center [178, 19] width 185 height 17
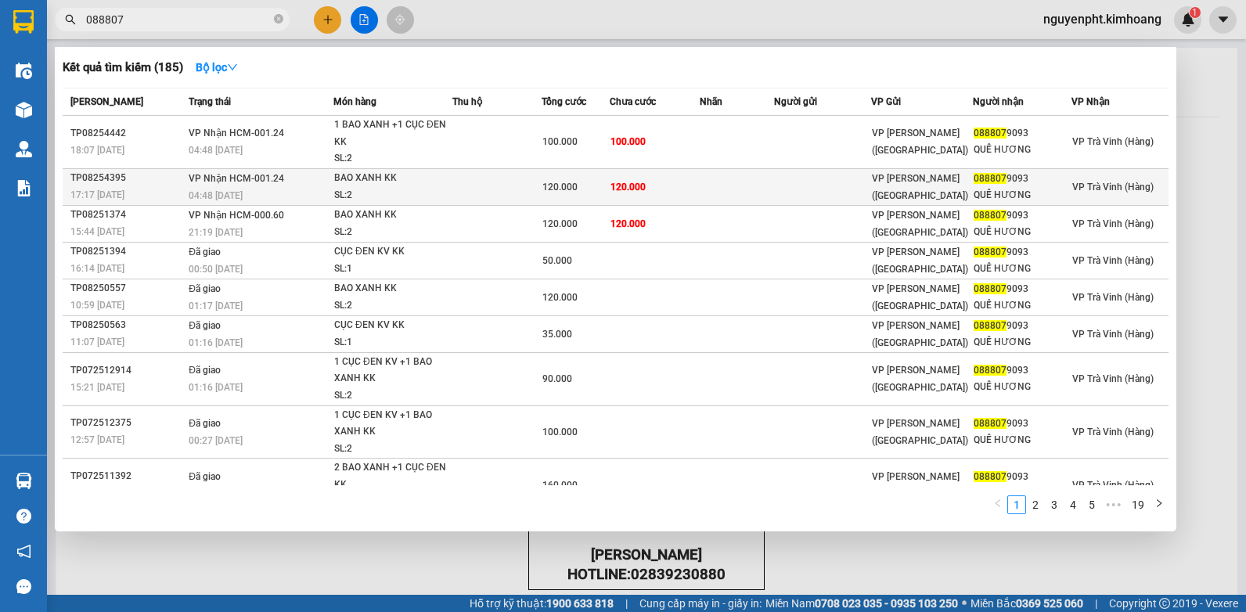
click at [573, 187] on span "120.000" at bounding box center [559, 187] width 35 height 11
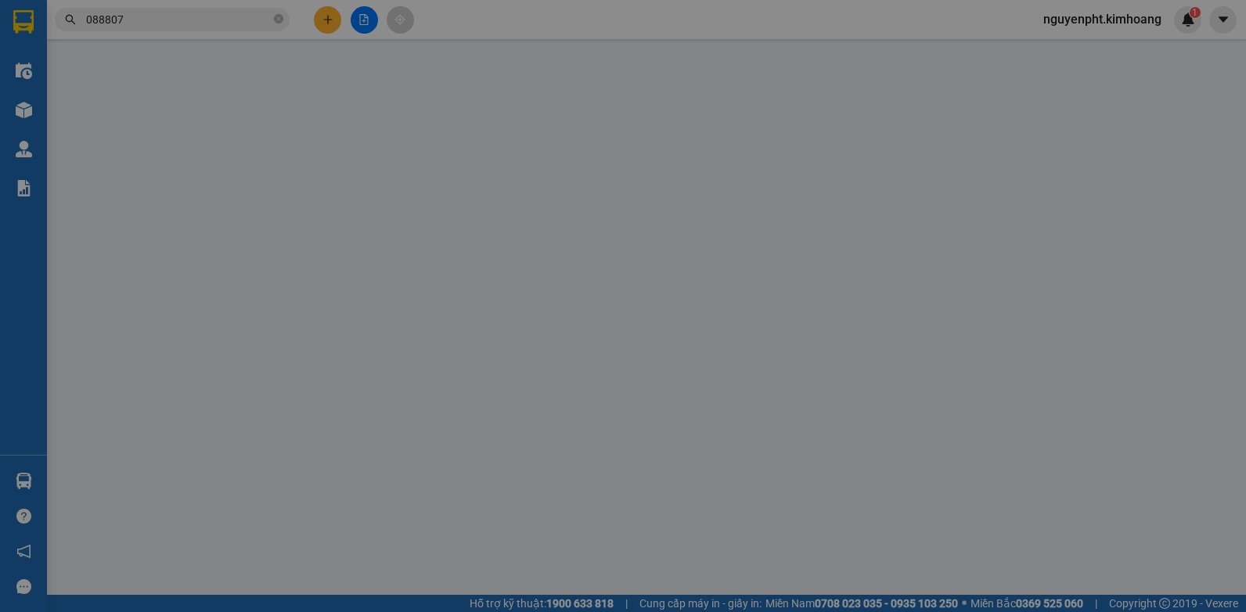
type input "0888079093"
type input "QUẾ HƯƠNG"
type input "120.000"
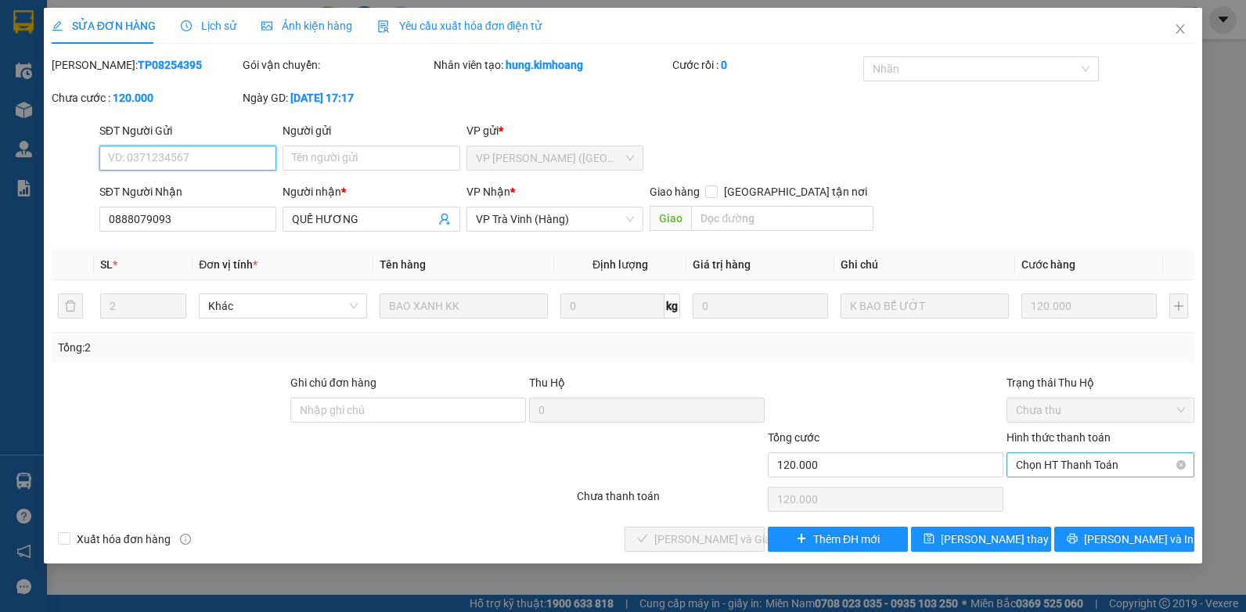
click at [1087, 463] on span "Chọn HT Thanh Toán" at bounding box center [1100, 464] width 169 height 23
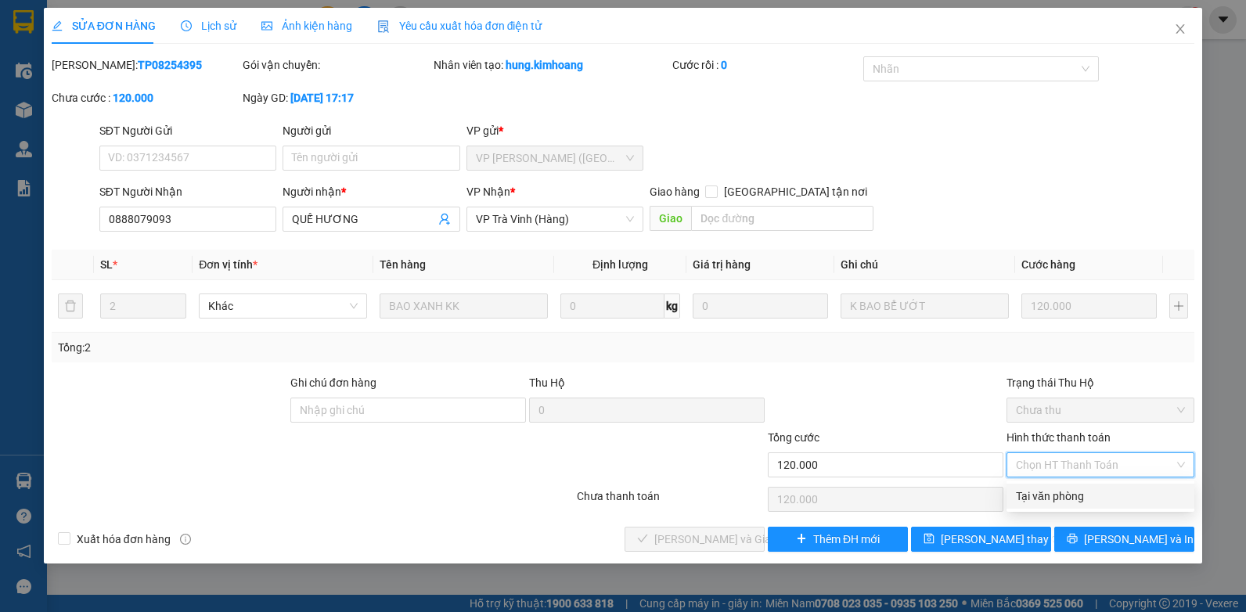
click at [1064, 499] on div "Tại văn phòng" at bounding box center [1100, 496] width 169 height 17
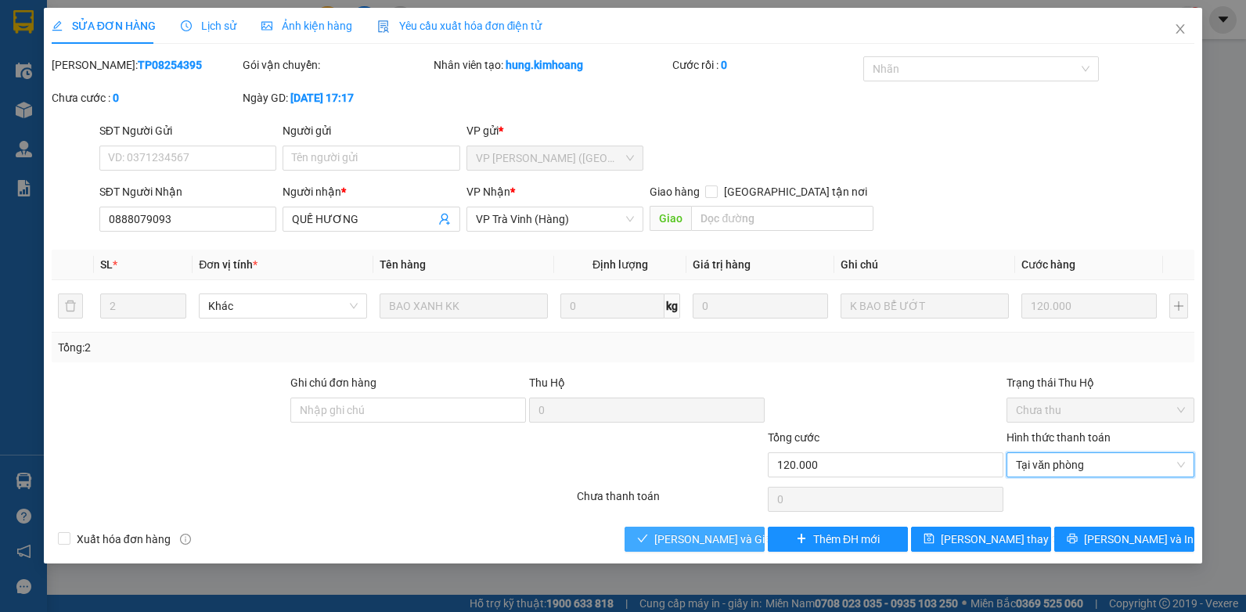
click at [687, 528] on button "[PERSON_NAME] và Giao hàng" at bounding box center [695, 539] width 140 height 25
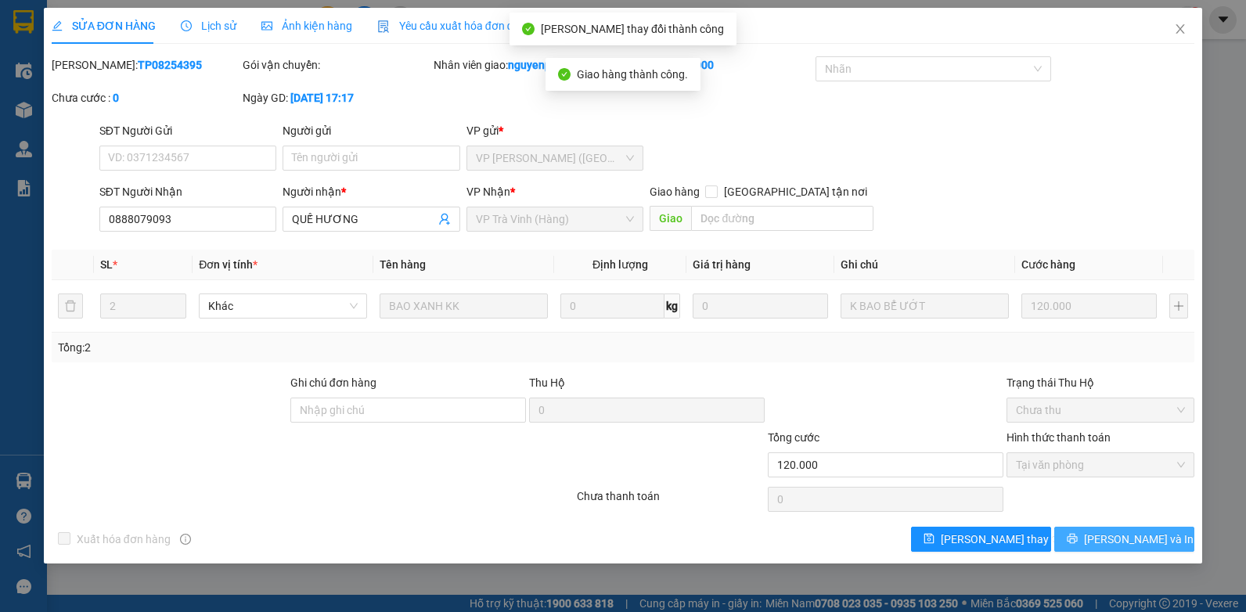
click at [1075, 528] on button "[PERSON_NAME] và In" at bounding box center [1124, 539] width 140 height 25
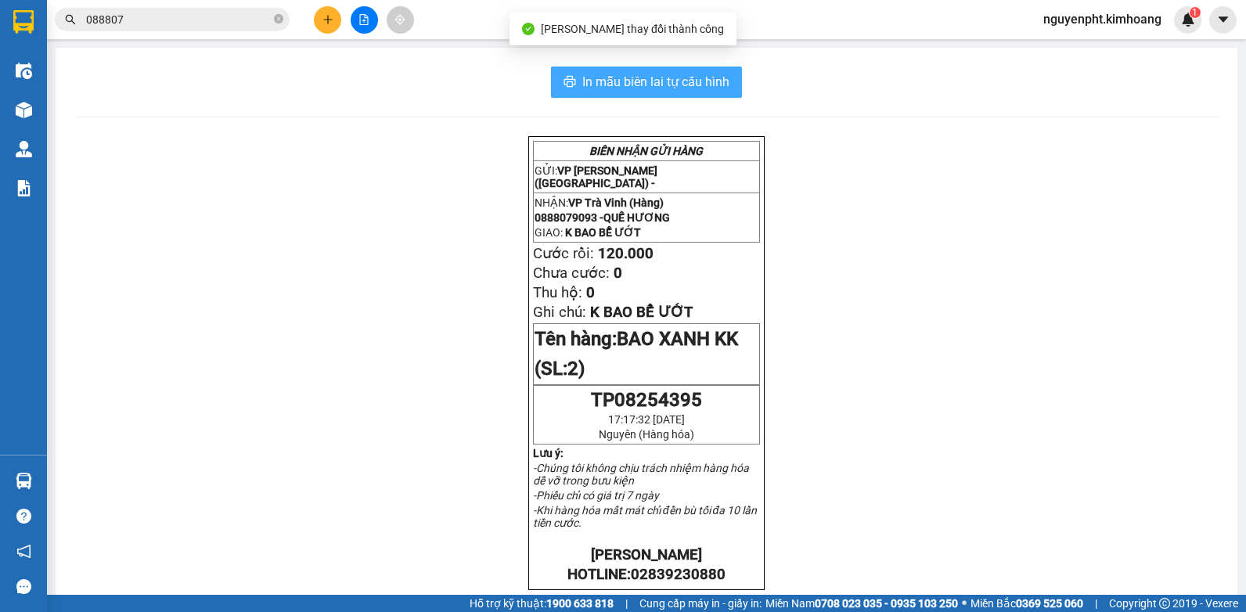
click at [718, 88] on span "In mẫu biên lai tự cấu hình" at bounding box center [655, 82] width 147 height 20
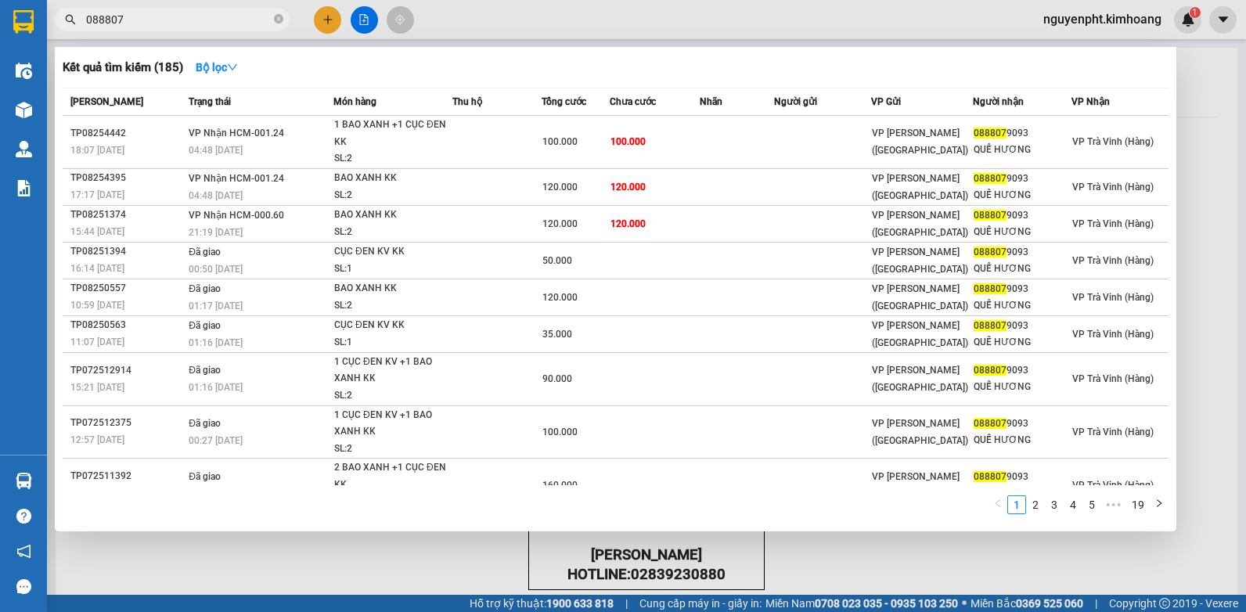
click at [220, 18] on input "088807" at bounding box center [178, 19] width 185 height 17
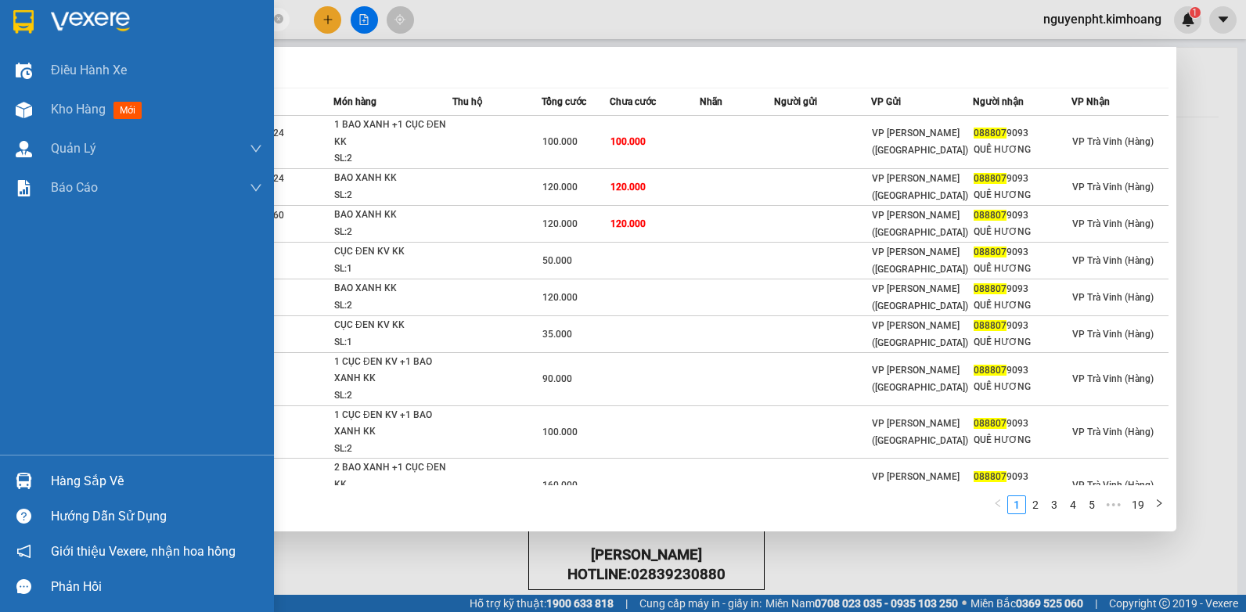
drag, startPoint x: 214, startPoint y: 20, endPoint x: 0, endPoint y: 20, distance: 213.7
click at [0, 20] on html "Kết quả tìm kiếm ( 185 ) Bộ lọc Mã ĐH Trạng thái Món hàng Thu hộ Tổng cước Chưa…" at bounding box center [623, 306] width 1246 height 612
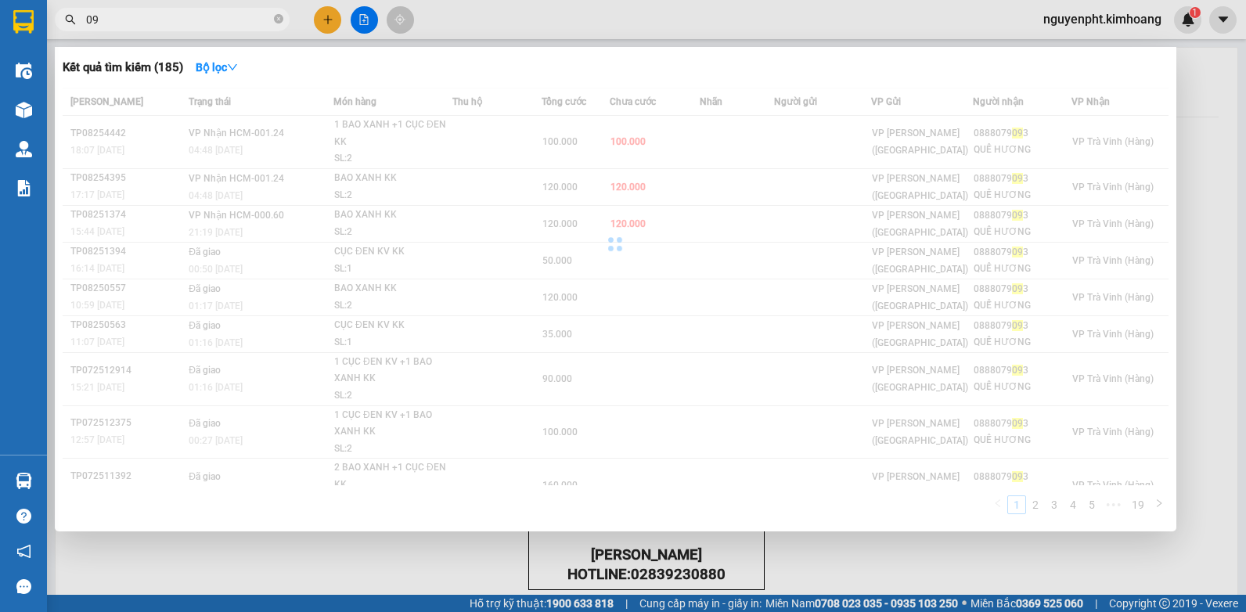
type input "0"
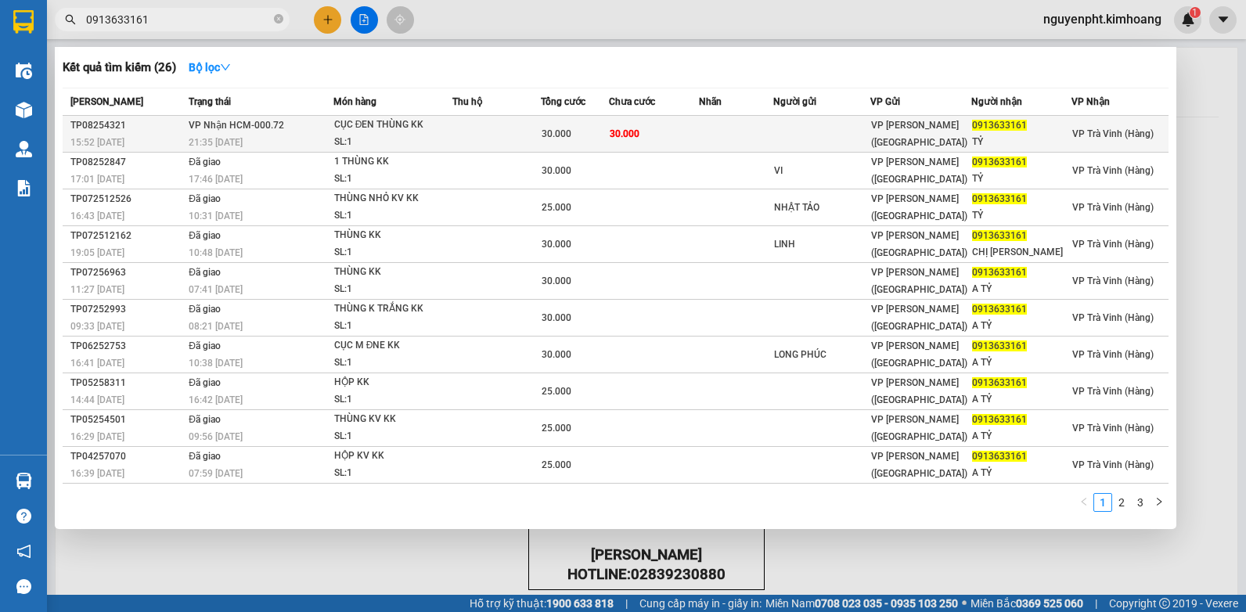
type input "0913633161"
click at [712, 132] on td at bounding box center [736, 134] width 74 height 37
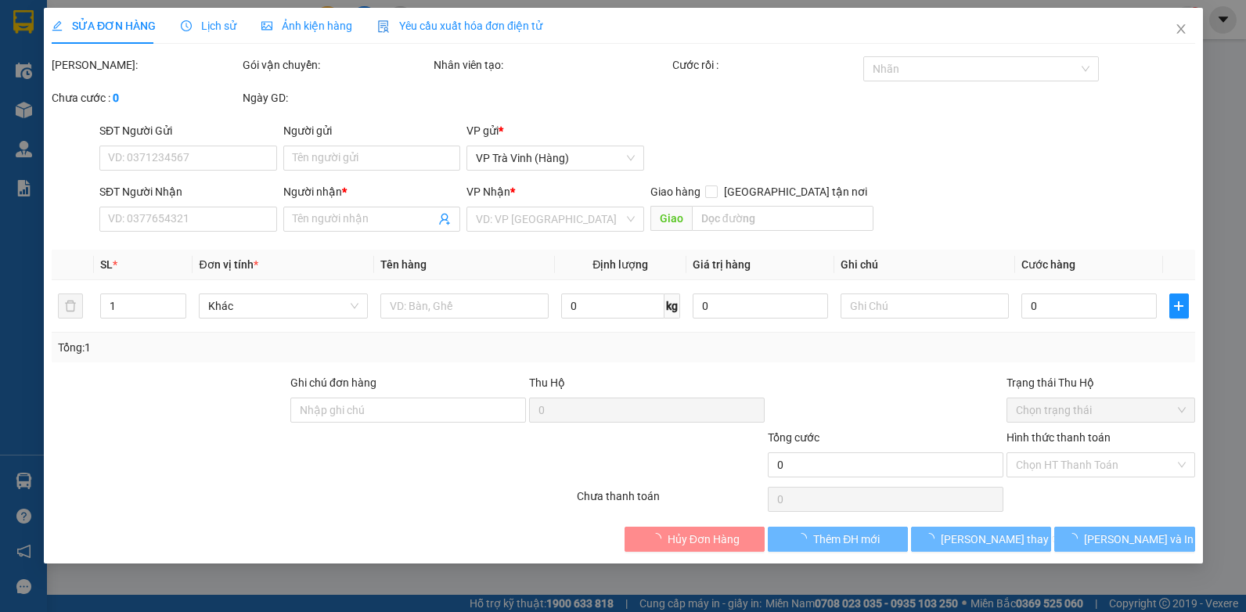
type input "0913633161"
type input "TỶ"
type input "30.000"
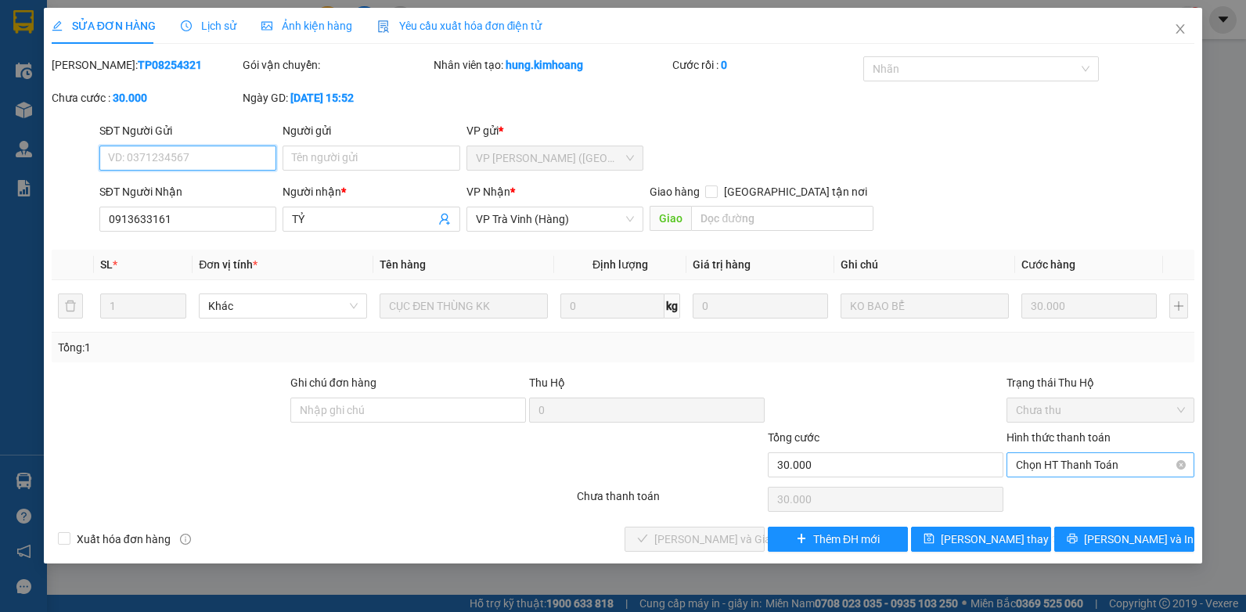
drag, startPoint x: 1112, startPoint y: 467, endPoint x: 1096, endPoint y: 476, distance: 18.3
click at [1111, 467] on span "Chọn HT Thanh Toán" at bounding box center [1100, 464] width 169 height 23
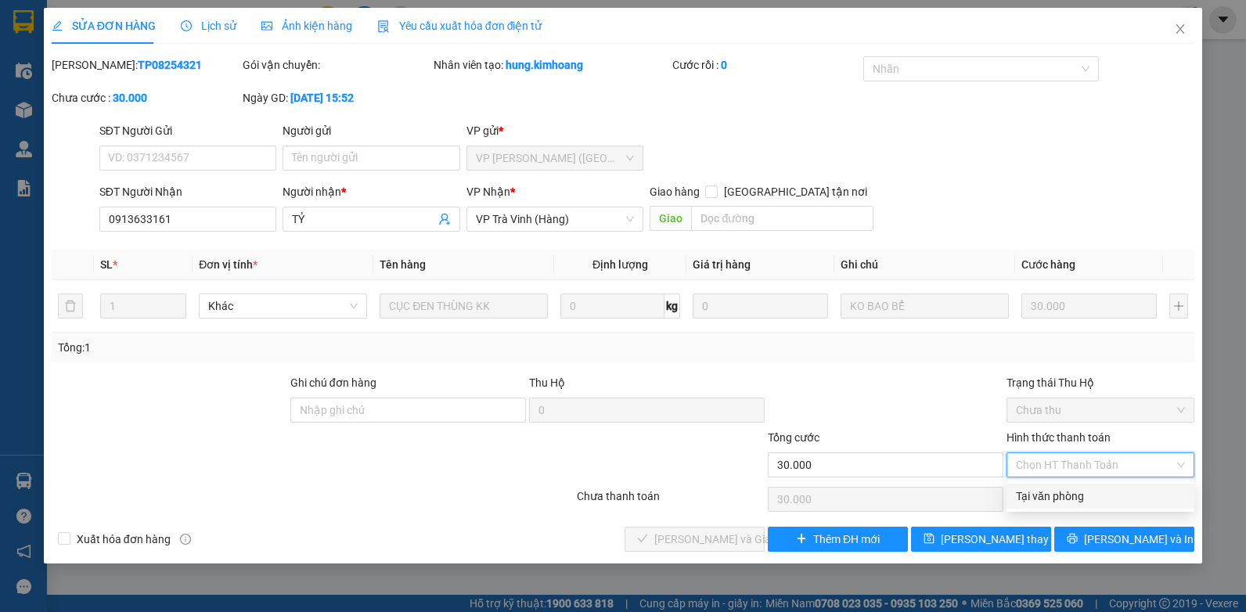
drag, startPoint x: 1076, startPoint y: 491, endPoint x: 900, endPoint y: 518, distance: 178.3
click at [1076, 491] on div "Tại văn phòng" at bounding box center [1100, 496] width 169 height 17
type input "0"
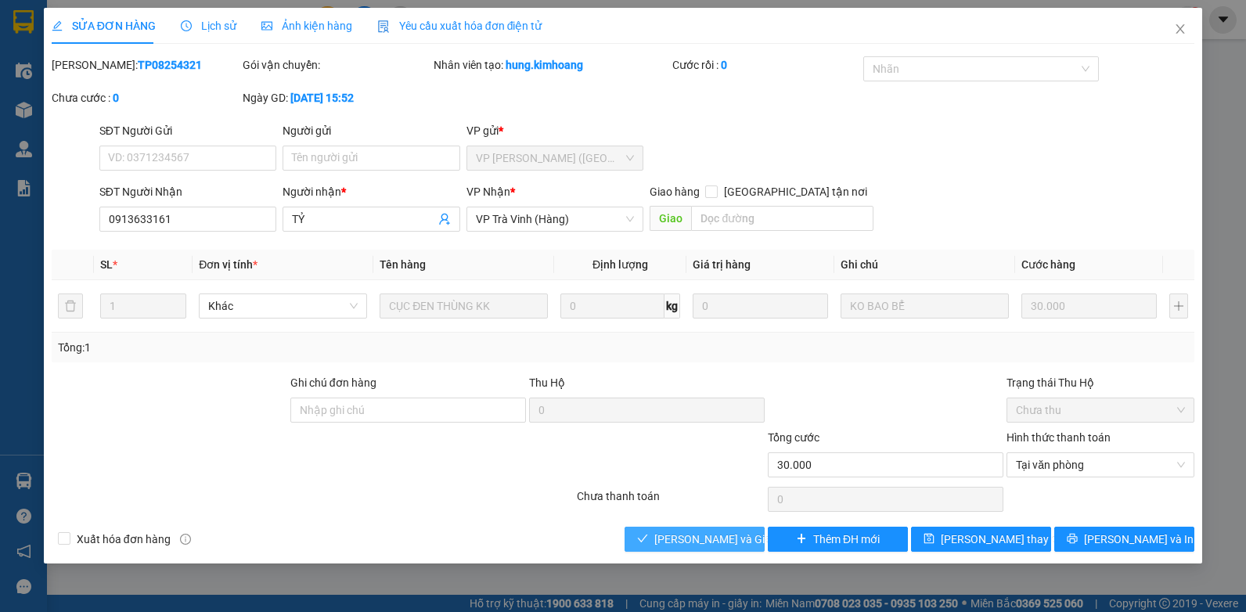
click at [716, 542] on span "[PERSON_NAME] và Giao hàng" at bounding box center [729, 539] width 150 height 17
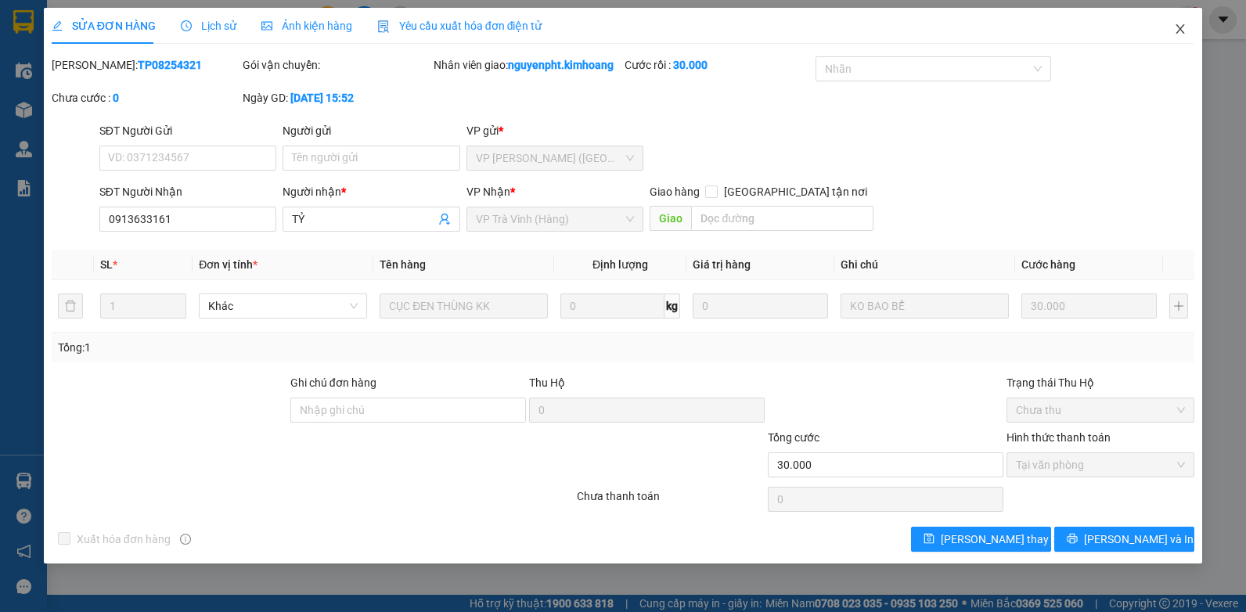
click at [1180, 27] on icon "close" at bounding box center [1180, 29] width 13 height 13
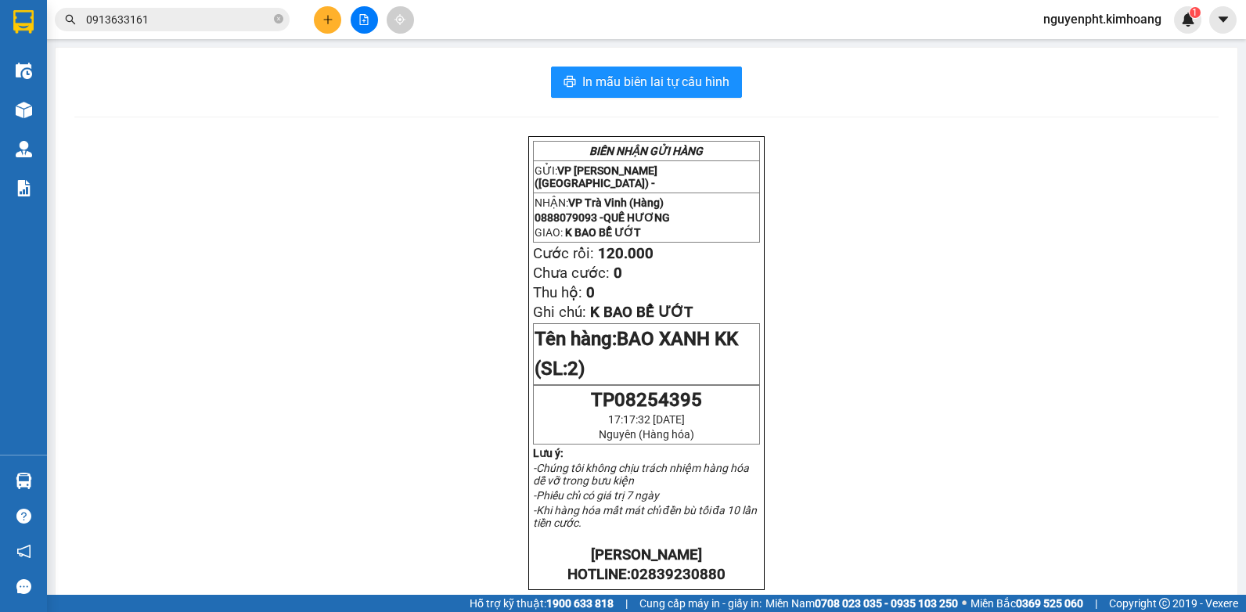
drag, startPoint x: 196, startPoint y: 18, endPoint x: 0, endPoint y: 63, distance: 200.7
click at [0, 53] on html "Kết quả tìm kiếm ( 26 ) Bộ lọc Mã ĐH Trạng thái Món hàng Thu hộ Tổng cước Chưa …" at bounding box center [623, 306] width 1246 height 612
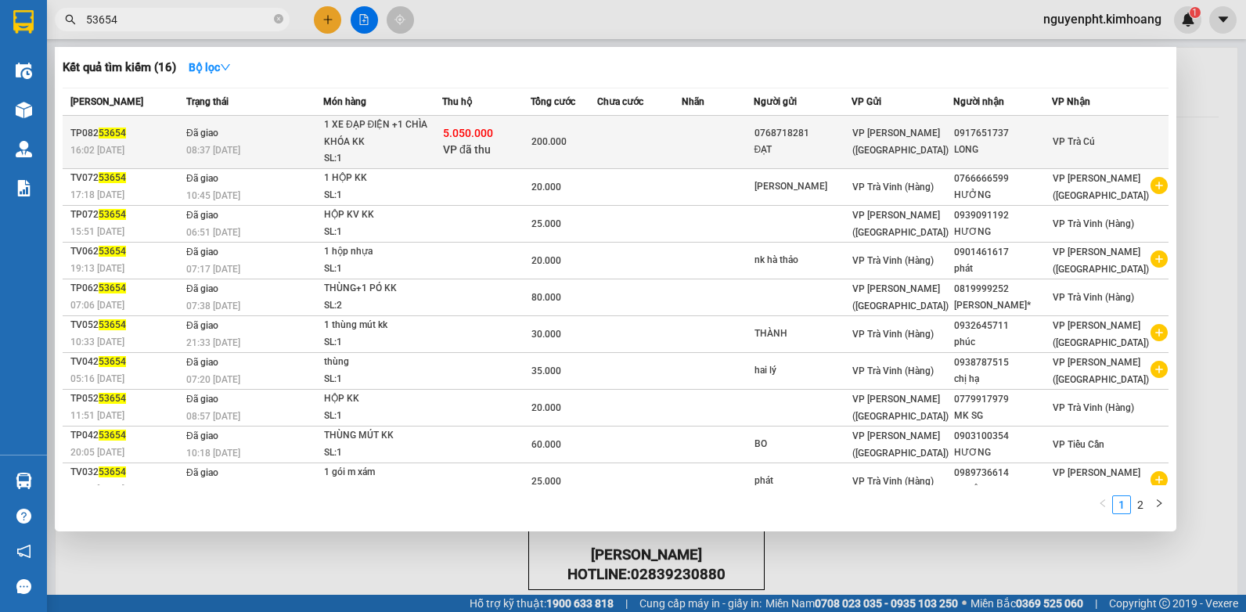
type input "53654"
click at [679, 146] on td at bounding box center [639, 142] width 85 height 53
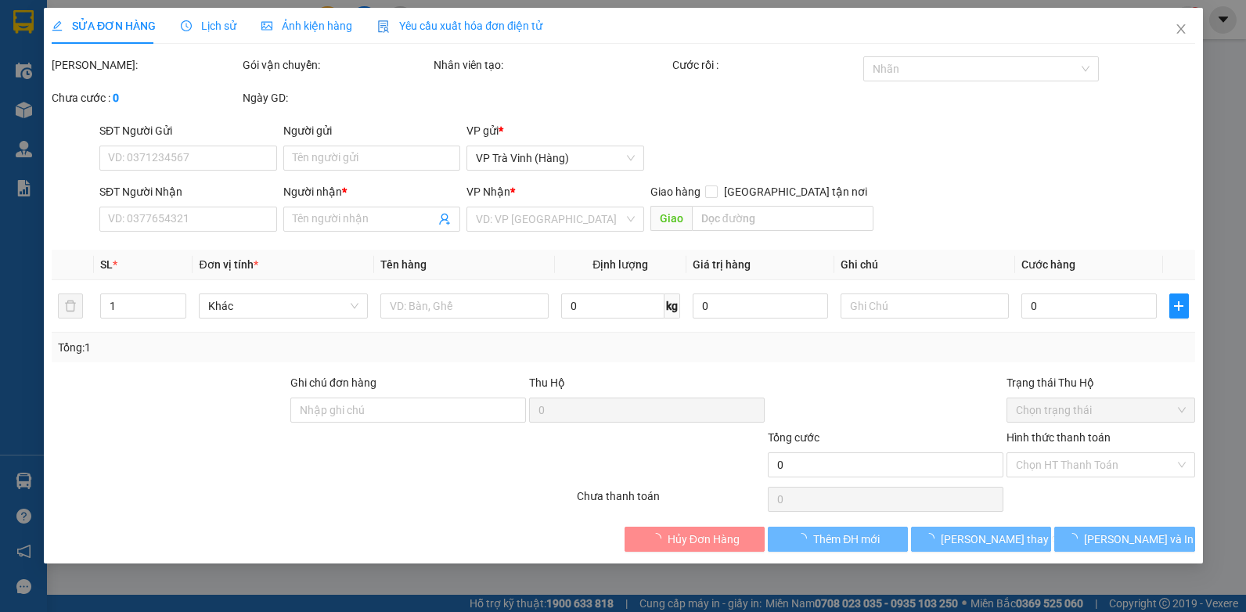
type input "0768718281"
type input "ĐẠT"
type input "0917651737"
type input "LONG"
type input "5.050.000"
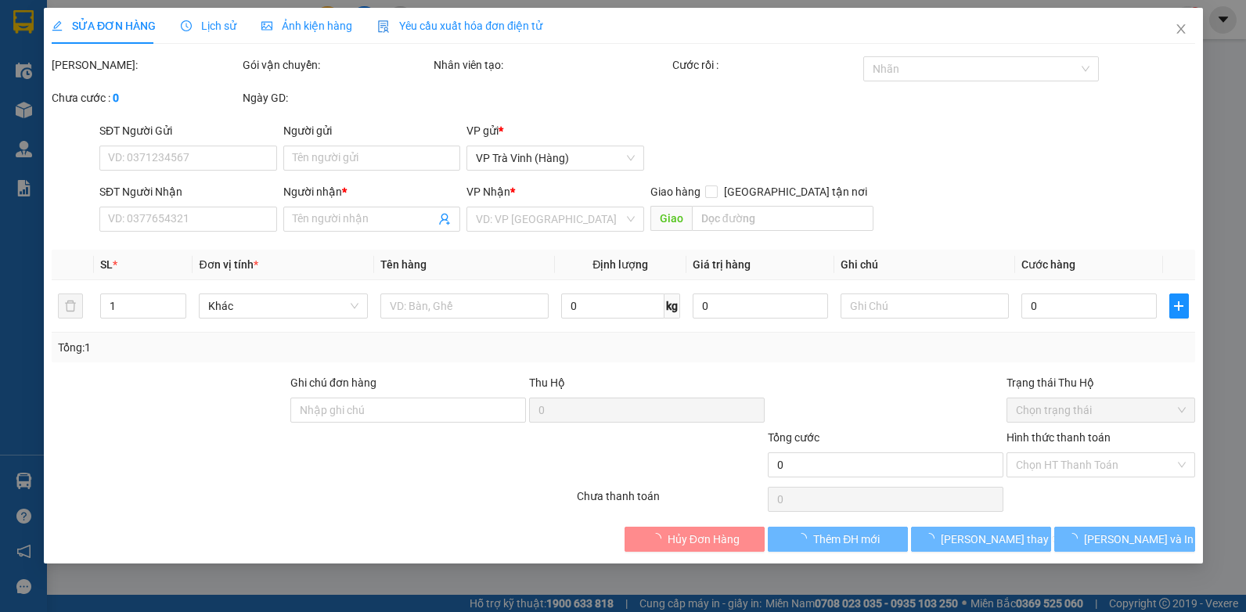
type input "200.000"
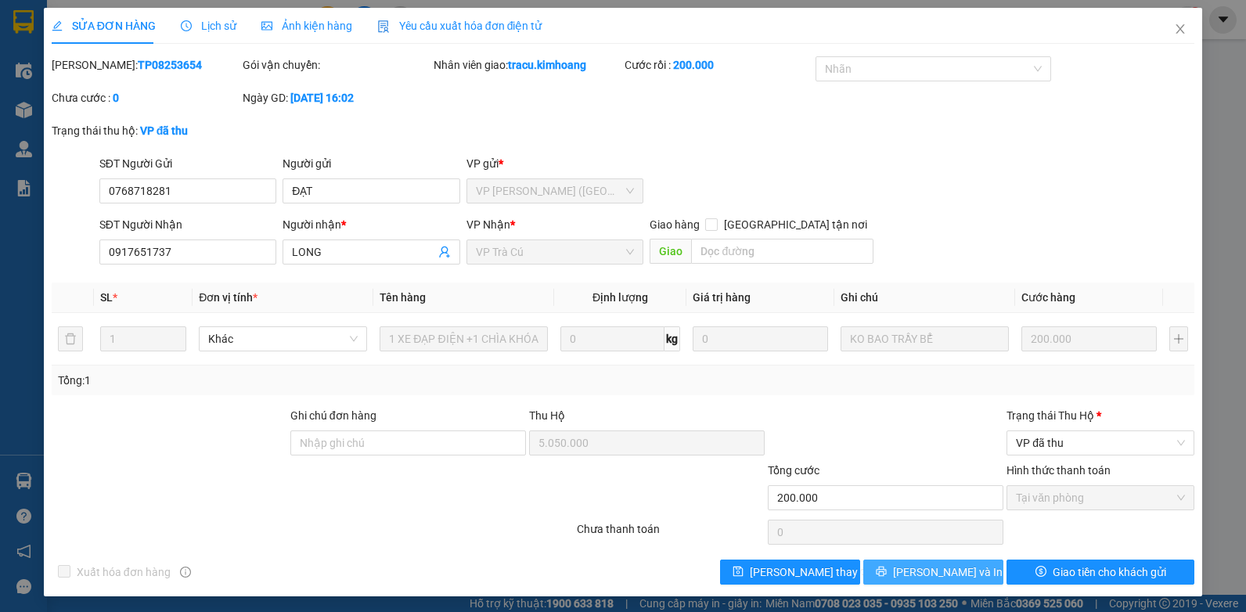
click at [941, 568] on span "[PERSON_NAME] và In" at bounding box center [948, 572] width 110 height 17
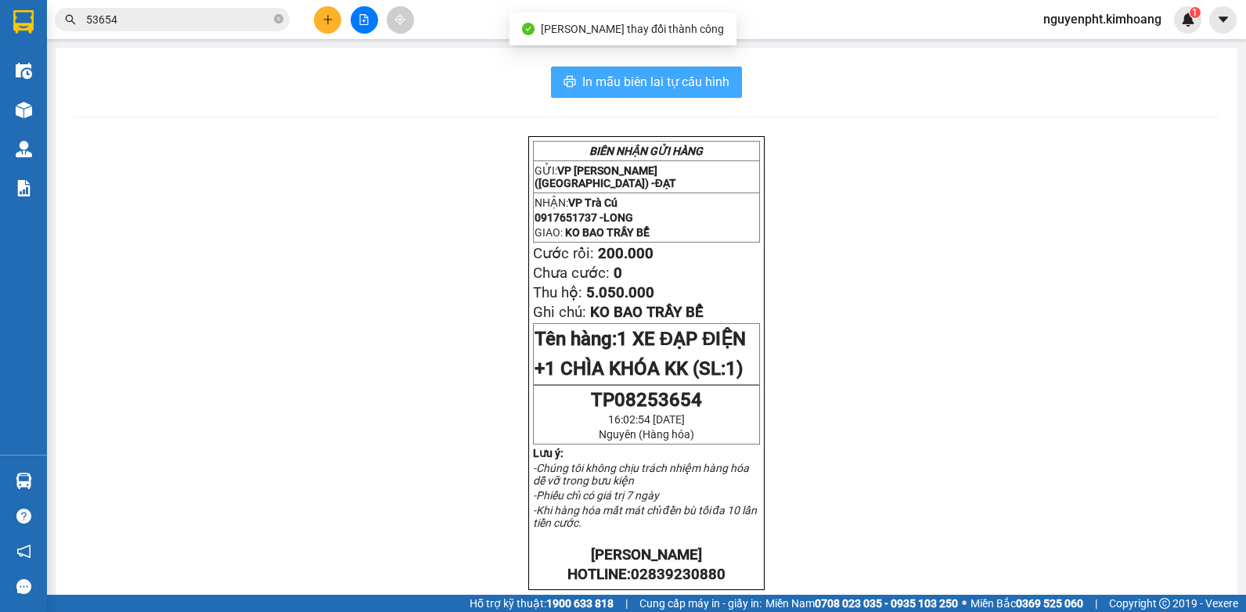
click at [678, 88] on span "In mẫu biên lai tự cấu hình" at bounding box center [655, 82] width 147 height 20
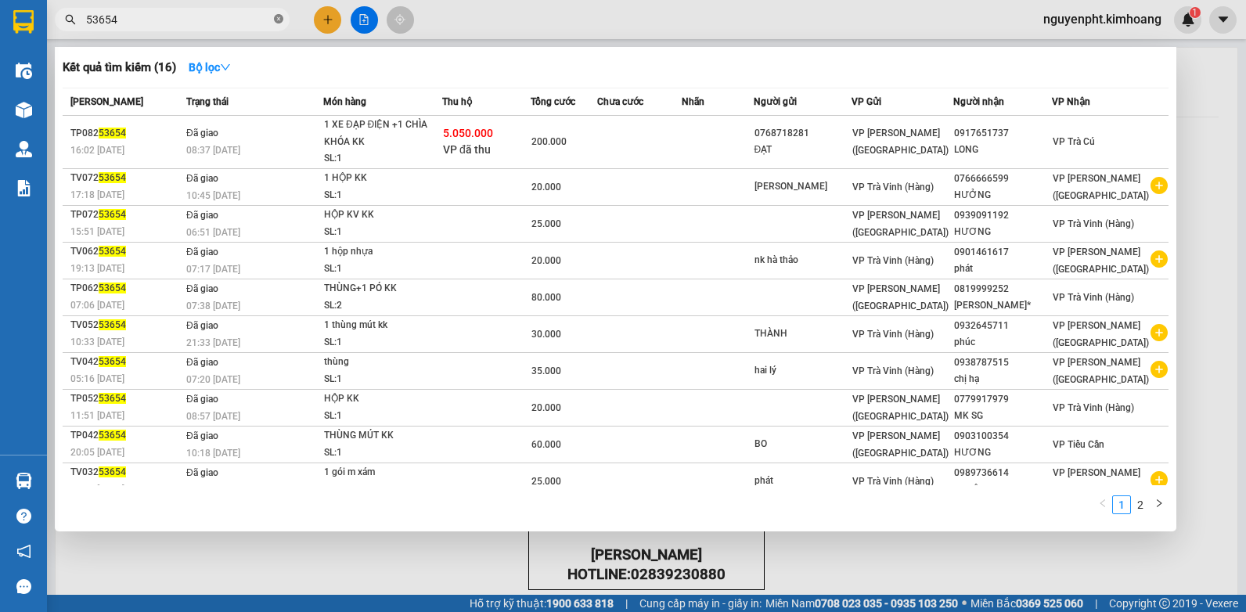
click at [280, 19] on icon "close-circle" at bounding box center [278, 18] width 9 height 9
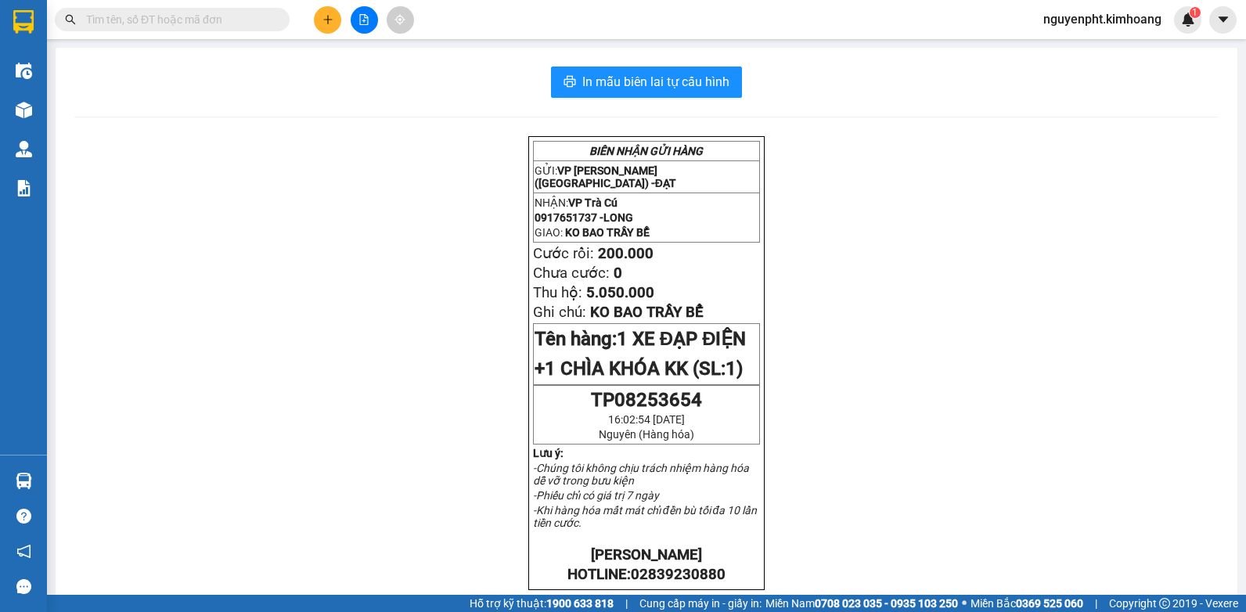
click at [333, 20] on button at bounding box center [327, 19] width 27 height 27
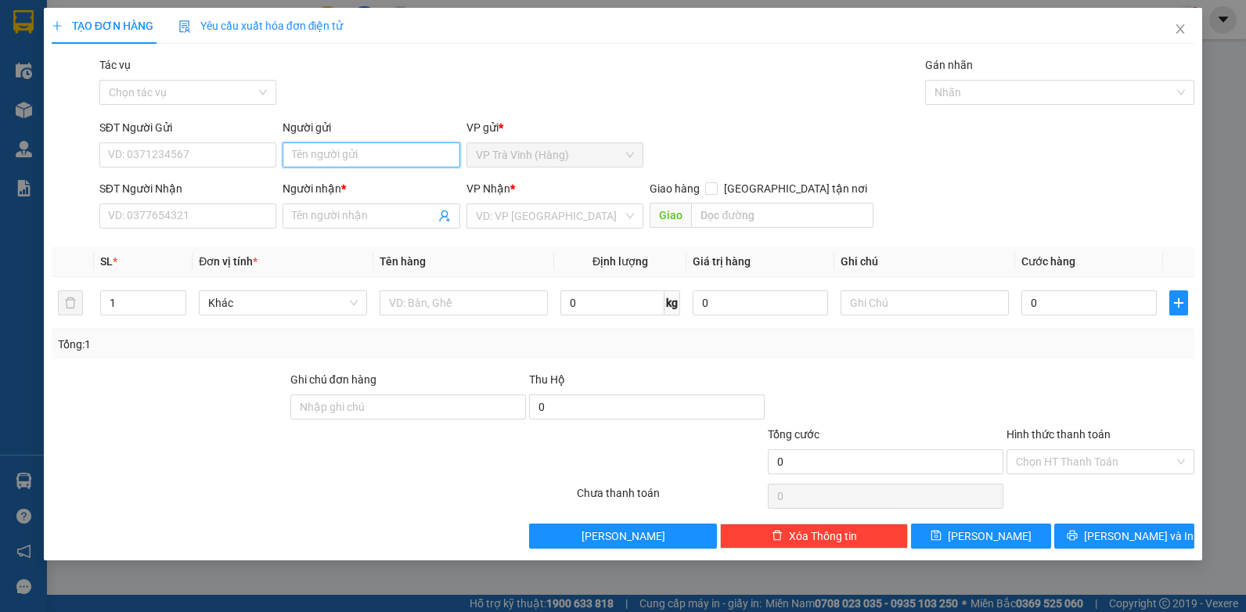
click at [308, 154] on input "Người gửi" at bounding box center [372, 154] width 178 height 25
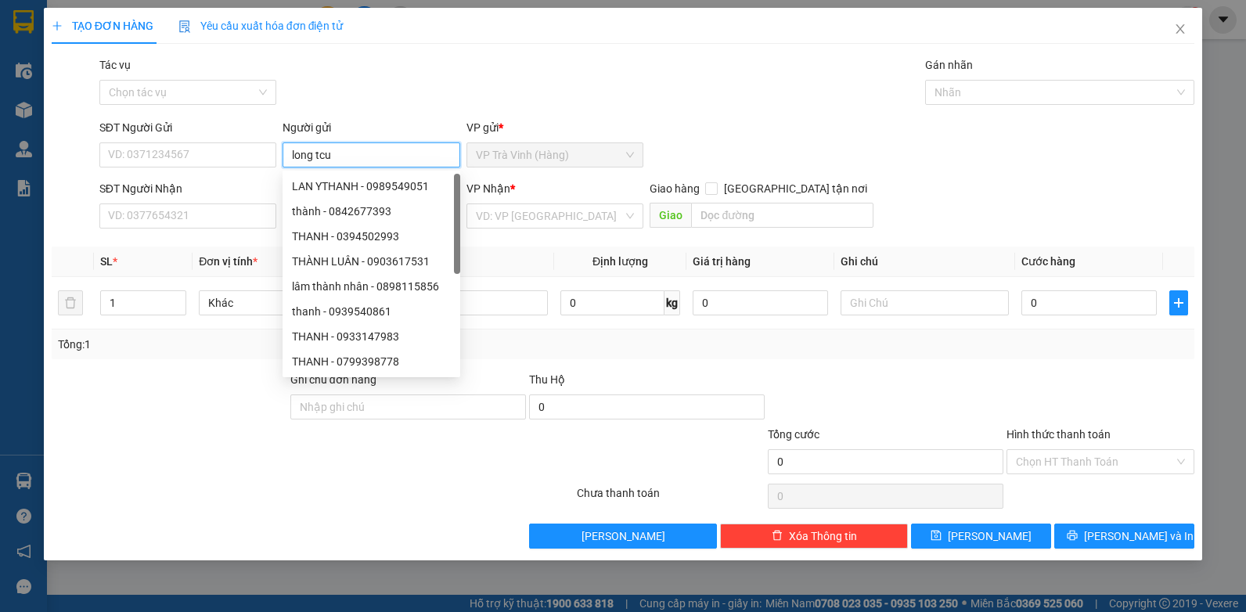
type input "long tcu"
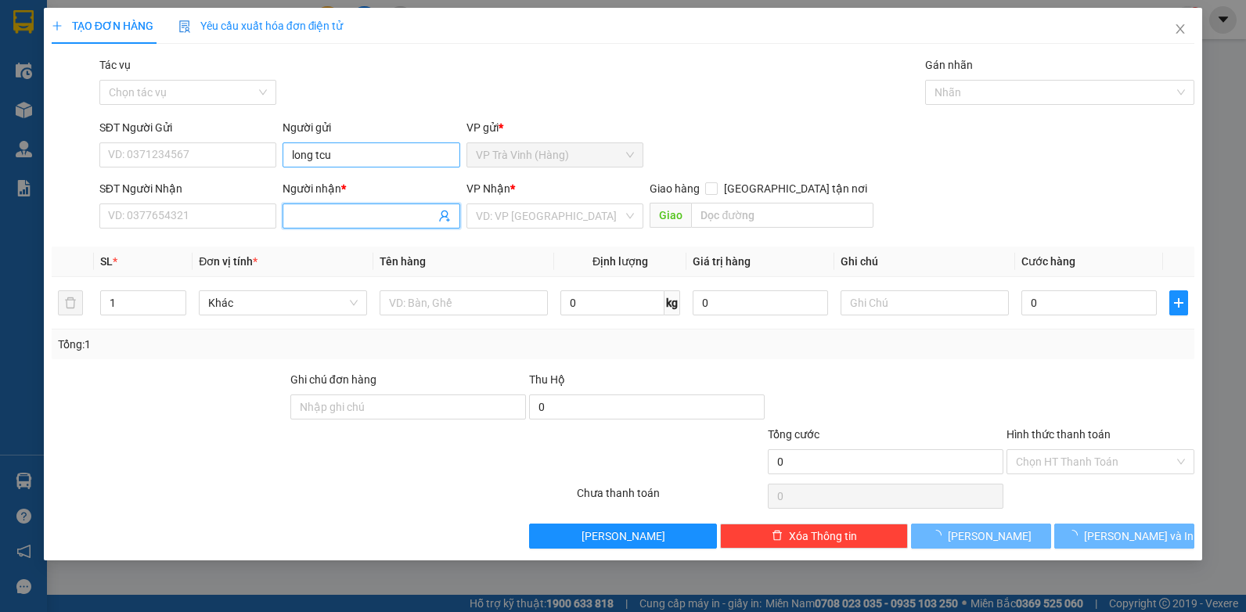
type input "d"
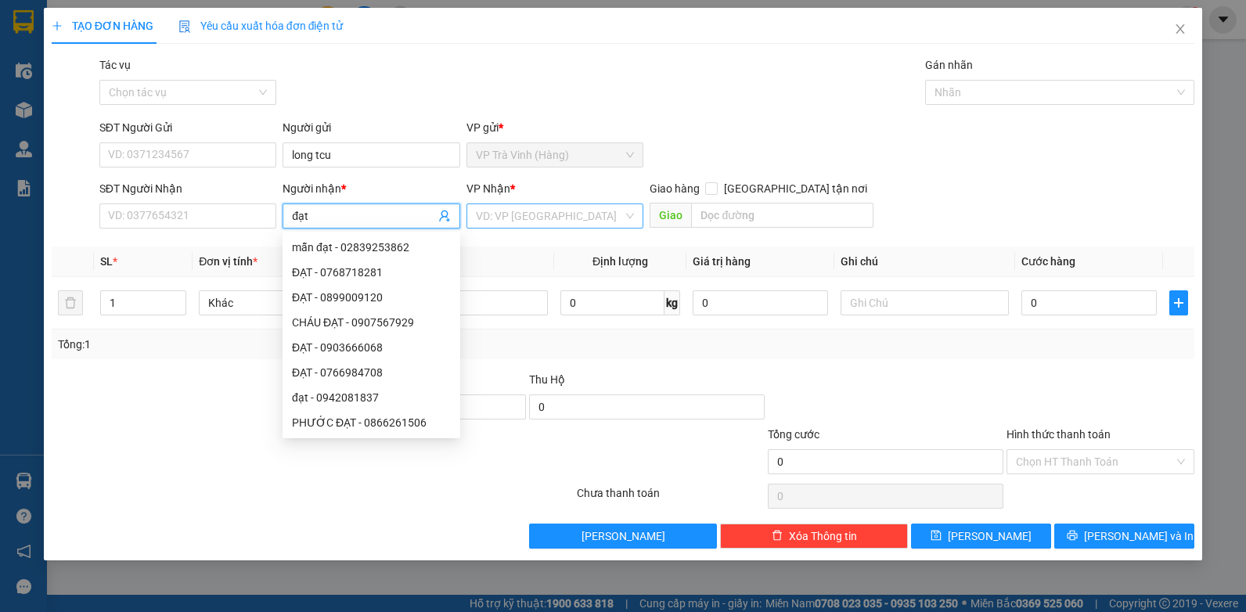
type input "đạt"
click at [559, 214] on input "search" at bounding box center [550, 215] width 148 height 23
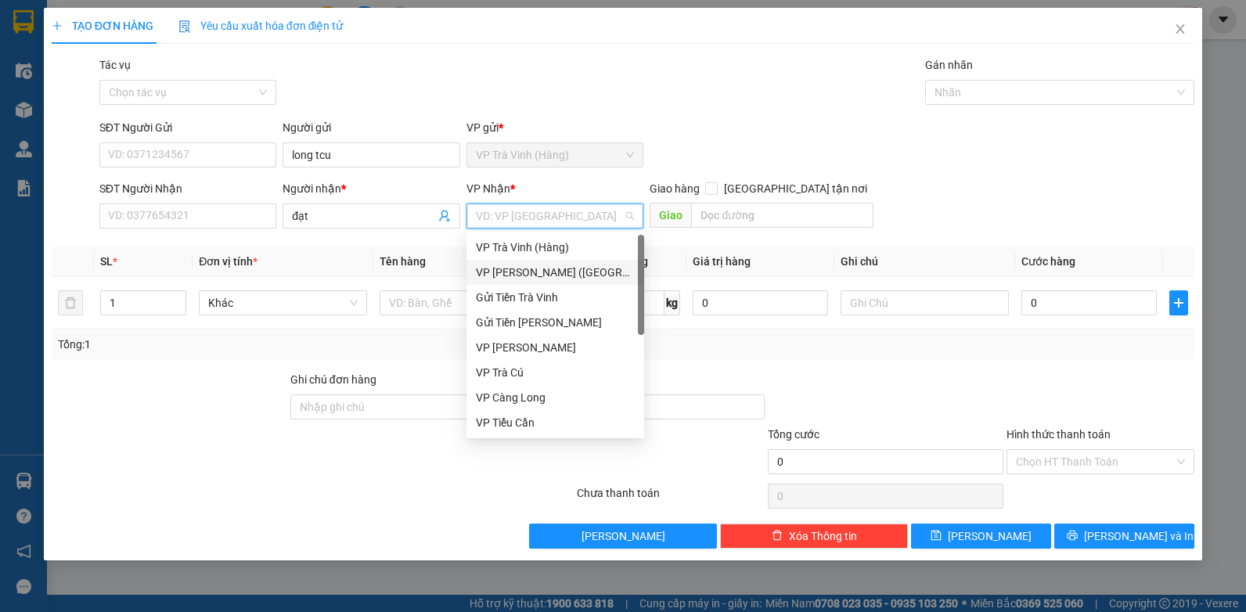
click at [541, 275] on div "VP [PERSON_NAME] ([GEOGRAPHIC_DATA])" at bounding box center [555, 272] width 159 height 17
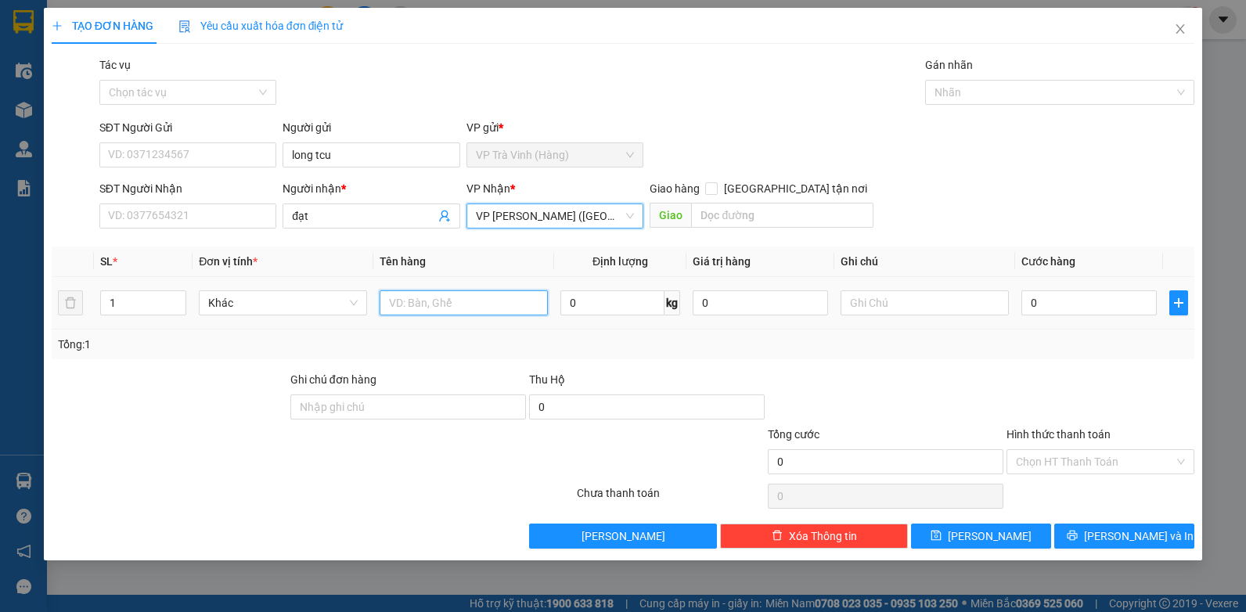
click at [402, 304] on input "text" at bounding box center [464, 302] width 168 height 25
type input "tiền sl 3654 5.050.000"
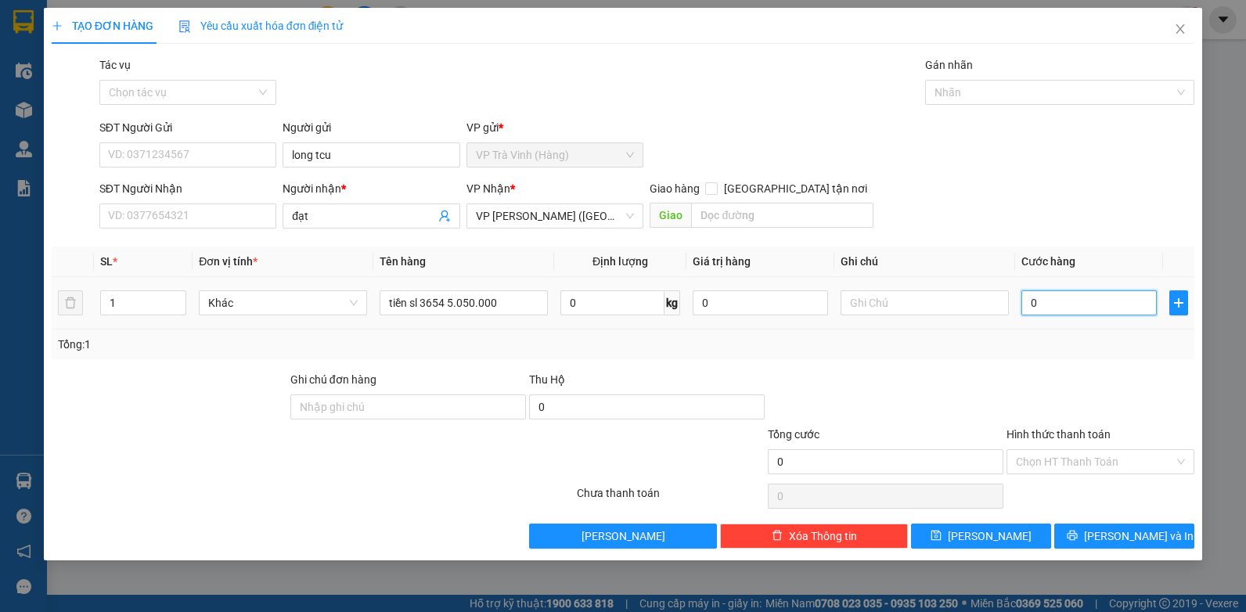
click at [1046, 301] on input "0" at bounding box center [1089, 302] width 135 height 25
type input "4"
type input "45"
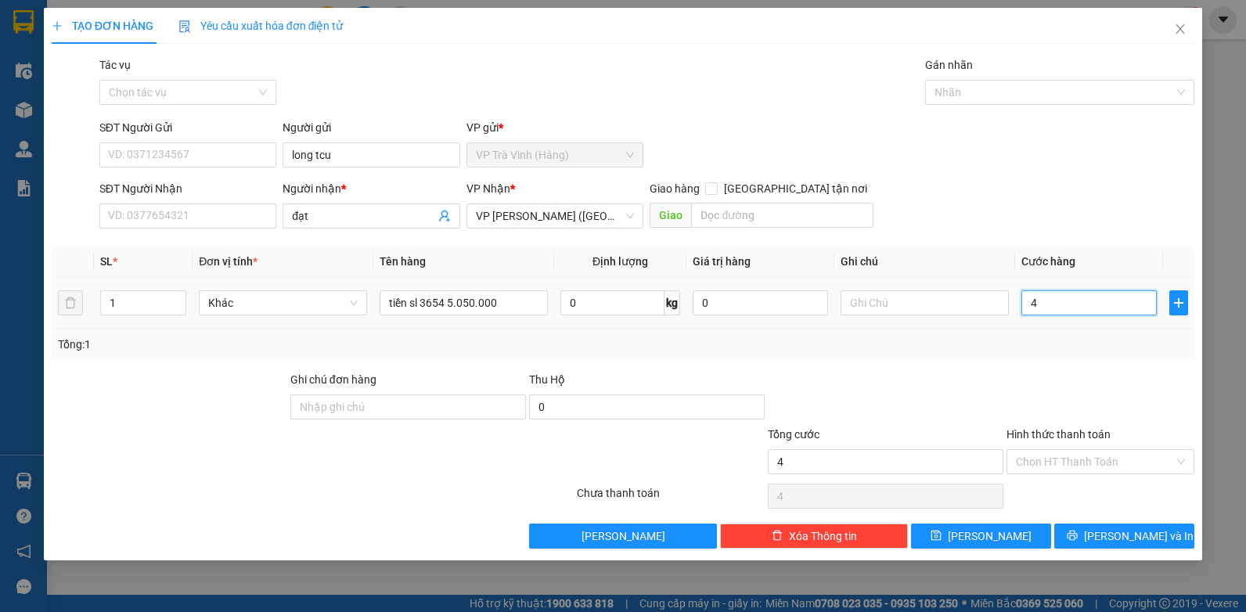
type input "45"
type input "45.000"
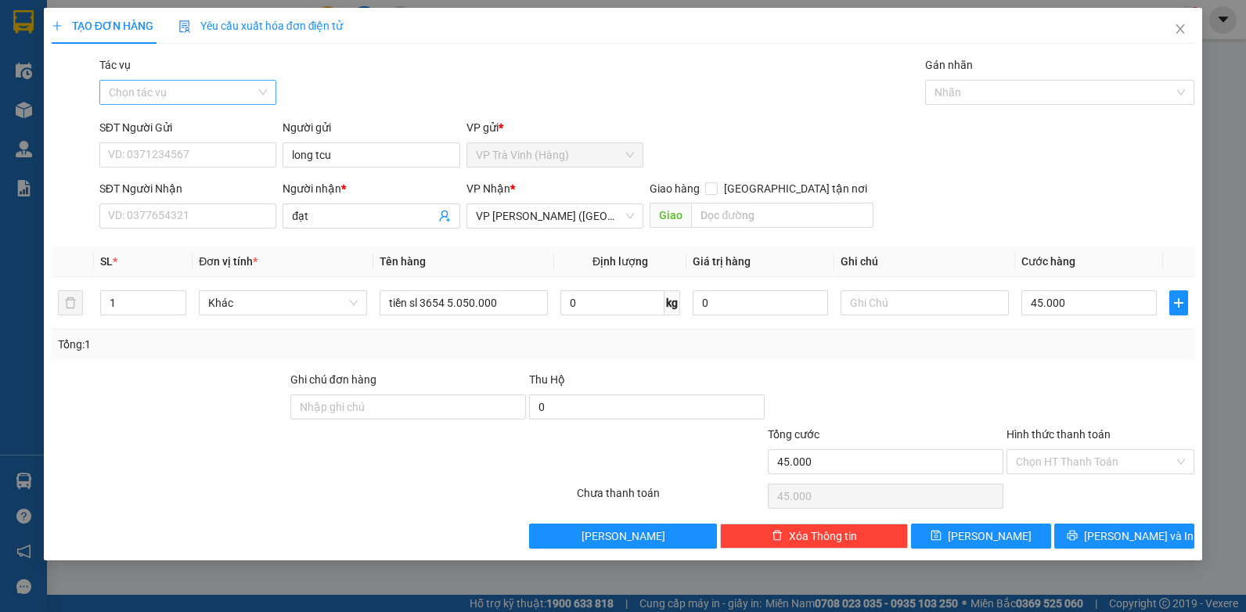
click at [205, 97] on input "Tác vụ" at bounding box center [183, 92] width 148 height 23
click at [189, 150] on div "Nhập hàng kho nhận" at bounding box center [188, 148] width 159 height 17
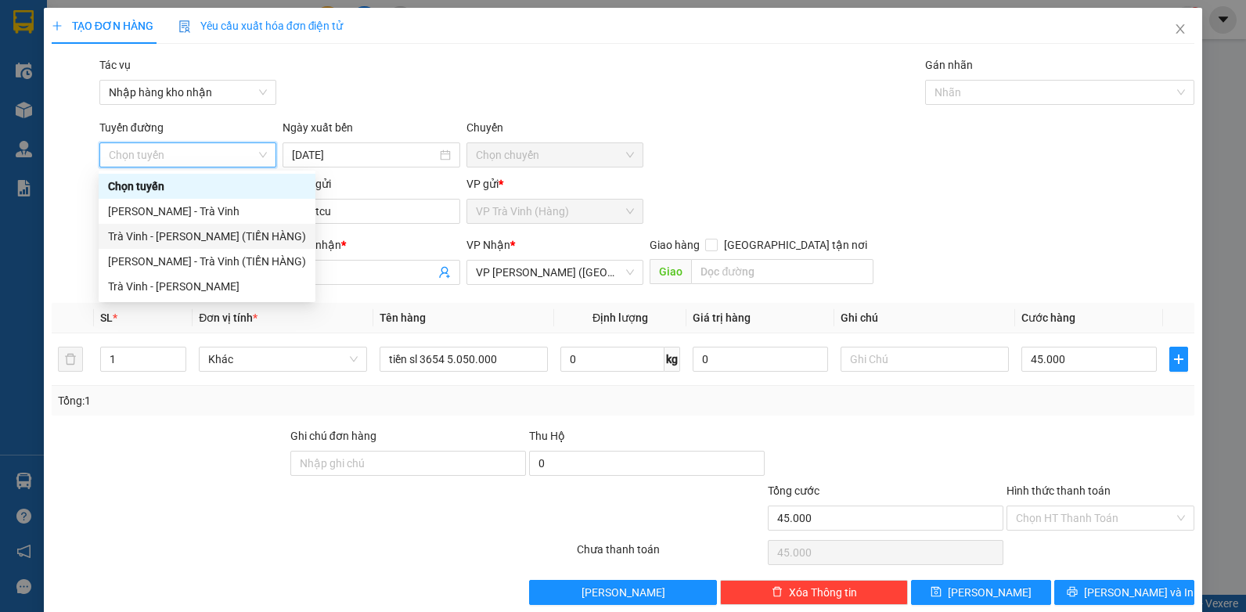
click at [213, 238] on div "Trà Vinh - [PERSON_NAME] (TIỀN HÀNG)" at bounding box center [207, 236] width 198 height 17
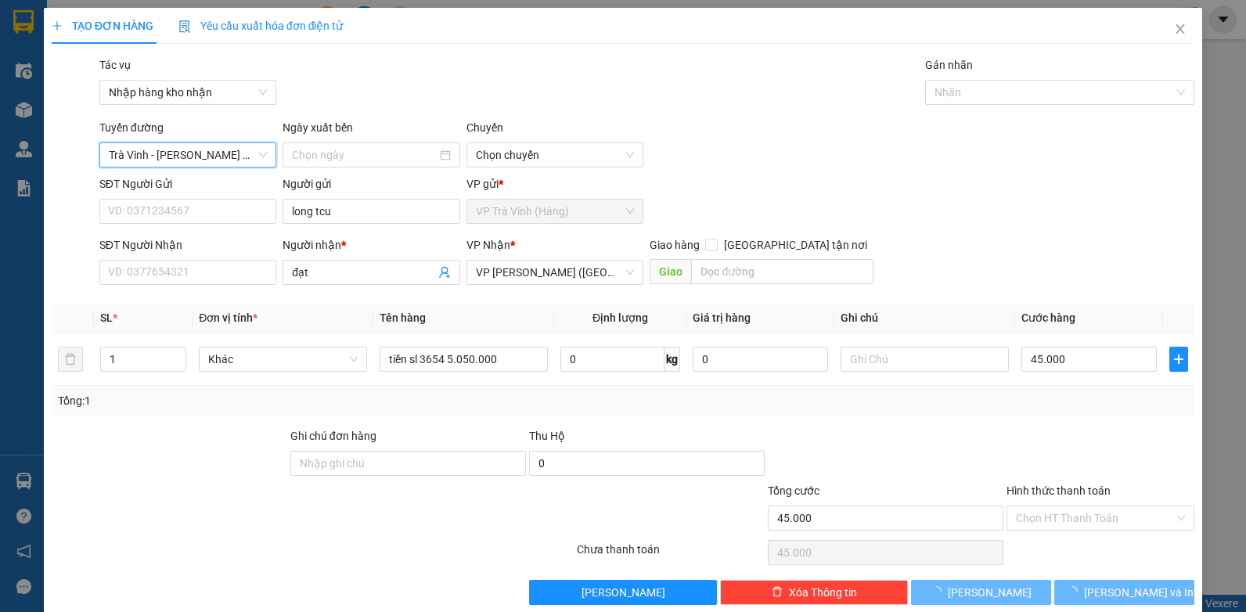
type input "[DATE]"
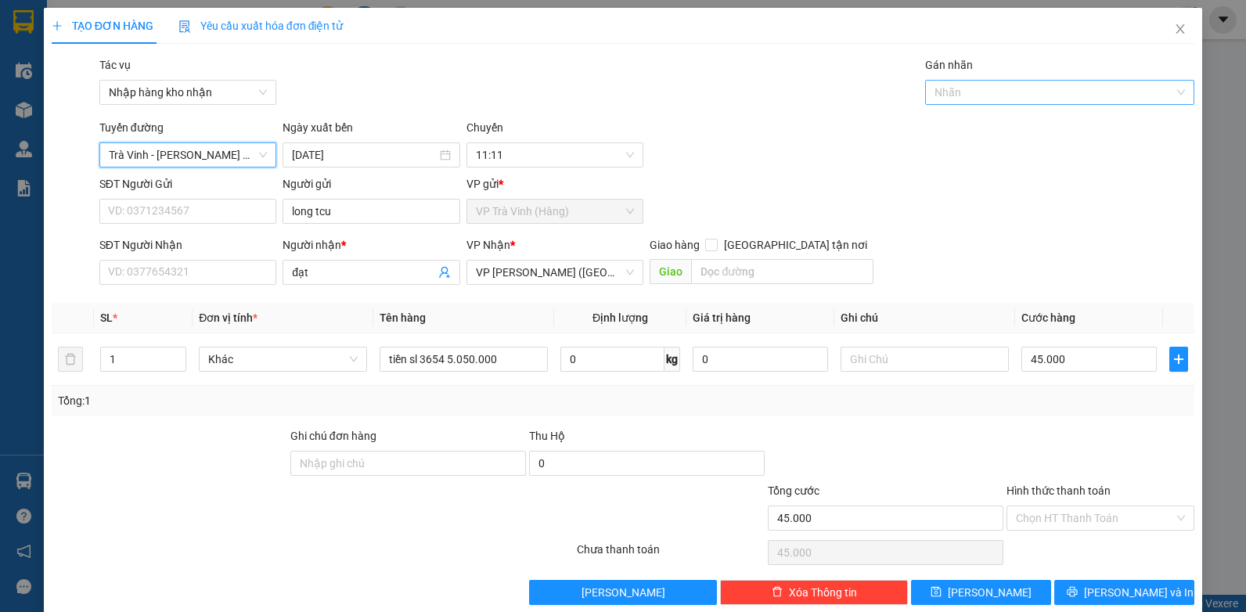
click at [1059, 83] on div at bounding box center [1052, 92] width 246 height 19
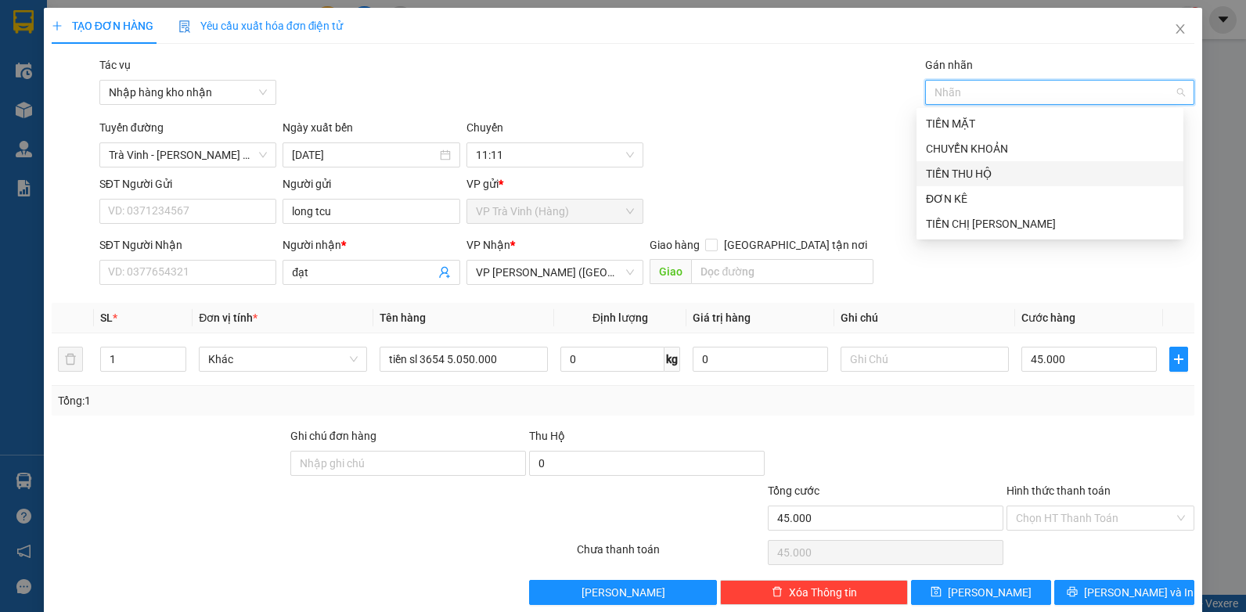
click at [992, 172] on div "TIỀN THU HỘ" at bounding box center [1050, 173] width 248 height 17
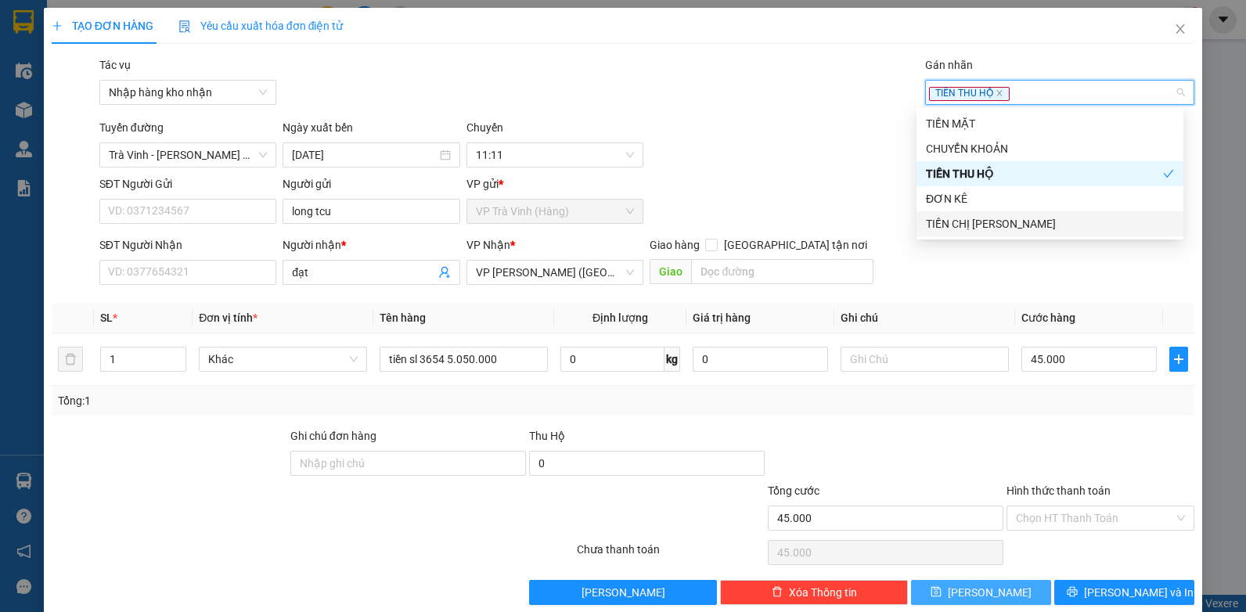
click at [947, 580] on button "[PERSON_NAME]" at bounding box center [981, 592] width 140 height 25
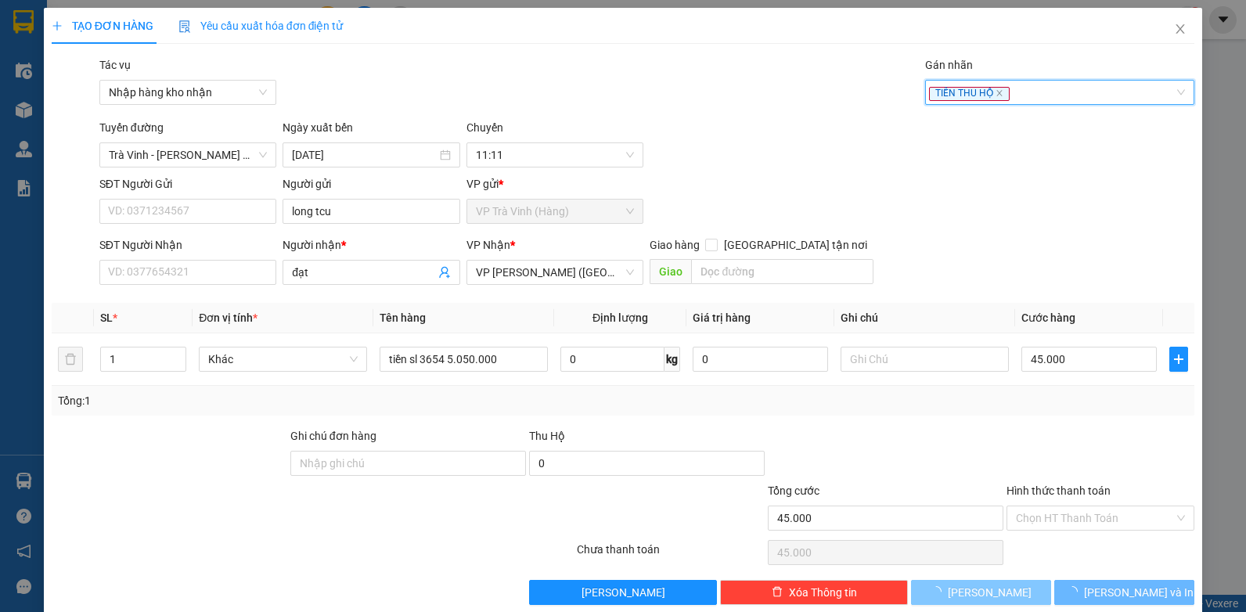
type input "0"
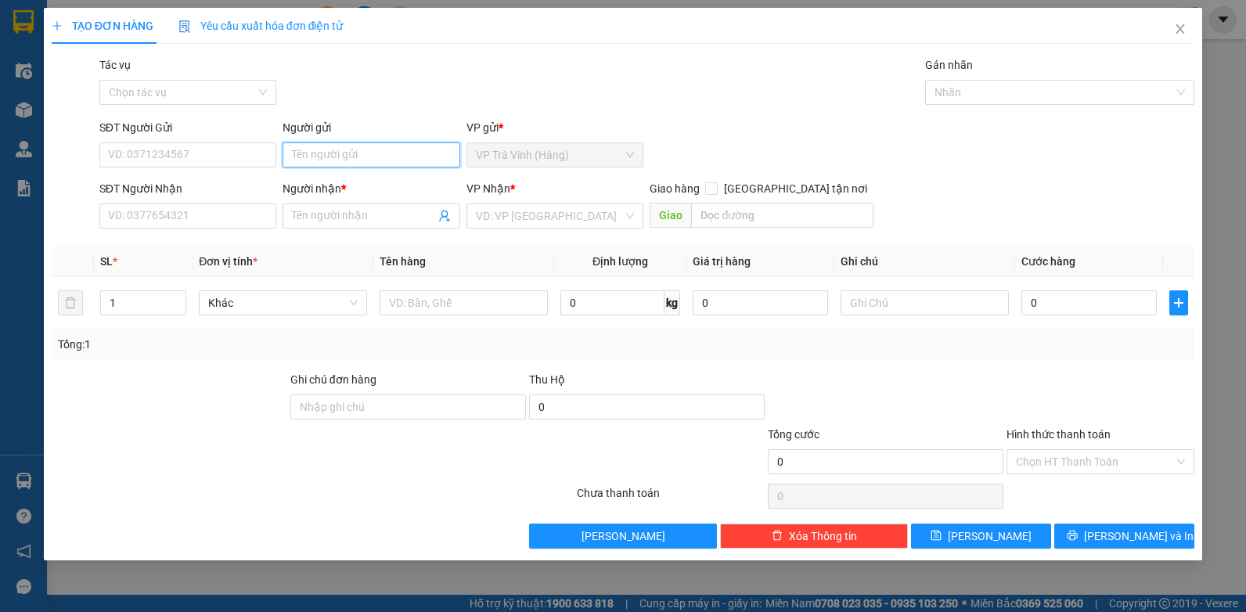
drag, startPoint x: 369, startPoint y: 153, endPoint x: 410, endPoint y: 158, distance: 41.0
click at [380, 155] on input "Người gửi" at bounding box center [372, 154] width 178 height 25
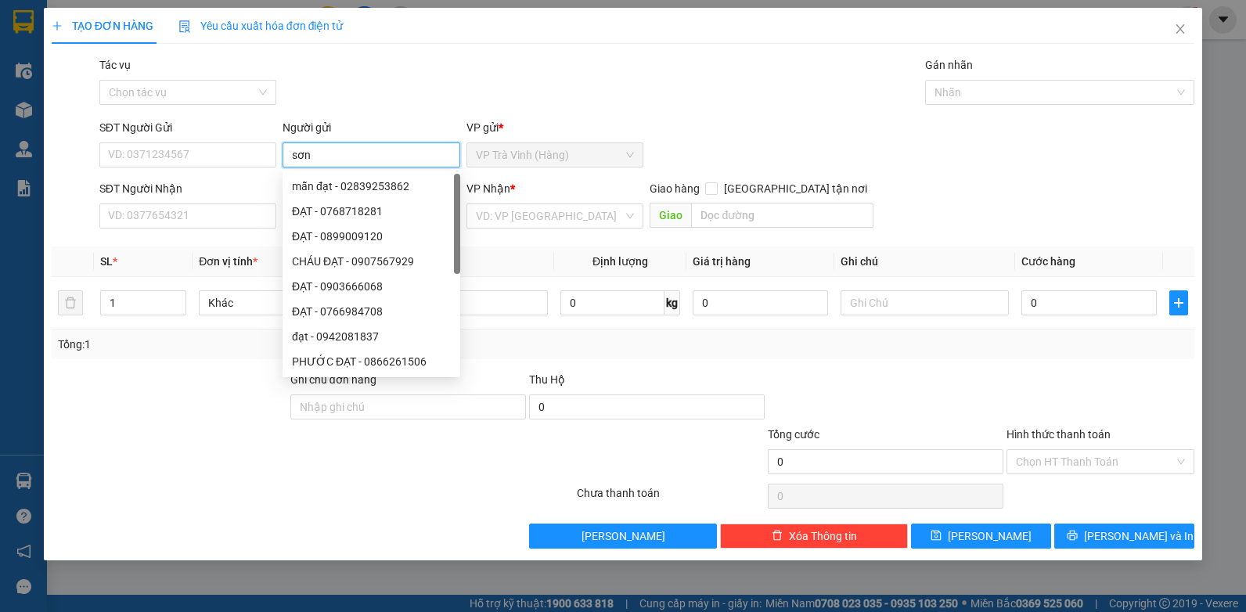
type input "sơn"
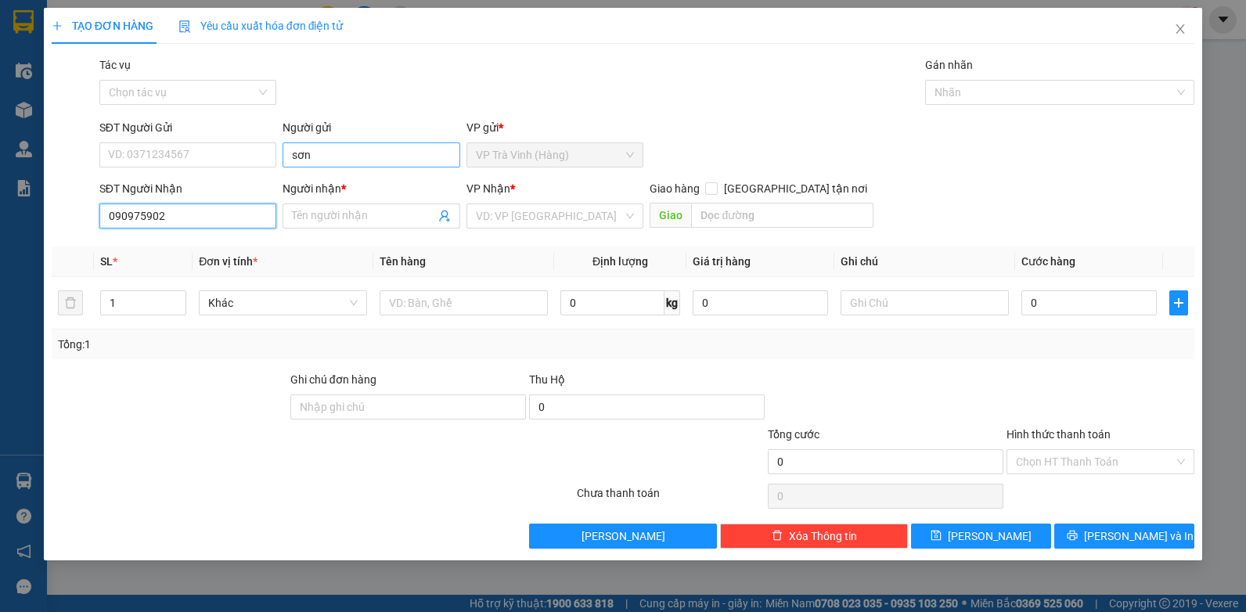
type input "0909759028"
click at [167, 256] on div "0909759028 - hào" at bounding box center [188, 247] width 178 height 25
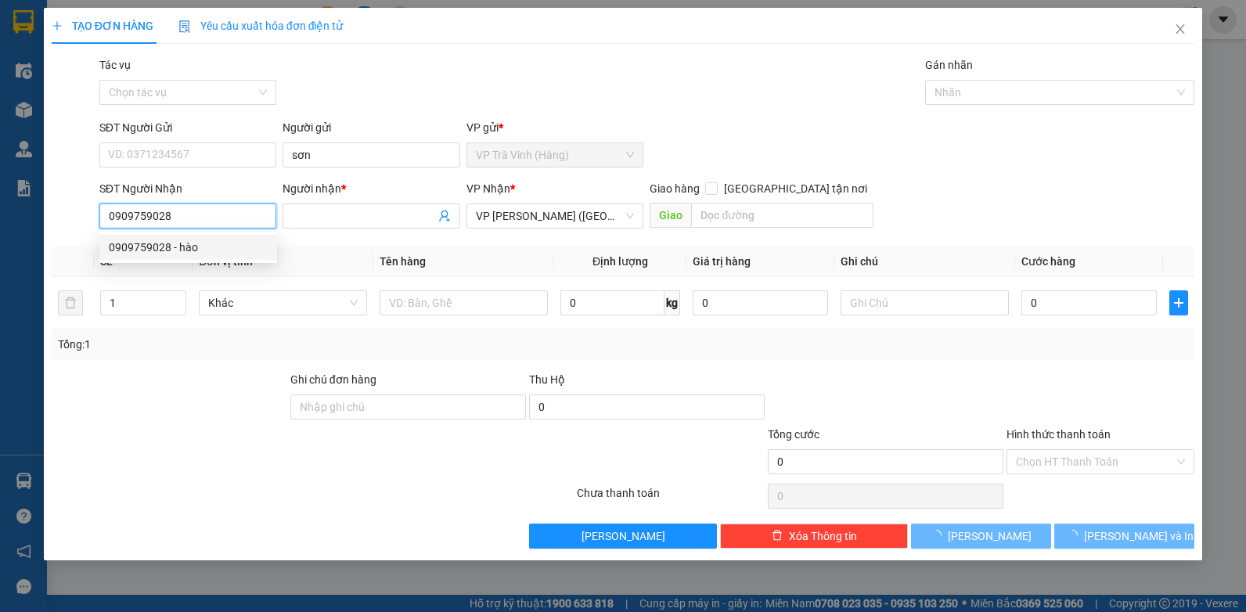
type input "hào"
type input "20.000"
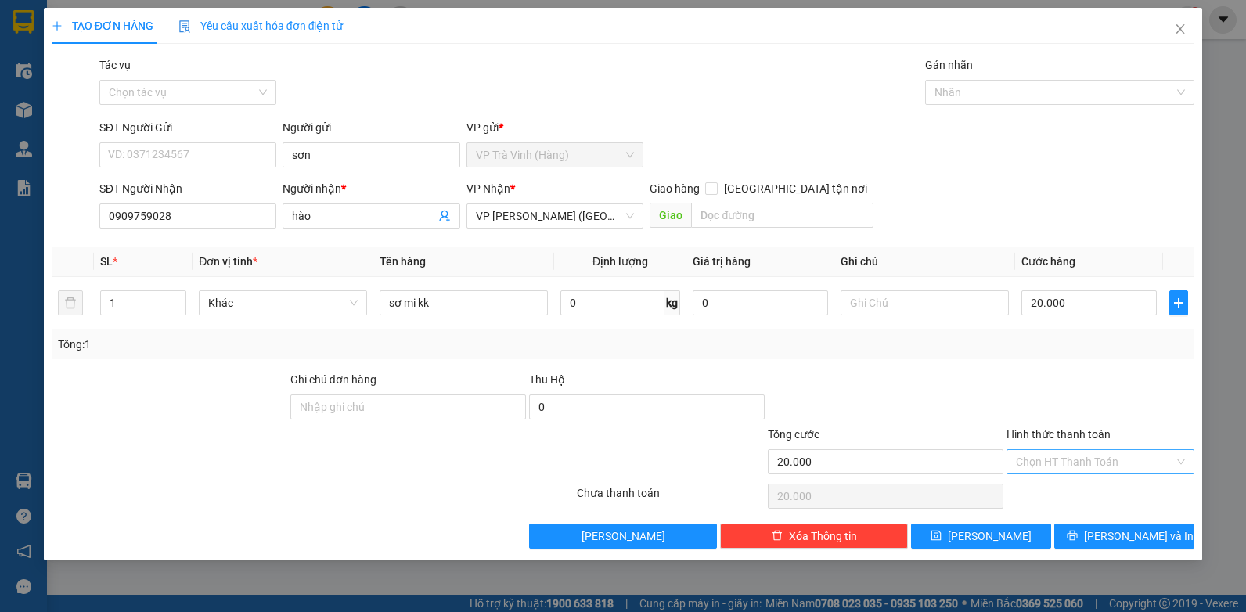
click at [1076, 458] on input "Hình thức thanh toán" at bounding box center [1095, 461] width 158 height 23
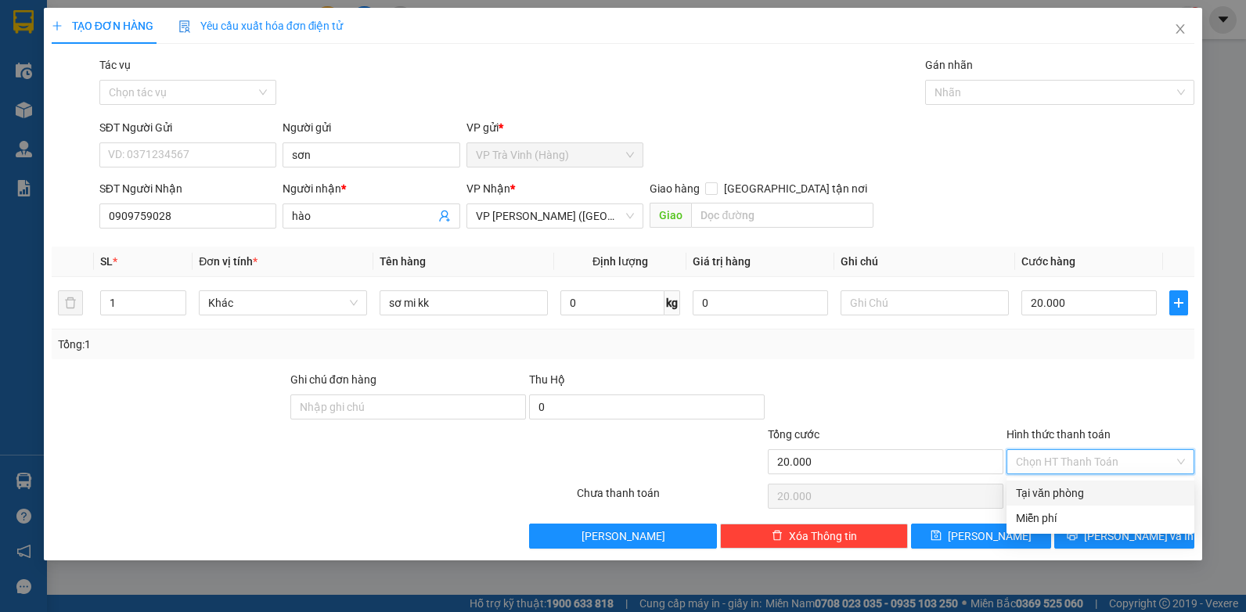
click at [1056, 491] on div "Tại văn phòng" at bounding box center [1100, 493] width 169 height 17
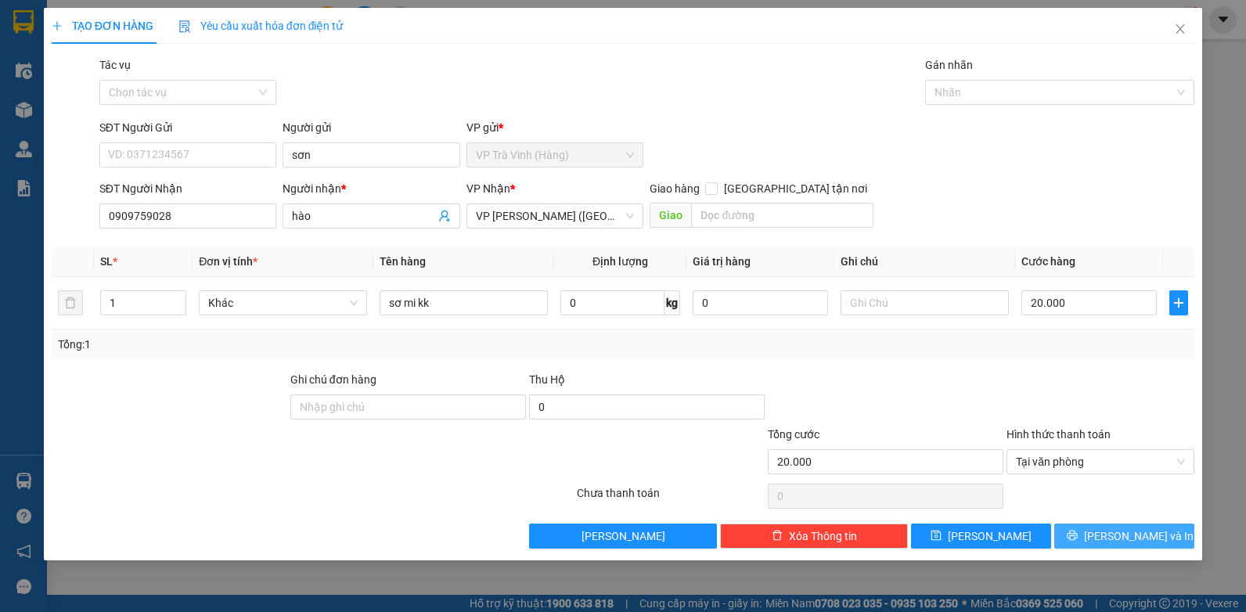
click at [1078, 531] on icon "printer" at bounding box center [1073, 536] width 10 height 10
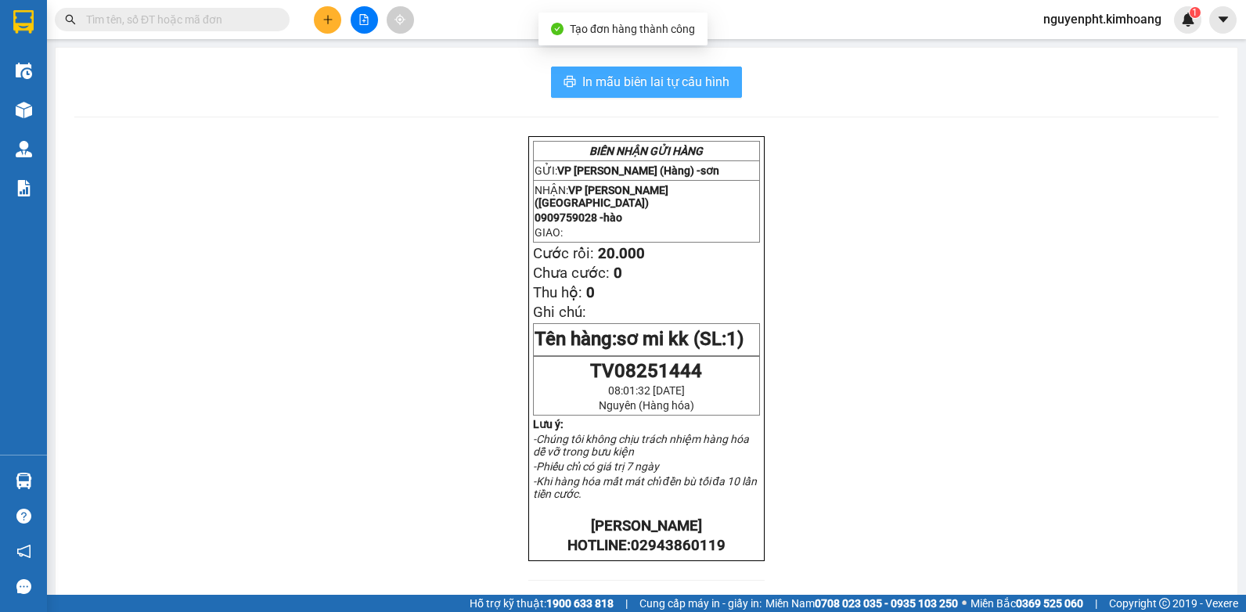
click at [694, 86] on span "In mẫu biên lai tự cấu hình" at bounding box center [655, 82] width 147 height 20
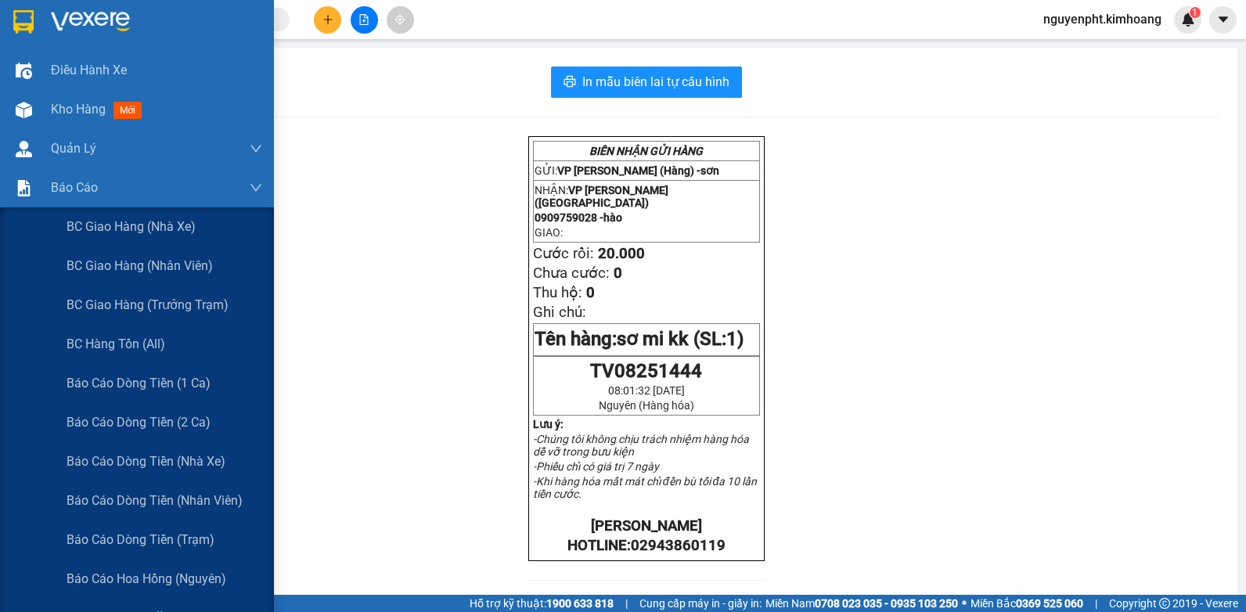
click at [127, 608] on span "Báo cáo tiền mặt" at bounding box center [117, 618] width 101 height 20
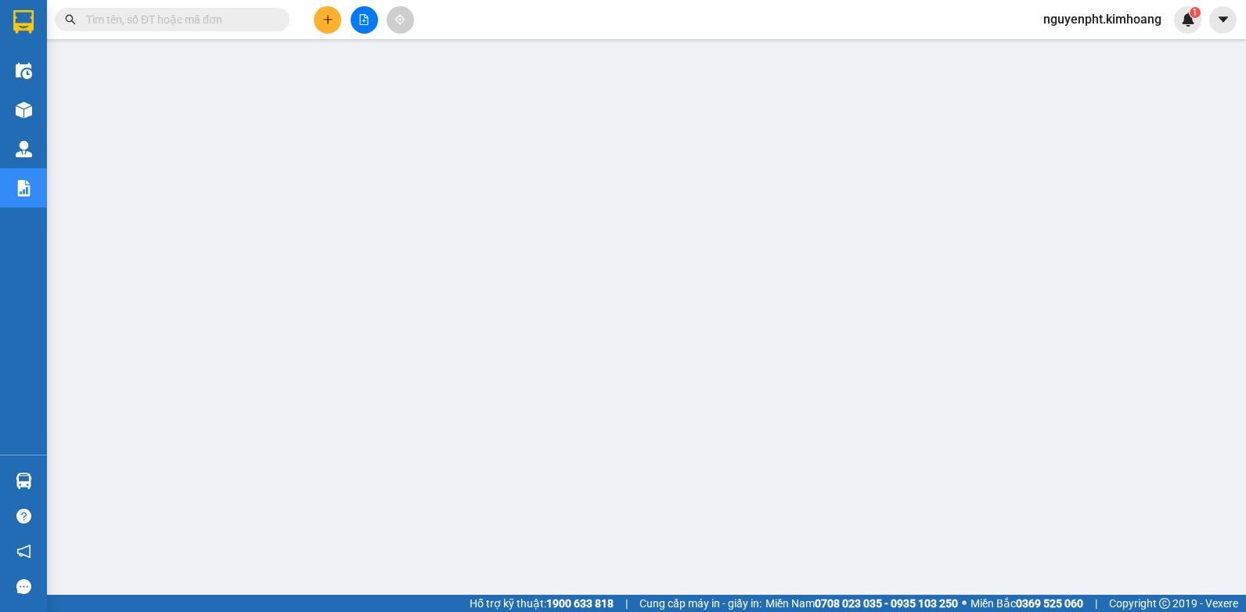
click at [228, 19] on input "text" at bounding box center [178, 19] width 185 height 17
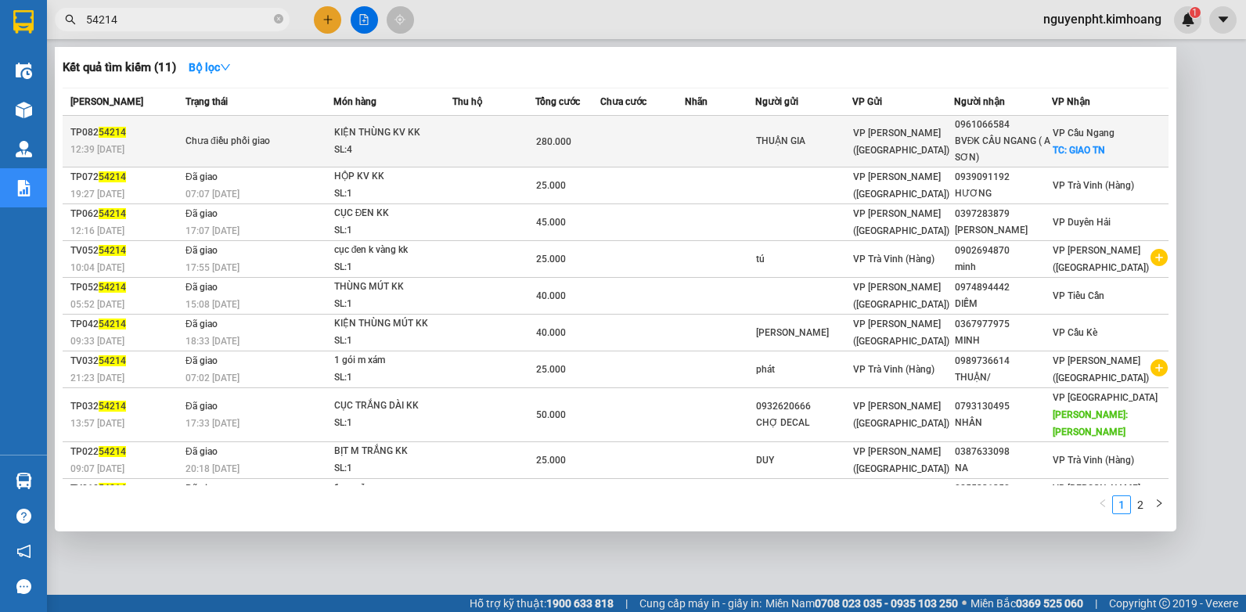
click at [719, 139] on td at bounding box center [720, 142] width 70 height 52
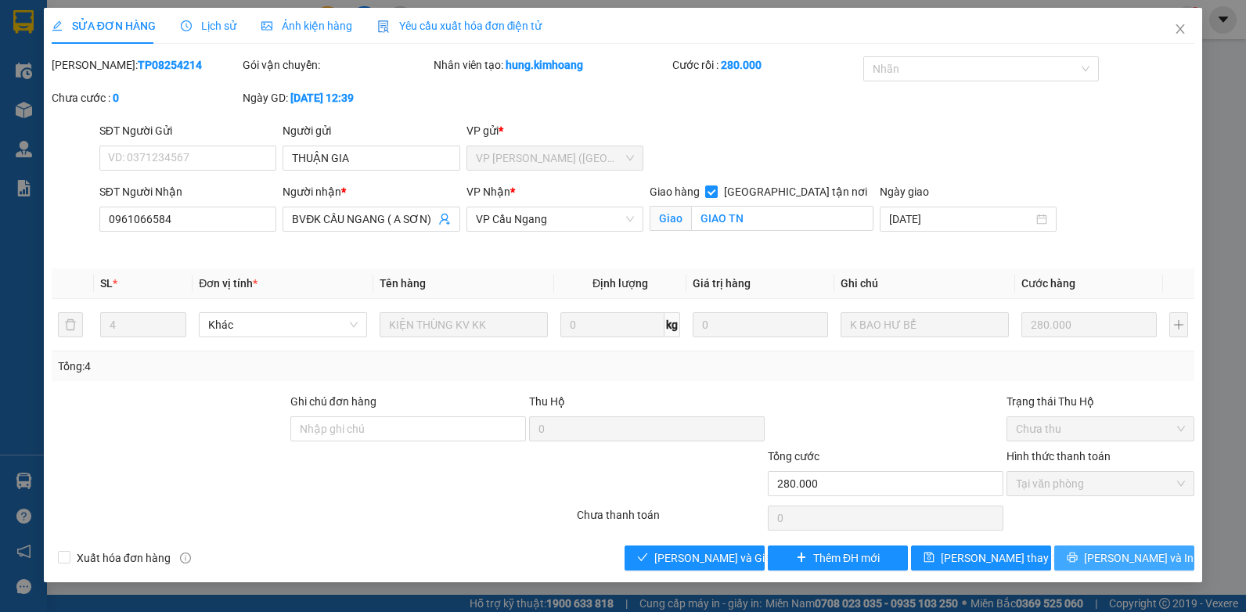
click at [1150, 552] on span "[PERSON_NAME] và In" at bounding box center [1139, 558] width 110 height 17
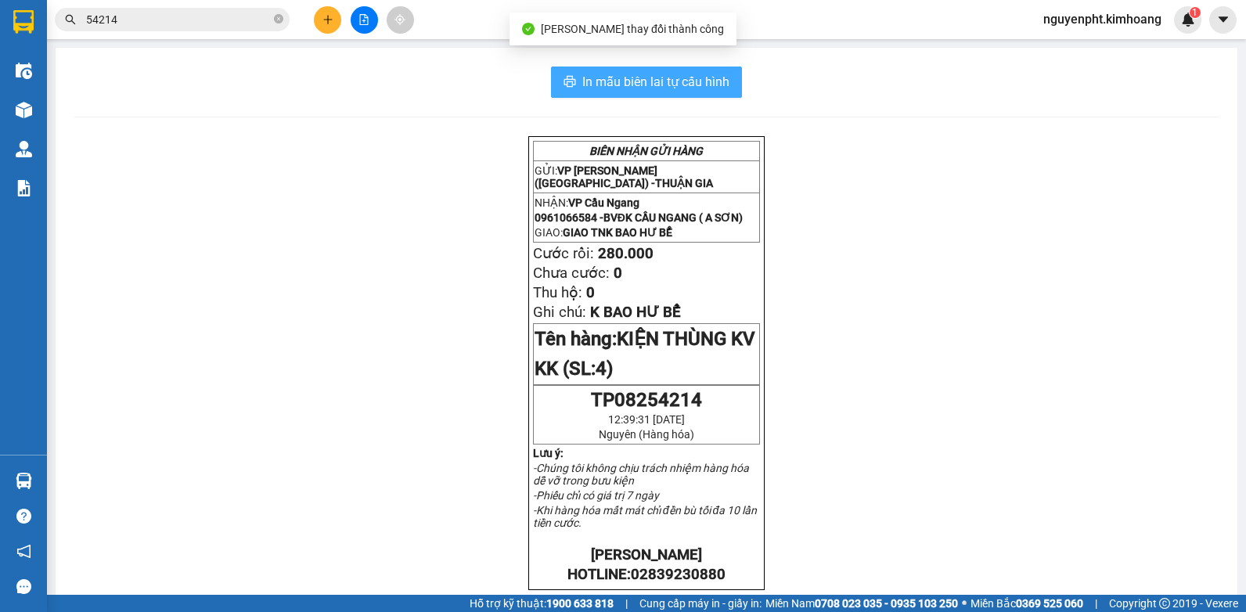
click at [708, 80] on span "In mẫu biên lai tự cấu hình" at bounding box center [655, 82] width 147 height 20
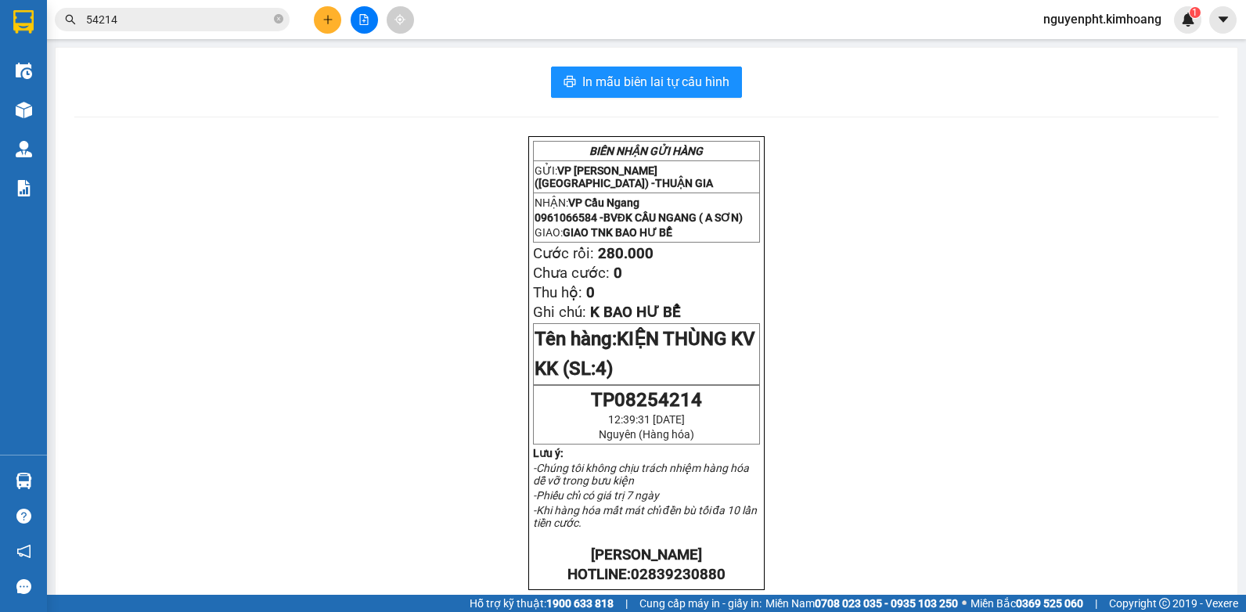
drag, startPoint x: 206, startPoint y: 17, endPoint x: -3, endPoint y: 41, distance: 210.3
click at [0, 41] on html "Kết quả tìm kiếm ( 11 ) Bộ lọc Mã ĐH Trạng thái Món hàng Thu hộ Tổng cước Chưa …" at bounding box center [623, 306] width 1246 height 612
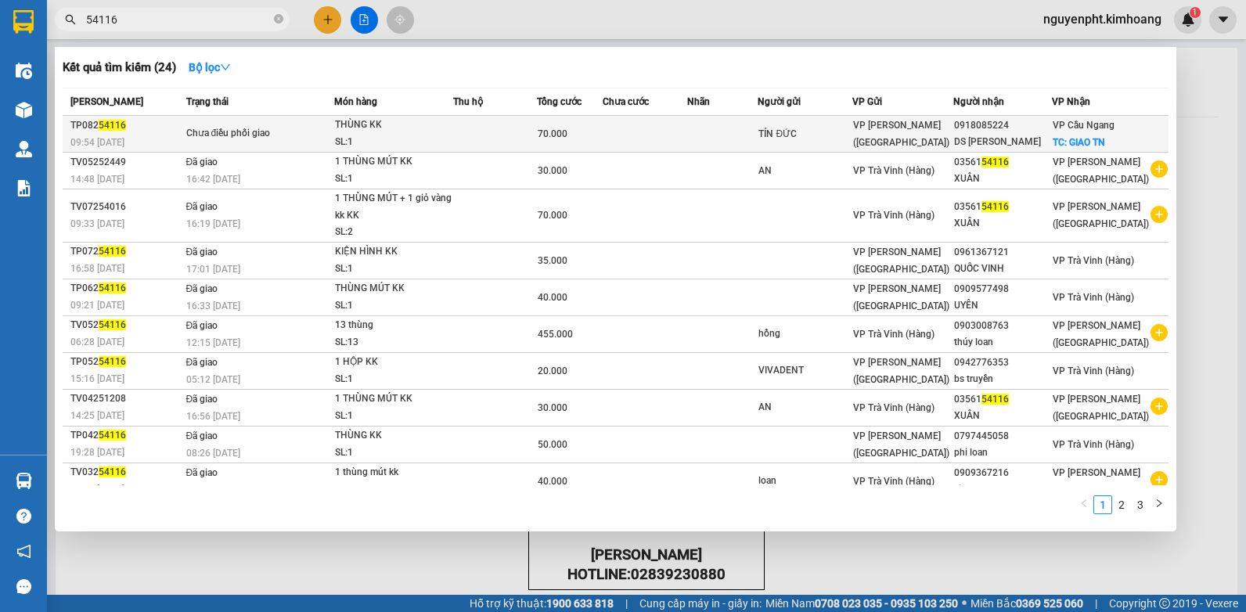
type input "54116"
click at [759, 136] on td at bounding box center [722, 134] width 71 height 37
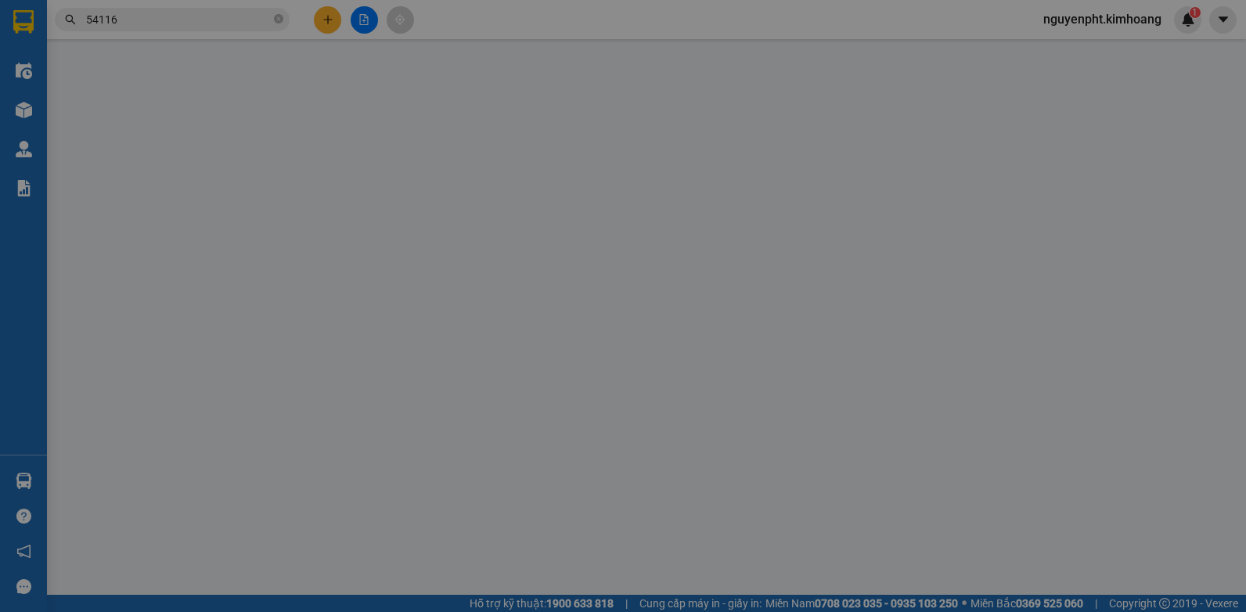
type input "TÍN ĐỨC"
type input "0918085224"
type input "DS [PERSON_NAME]"
checkbox input "true"
type input "GIAO TN"
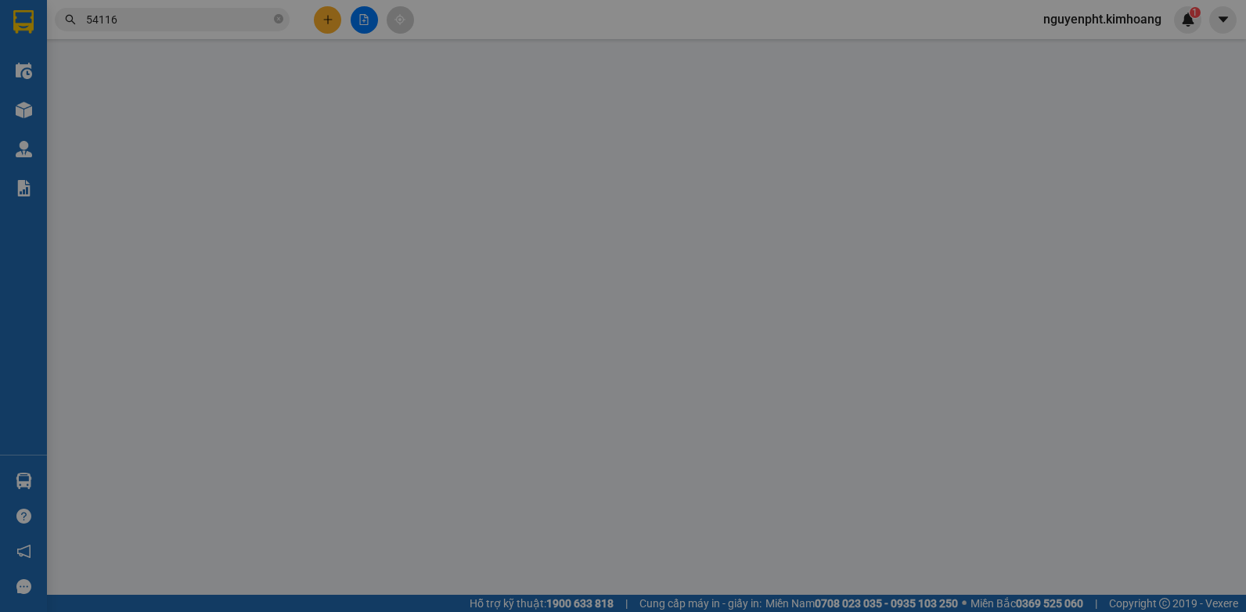
type input "70.000"
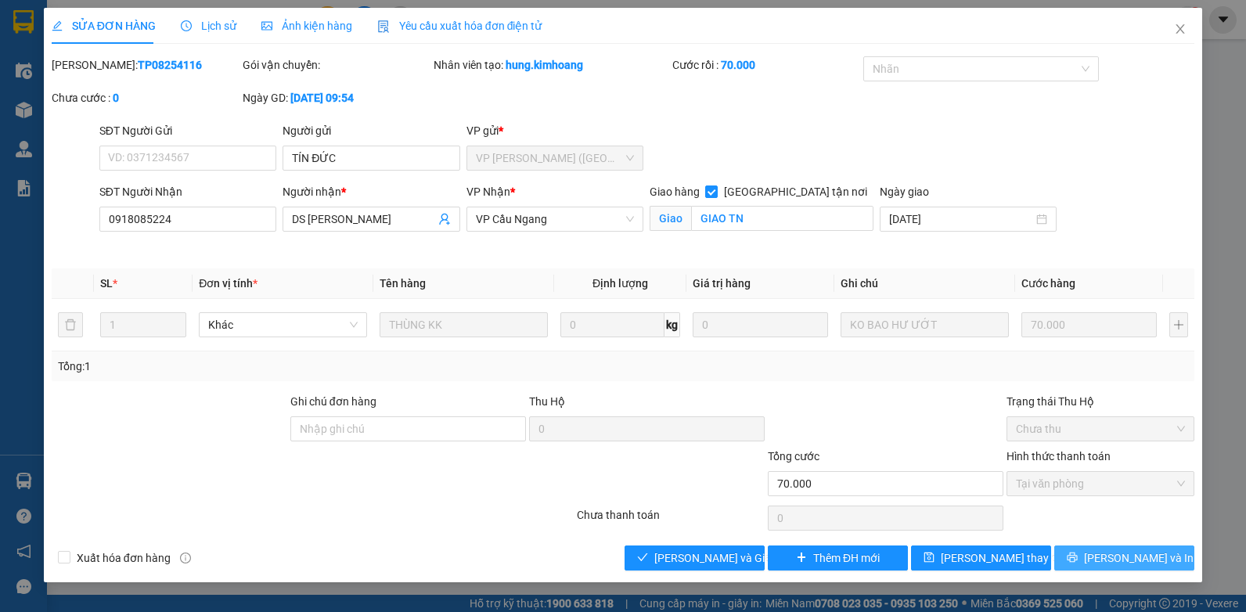
click at [1144, 560] on span "[PERSON_NAME] và In" at bounding box center [1139, 558] width 110 height 17
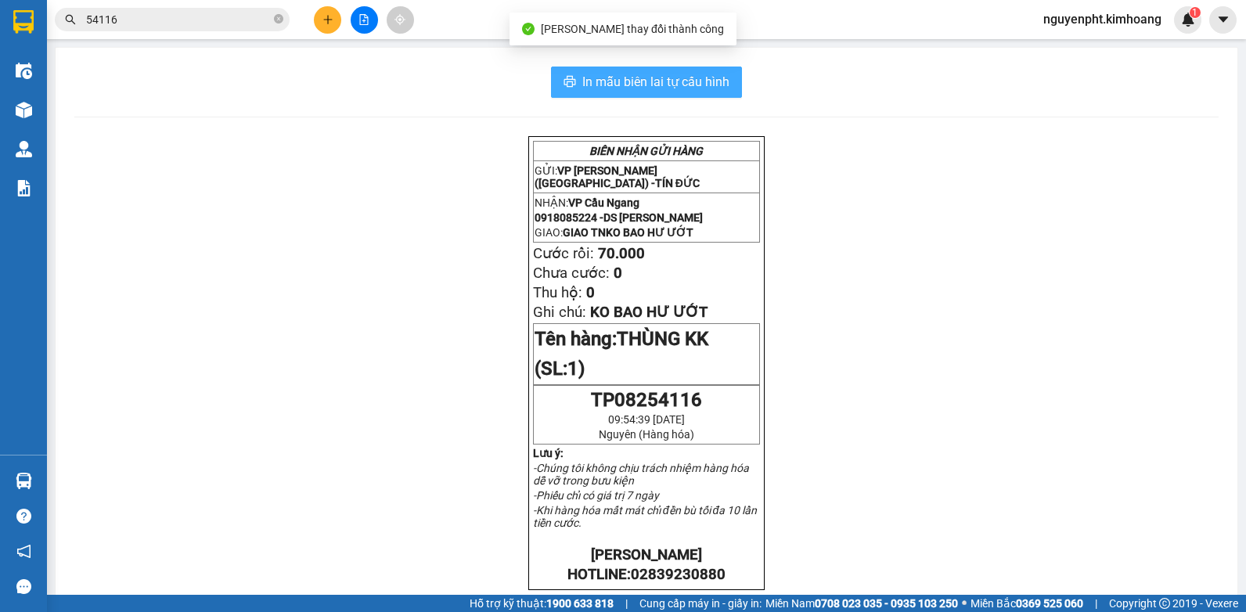
click at [715, 86] on span "In mẫu biên lai tự cấu hình" at bounding box center [655, 82] width 147 height 20
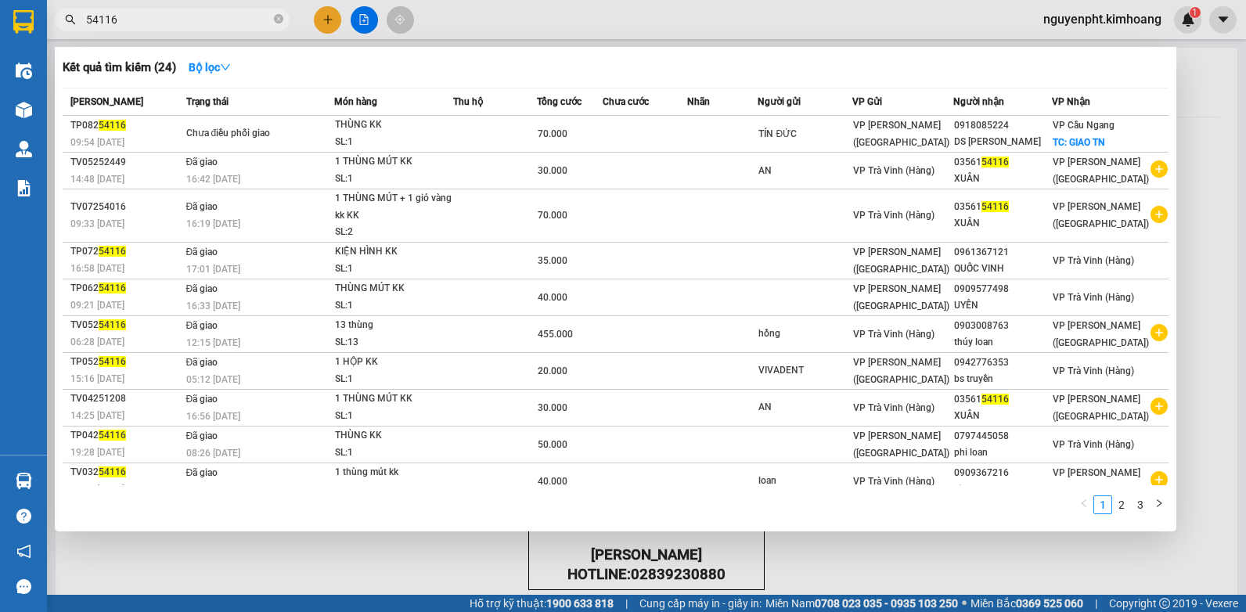
drag, startPoint x: 216, startPoint y: 22, endPoint x: 0, endPoint y: 63, distance: 219.9
click at [0, 27] on html "Kết quả tìm kiếm ( 24 ) Bộ lọc Mã ĐH Trạng thái Món hàng Thu hộ Tổng cước Chưa …" at bounding box center [623, 306] width 1246 height 612
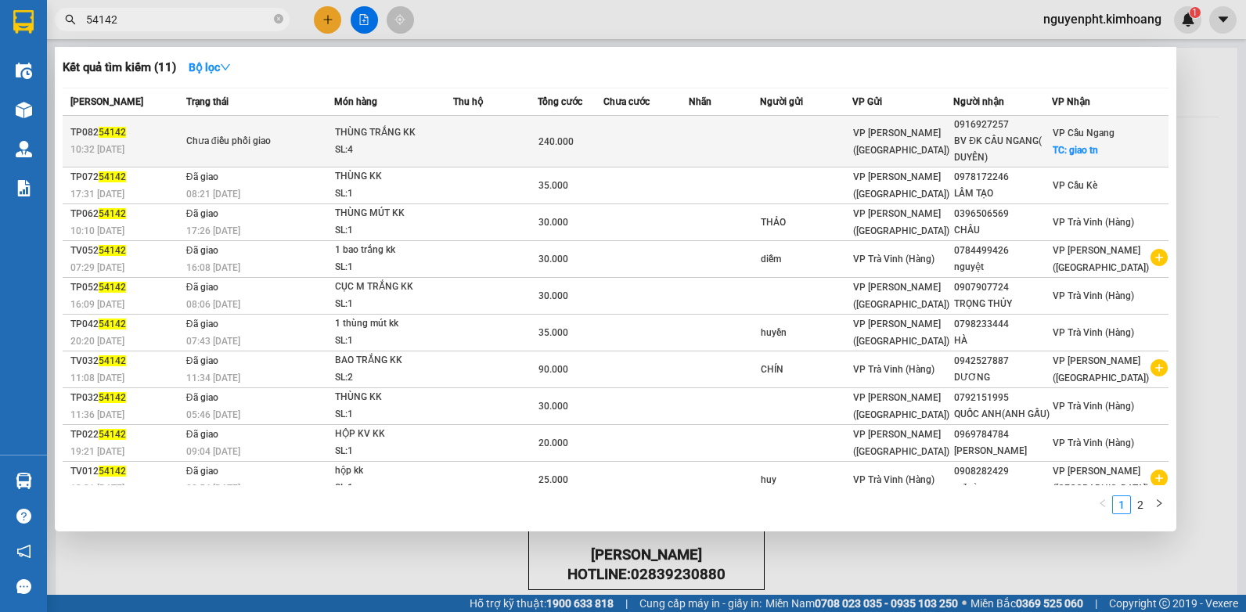
type input "54142"
click at [730, 150] on td at bounding box center [724, 142] width 71 height 52
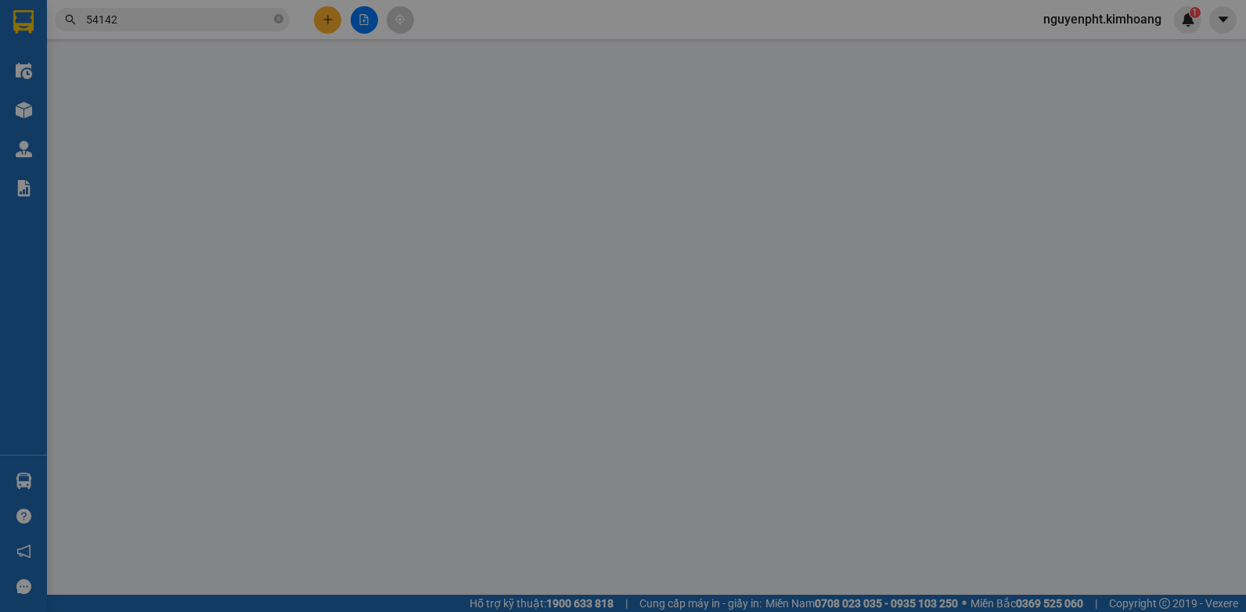
type input "0916927257"
type input "BV ĐK CẦU NGANG( DUYÊN)"
checkbox input "true"
type input "giao tn"
type input "240.000"
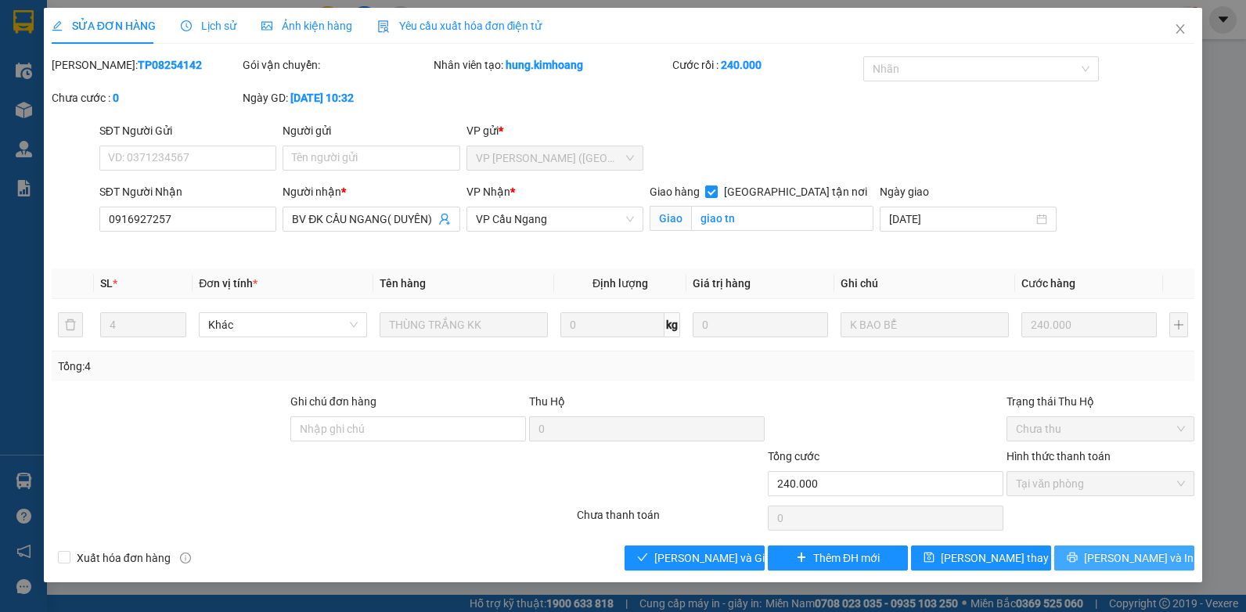
click at [1127, 563] on span "[PERSON_NAME] và In" at bounding box center [1139, 558] width 110 height 17
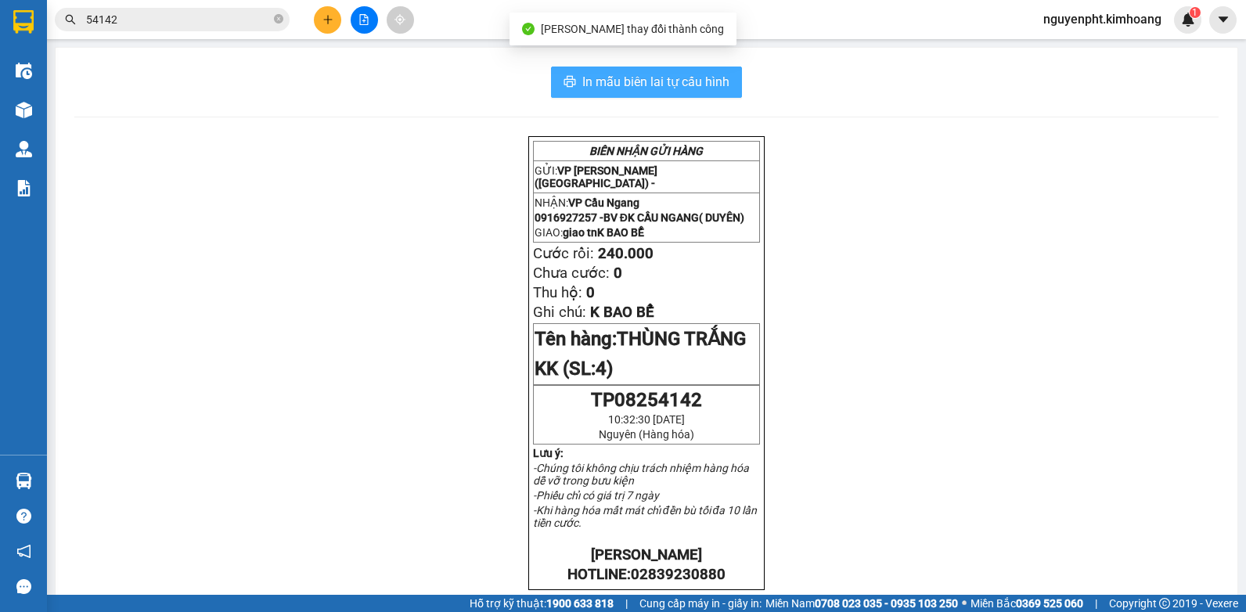
drag, startPoint x: 680, startPoint y: 79, endPoint x: 664, endPoint y: 93, distance: 21.7
click at [681, 80] on span "In mẫu biên lai tự cấu hình" at bounding box center [655, 82] width 147 height 20
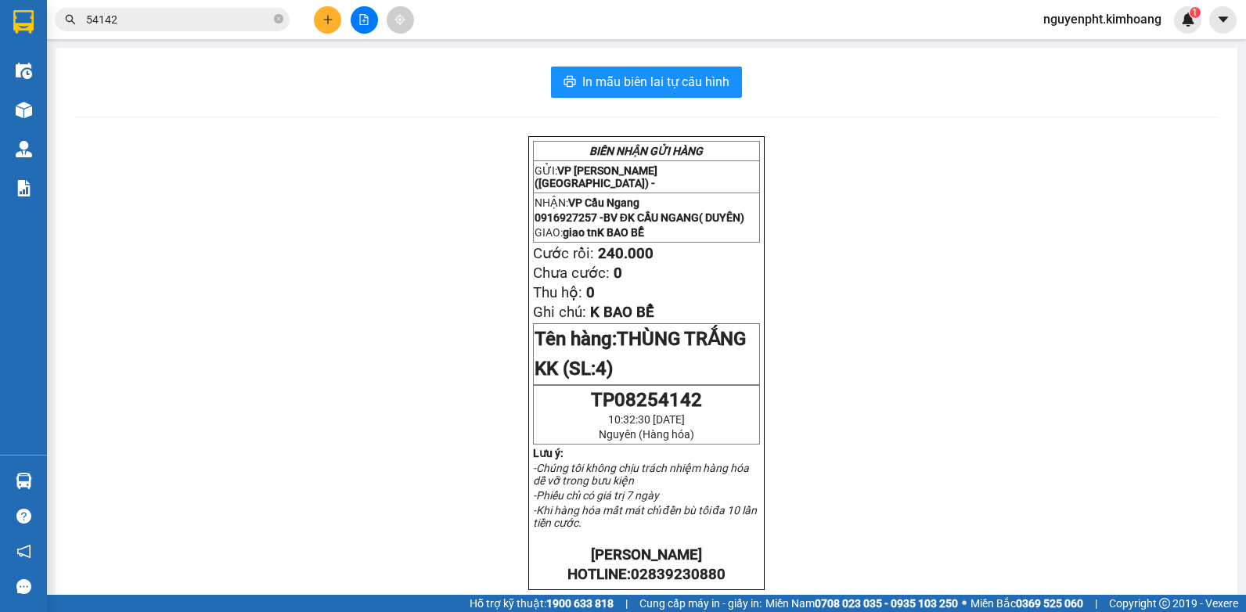
click at [123, 15] on input "54142" at bounding box center [178, 19] width 185 height 17
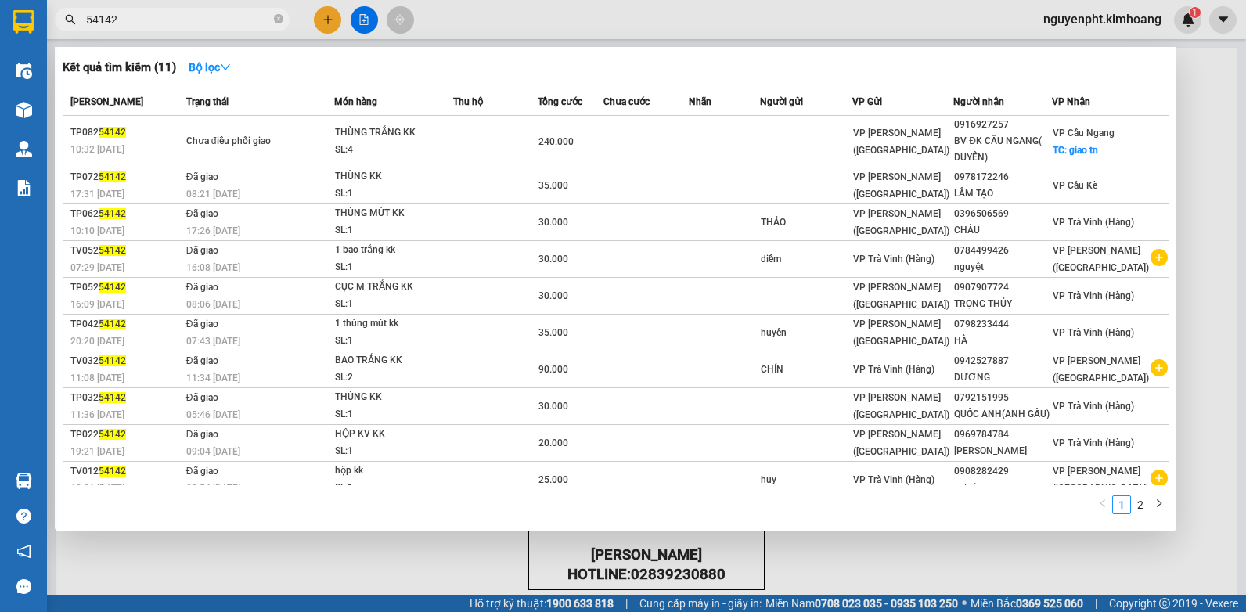
drag, startPoint x: 239, startPoint y: 11, endPoint x: 0, endPoint y: 514, distance: 556.4
click at [0, 481] on html "Kết quả tìm kiếm ( 11 ) Bộ lọc Mã ĐH Trạng thái Món hàng Thu hộ Tổng cước Chưa …" at bounding box center [623, 306] width 1246 height 612
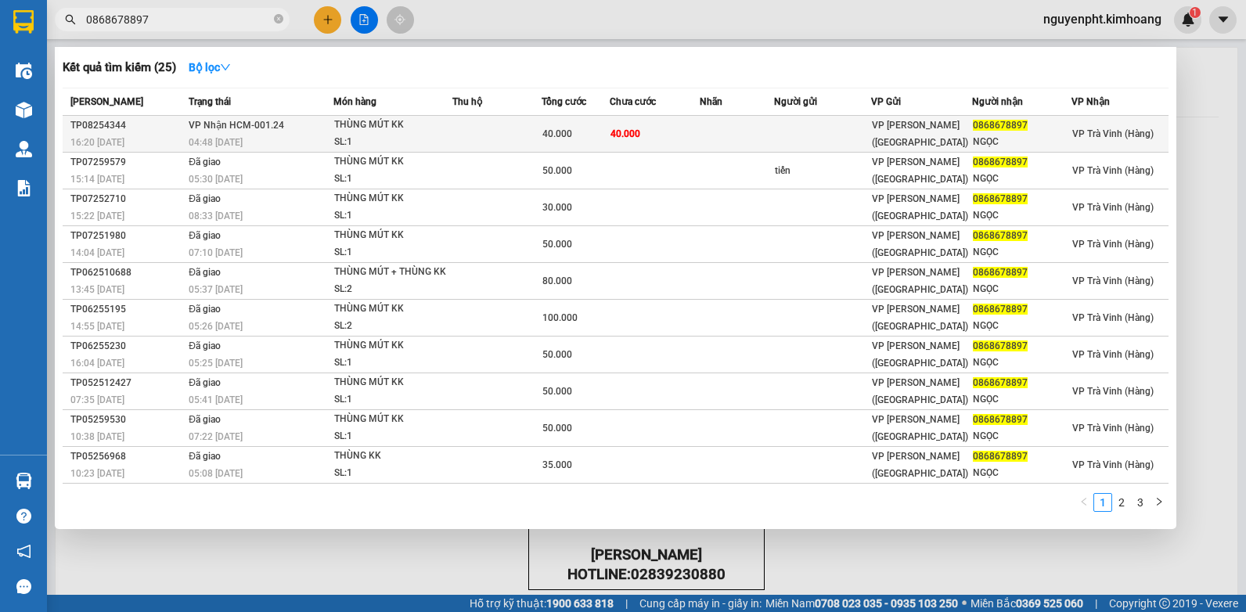
type input "0868678897"
click at [619, 132] on span "40.000" at bounding box center [626, 133] width 30 height 11
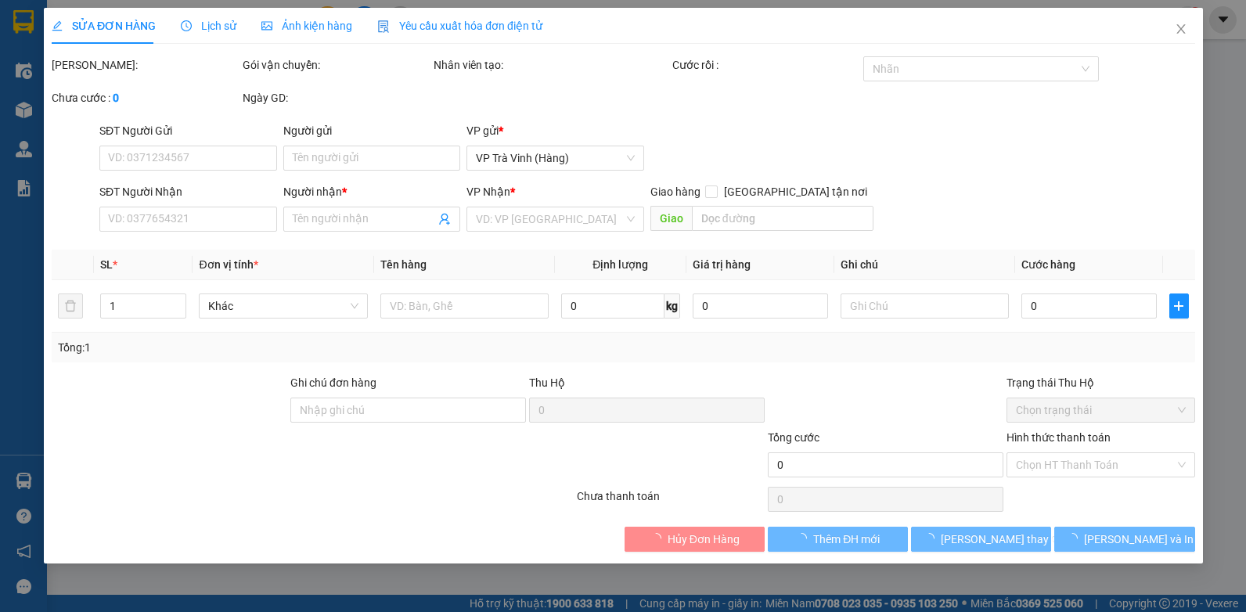
type input "0868678897"
type input "NGỌC"
type input "40.000"
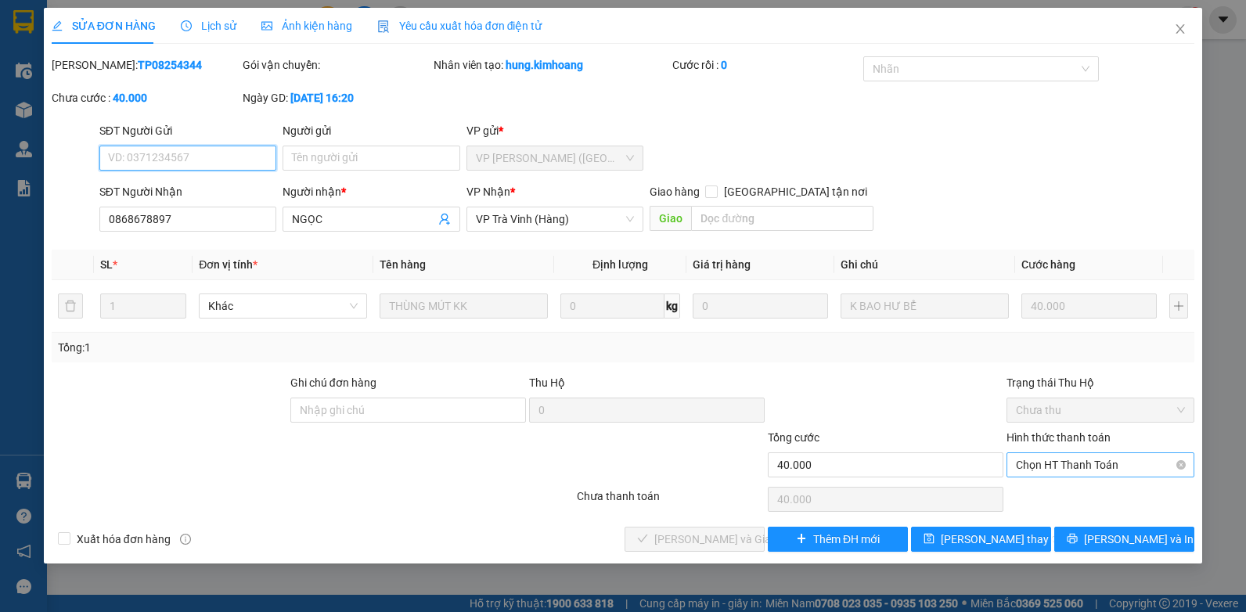
click at [1113, 464] on span "Chọn HT Thanh Toán" at bounding box center [1100, 464] width 169 height 23
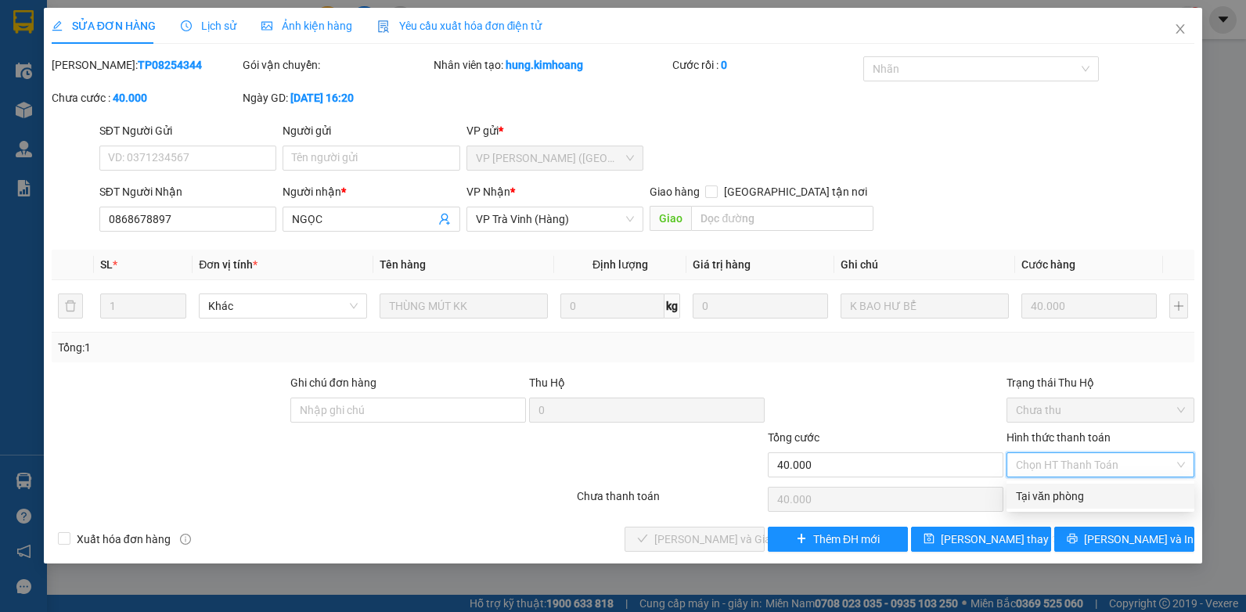
click at [1090, 488] on div "Tại văn phòng" at bounding box center [1100, 496] width 169 height 17
type input "0"
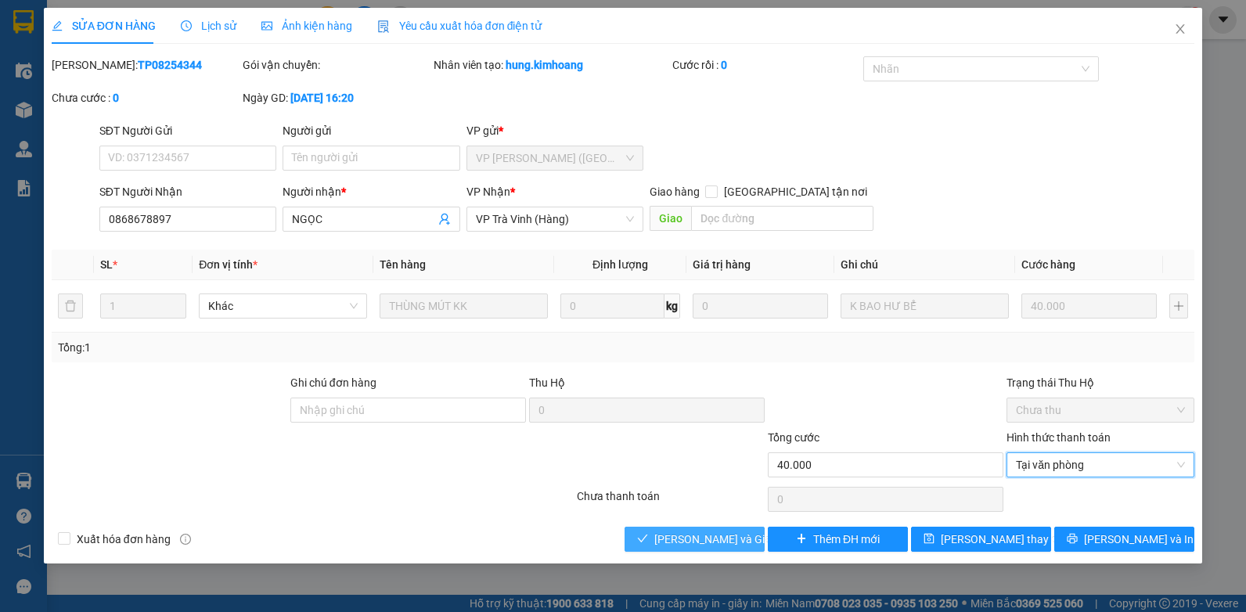
click at [726, 535] on span "[PERSON_NAME] và Giao hàng" at bounding box center [729, 539] width 150 height 17
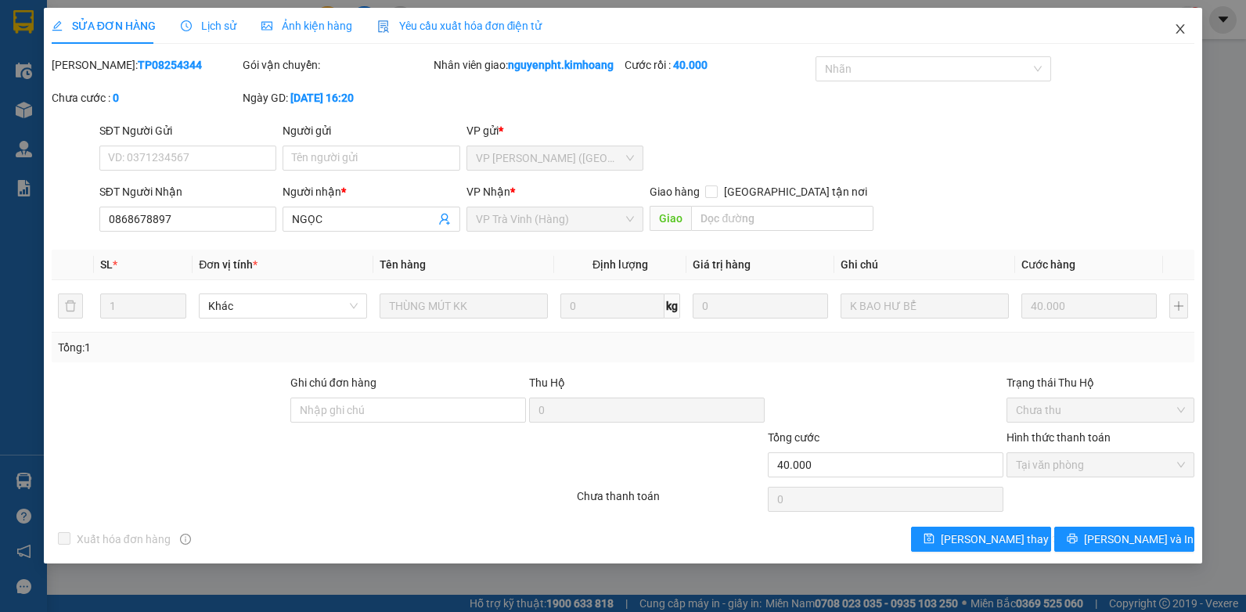
click at [1179, 31] on icon "close" at bounding box center [1180, 29] width 13 height 13
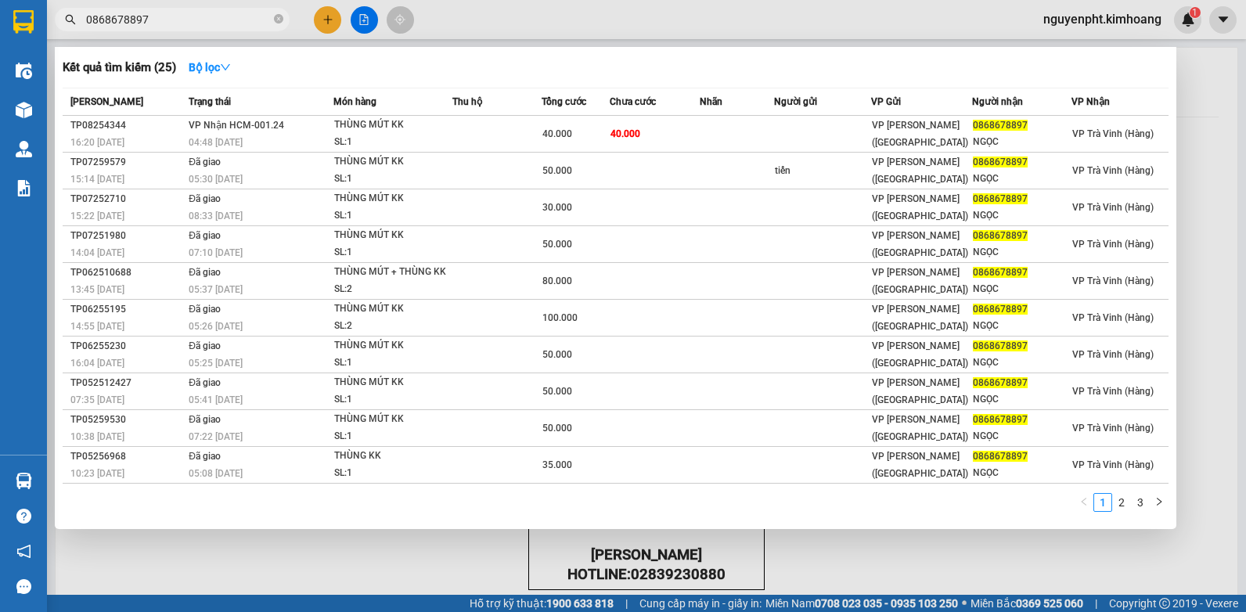
drag, startPoint x: 168, startPoint y: 34, endPoint x: 0, endPoint y: 86, distance: 175.3
click at [0, 84] on html "Kết quả tìm kiếm ( 25 ) Bộ lọc Mã ĐH Trạng thái Món hàng Thu hộ Tổng cước Chưa …" at bounding box center [623, 306] width 1246 height 612
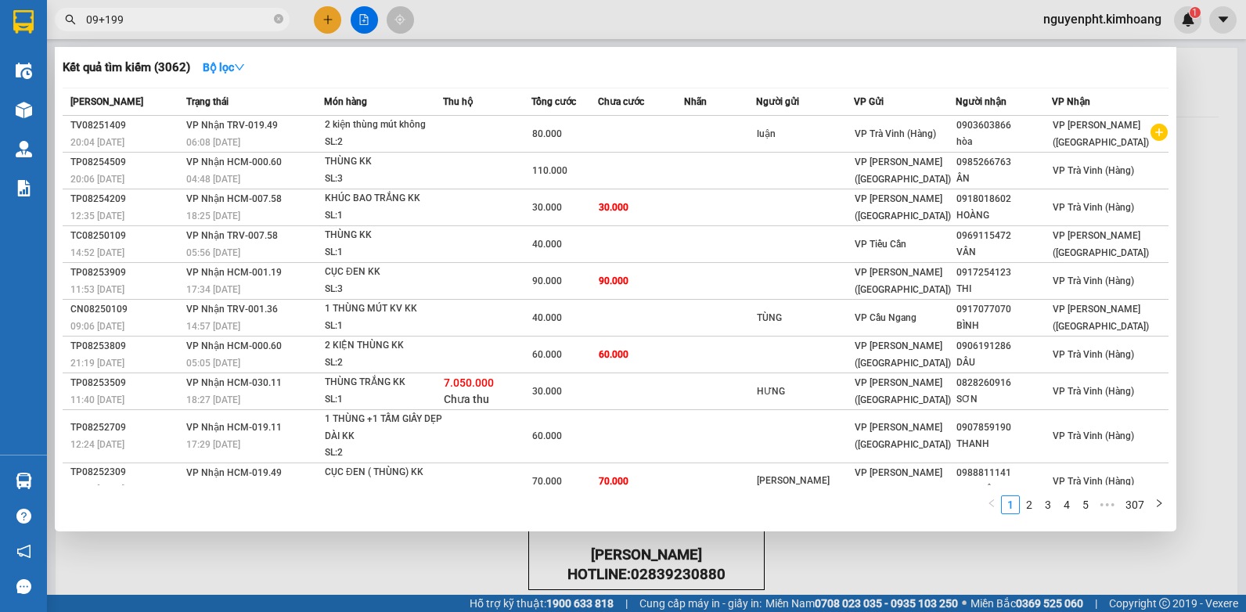
drag, startPoint x: 157, startPoint y: 19, endPoint x: 0, endPoint y: 256, distance: 284.6
click at [0, 212] on html "Kết quả tìm kiếm ( 3062 ) Bộ lọc Mã ĐH Trạng thái Món hàng Thu hộ Tổng cước Chư…" at bounding box center [623, 306] width 1246 height 612
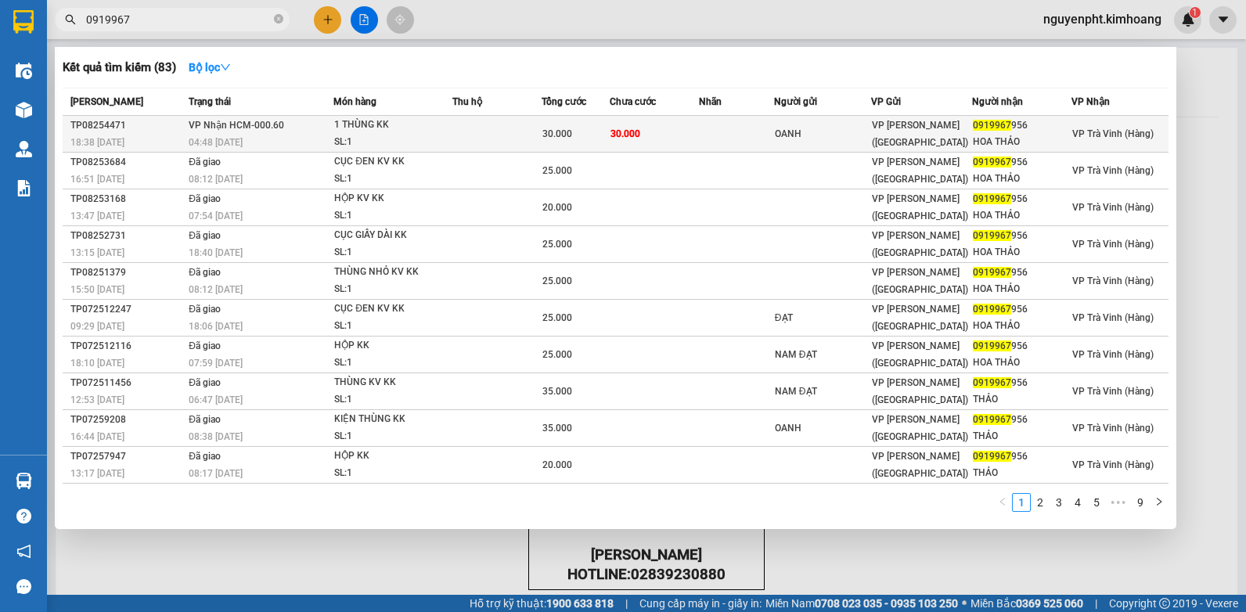
type input "0919967"
click at [542, 135] on td "30.000" at bounding box center [576, 134] width 68 height 37
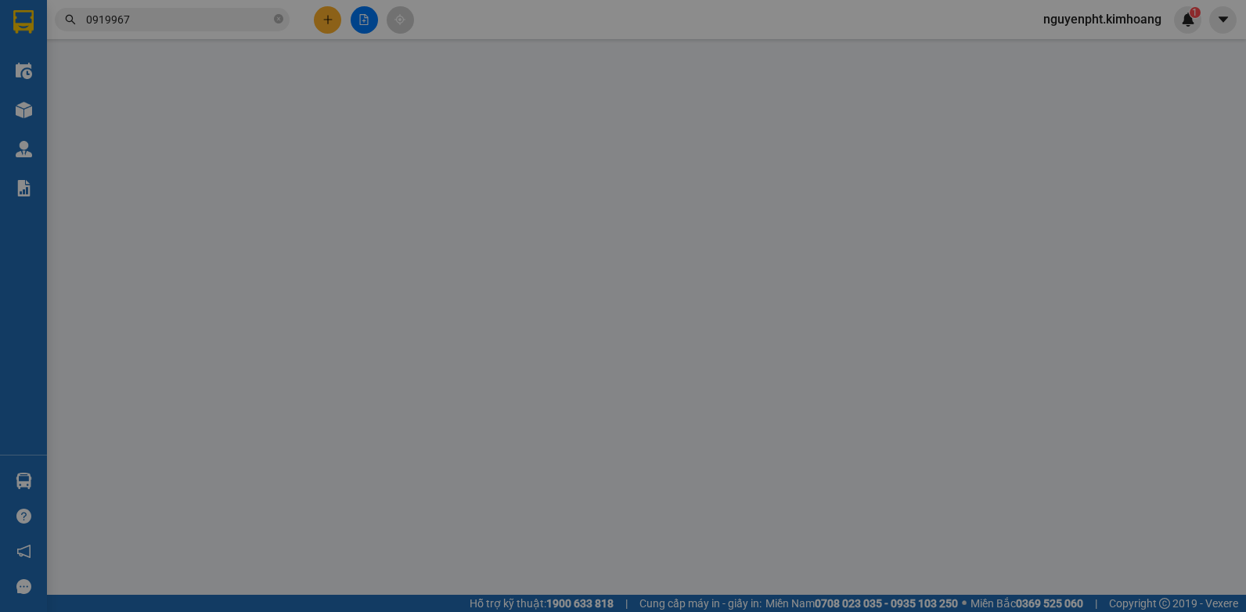
type input "OANH"
type input "0919967956"
type input "HOA THẢO"
type input "30.000"
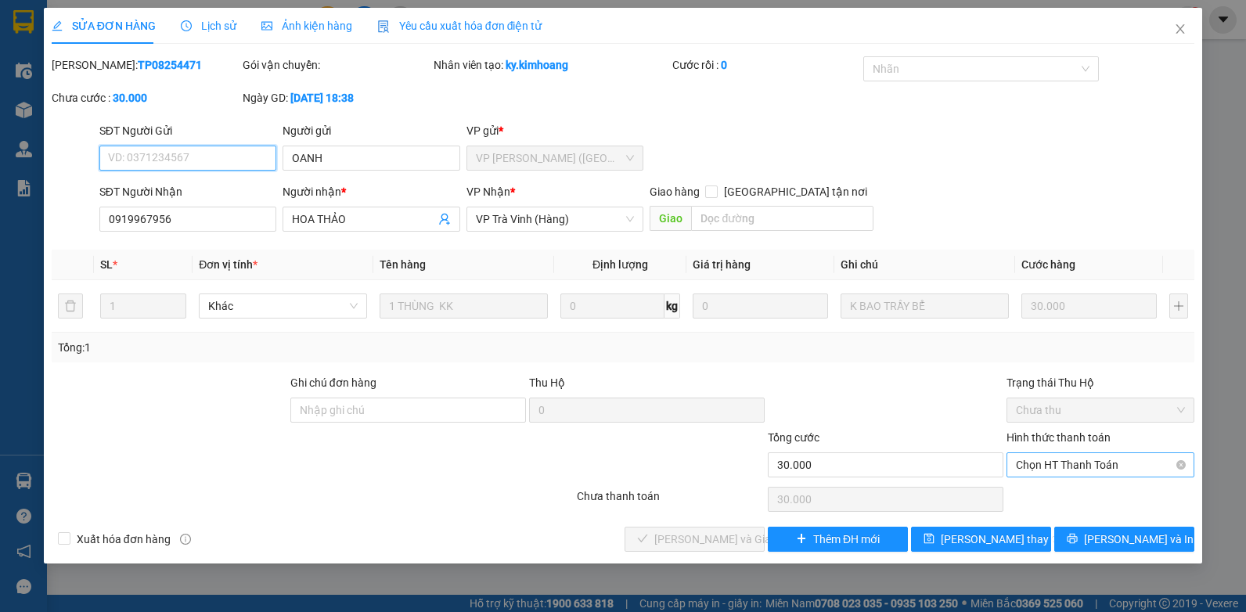
click at [1096, 461] on span "Chọn HT Thanh Toán" at bounding box center [1100, 464] width 169 height 23
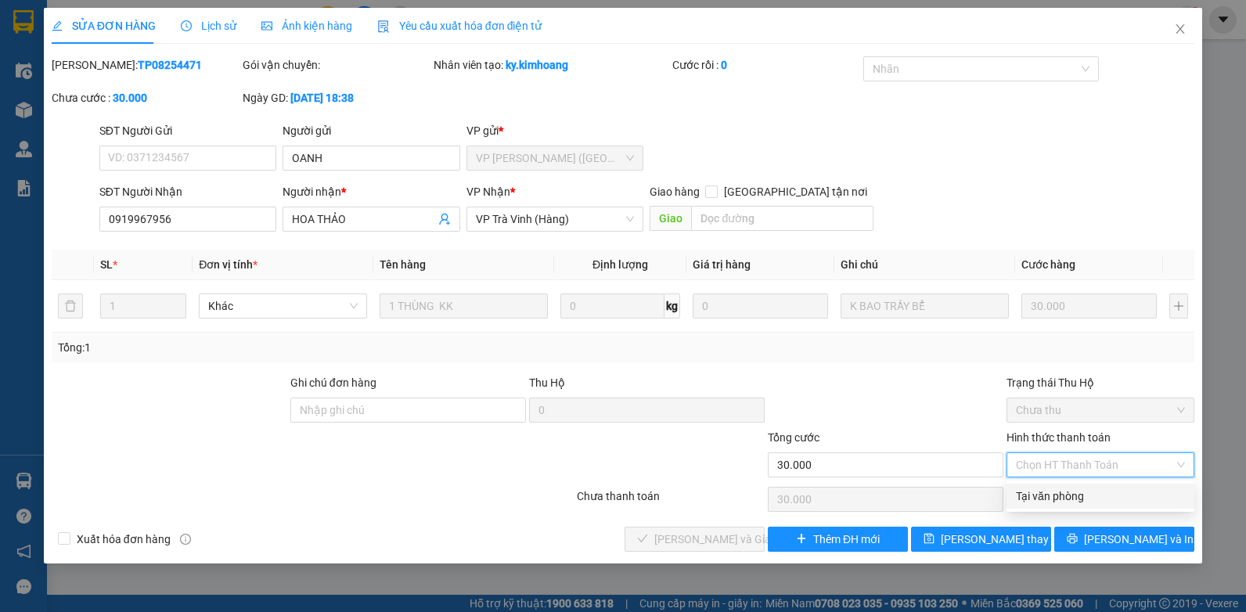
drag, startPoint x: 1080, startPoint y: 496, endPoint x: 1025, endPoint y: 494, distance: 54.8
click at [1079, 496] on div "Tại văn phòng" at bounding box center [1100, 496] width 169 height 17
type input "0"
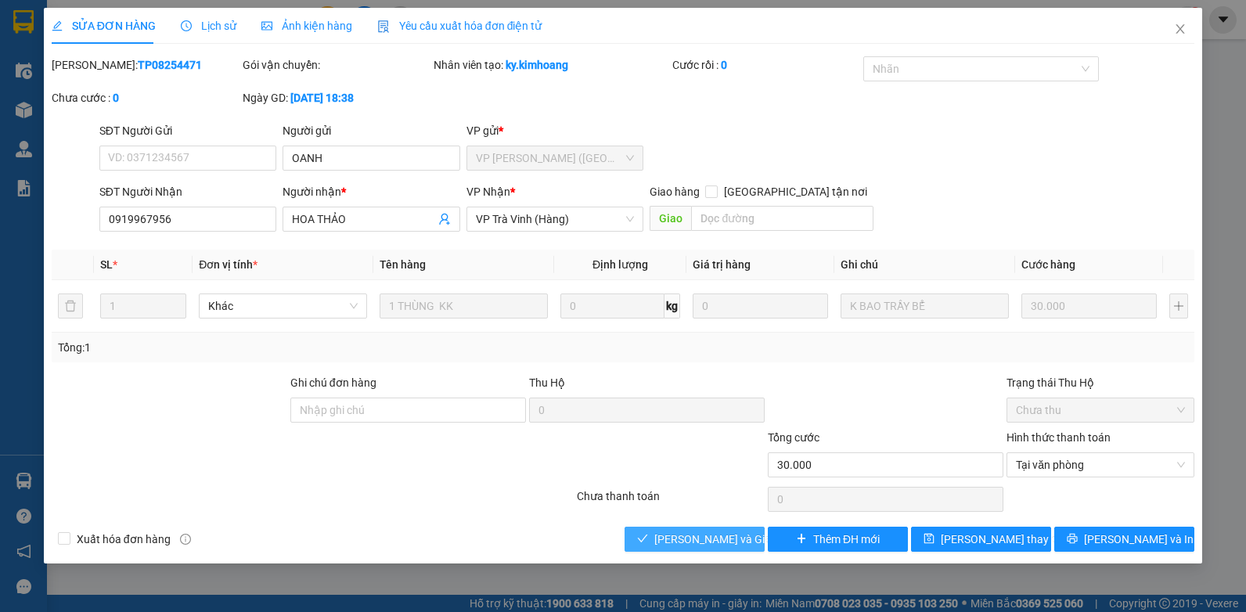
click at [708, 534] on span "[PERSON_NAME] và Giao hàng" at bounding box center [729, 539] width 150 height 17
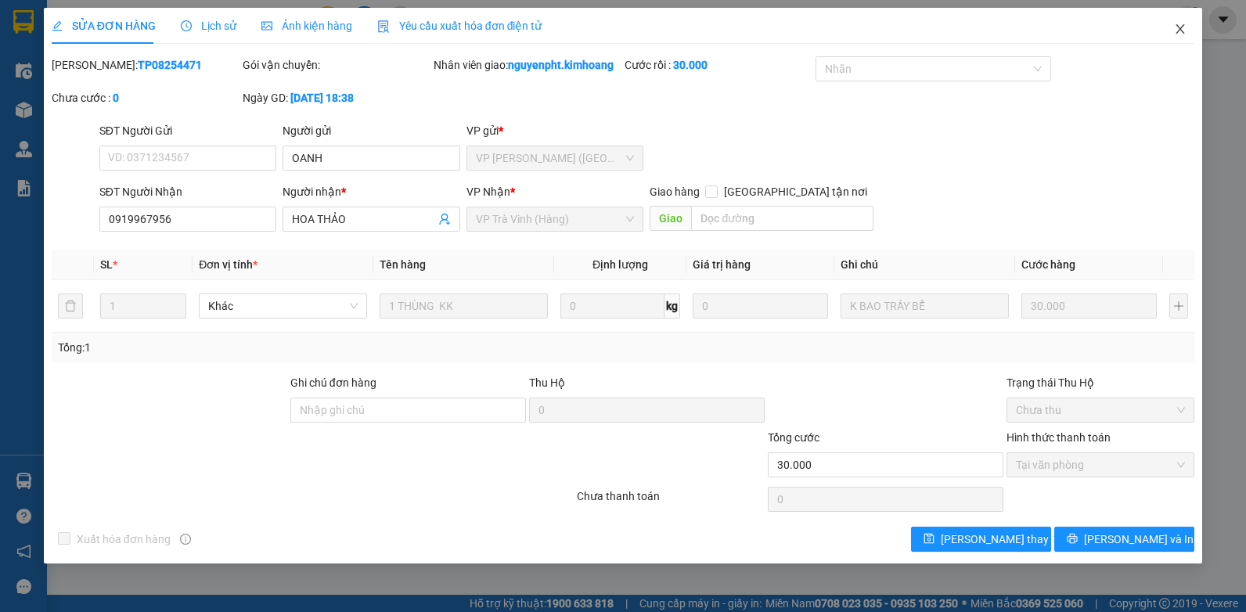
click at [1182, 33] on icon "close" at bounding box center [1180, 29] width 13 height 13
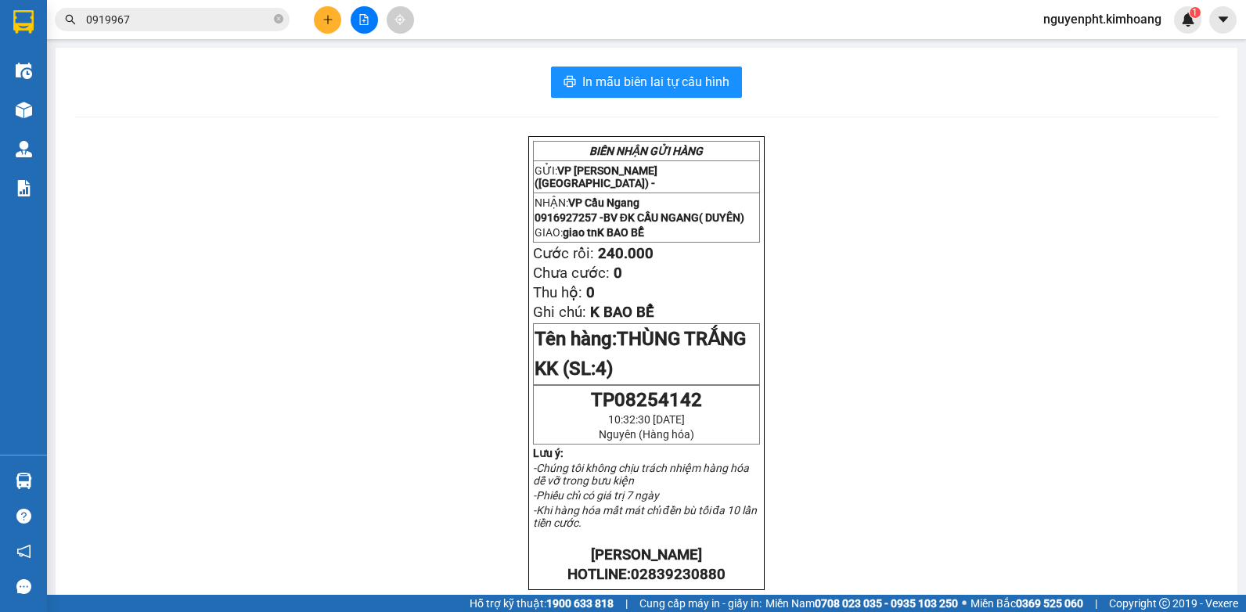
drag, startPoint x: 244, startPoint y: 32, endPoint x: 232, endPoint y: 18, distance: 18.3
click at [241, 29] on div "Kết quả tìm kiếm ( 83 ) Bộ lọc Mã ĐH Trạng thái Món hàng Thu hộ Tổng cước Chưa …" at bounding box center [152, 19] width 305 height 27
drag, startPoint x: 232, startPoint y: 18, endPoint x: 0, endPoint y: 99, distance: 246.3
click at [0, 96] on html "Kết quả tìm kiếm ( 83 ) Bộ lọc Mã ĐH Trạng thái Món hàng Thu hộ Tổng cước Chưa …" at bounding box center [623, 306] width 1246 height 612
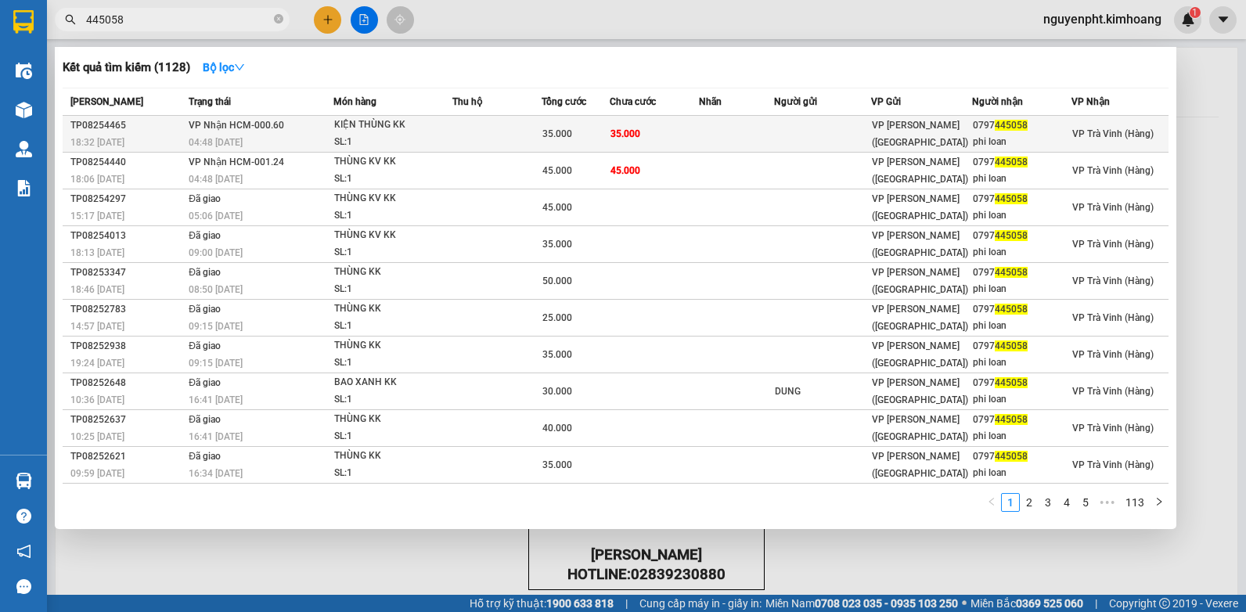
type input "445058"
click at [585, 135] on div "35.000" at bounding box center [575, 133] width 67 height 17
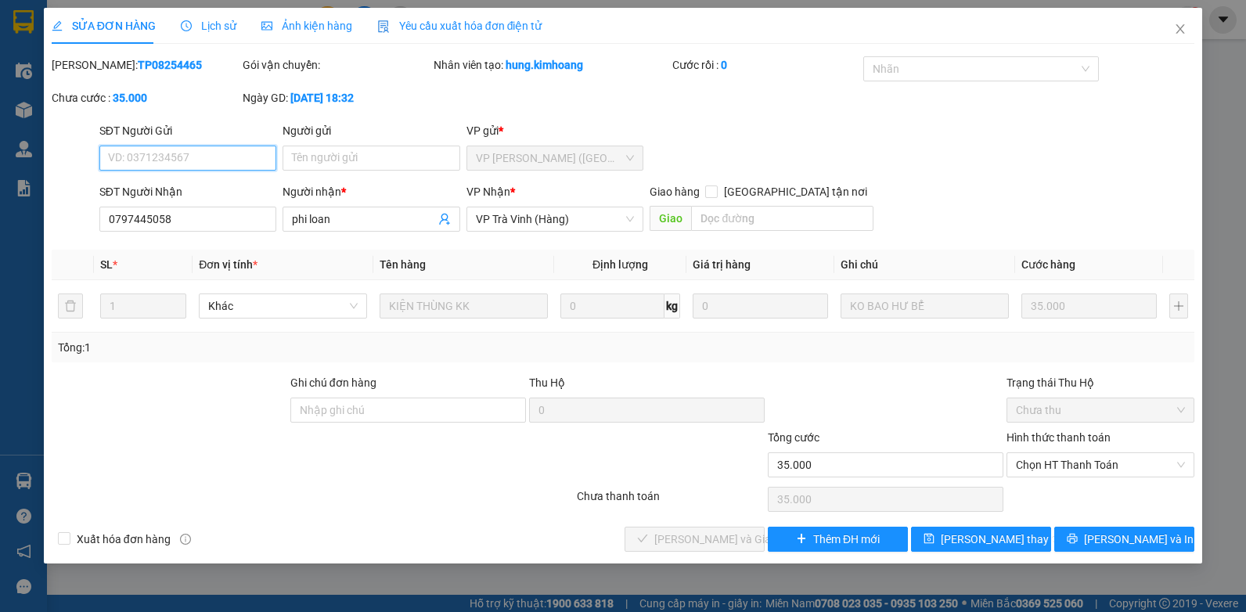
click at [1083, 459] on span "Chọn HT Thanh Toán" at bounding box center [1100, 464] width 169 height 23
click at [1076, 494] on div "Tại văn phòng" at bounding box center [1100, 496] width 169 height 17
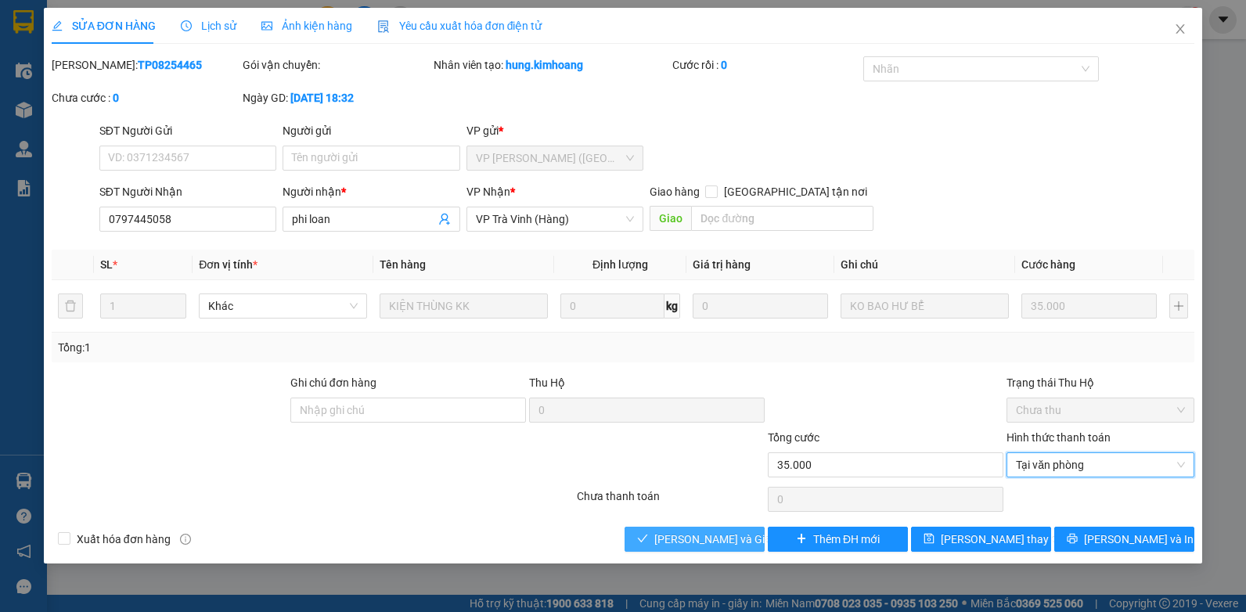
click at [684, 542] on span "[PERSON_NAME] và Giao hàng" at bounding box center [729, 539] width 150 height 17
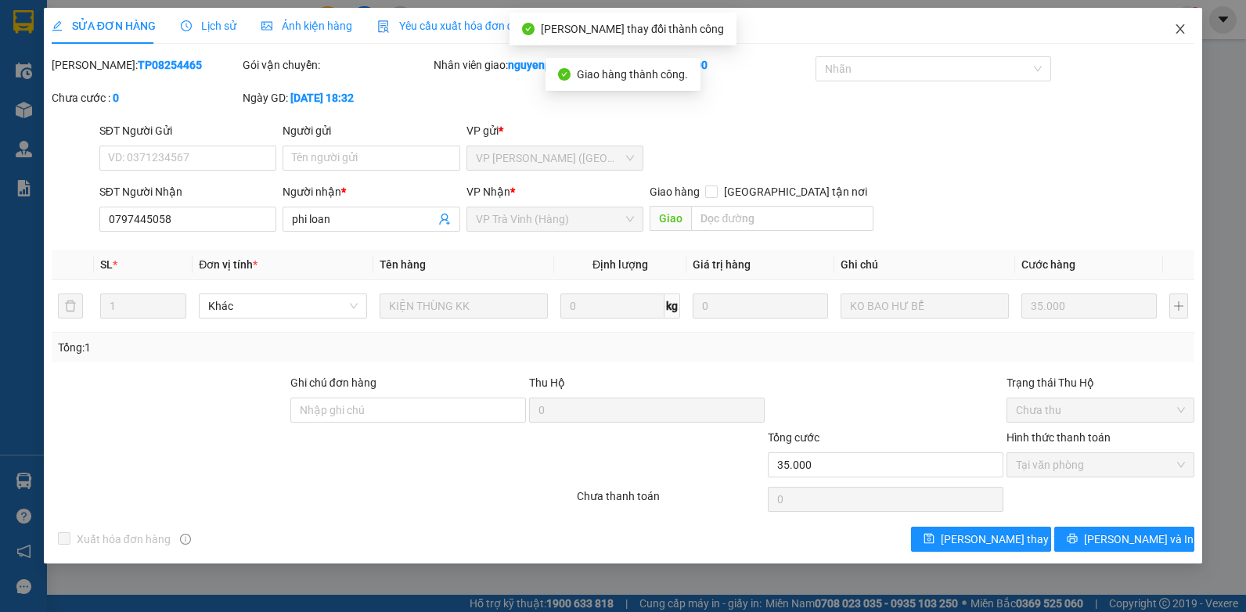
click at [1180, 25] on icon "close" at bounding box center [1180, 29] width 13 height 13
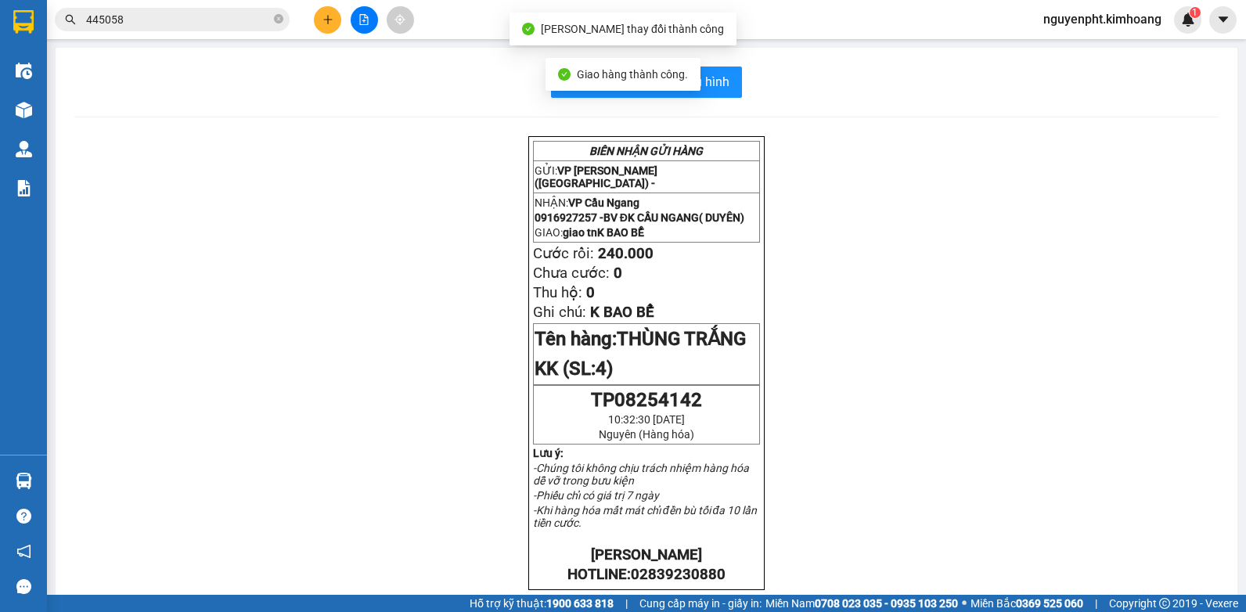
click at [145, 16] on input "445058" at bounding box center [178, 19] width 185 height 17
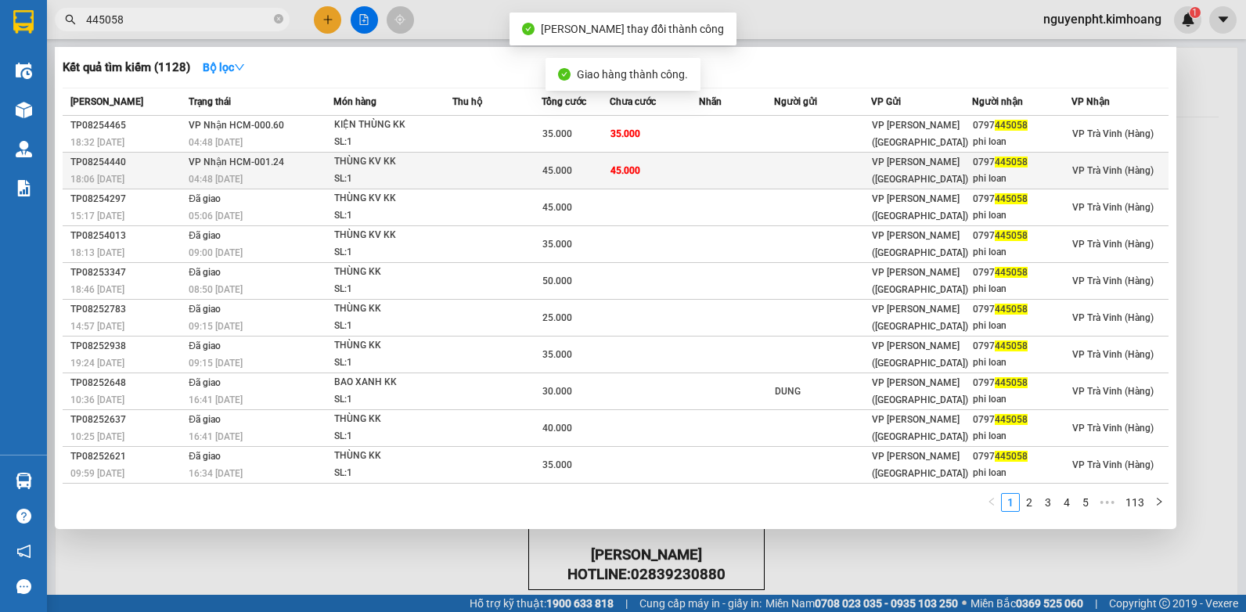
click at [431, 167] on div "THÙNG KV KK" at bounding box center [392, 161] width 117 height 17
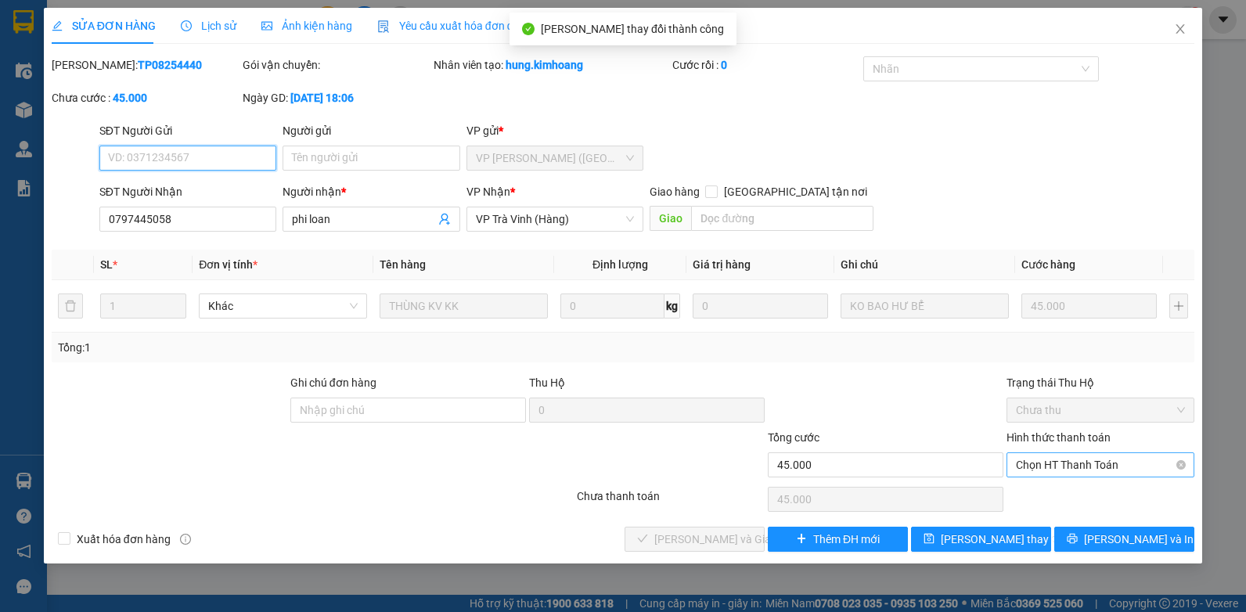
click at [1055, 472] on span "Chọn HT Thanh Toán" at bounding box center [1100, 464] width 169 height 23
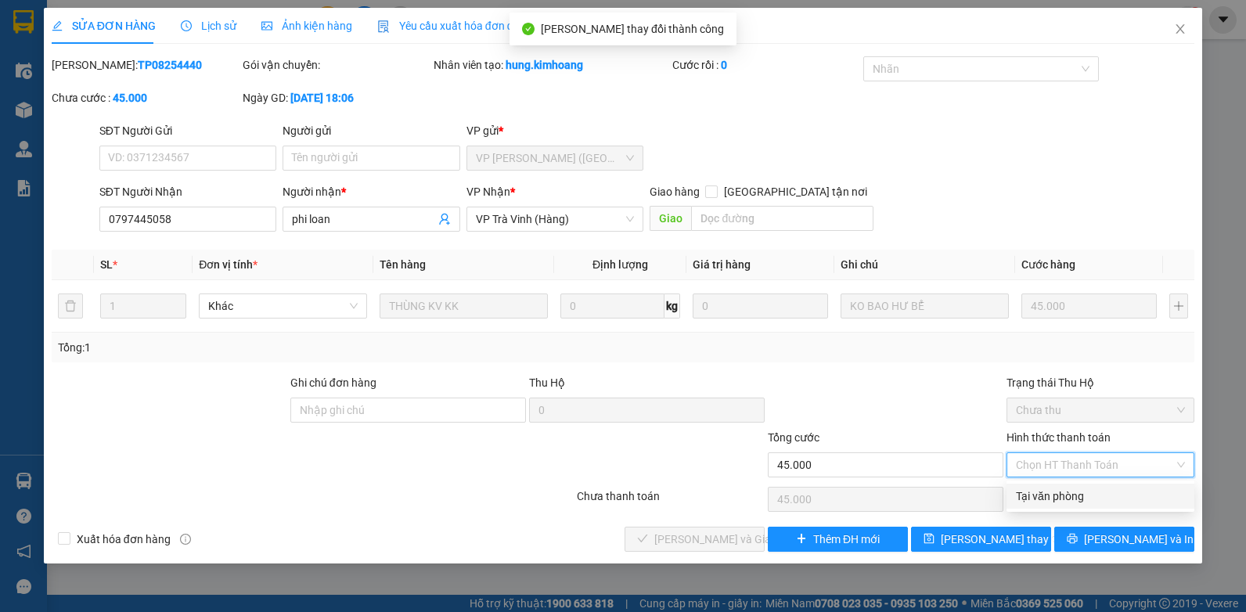
click at [1055, 498] on div "Tại văn phòng" at bounding box center [1100, 496] width 169 height 17
type input "0"
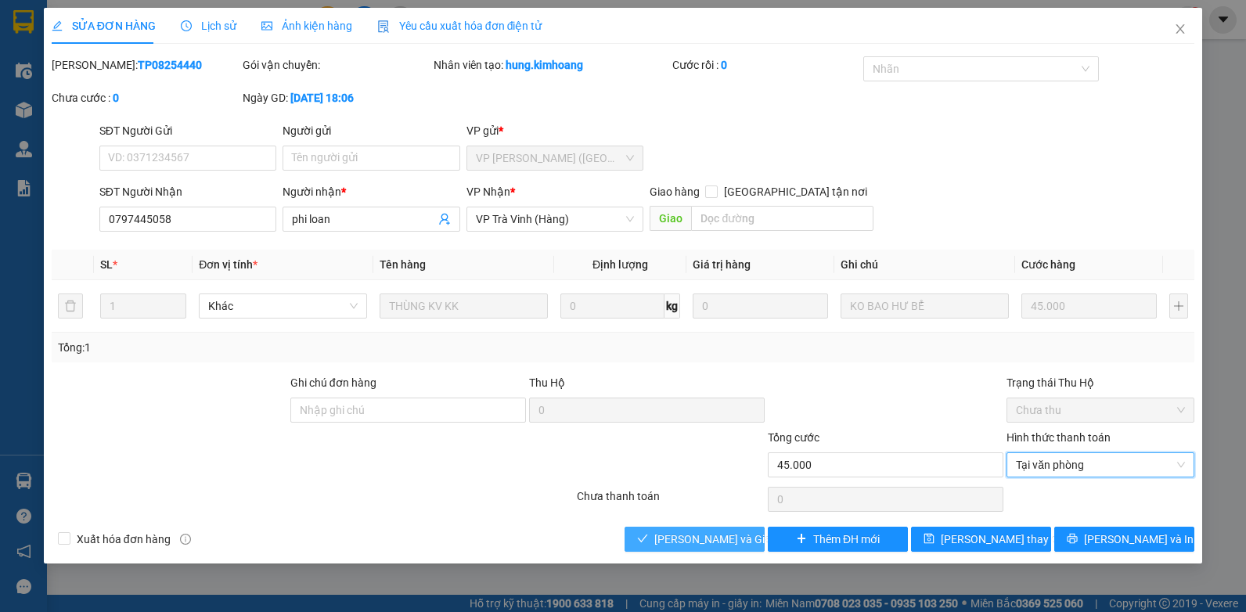
click at [731, 534] on span "[PERSON_NAME] và Giao hàng" at bounding box center [729, 539] width 150 height 17
